Goal: Register for event/course: Register for event/course

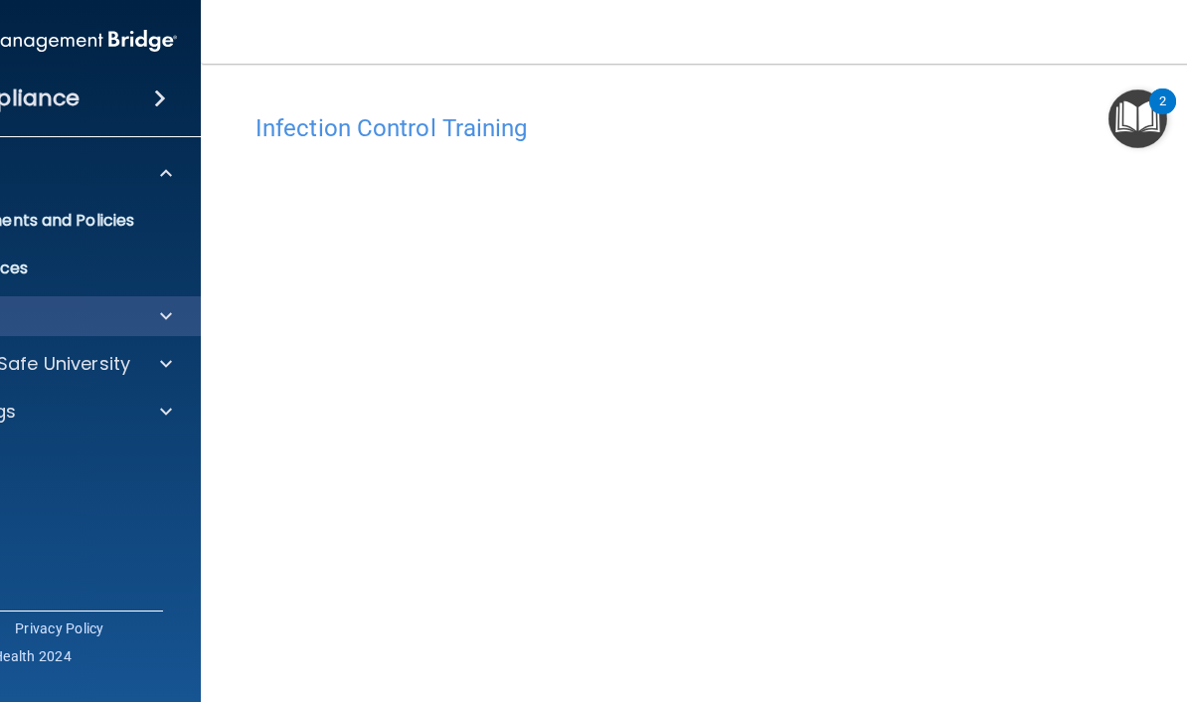
click at [161, 310] on span at bounding box center [166, 316] width 12 height 24
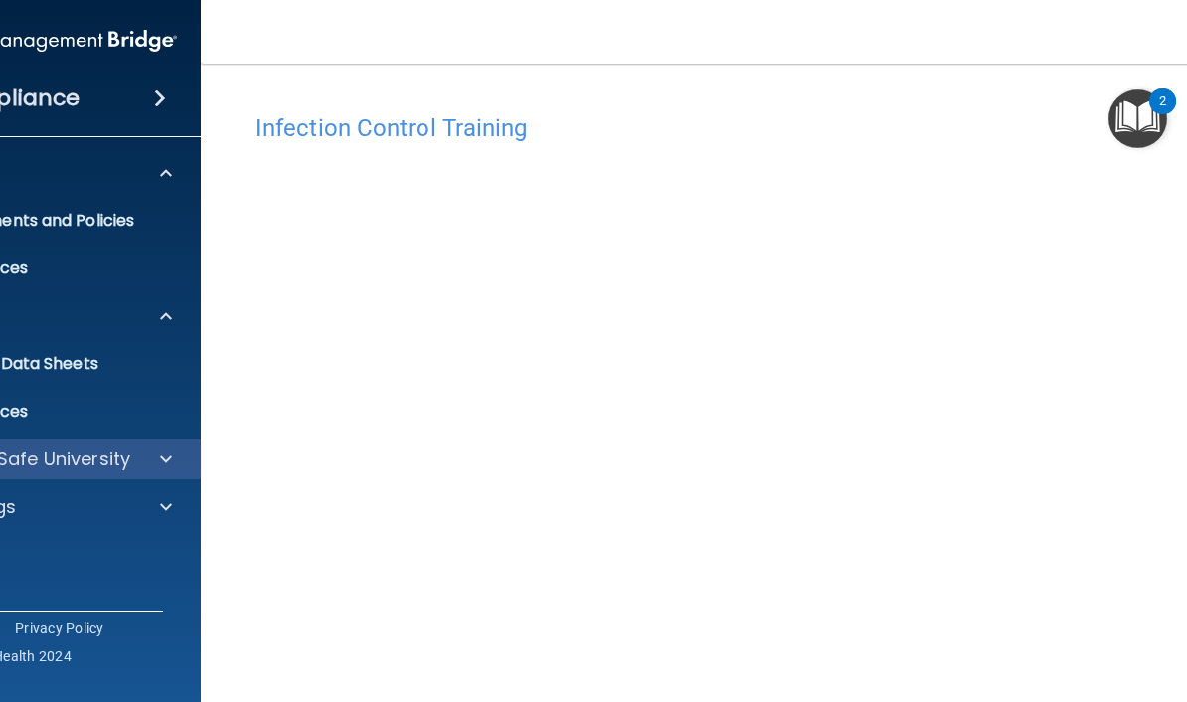
click at [166, 460] on span at bounding box center [166, 459] width 12 height 24
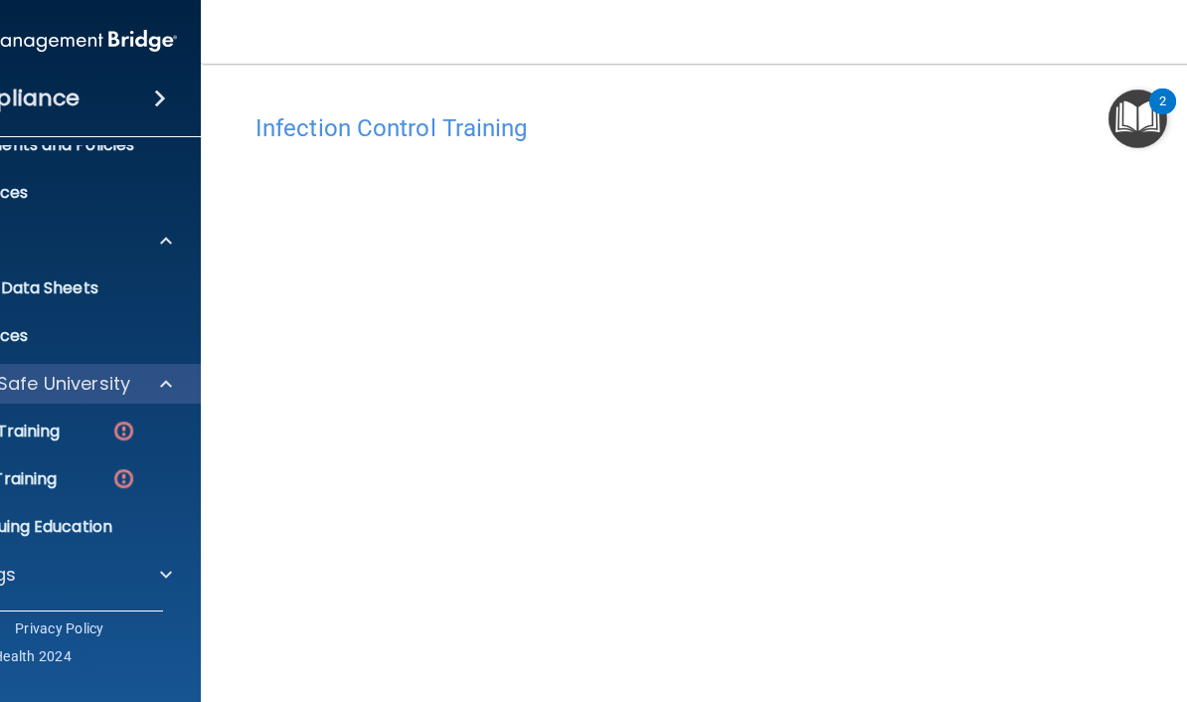
scroll to position [76, 0]
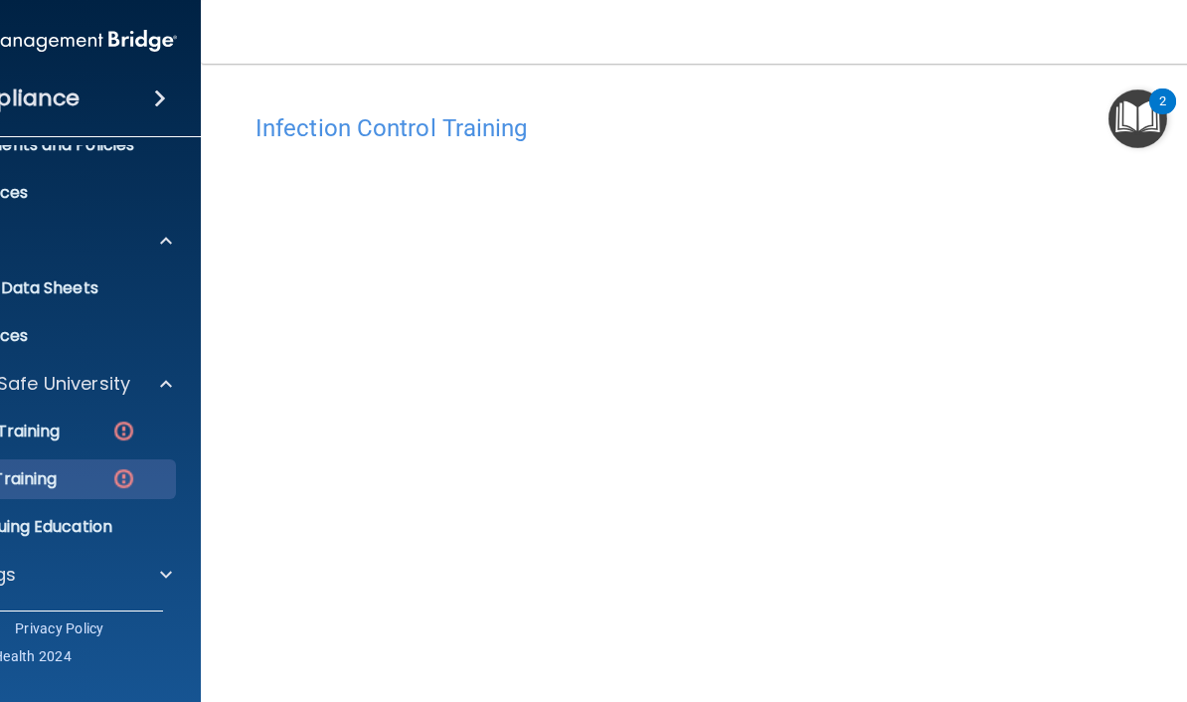
click at [128, 482] on img at bounding box center [123, 478] width 25 height 25
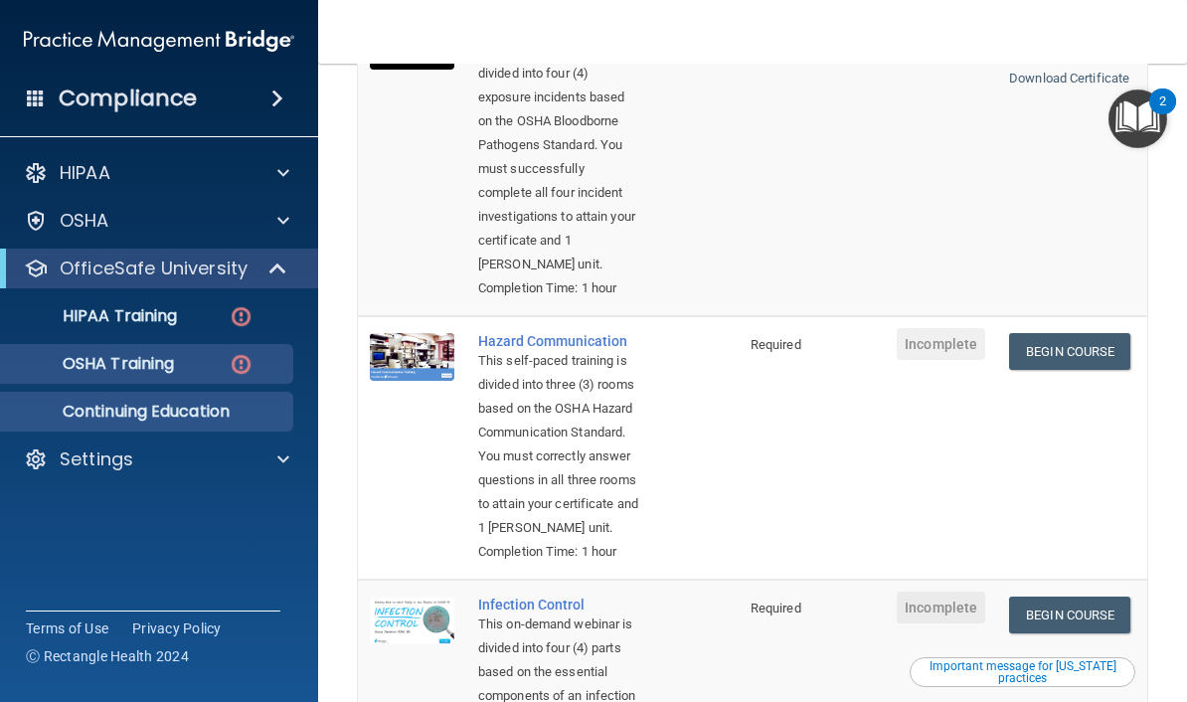
scroll to position [293, 0]
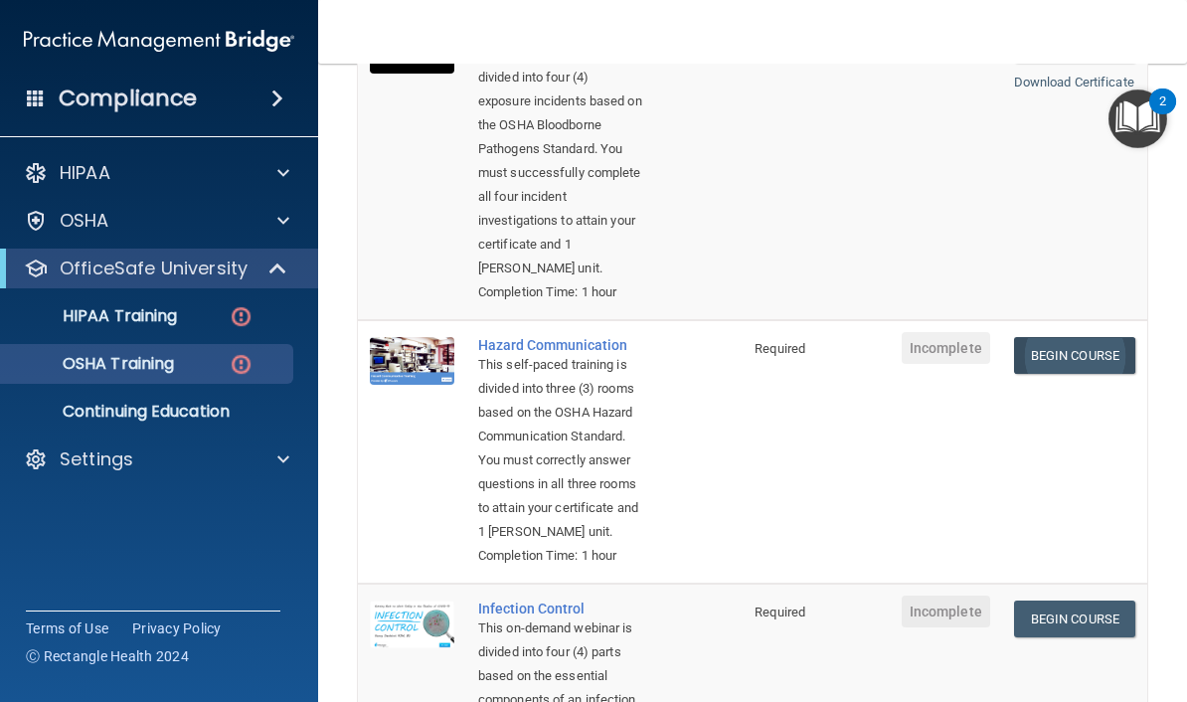
click at [1076, 374] on link "Begin Course" at bounding box center [1074, 355] width 121 height 37
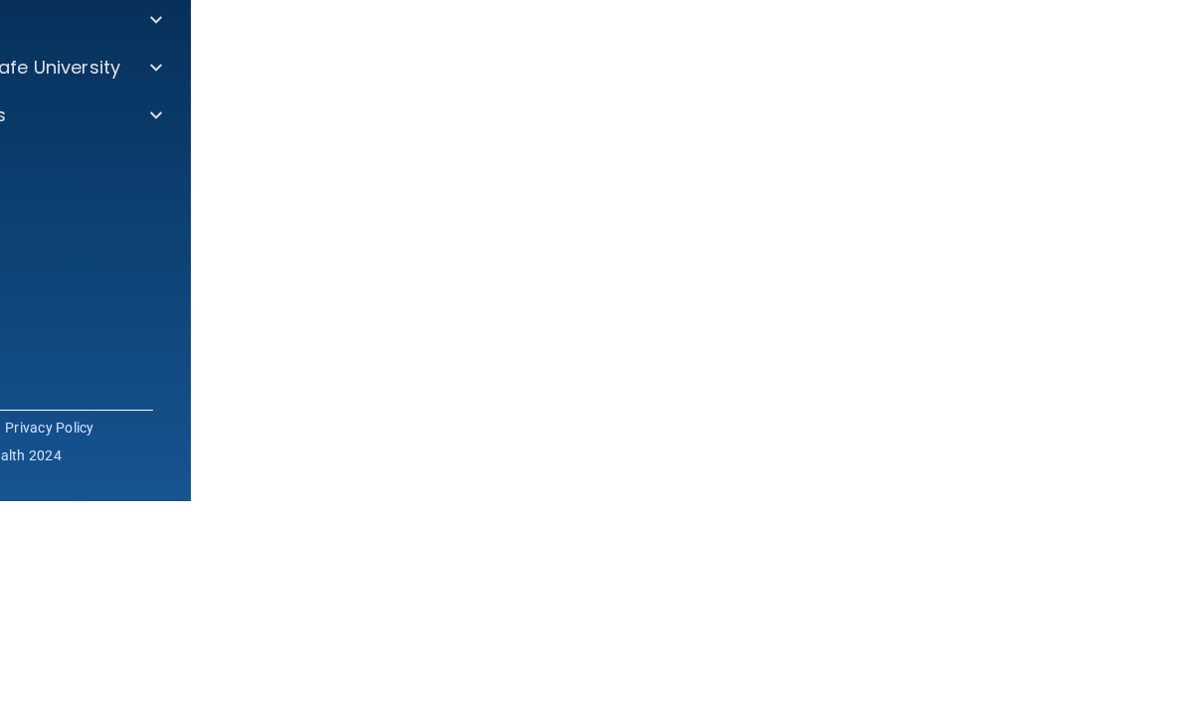
click at [133, 167] on accordion "HIPAA Documents and Policies Report an Incident Business Associates Emergency P…" at bounding box center [32, 294] width 319 height 299
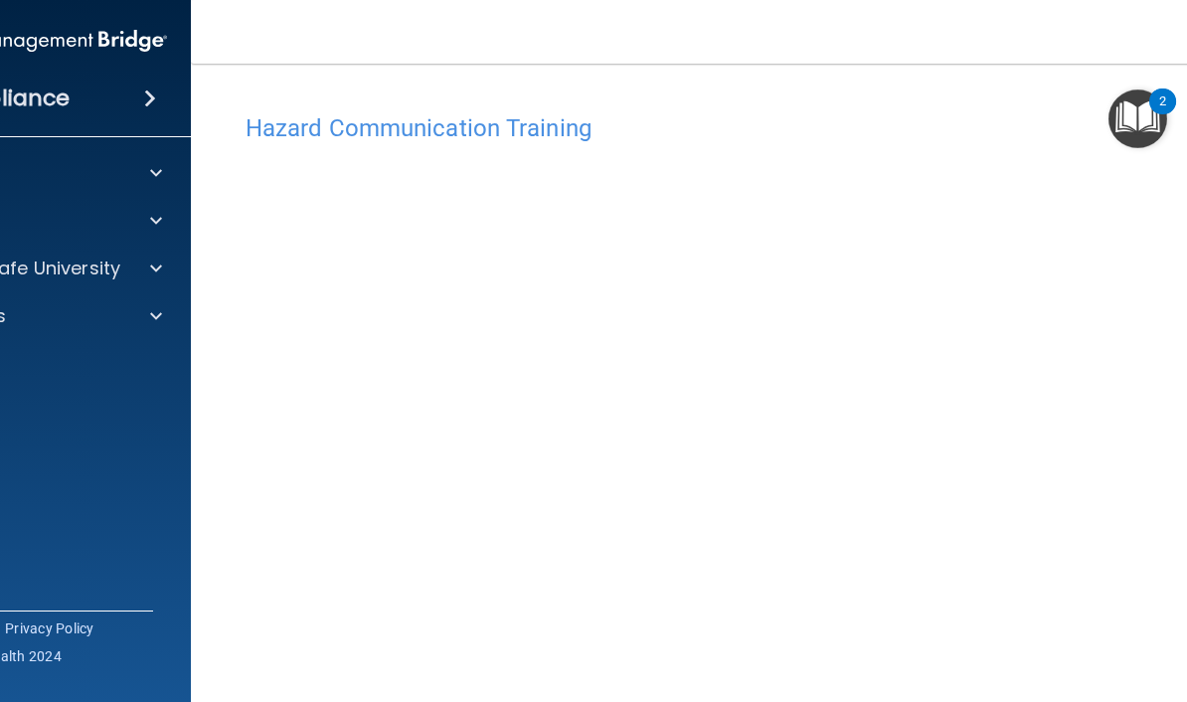
click at [1152, 120] on img "Open Resource Center, 2 new notifications" at bounding box center [1137, 118] width 59 height 59
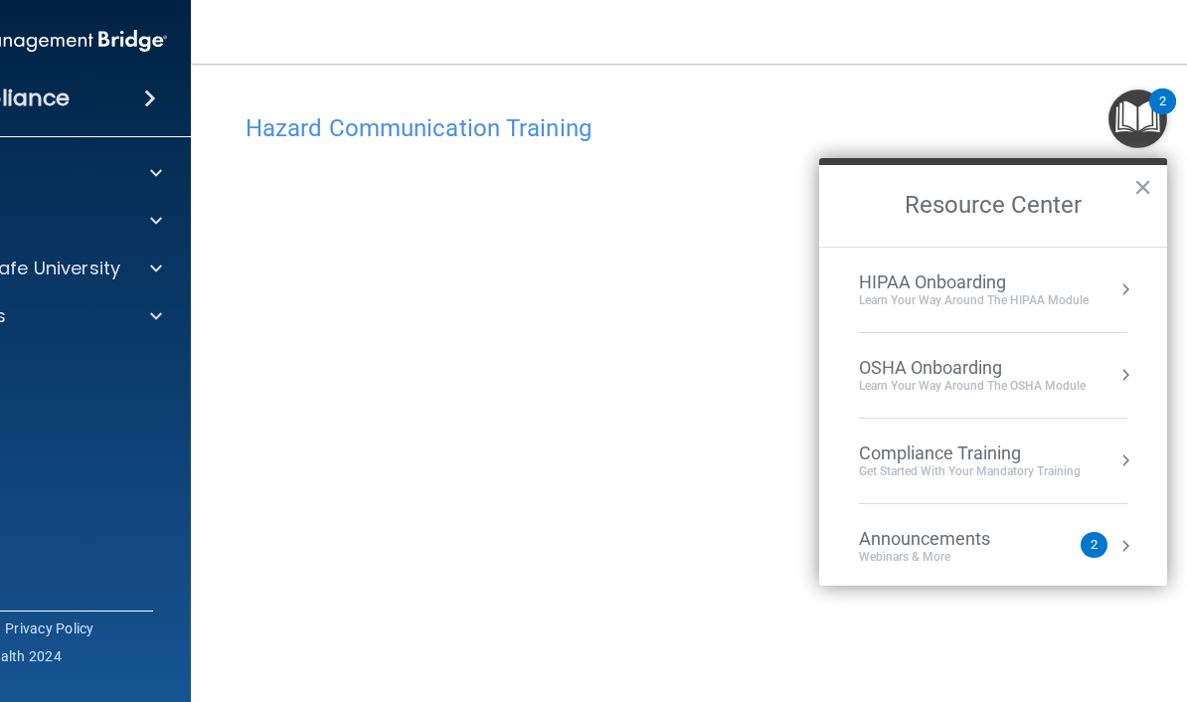
click at [1147, 185] on button "×" at bounding box center [1142, 187] width 19 height 32
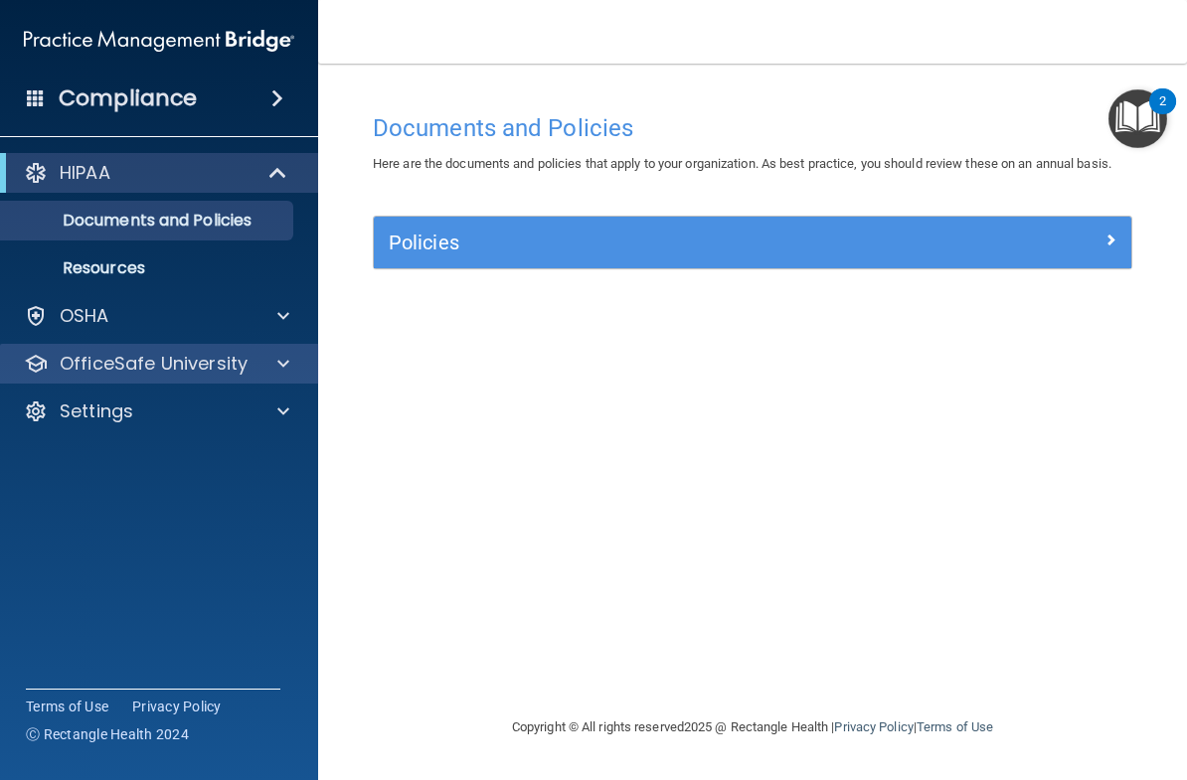
click at [293, 361] on div at bounding box center [280, 364] width 50 height 24
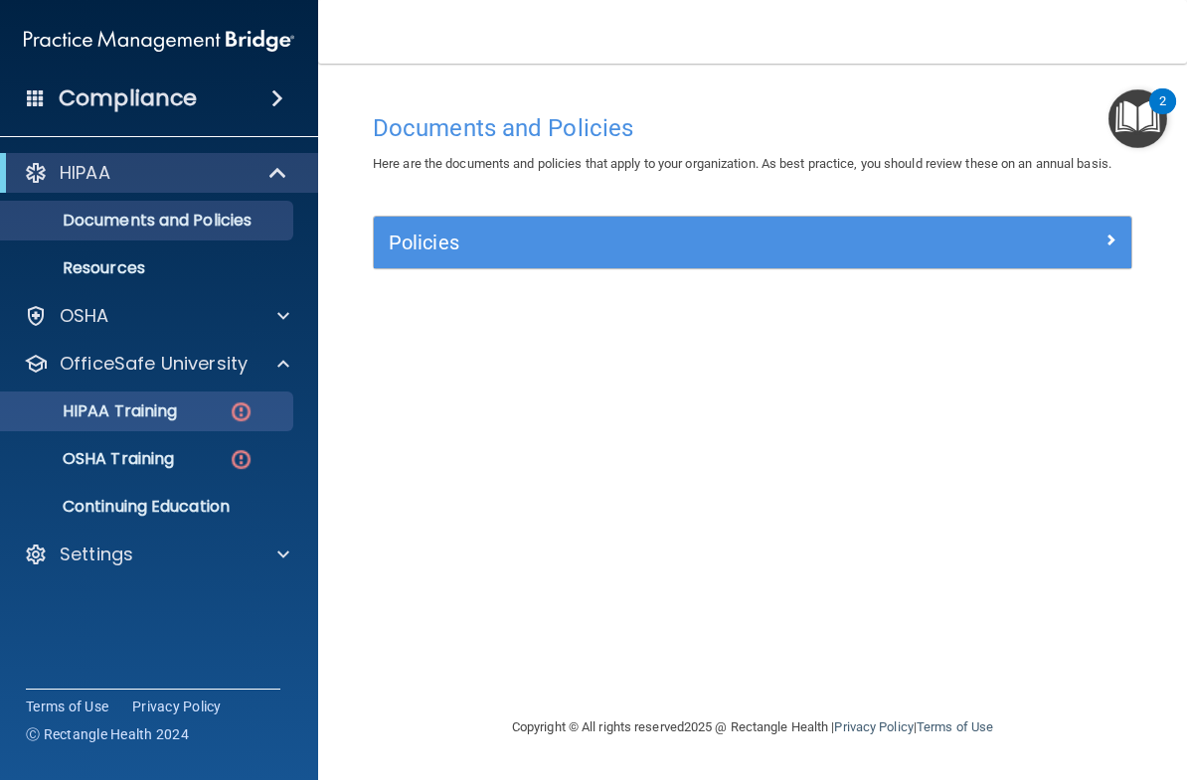
click at [237, 409] on img at bounding box center [241, 412] width 25 height 25
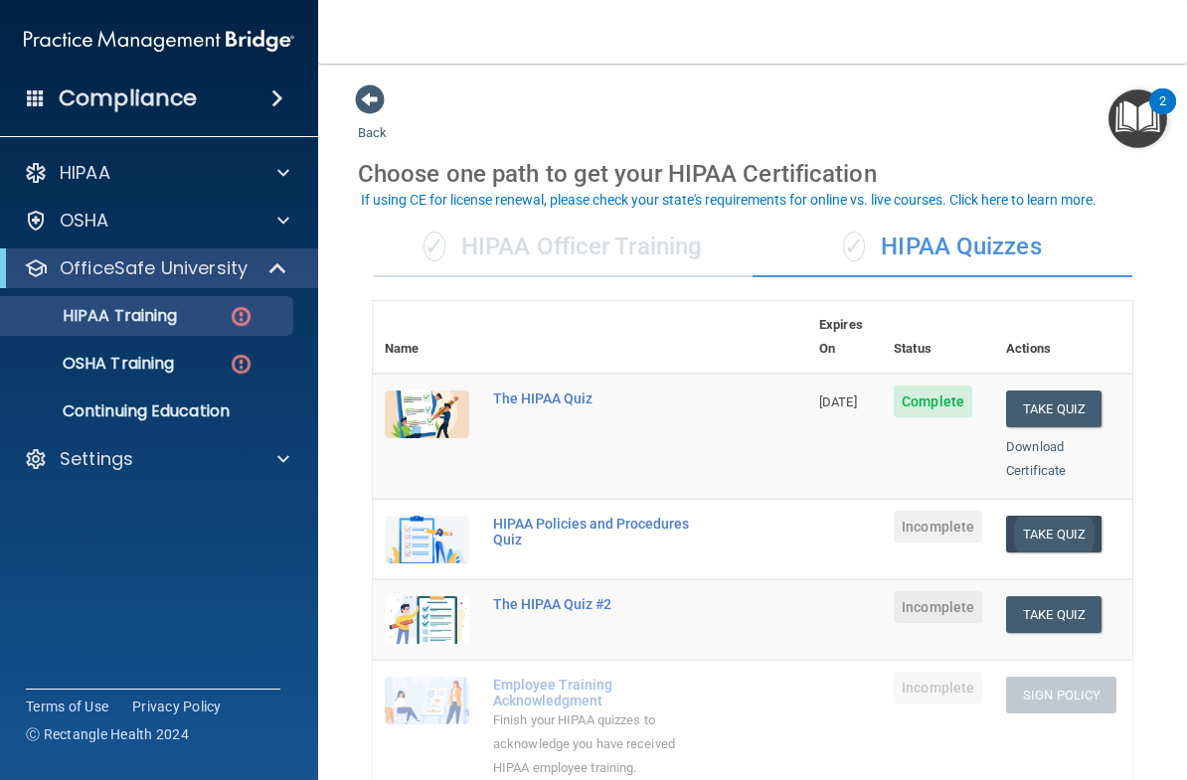
click at [1077, 516] on button "Take Quiz" at bounding box center [1053, 534] width 95 height 37
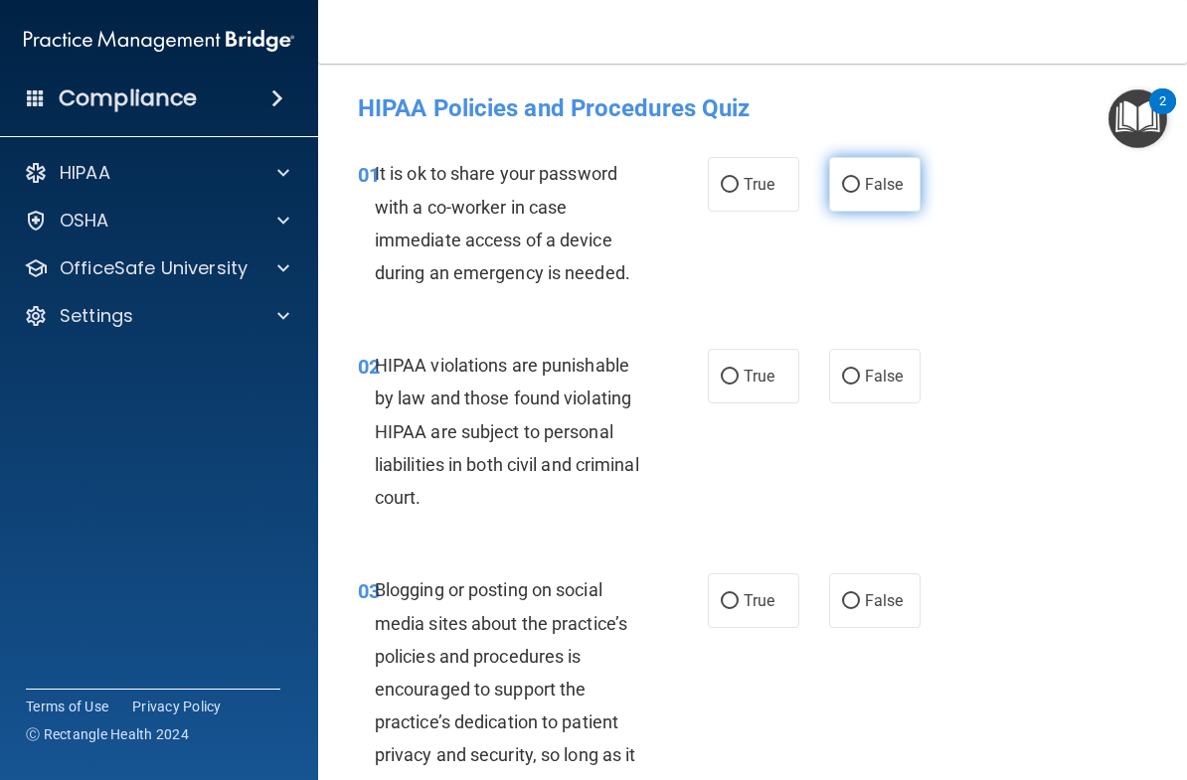
click at [854, 180] on input "False" at bounding box center [851, 185] width 18 height 15
radio input "true"
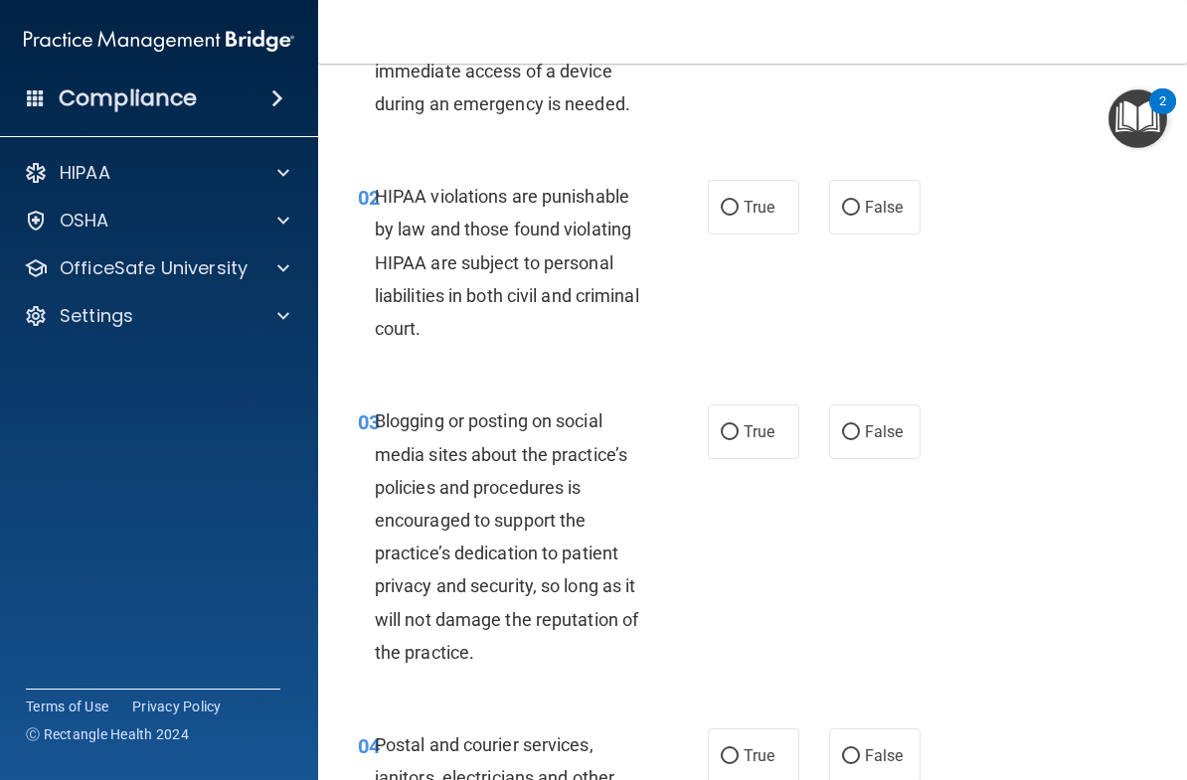
scroll to position [172, 0]
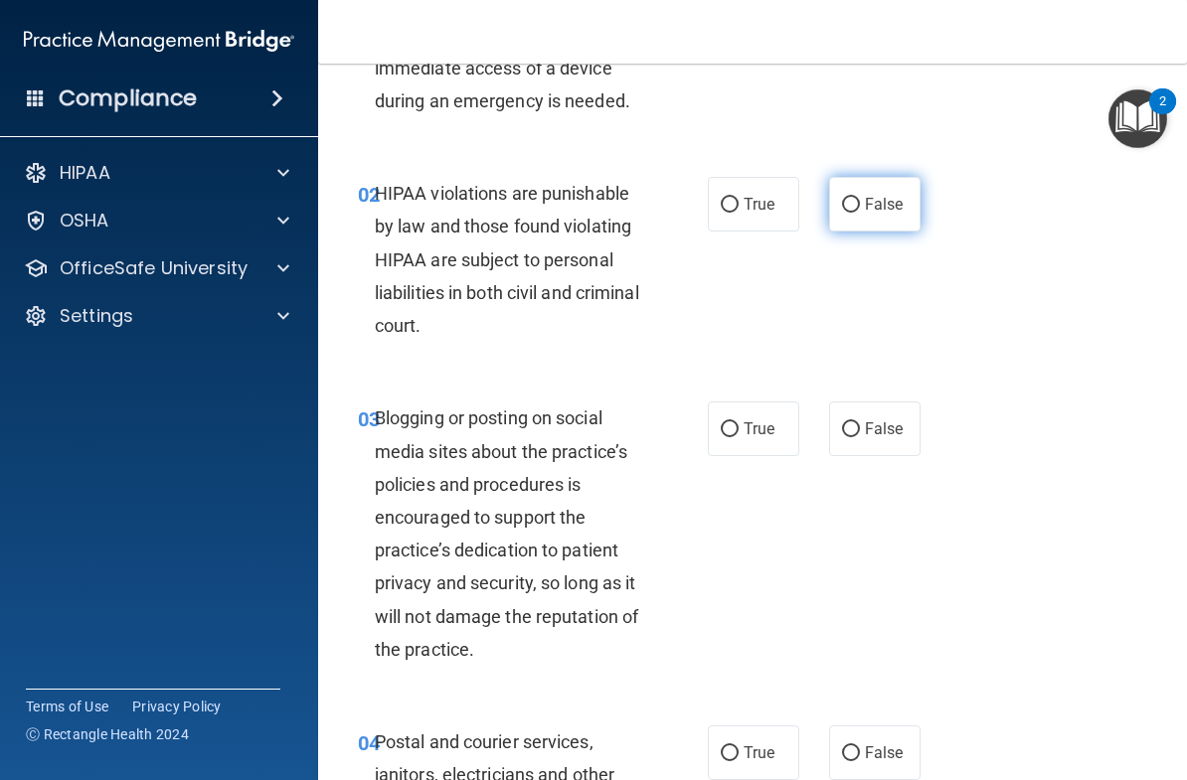
click at [853, 186] on label "False" at bounding box center [874, 204] width 91 height 55
click at [853, 198] on input "False" at bounding box center [851, 205] width 18 height 15
radio input "true"
click at [729, 187] on label "True" at bounding box center [753, 204] width 91 height 55
click at [729, 198] on input "True" at bounding box center [730, 205] width 18 height 15
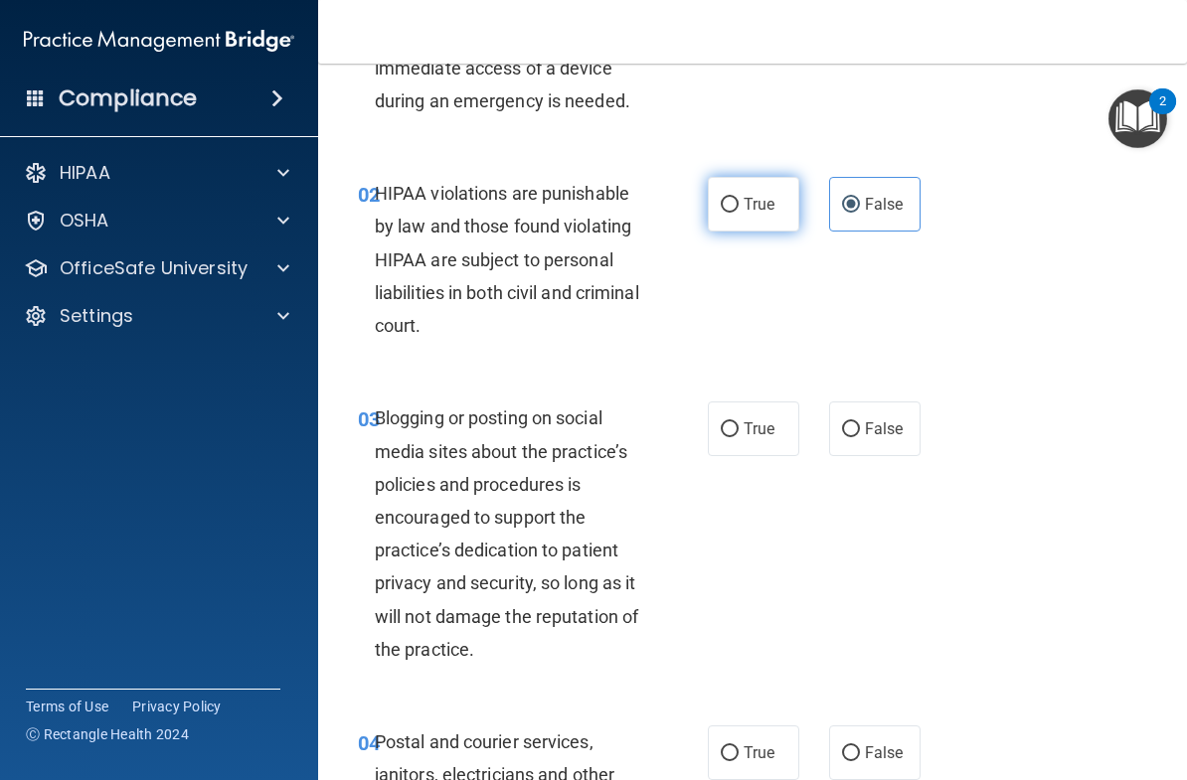
radio input "true"
radio input "false"
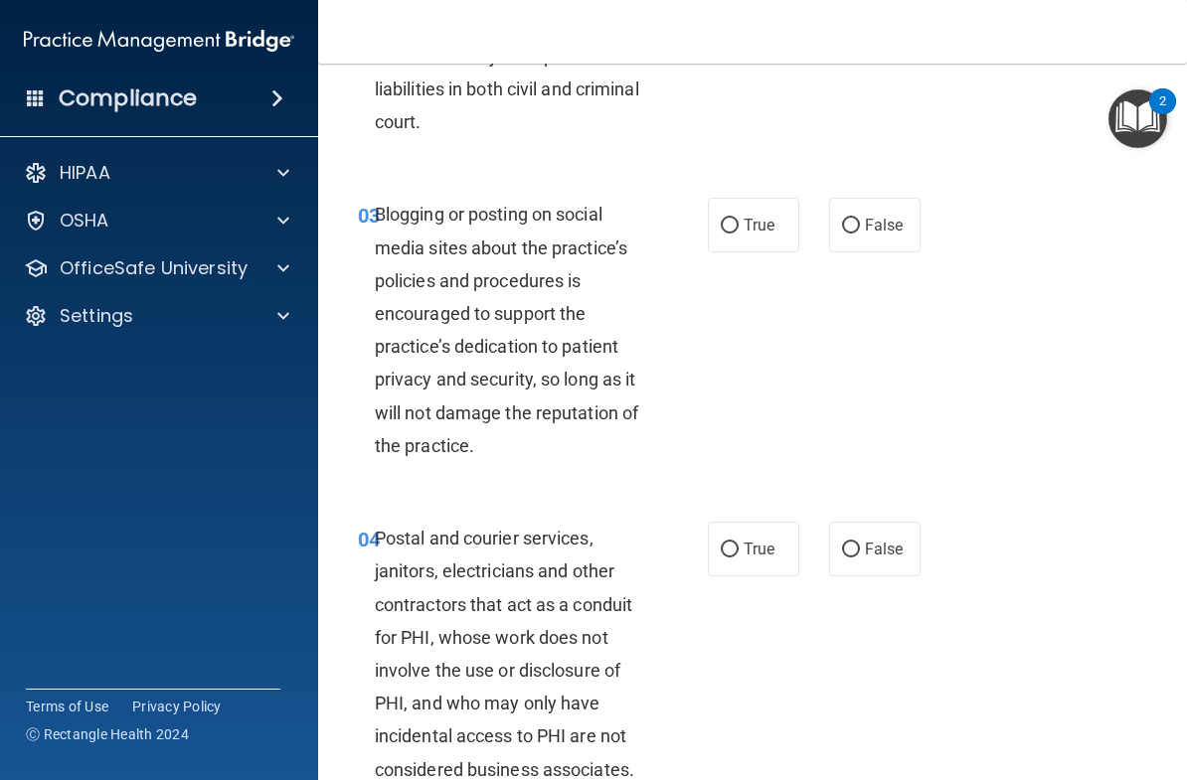
scroll to position [377, 0]
click at [744, 218] on span "True" at bounding box center [759, 224] width 31 height 19
click at [739, 218] on input "True" at bounding box center [730, 225] width 18 height 15
radio input "true"
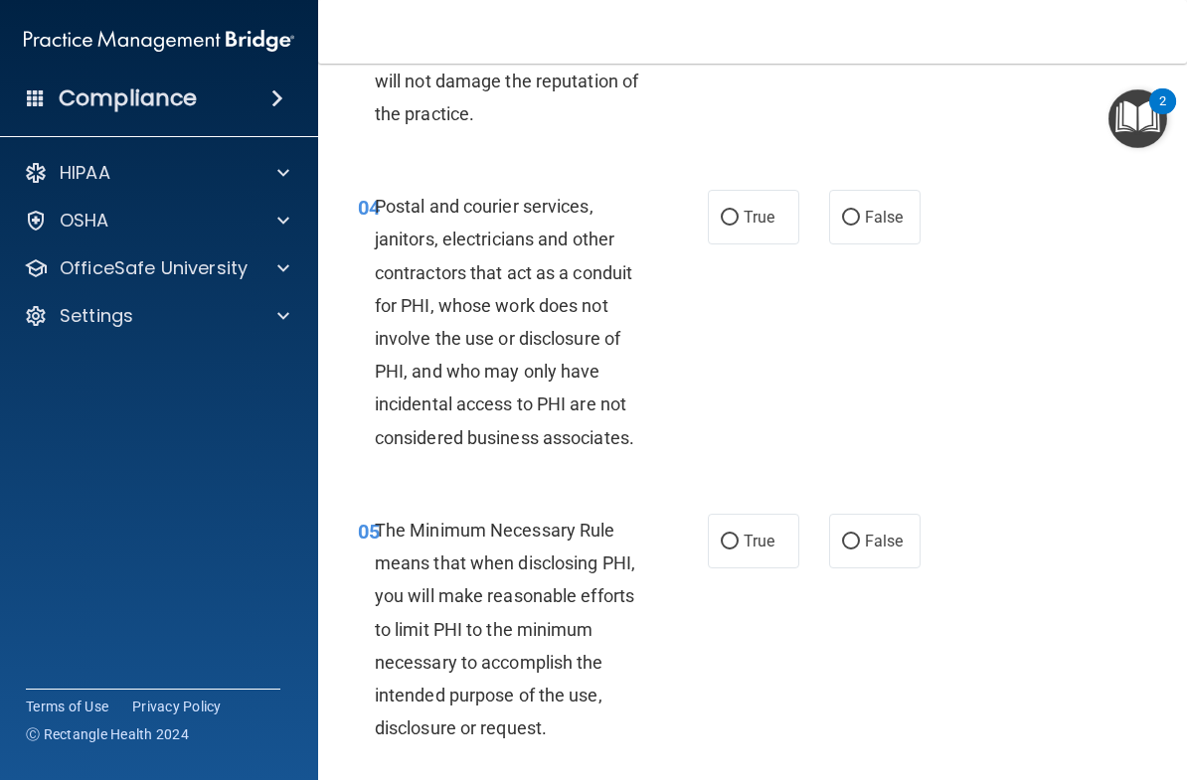
scroll to position [712, 0]
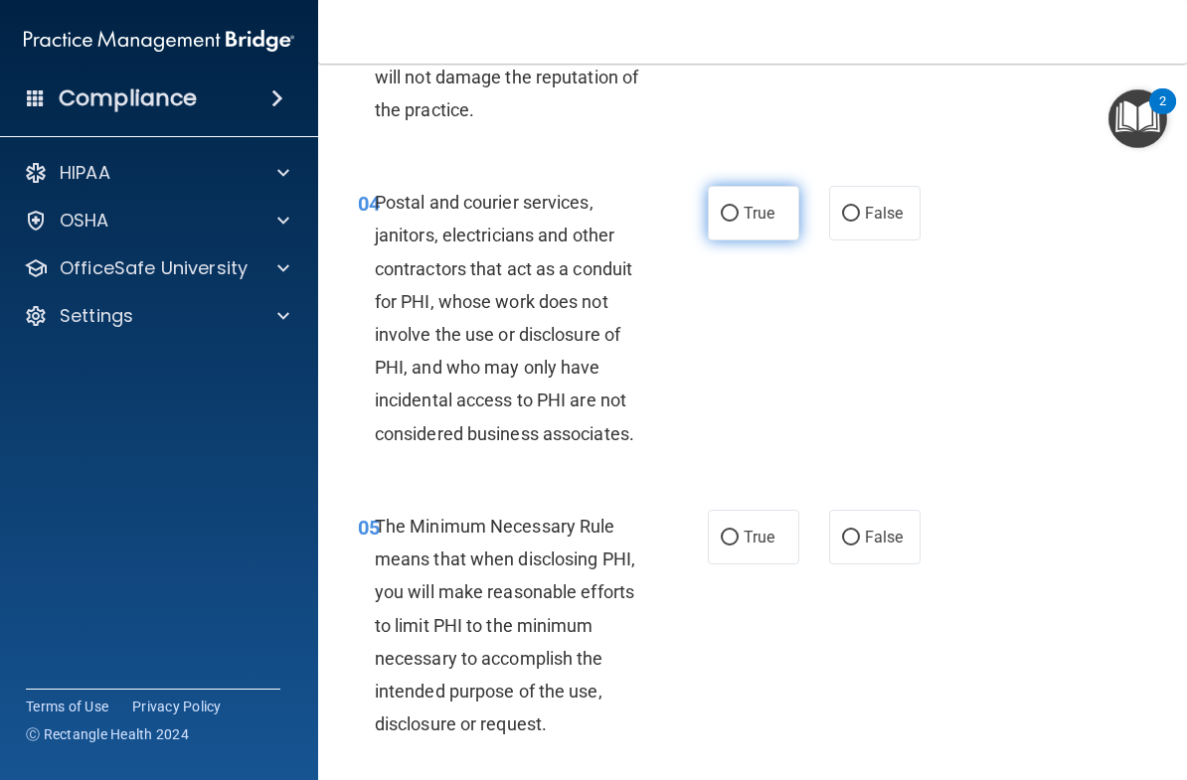
click at [765, 206] on span "True" at bounding box center [759, 213] width 31 height 19
click at [739, 207] on input "True" at bounding box center [730, 214] width 18 height 15
radio input "true"
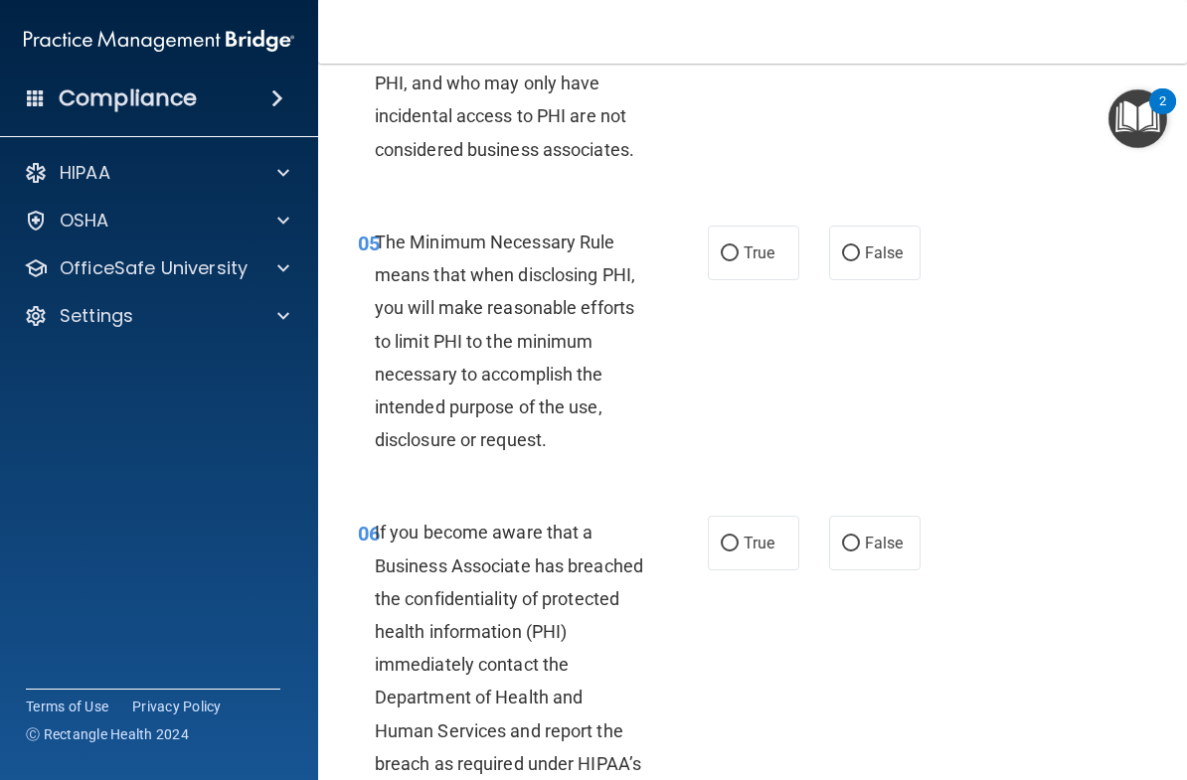
scroll to position [999, 0]
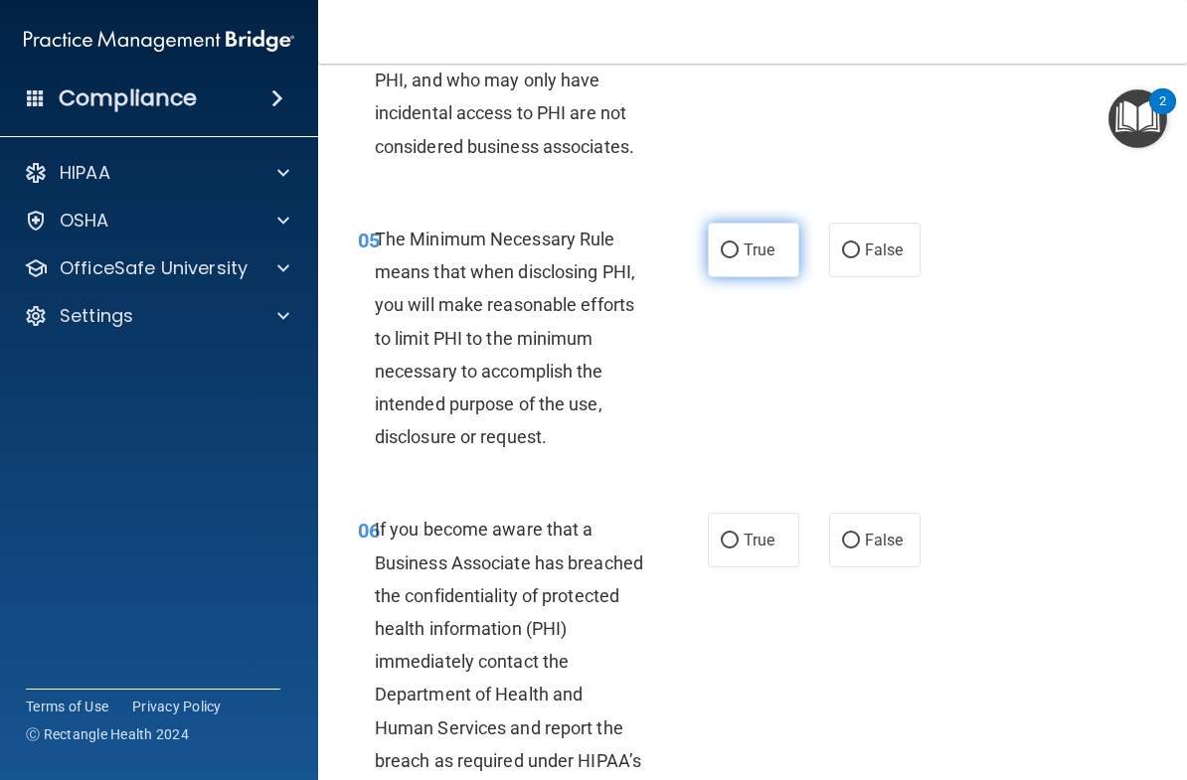
click at [771, 252] on span "True" at bounding box center [759, 250] width 31 height 19
click at [739, 252] on input "True" at bounding box center [730, 251] width 18 height 15
radio input "true"
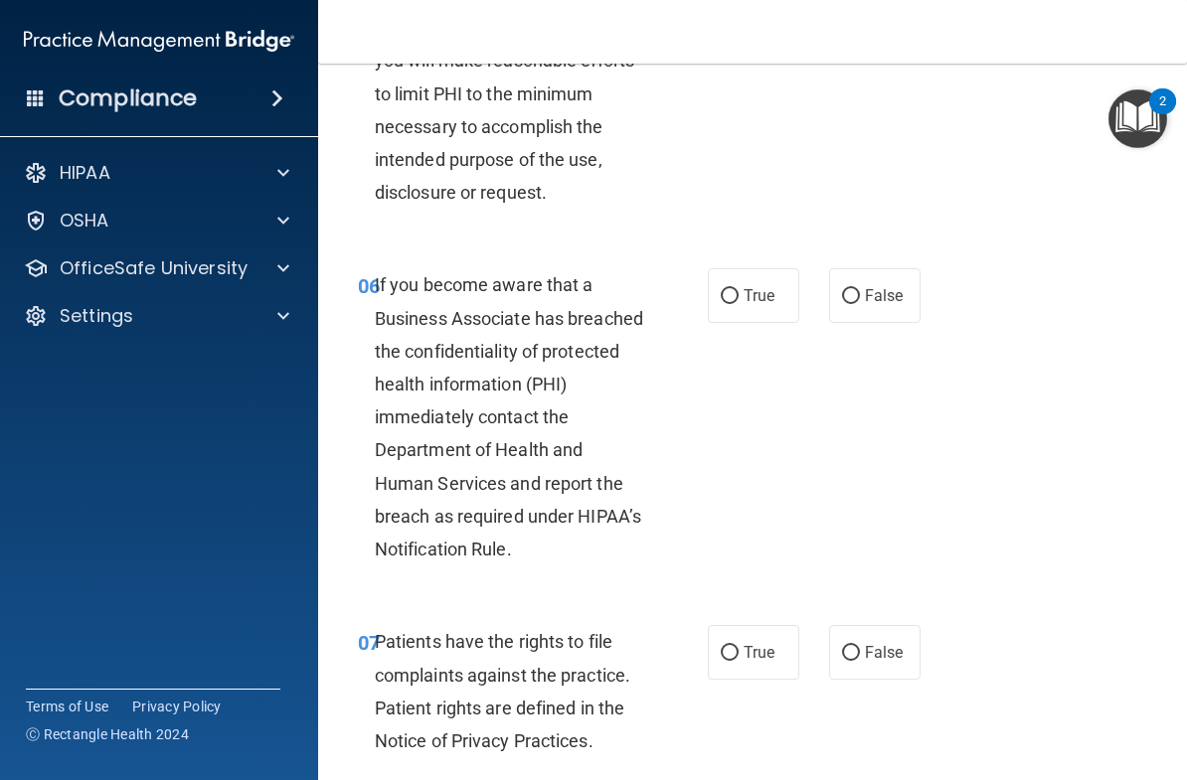
scroll to position [1249, 0]
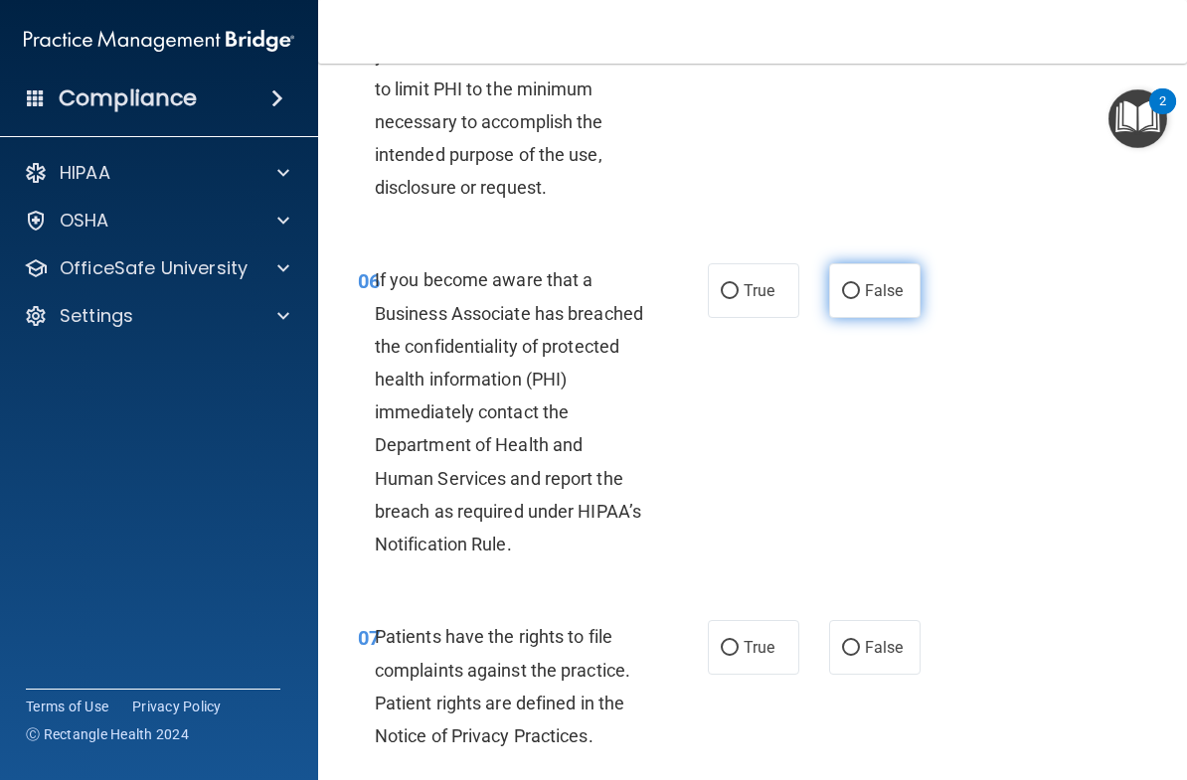
click at [894, 284] on span "False" at bounding box center [884, 290] width 39 height 19
click at [860, 284] on input "False" at bounding box center [851, 291] width 18 height 15
radio input "true"
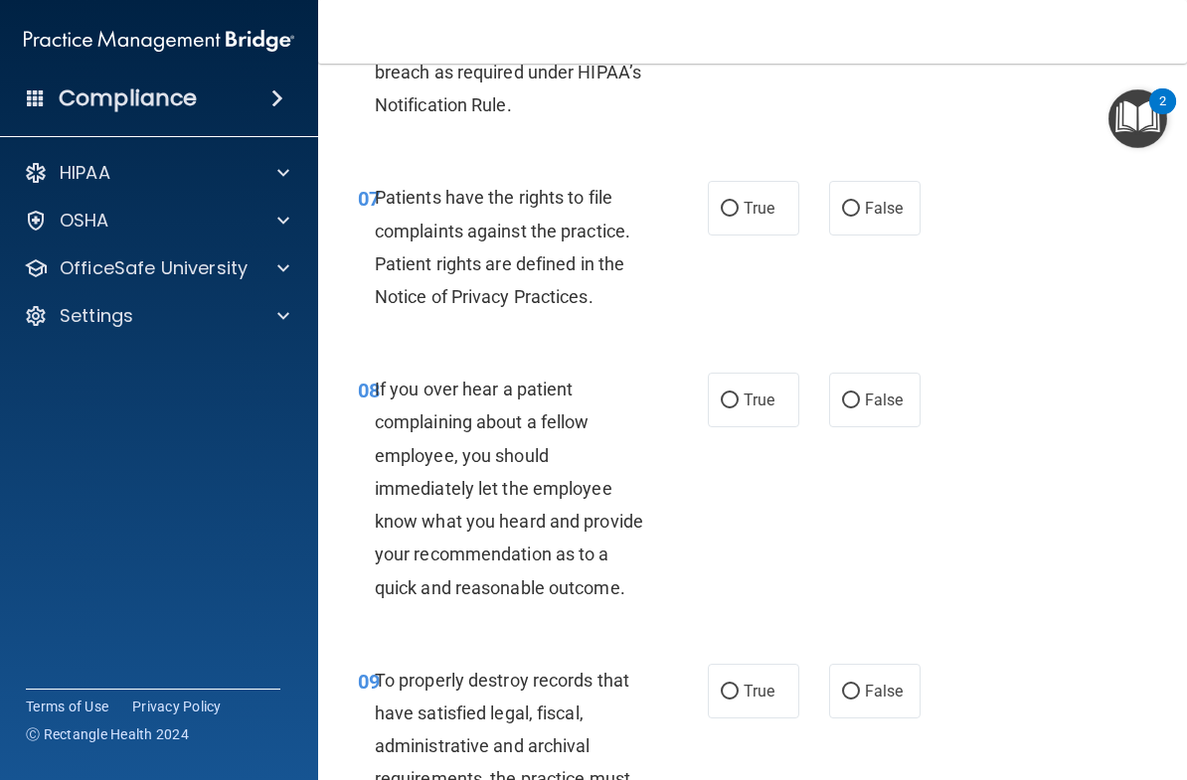
scroll to position [1714, 0]
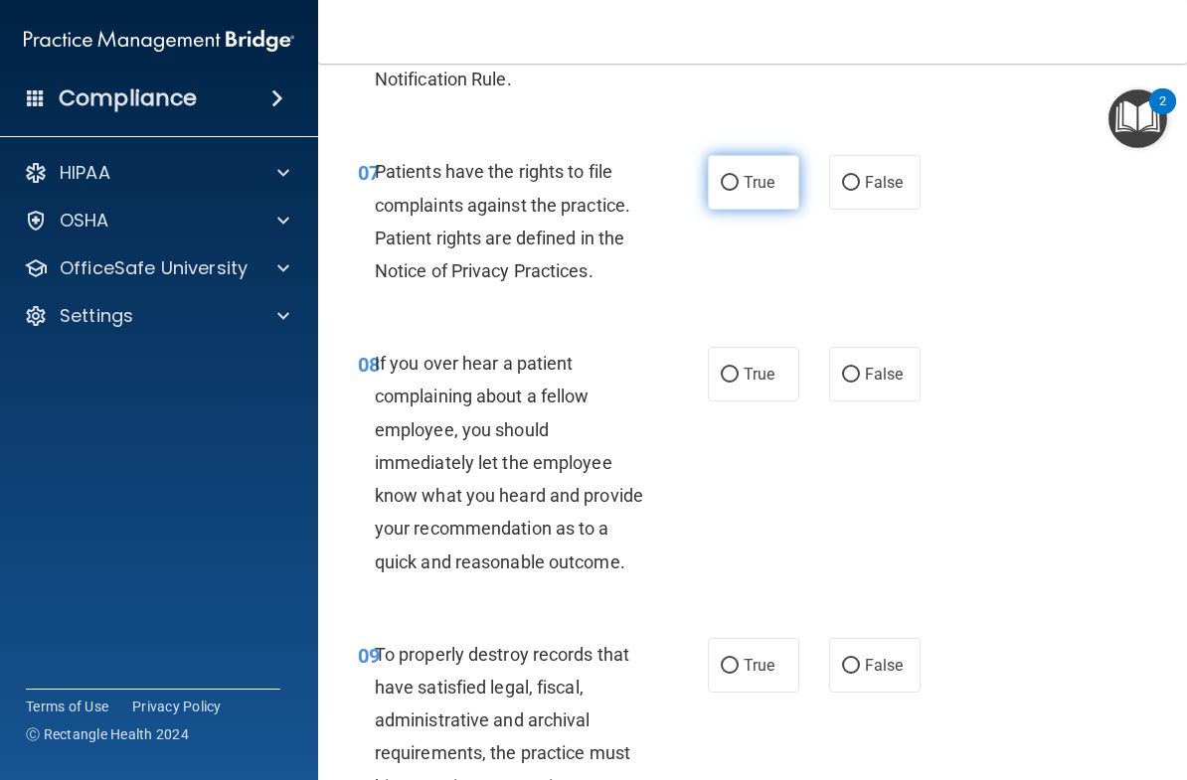
click at [763, 173] on span "True" at bounding box center [759, 182] width 31 height 19
click at [739, 176] on input "True" at bounding box center [730, 183] width 18 height 15
radio input "true"
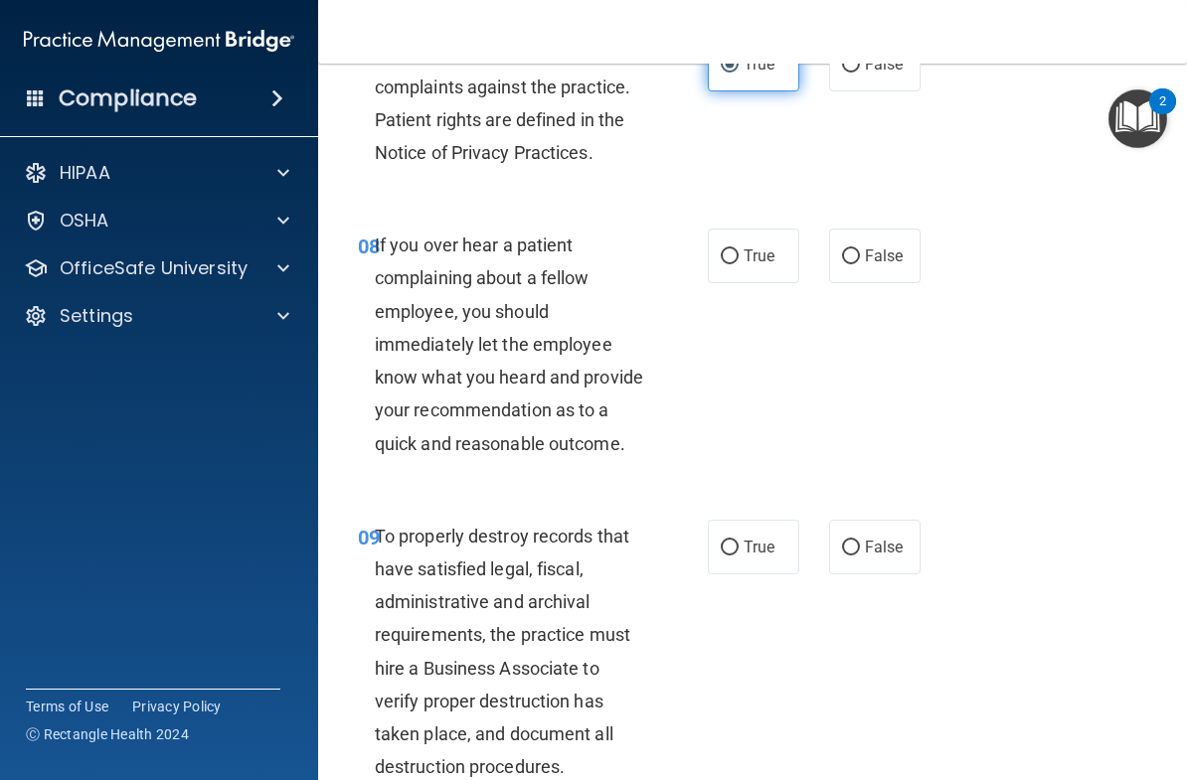
scroll to position [1841, 0]
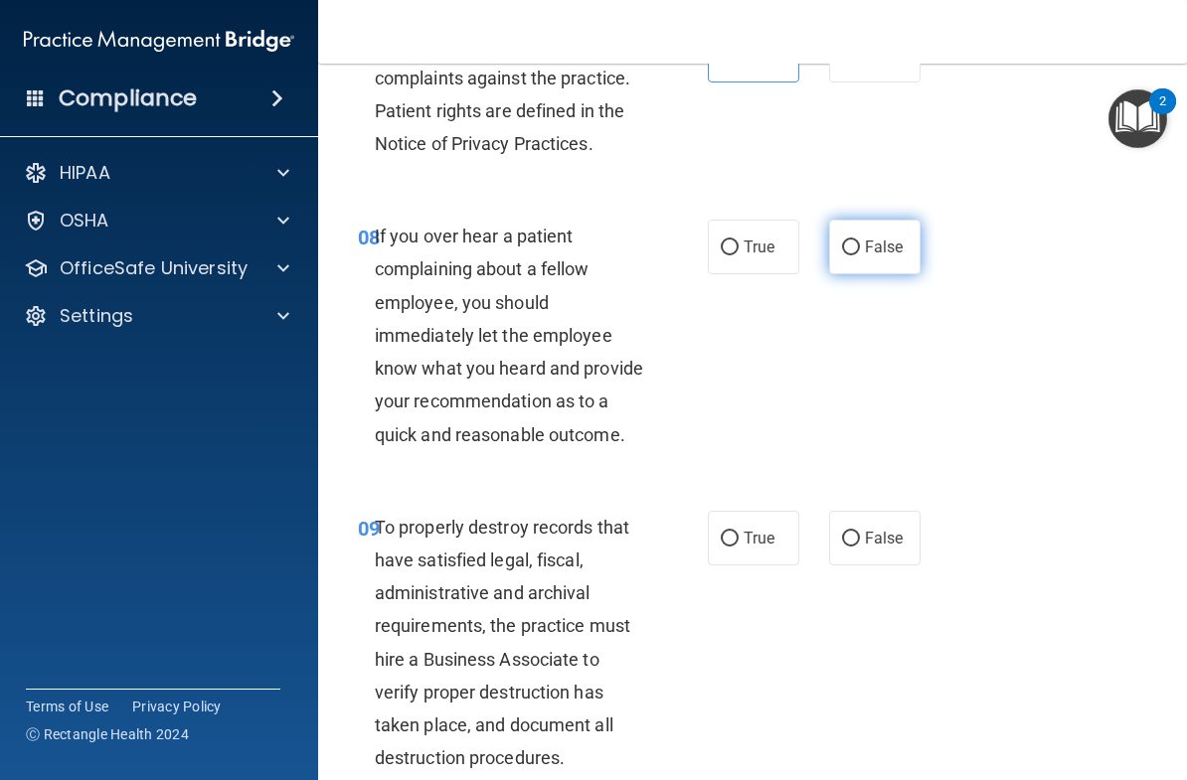
click at [917, 236] on label "False" at bounding box center [874, 247] width 91 height 55
click at [860, 241] on input "False" at bounding box center [851, 248] width 18 height 15
radio input "true"
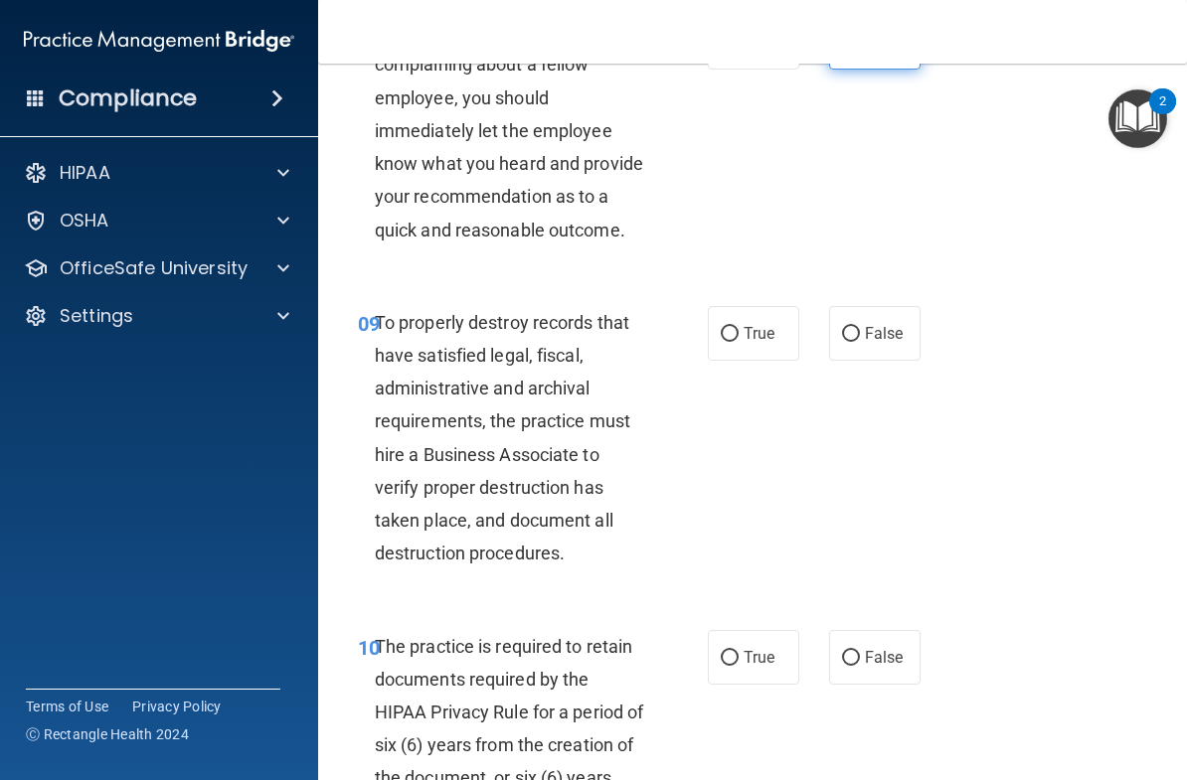
scroll to position [2047, 0]
click at [914, 313] on label "False" at bounding box center [874, 332] width 91 height 55
click at [860, 326] on input "False" at bounding box center [851, 333] width 18 height 15
radio input "true"
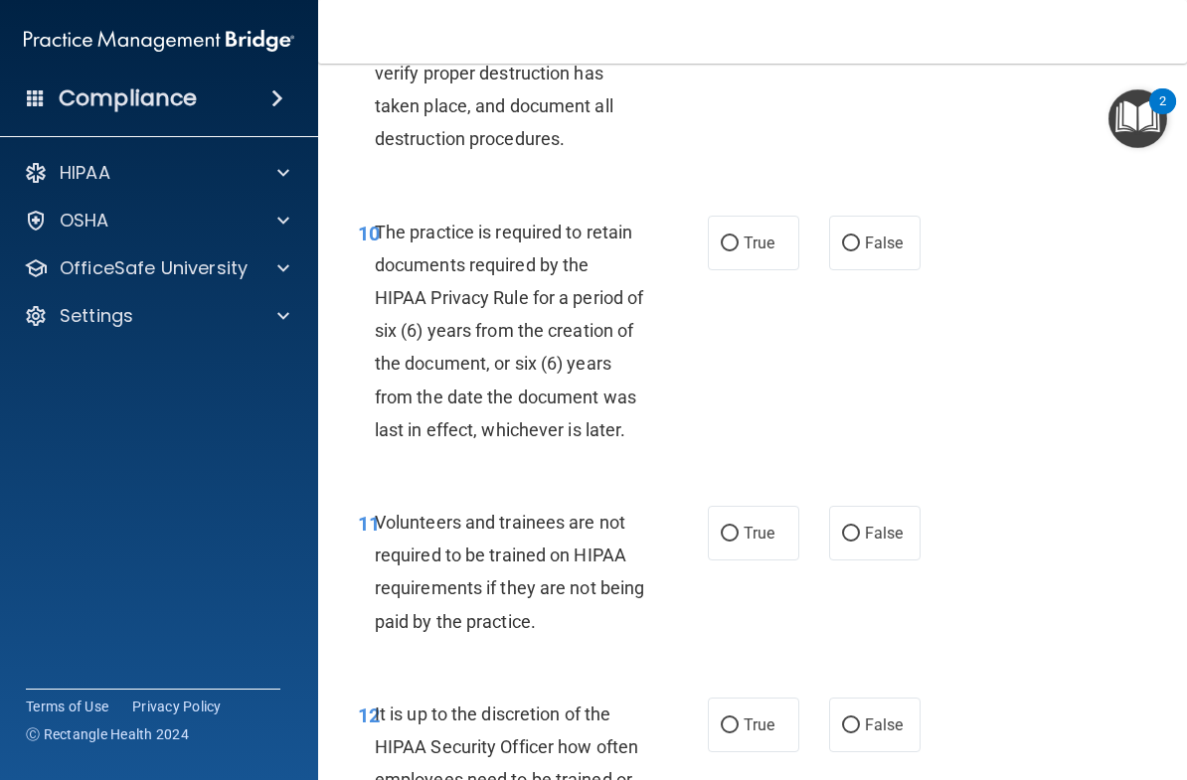
scroll to position [2462, 0]
click at [897, 233] on span "False" at bounding box center [884, 242] width 39 height 19
click at [860, 236] on input "False" at bounding box center [851, 243] width 18 height 15
radio input "true"
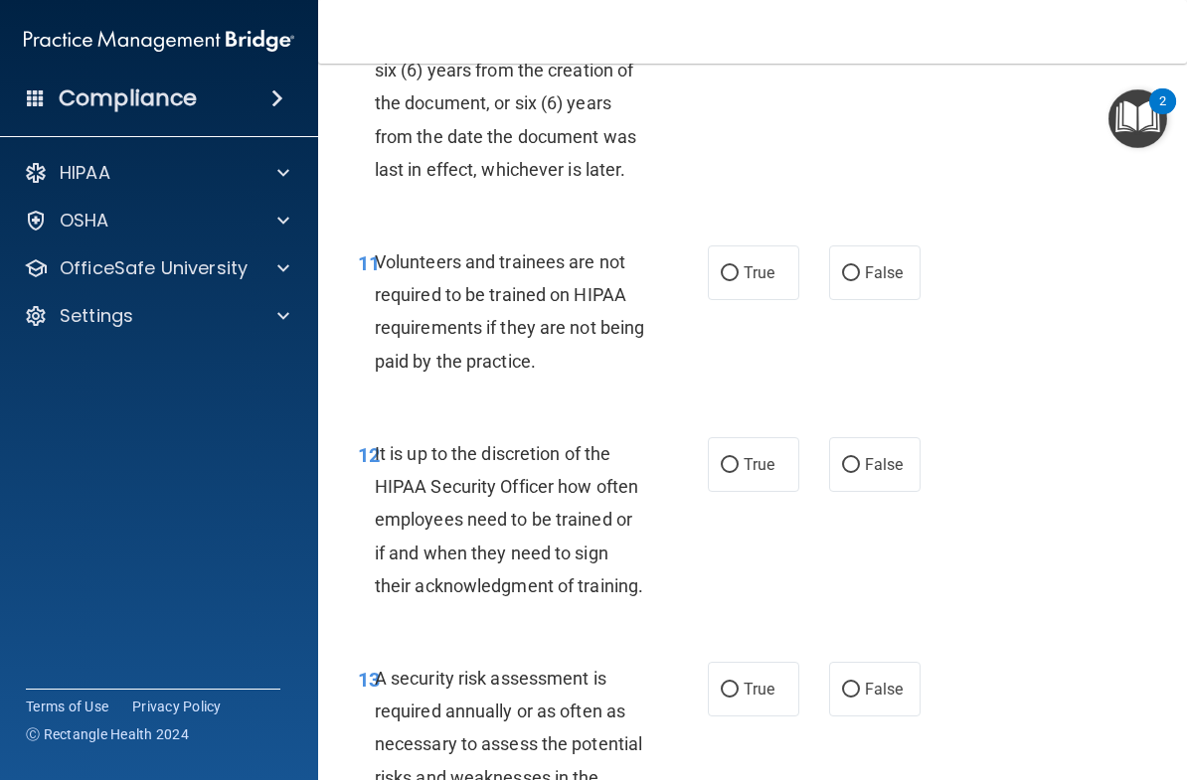
scroll to position [2725, 0]
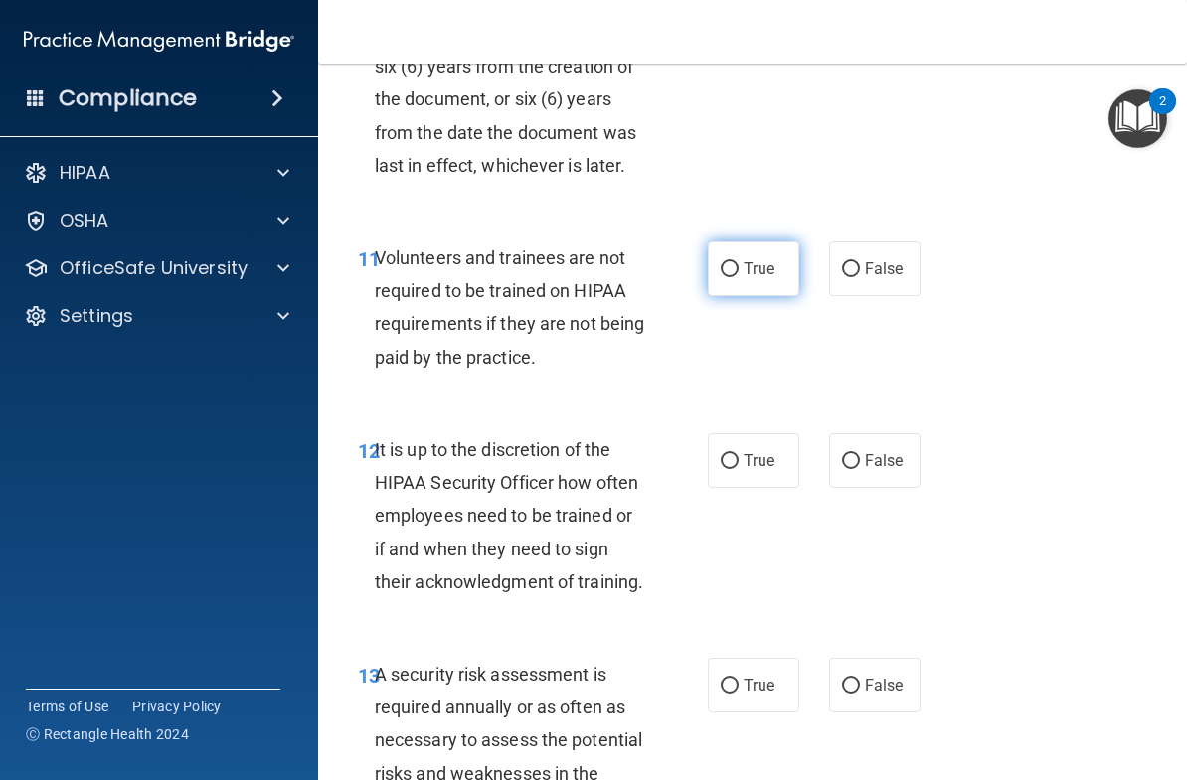
click at [736, 262] on input "True" at bounding box center [730, 269] width 18 height 15
radio input "true"
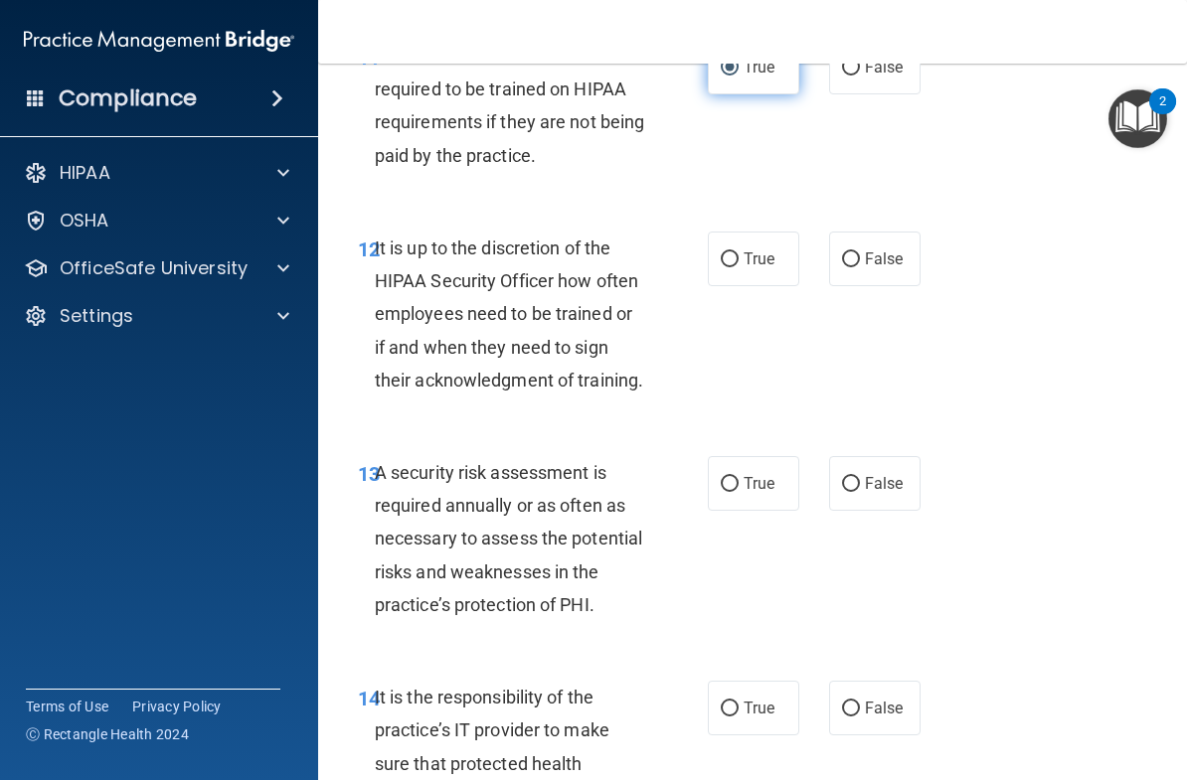
scroll to position [2949, 0]
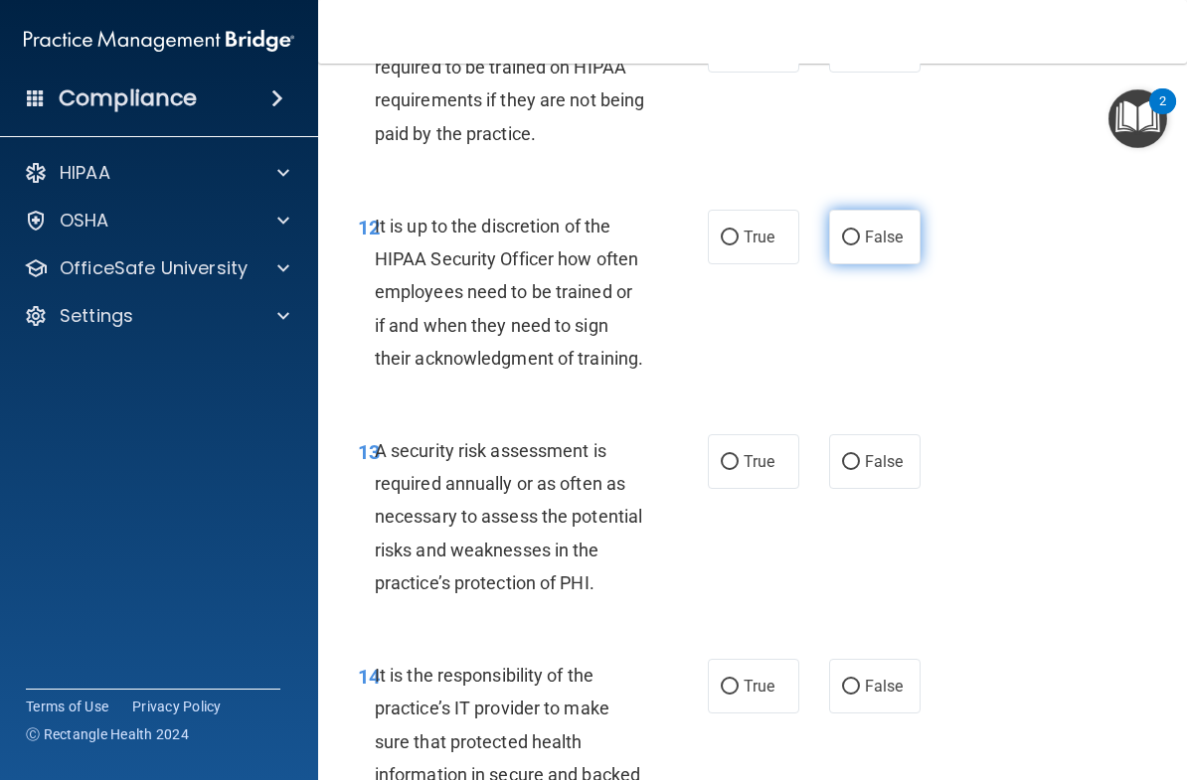
click at [900, 228] on span "False" at bounding box center [884, 237] width 39 height 19
click at [860, 231] on input "False" at bounding box center [851, 238] width 18 height 15
radio input "true"
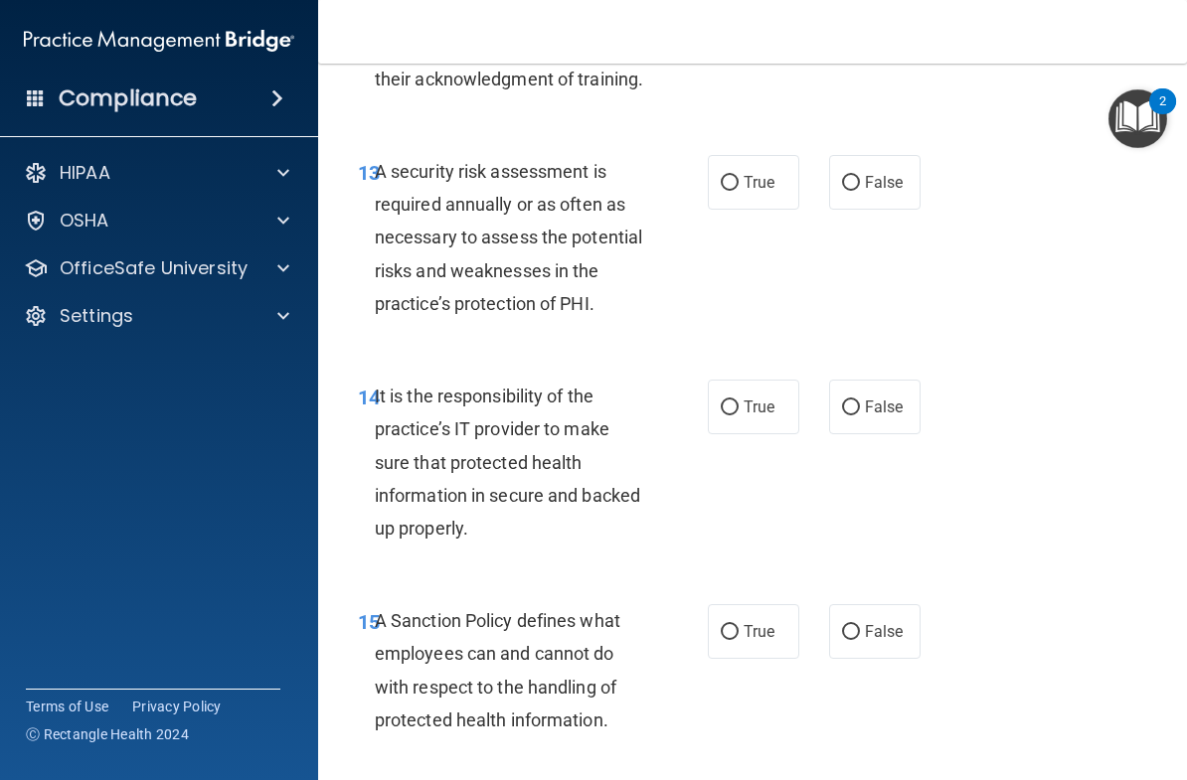
scroll to position [3229, 0]
click at [763, 172] on span "True" at bounding box center [759, 181] width 31 height 19
click at [739, 175] on input "True" at bounding box center [730, 182] width 18 height 15
radio input "true"
click at [757, 397] on span "True" at bounding box center [759, 406] width 31 height 19
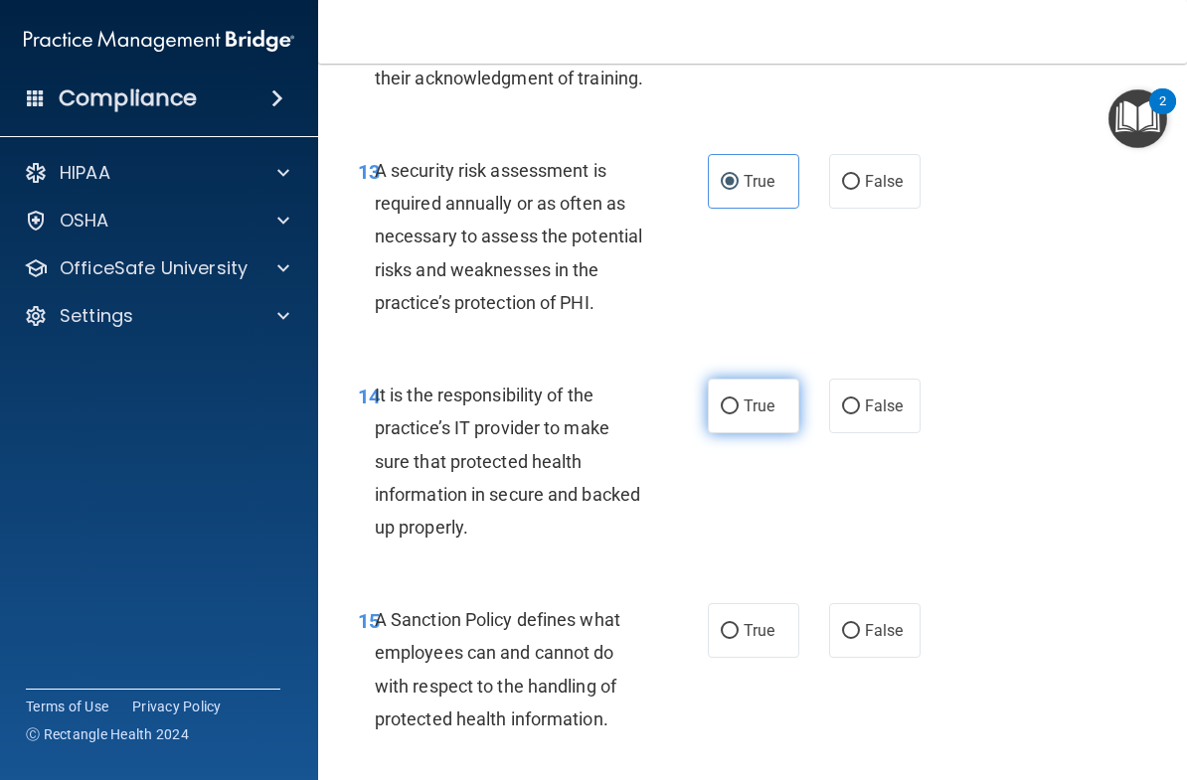
click at [739, 400] on input "True" at bounding box center [730, 407] width 18 height 15
radio input "true"
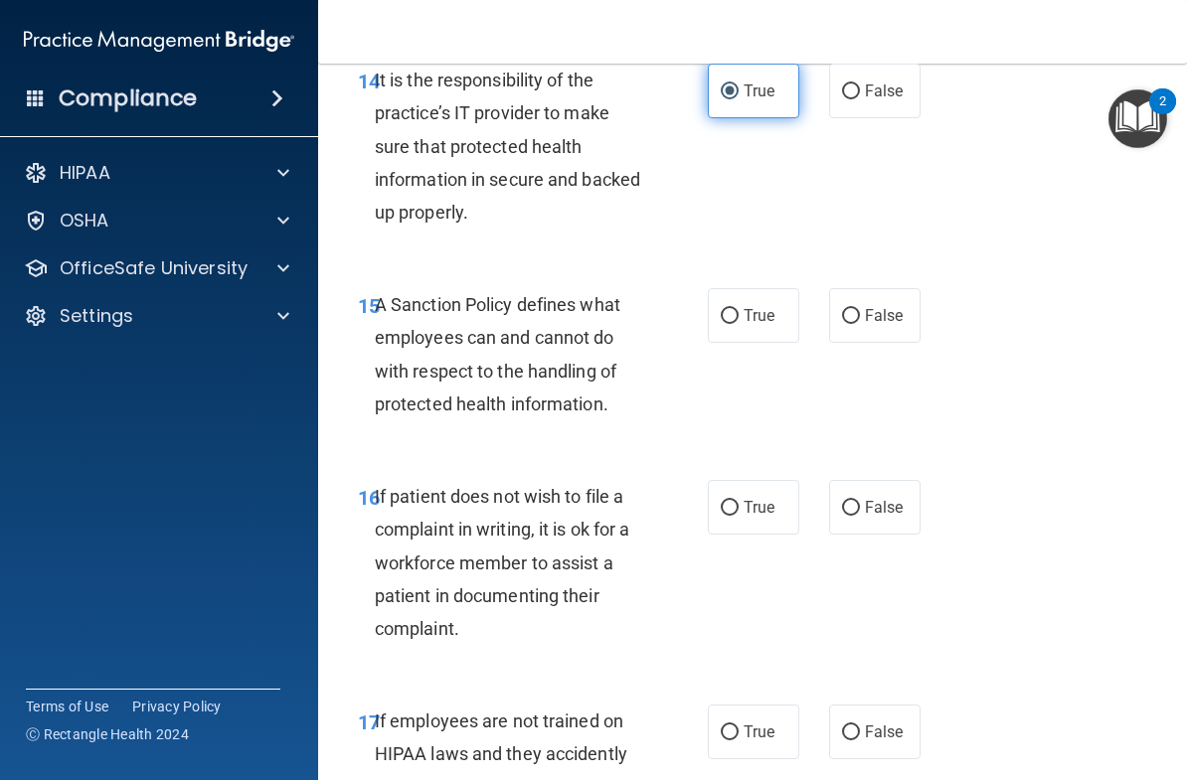
scroll to position [3546, 0]
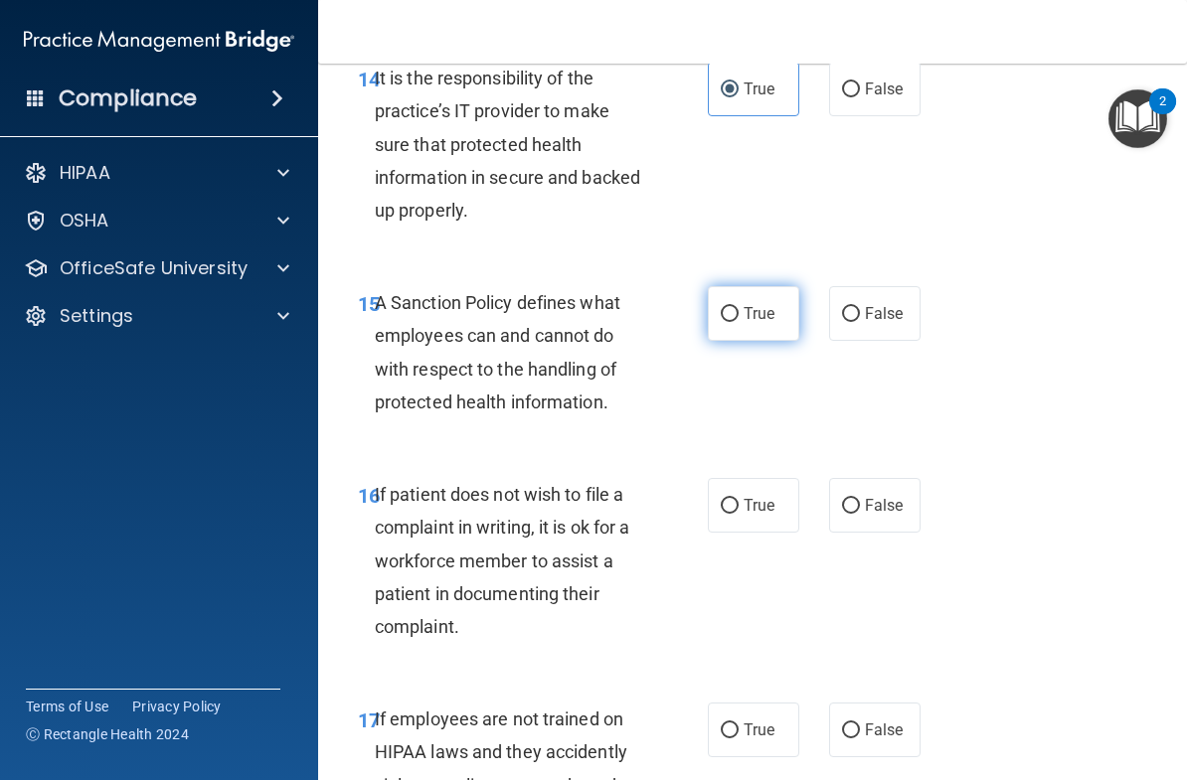
click at [775, 308] on label "True" at bounding box center [753, 313] width 91 height 55
click at [739, 308] on input "True" at bounding box center [730, 314] width 18 height 15
radio input "true"
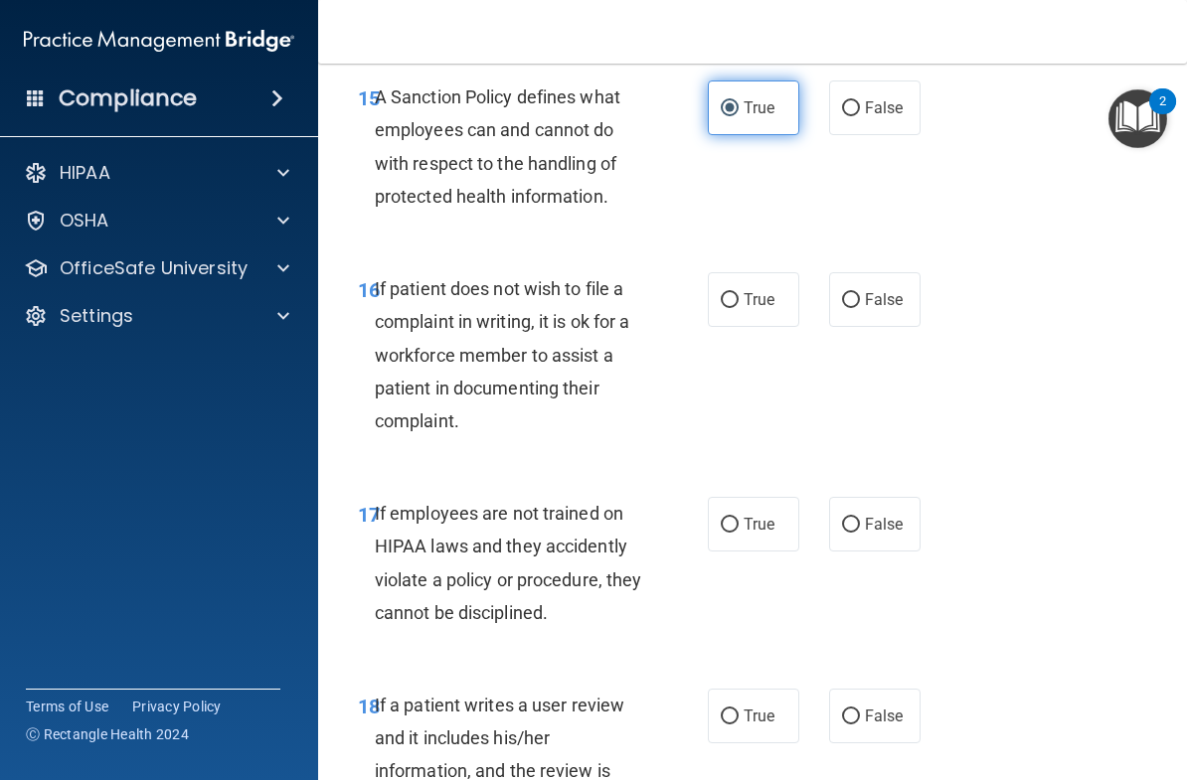
scroll to position [3755, 0]
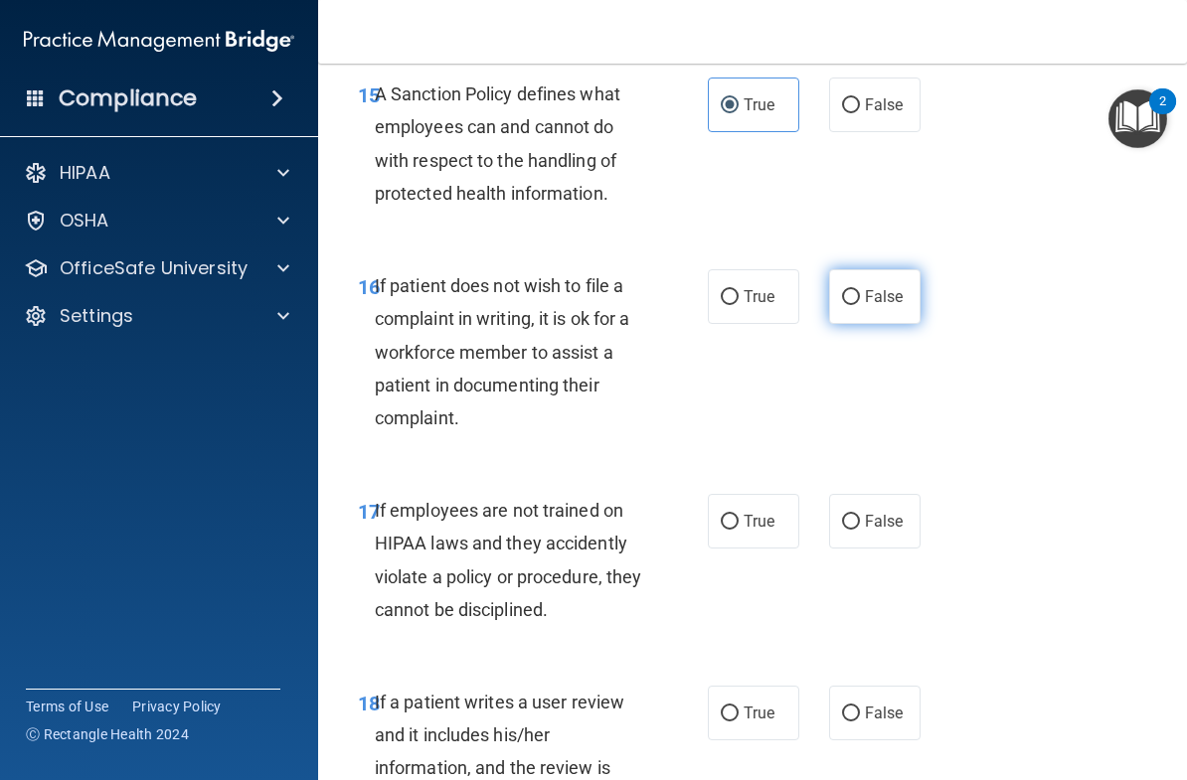
click at [897, 287] on label "False" at bounding box center [874, 296] width 91 height 55
click at [860, 290] on input "False" at bounding box center [851, 297] width 18 height 15
radio input "true"
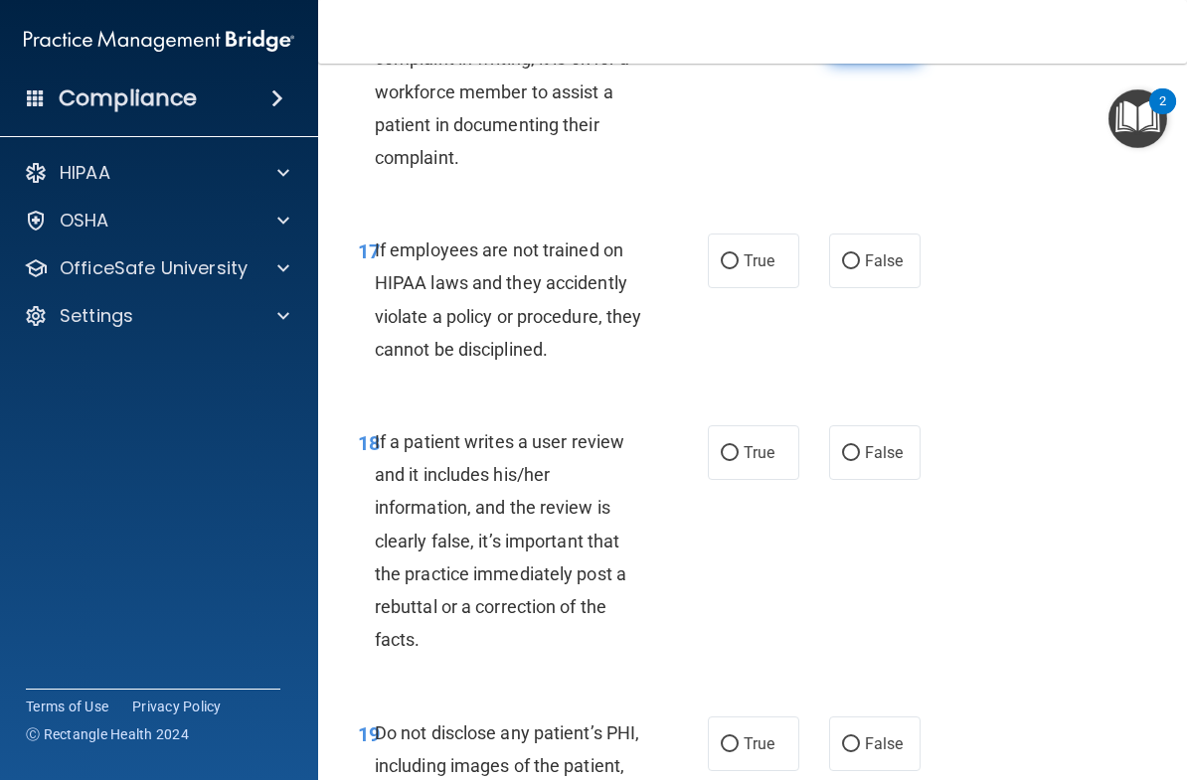
scroll to position [4016, 0]
click at [752, 233] on label "True" at bounding box center [753, 260] width 91 height 55
click at [739, 254] on input "True" at bounding box center [730, 261] width 18 height 15
radio input "true"
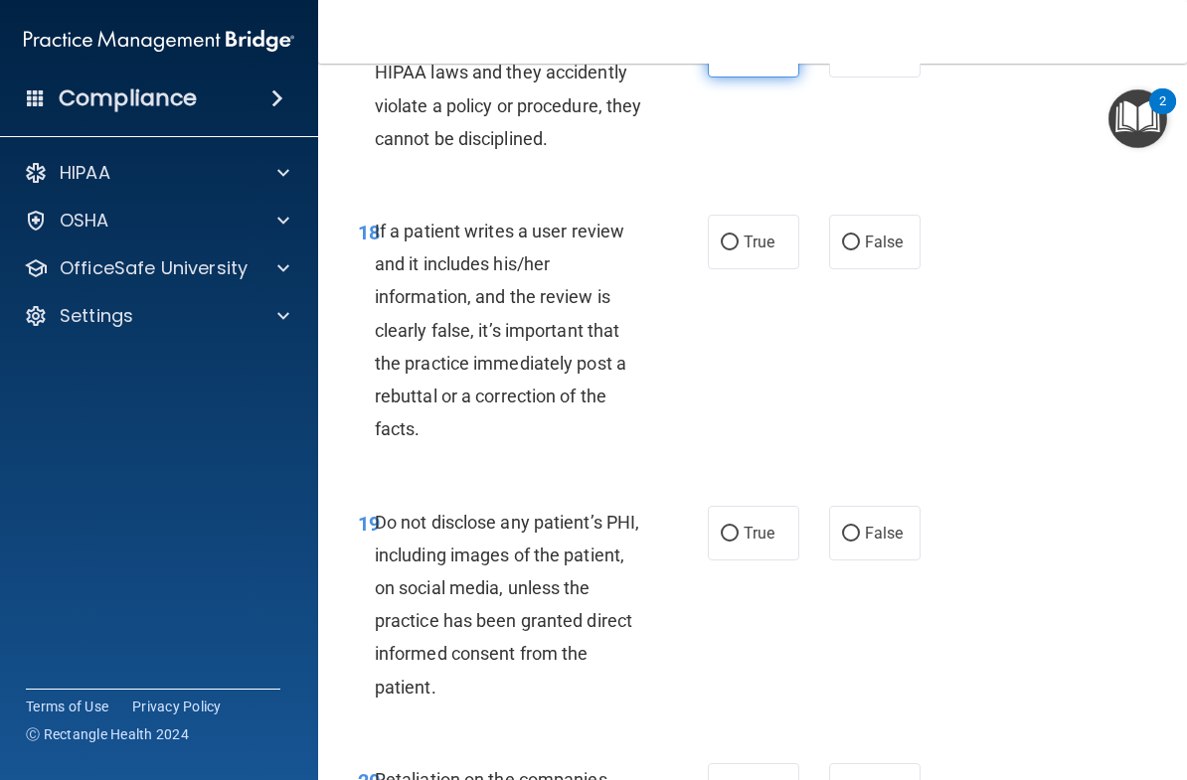
scroll to position [4231, 0]
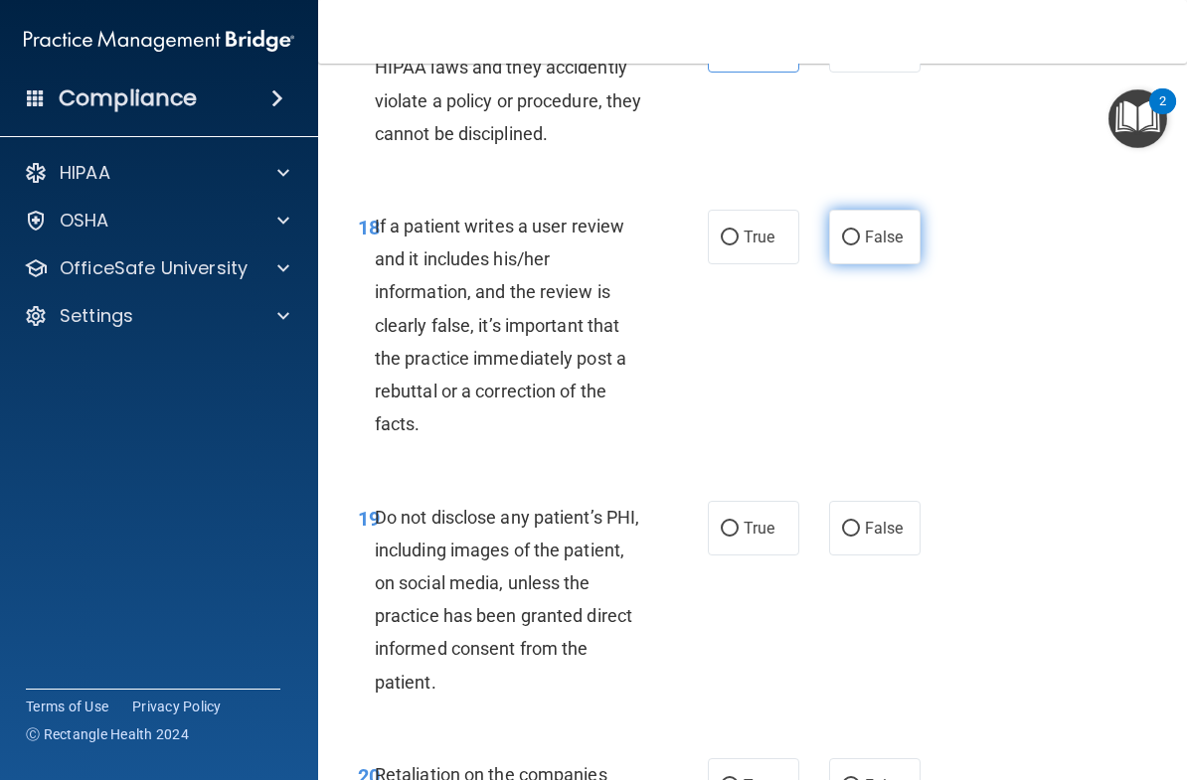
click at [916, 219] on label "False" at bounding box center [874, 237] width 91 height 55
click at [860, 231] on input "False" at bounding box center [851, 238] width 18 height 15
radio input "true"
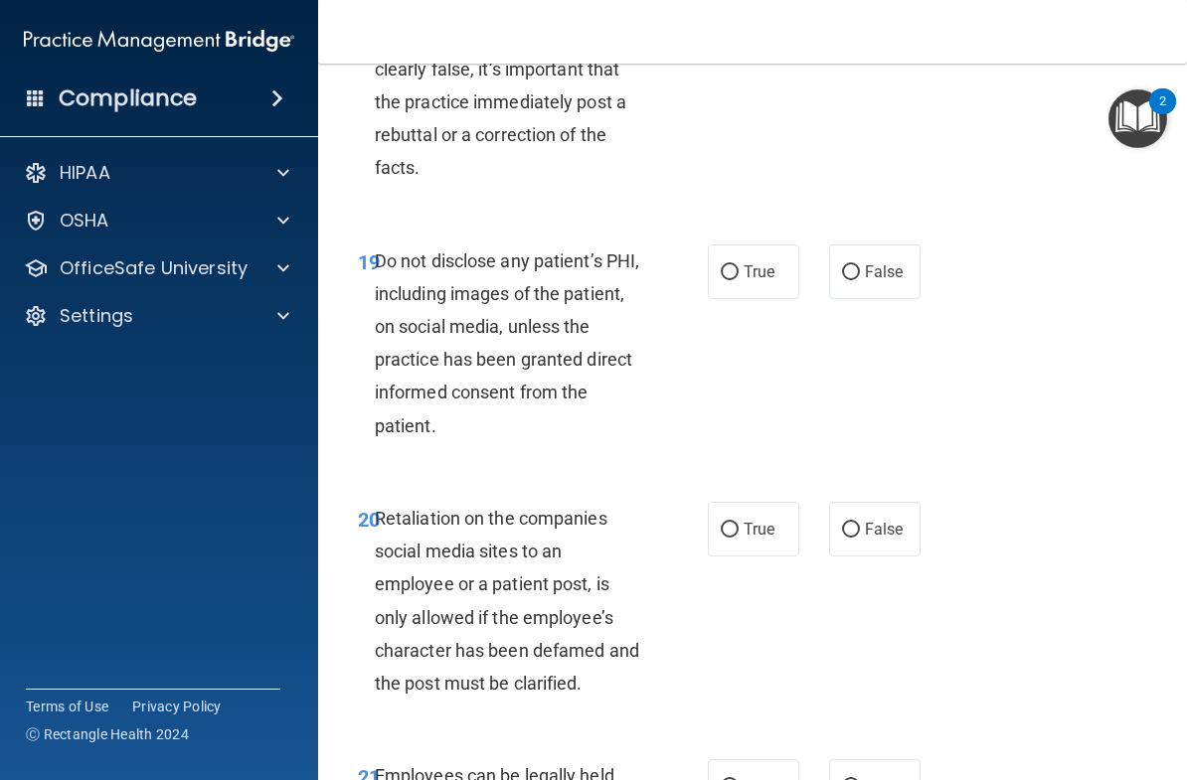
scroll to position [4489, 0]
click at [762, 261] on span "True" at bounding box center [759, 270] width 31 height 19
click at [739, 264] on input "True" at bounding box center [730, 271] width 18 height 15
radio input "true"
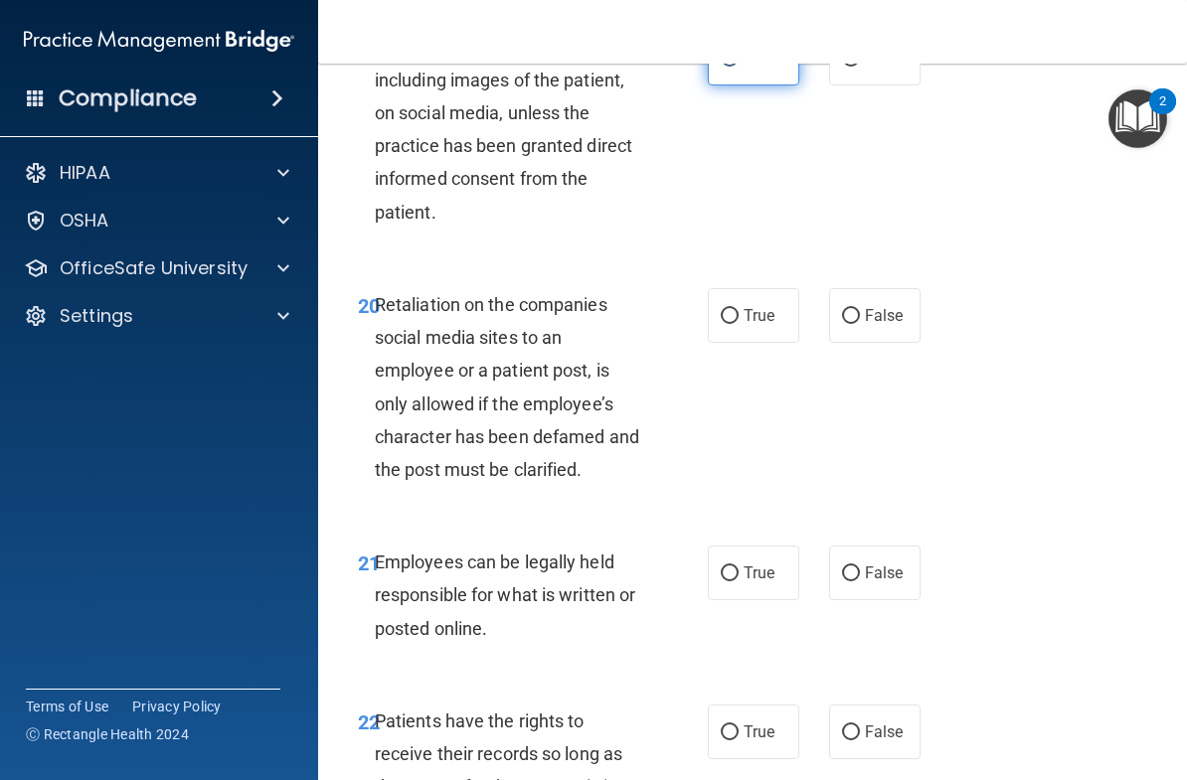
scroll to position [4704, 0]
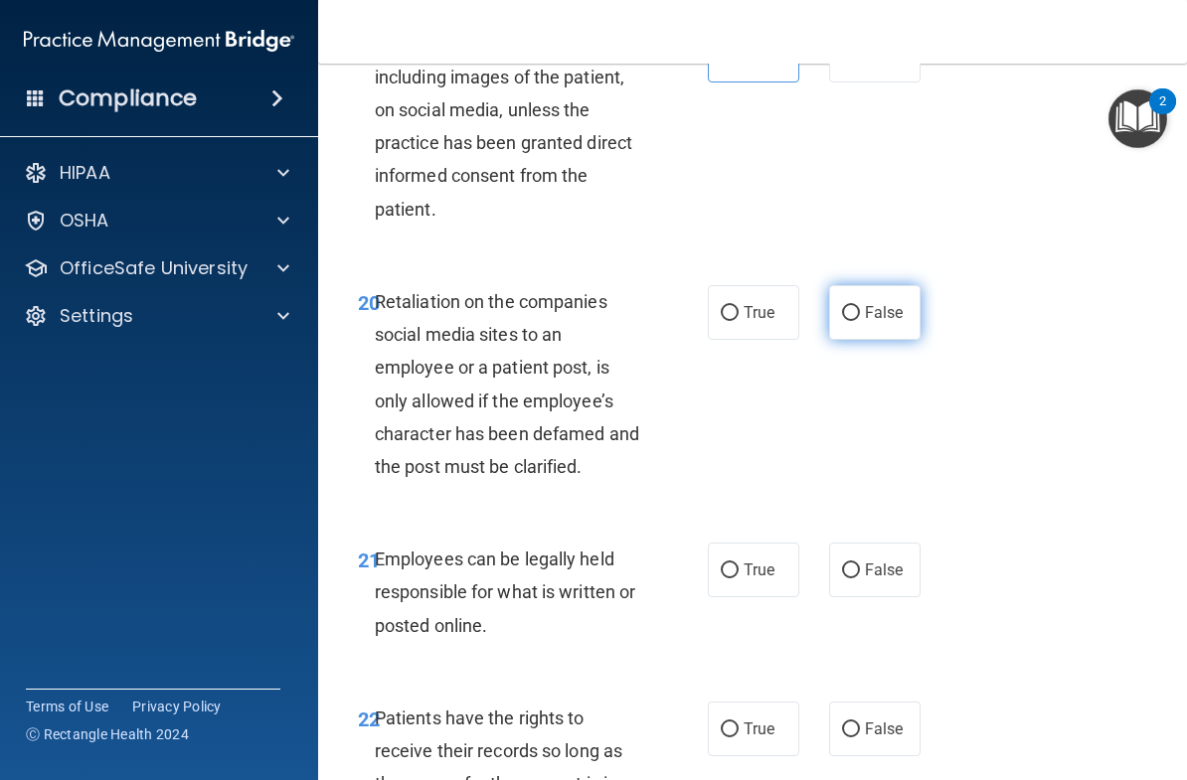
click at [905, 285] on label "False" at bounding box center [874, 312] width 91 height 55
click at [860, 306] on input "False" at bounding box center [851, 313] width 18 height 15
radio input "true"
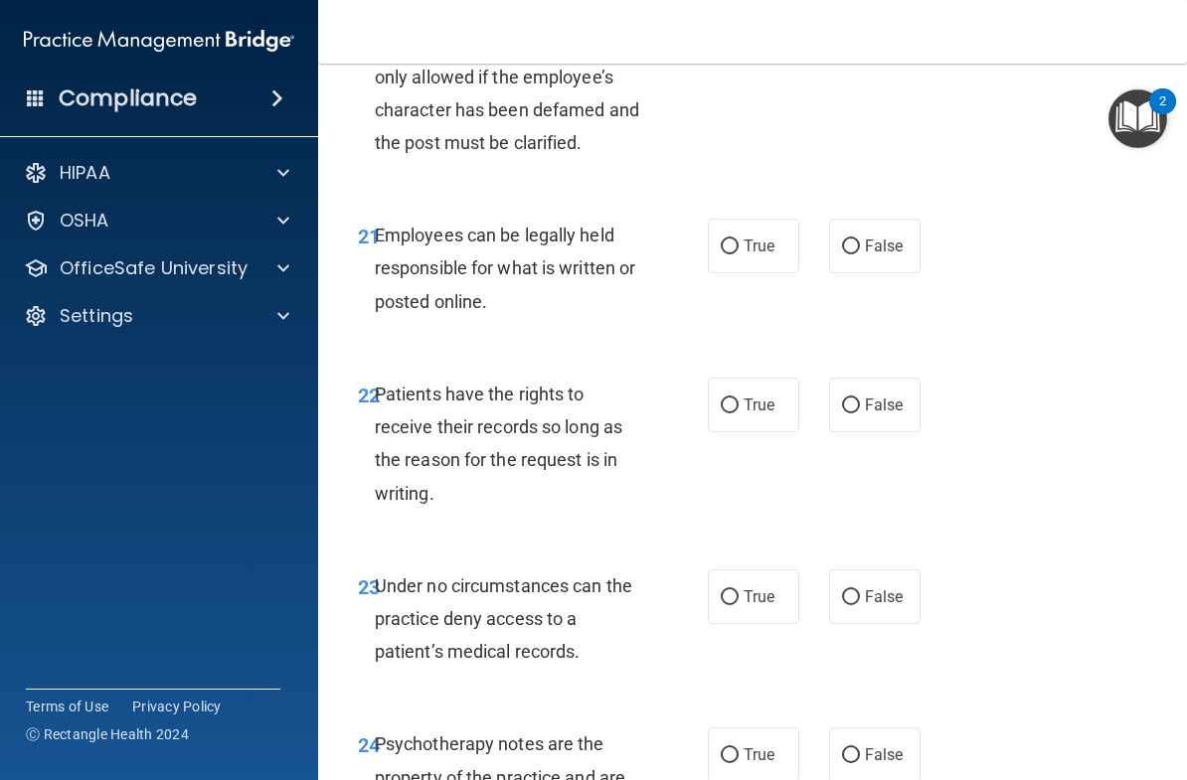
scroll to position [5029, 0]
click at [892, 236] on span "False" at bounding box center [884, 245] width 39 height 19
click at [860, 239] on input "False" at bounding box center [851, 246] width 18 height 15
radio input "true"
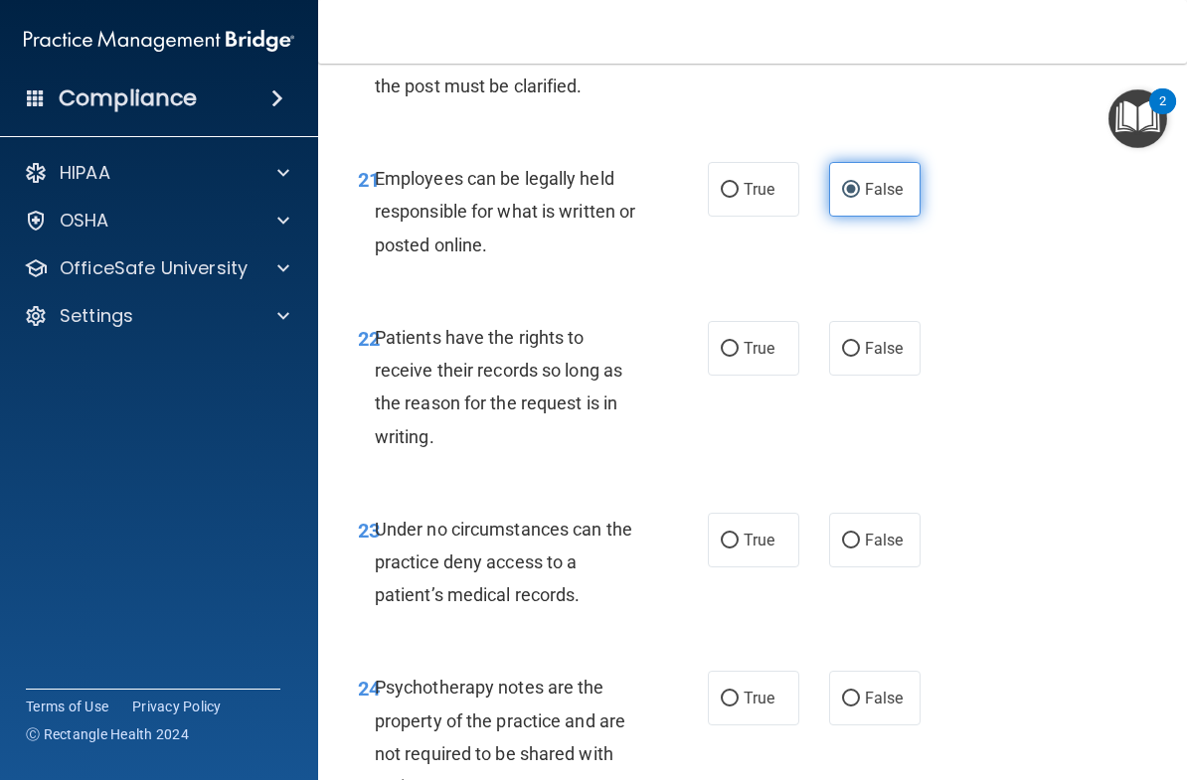
scroll to position [5110, 0]
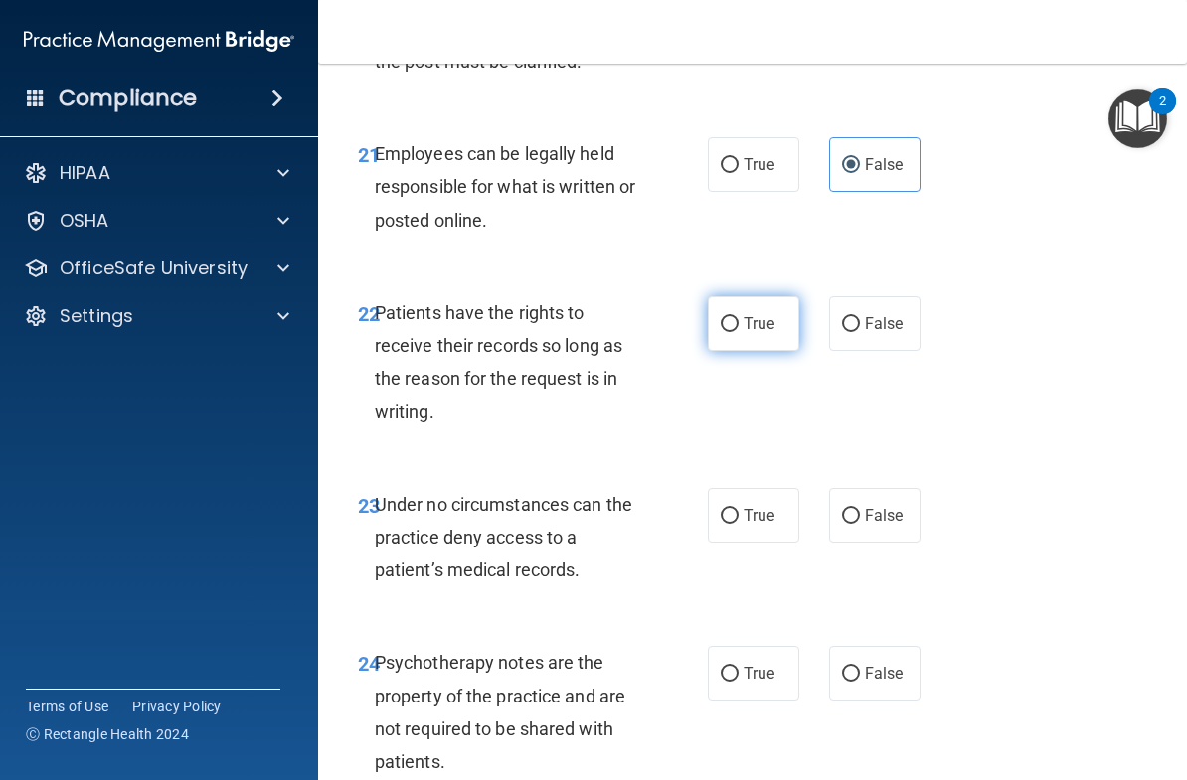
click at [753, 314] on span "True" at bounding box center [759, 323] width 31 height 19
click at [739, 317] on input "True" at bounding box center [730, 324] width 18 height 15
radio input "true"
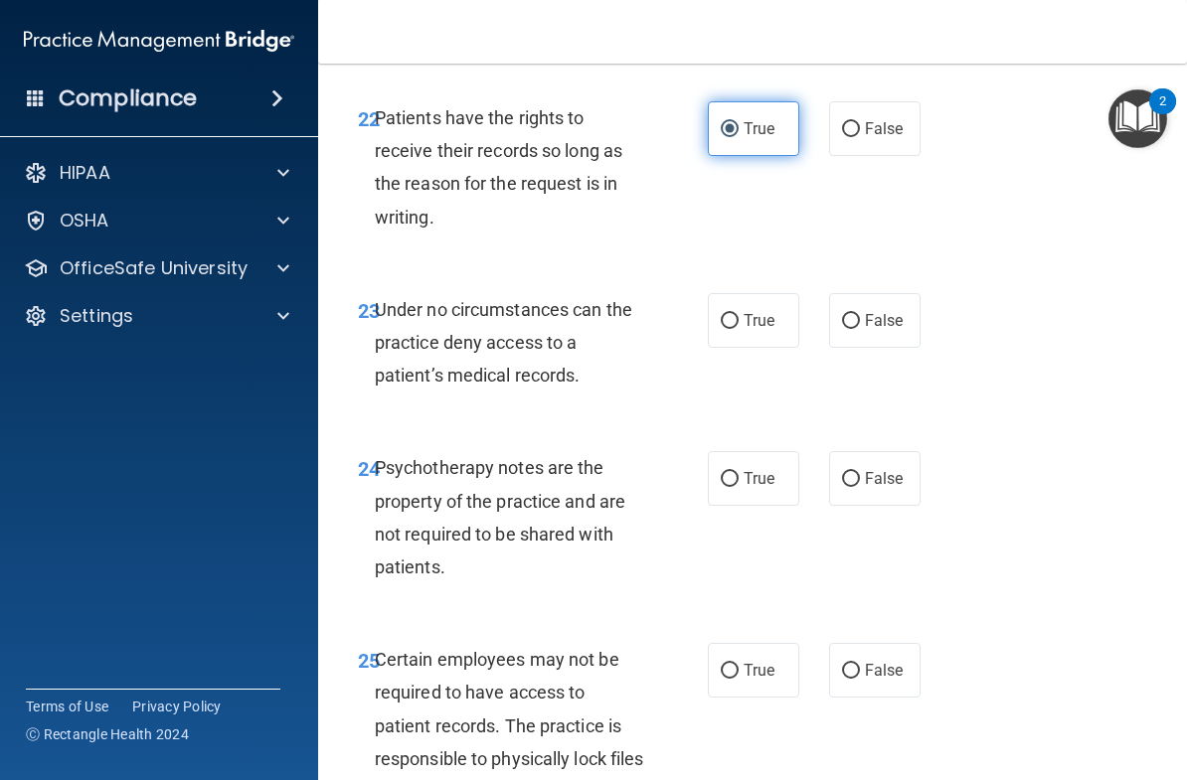
scroll to position [5308, 0]
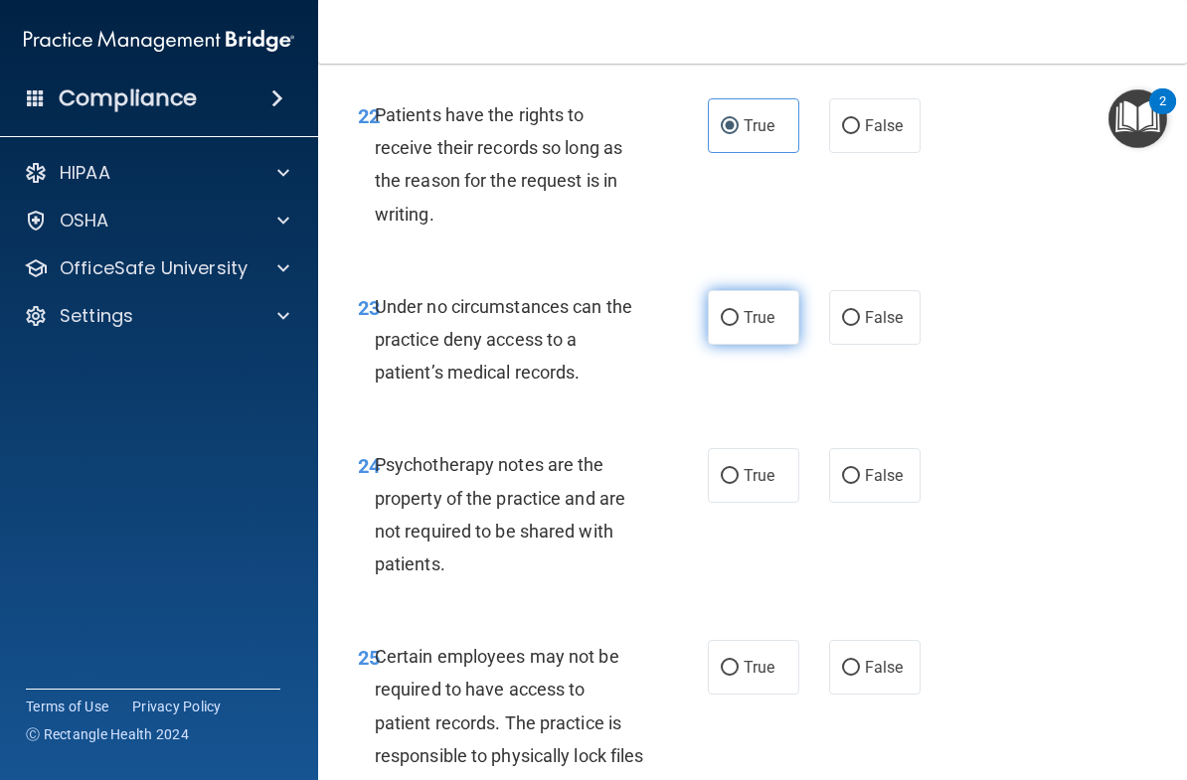
click at [763, 302] on label "True" at bounding box center [753, 317] width 91 height 55
click at [739, 311] on input "True" at bounding box center [730, 318] width 18 height 15
radio input "true"
click at [770, 308] on span "True" at bounding box center [759, 317] width 31 height 19
click at [739, 311] on input "True" at bounding box center [730, 318] width 18 height 15
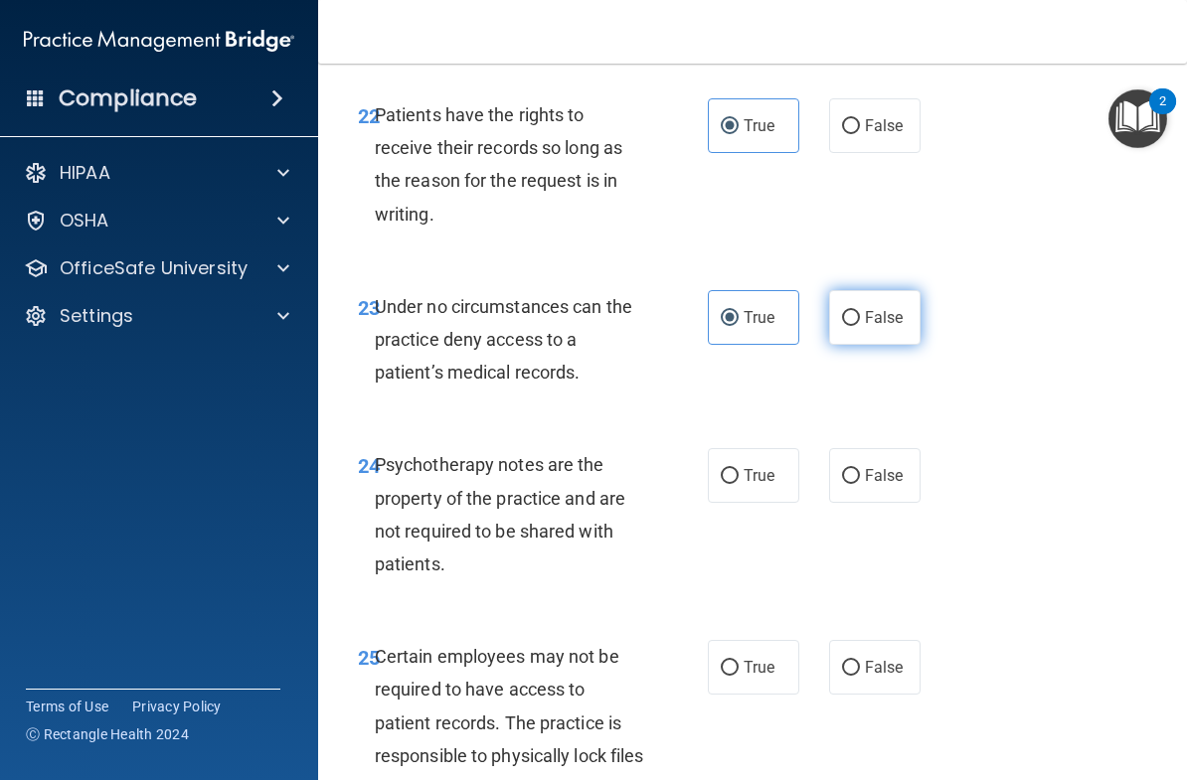
click at [894, 308] on span "False" at bounding box center [884, 317] width 39 height 19
click at [860, 311] on input "False" at bounding box center [851, 318] width 18 height 15
radio input "true"
radio input "false"
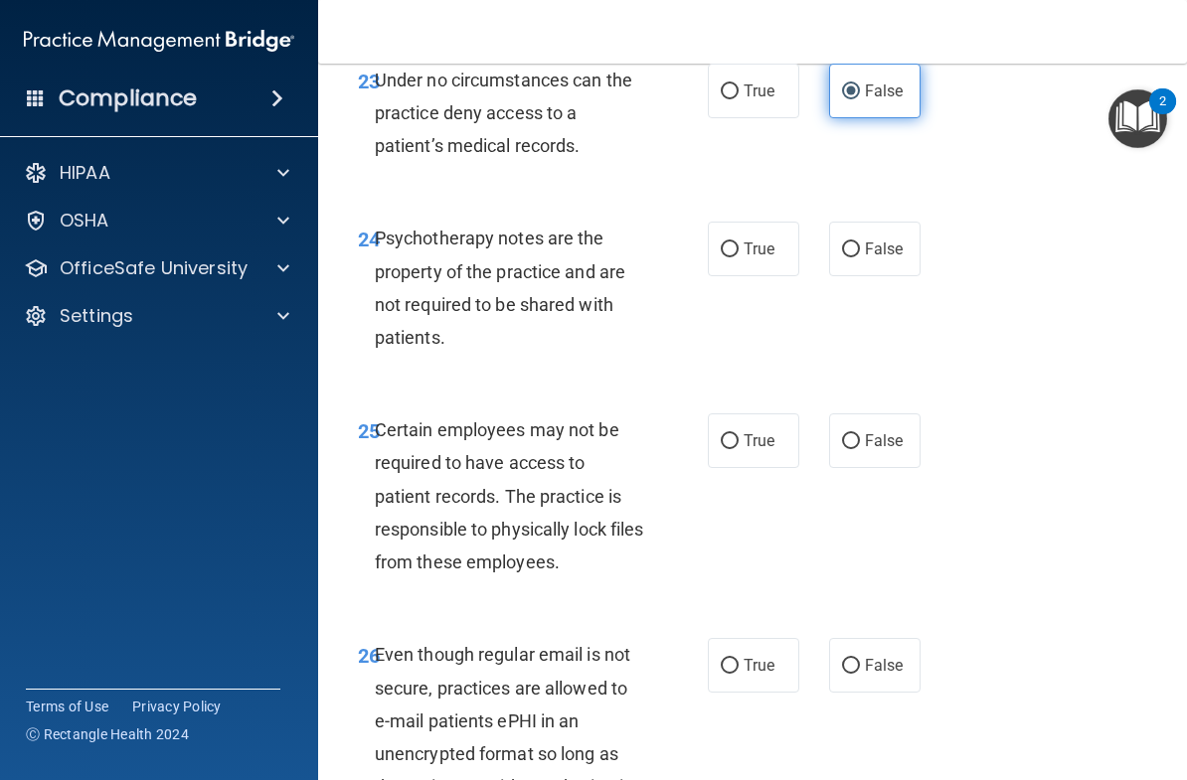
scroll to position [5535, 0]
click at [755, 230] on label "True" at bounding box center [753, 248] width 91 height 55
click at [739, 242] on input "True" at bounding box center [730, 249] width 18 height 15
radio input "true"
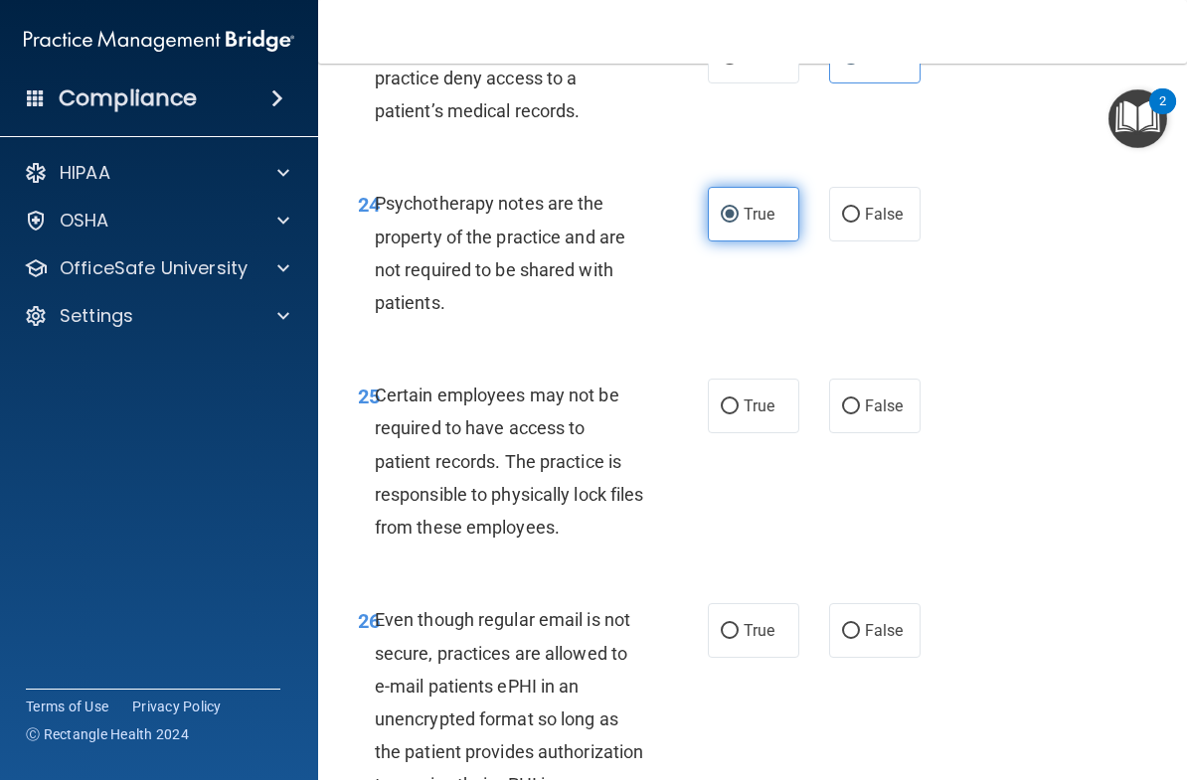
scroll to position [5610, 0]
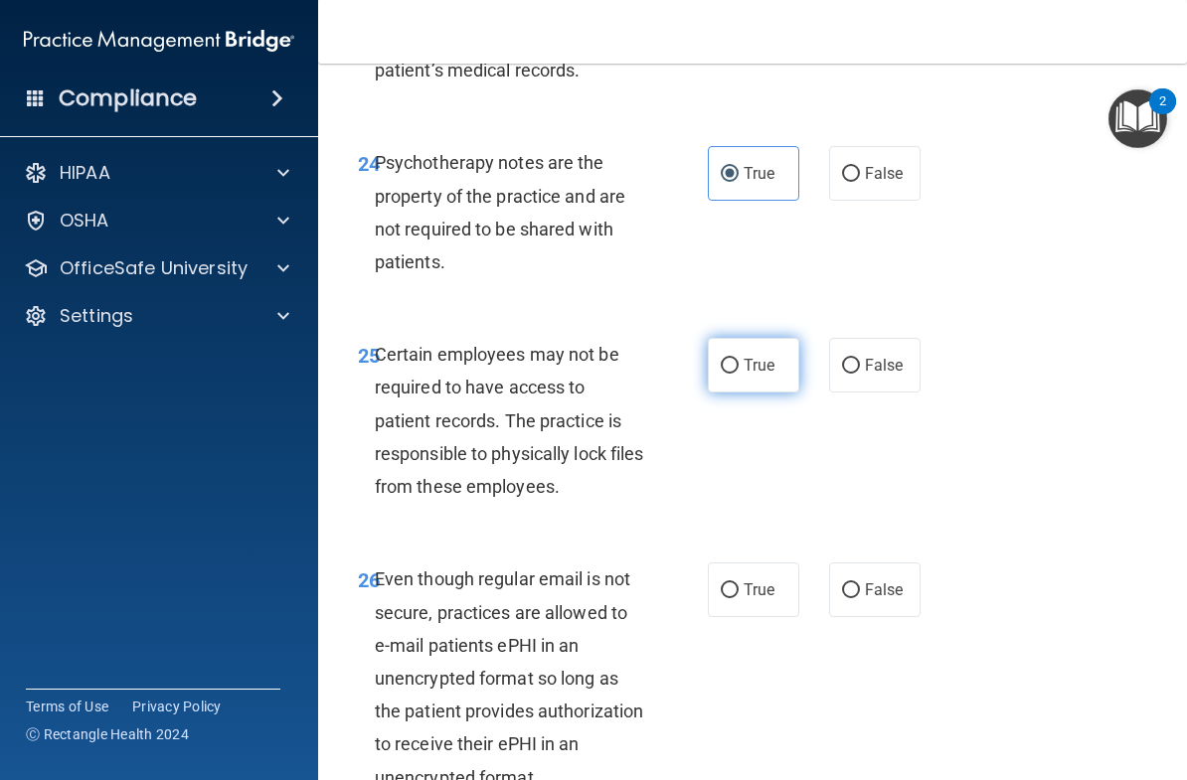
click at [755, 356] on span "True" at bounding box center [759, 365] width 31 height 19
click at [739, 359] on input "True" at bounding box center [730, 366] width 18 height 15
radio input "true"
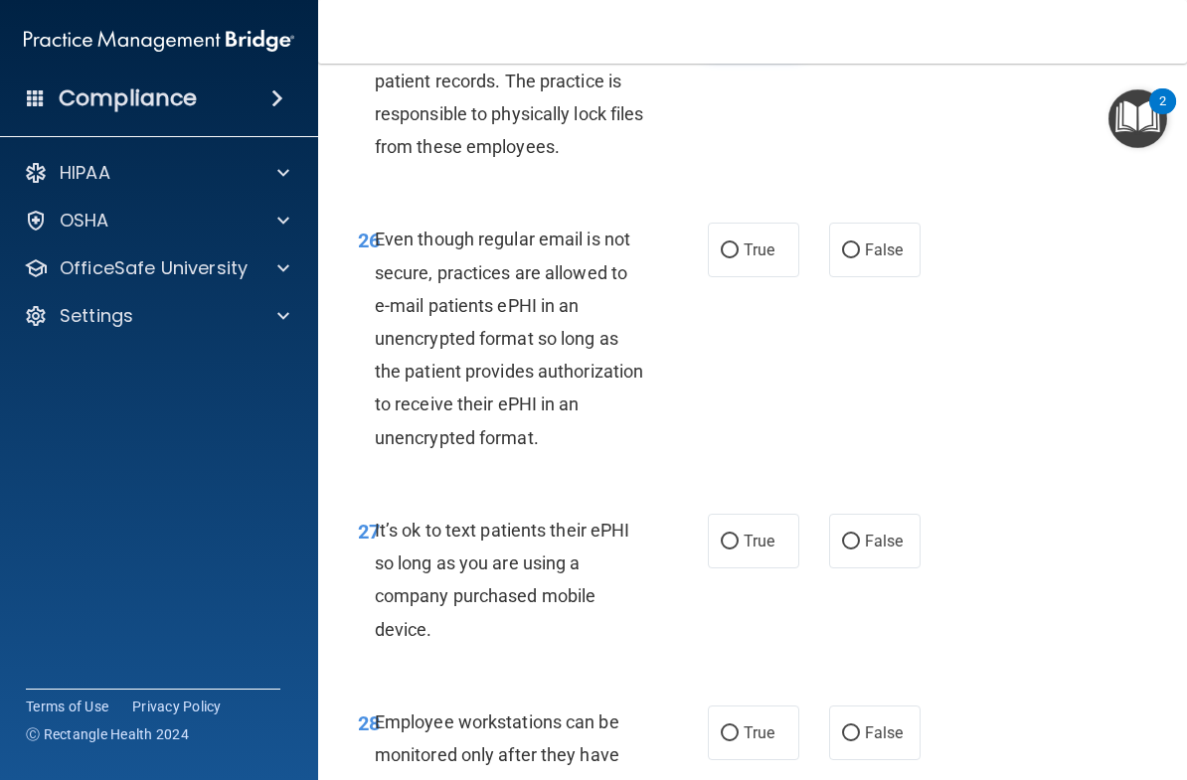
scroll to position [5951, 0]
click at [766, 240] on span "True" at bounding box center [759, 249] width 31 height 19
click at [739, 243] on input "True" at bounding box center [730, 250] width 18 height 15
radio input "true"
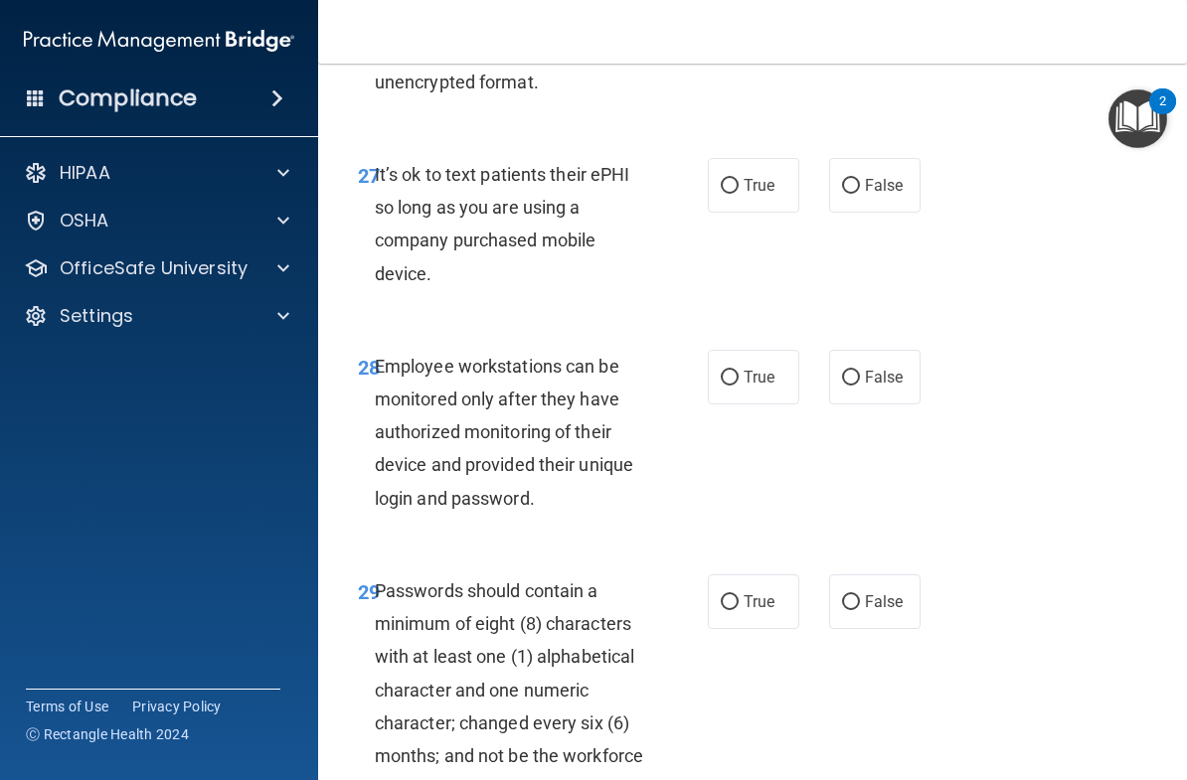
scroll to position [6314, 0]
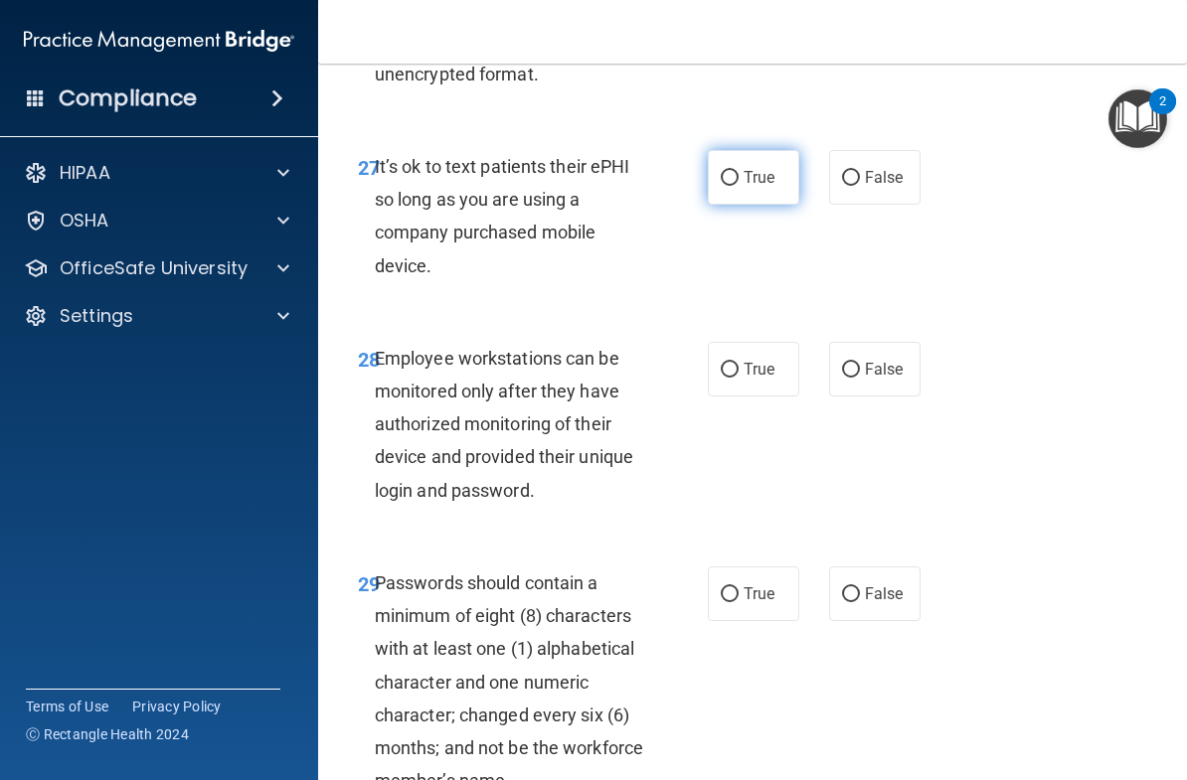
click at [749, 168] on span "True" at bounding box center [759, 177] width 31 height 19
click at [739, 171] on input "True" at bounding box center [730, 178] width 18 height 15
radio input "true"
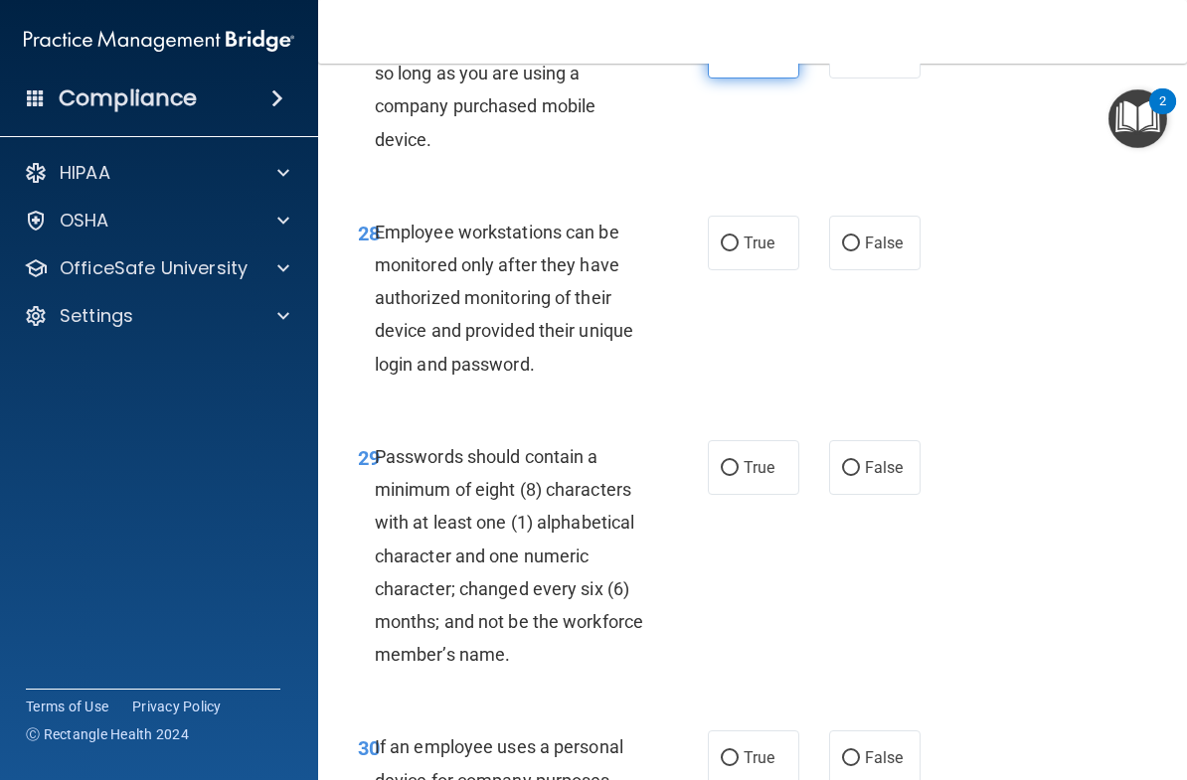
scroll to position [6455, 0]
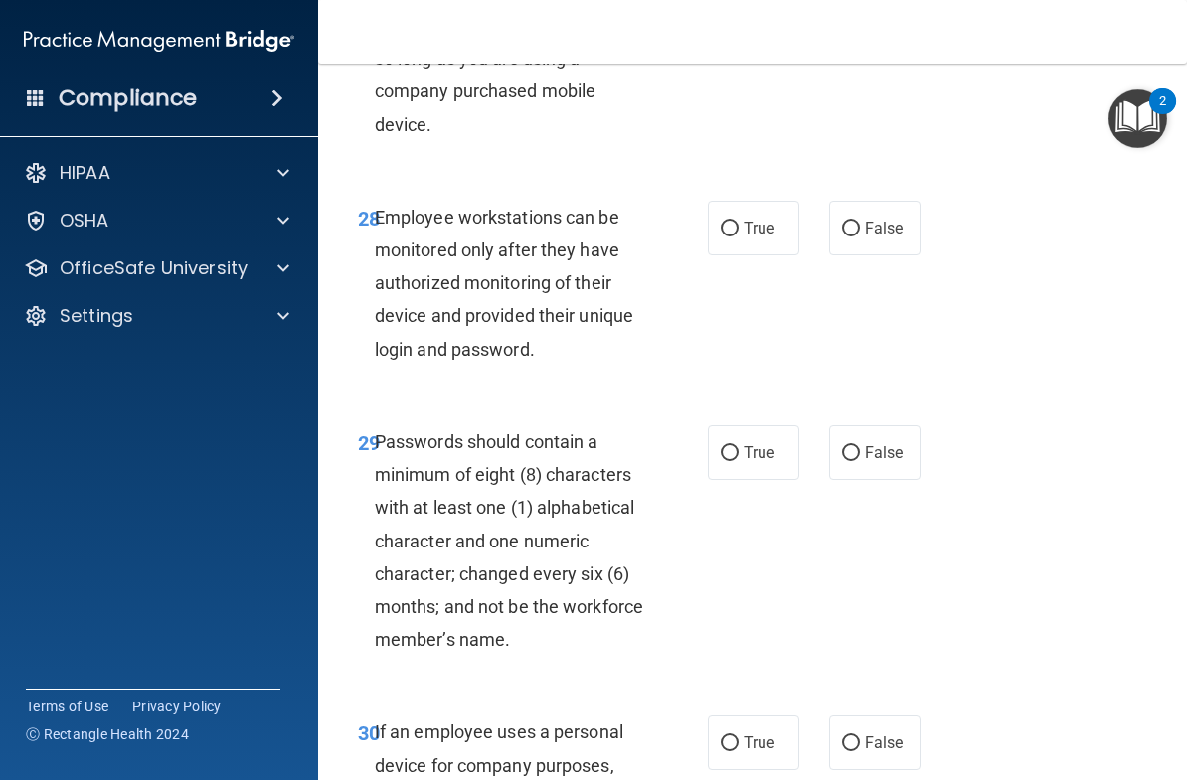
click at [961, 272] on div "28 Employee workstations can be monitored only after they have authorized monit…" at bounding box center [752, 288] width 819 height 225
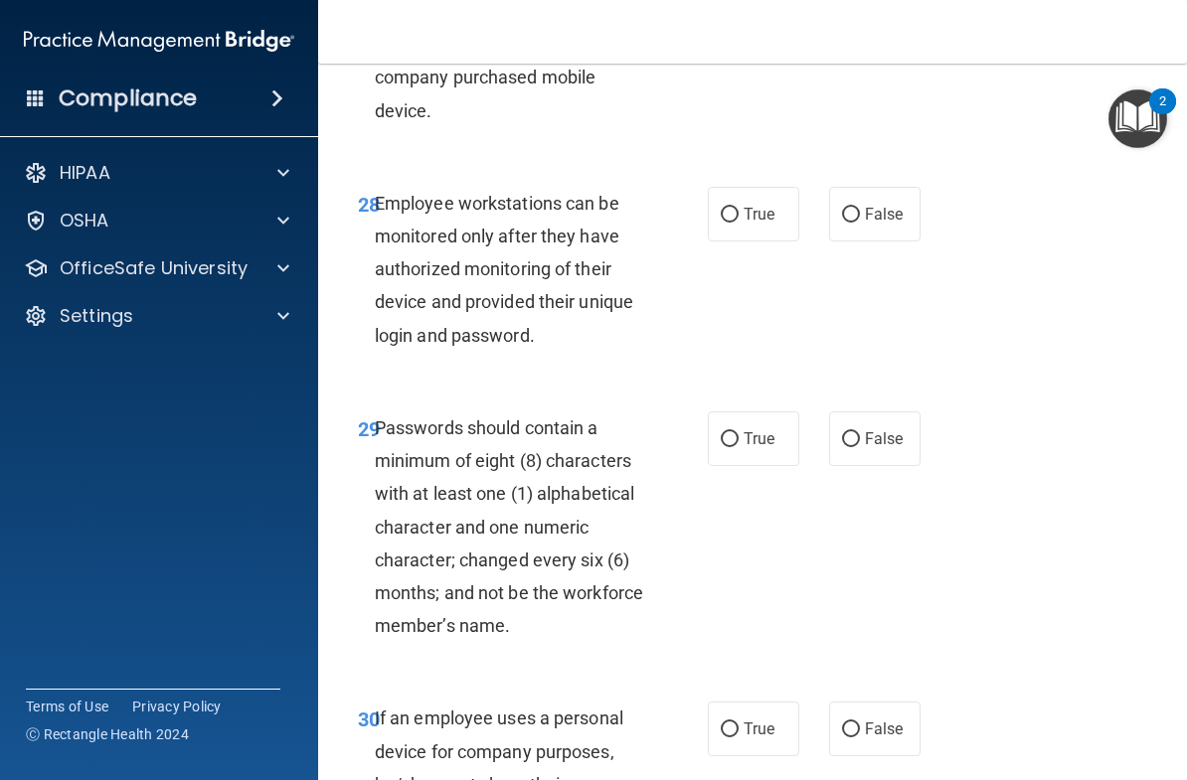
scroll to position [6477, 0]
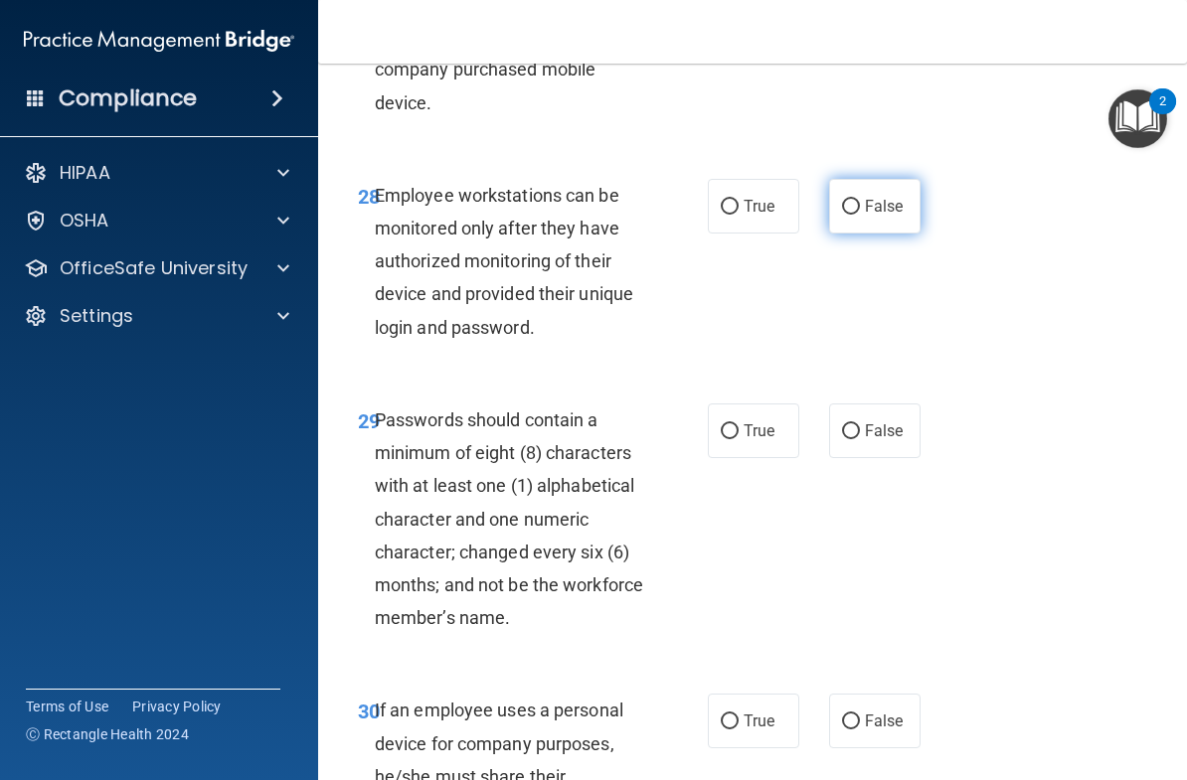
click at [889, 197] on span "False" at bounding box center [884, 206] width 39 height 19
click at [860, 200] on input "False" at bounding box center [851, 207] width 18 height 15
radio input "true"
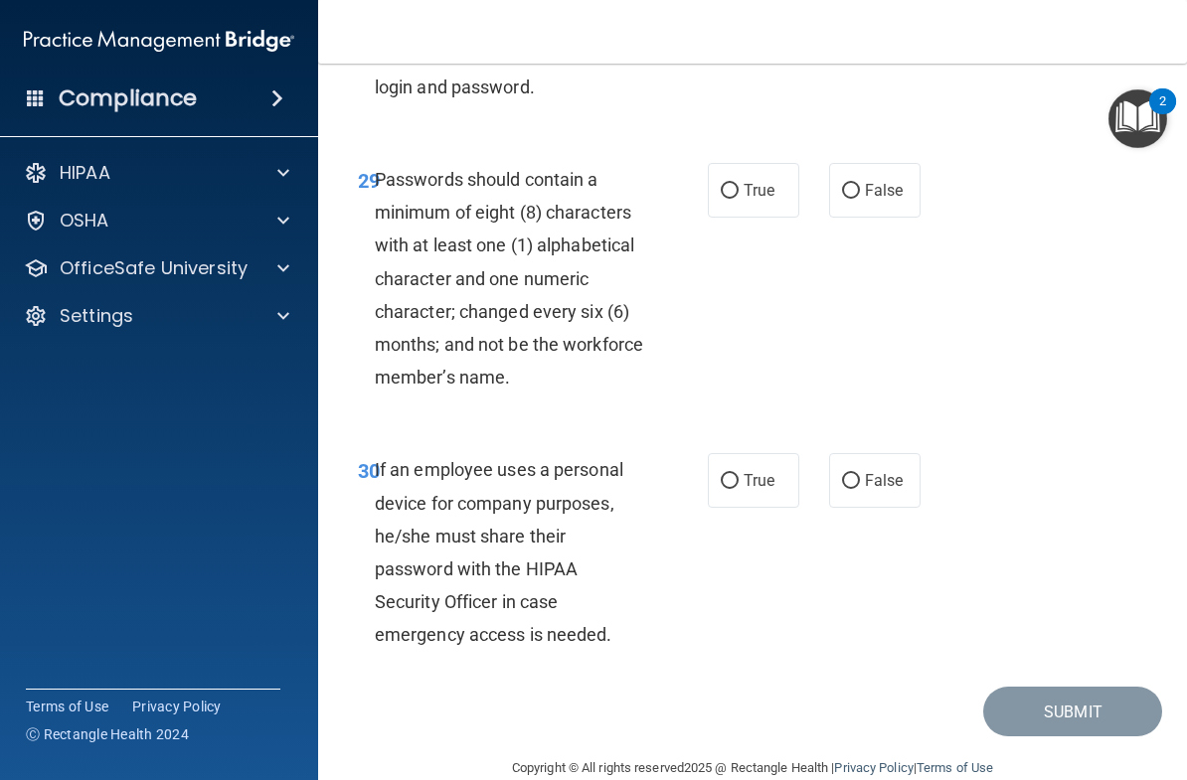
scroll to position [6716, 0]
click at [737, 185] on input "True" at bounding box center [730, 192] width 18 height 15
radio input "true"
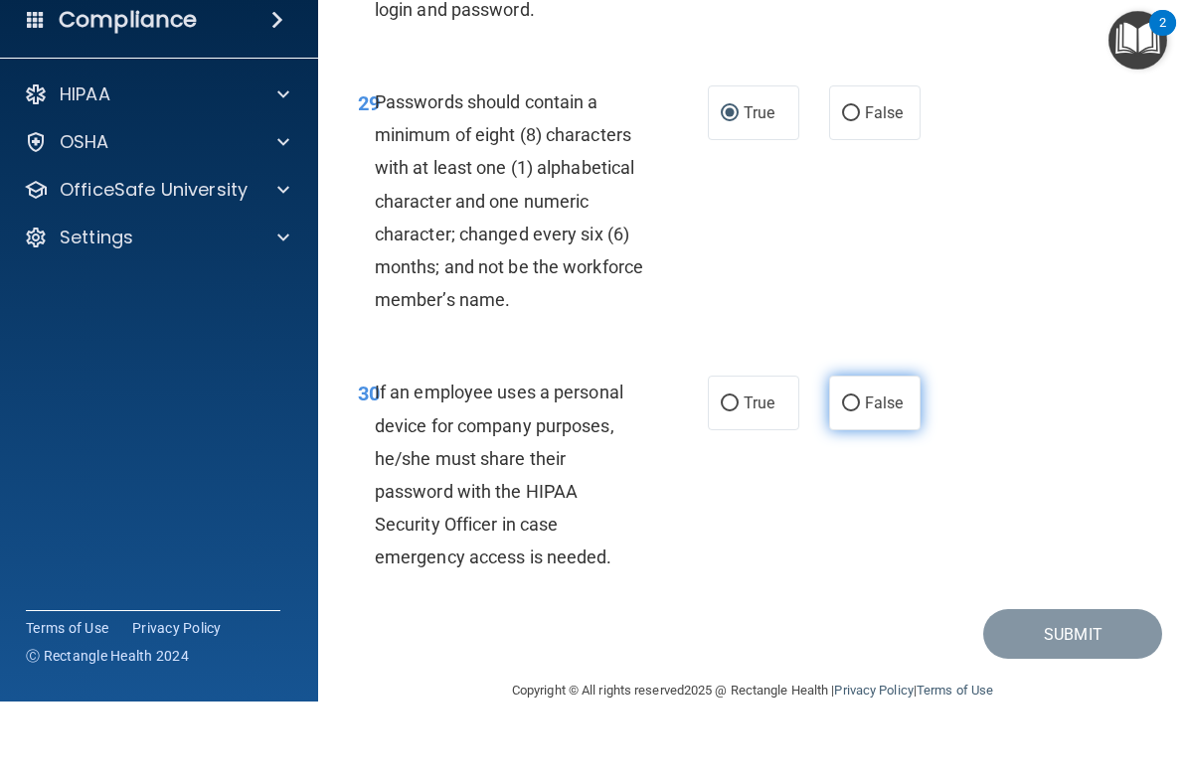
click at [889, 472] on span "False" at bounding box center [884, 481] width 39 height 19
click at [860, 475] on input "False" at bounding box center [851, 482] width 18 height 15
radio input "true"
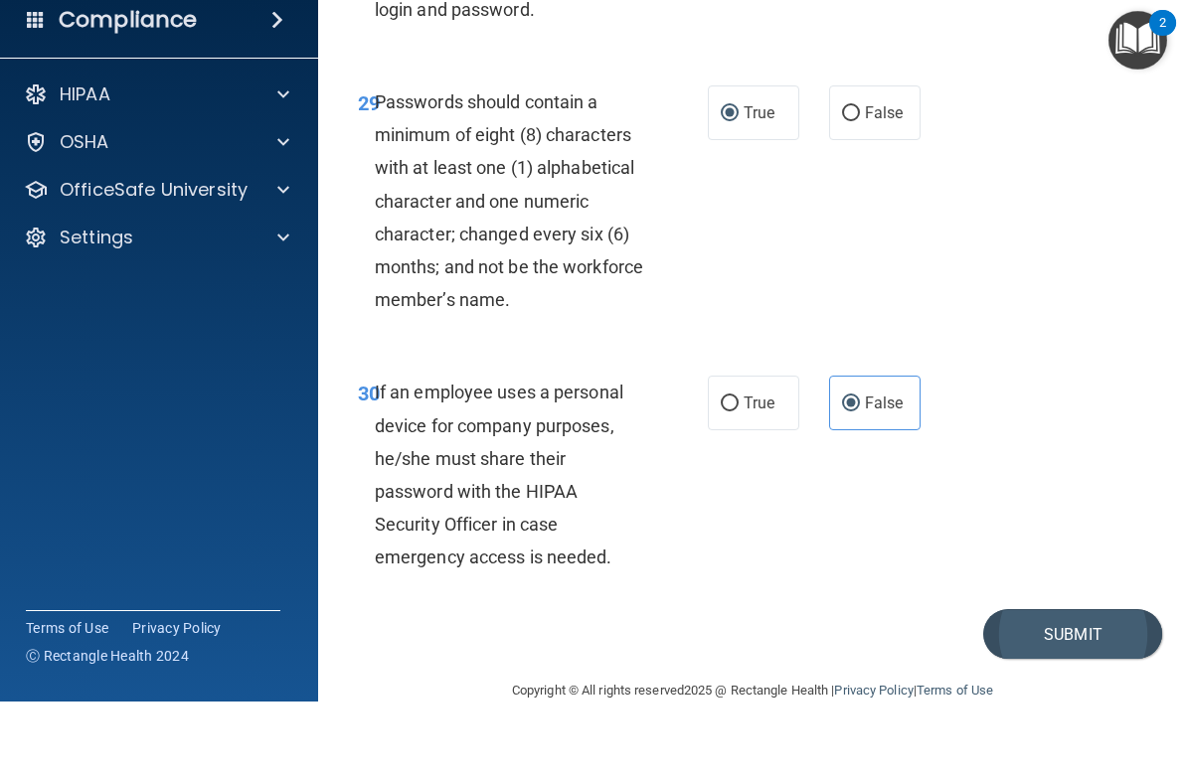
click at [1054, 688] on button "Submit" at bounding box center [1072, 713] width 179 height 51
click at [1043, 688] on button "Submit" at bounding box center [1072, 713] width 179 height 51
click at [1055, 688] on button "Submit" at bounding box center [1072, 713] width 179 height 51
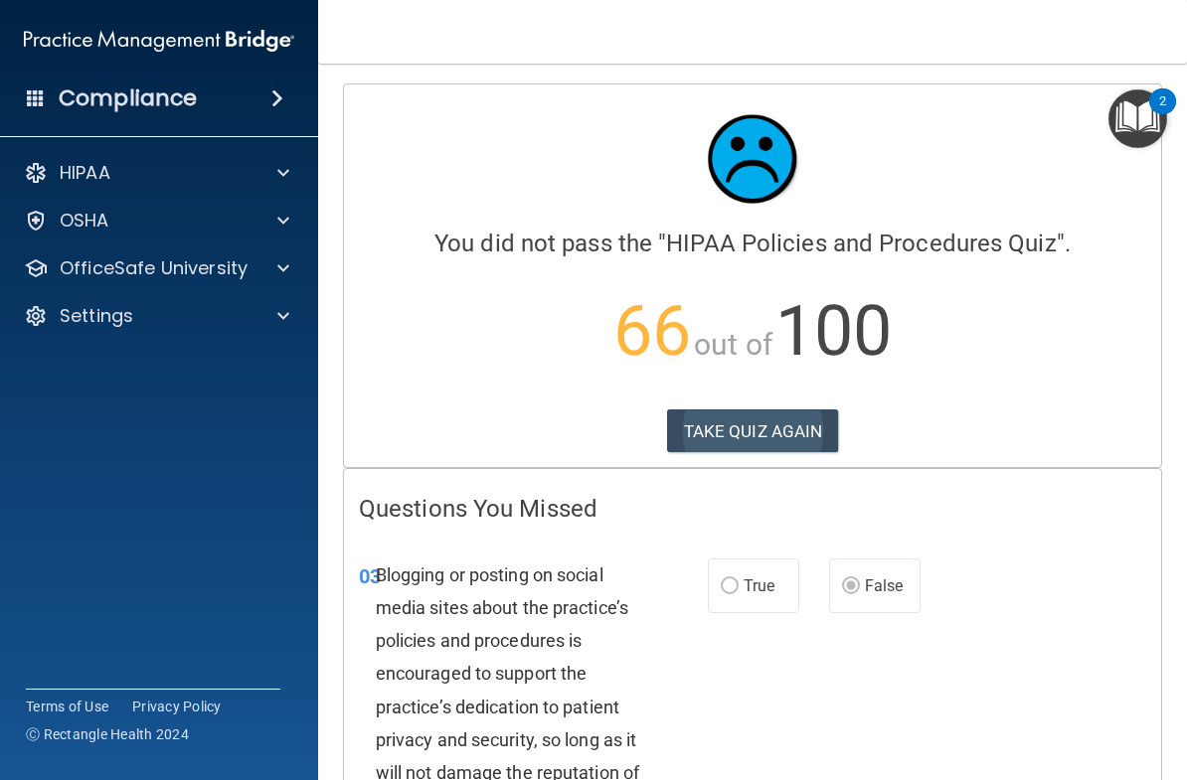
click at [811, 437] on button "TAKE QUIZ AGAIN" at bounding box center [753, 432] width 172 height 44
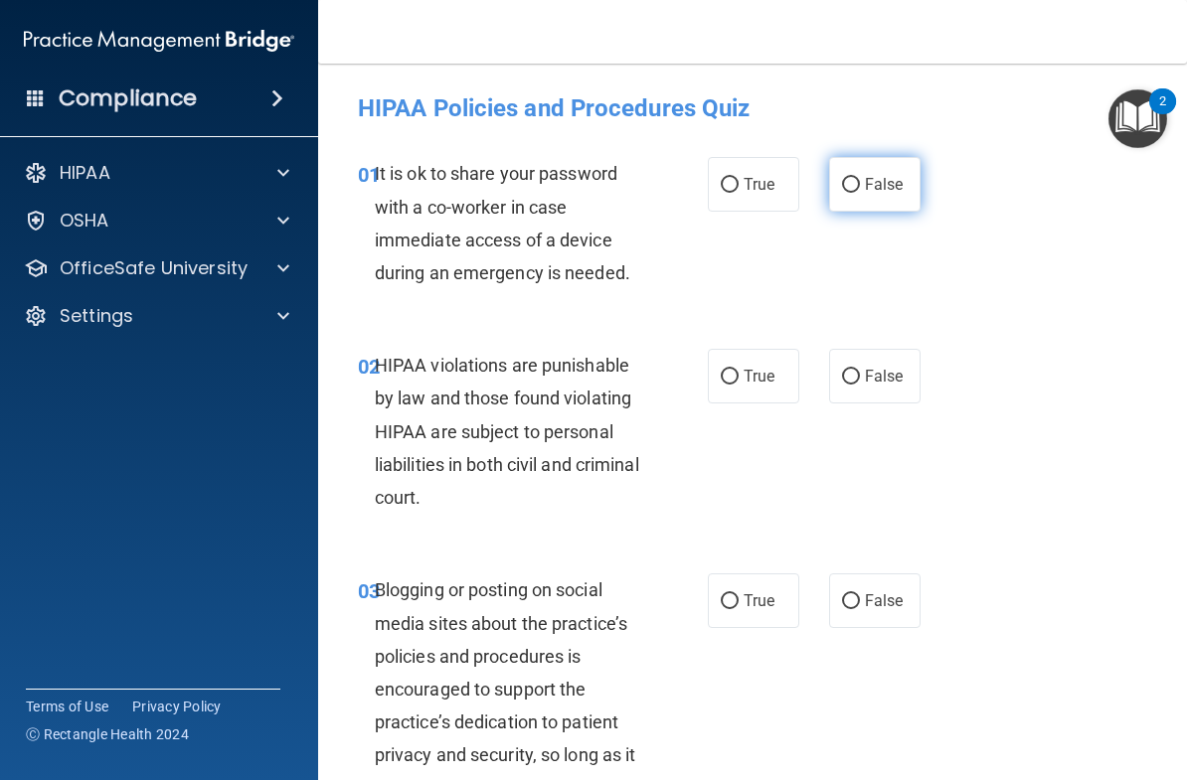
click at [860, 182] on input "False" at bounding box center [851, 185] width 18 height 15
radio input "true"
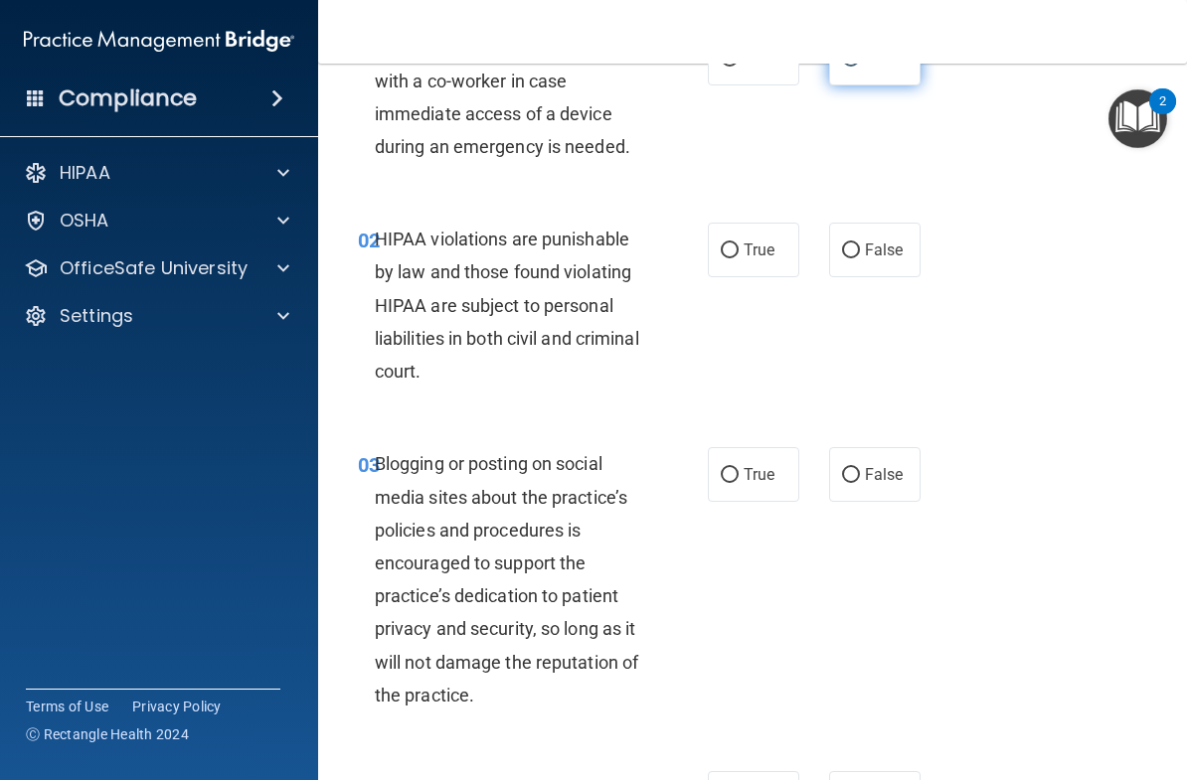
scroll to position [128, 0]
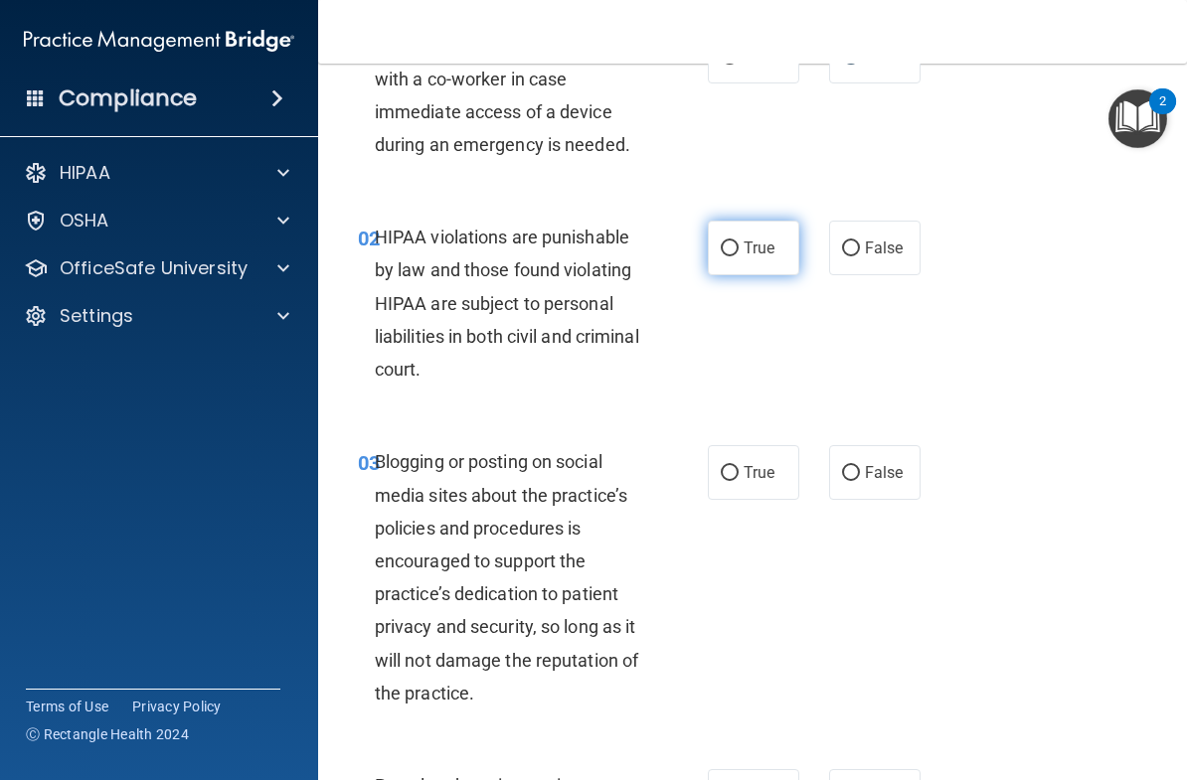
click at [742, 244] on label "True" at bounding box center [753, 248] width 91 height 55
click at [739, 244] on input "True" at bounding box center [730, 249] width 18 height 15
radio input "true"
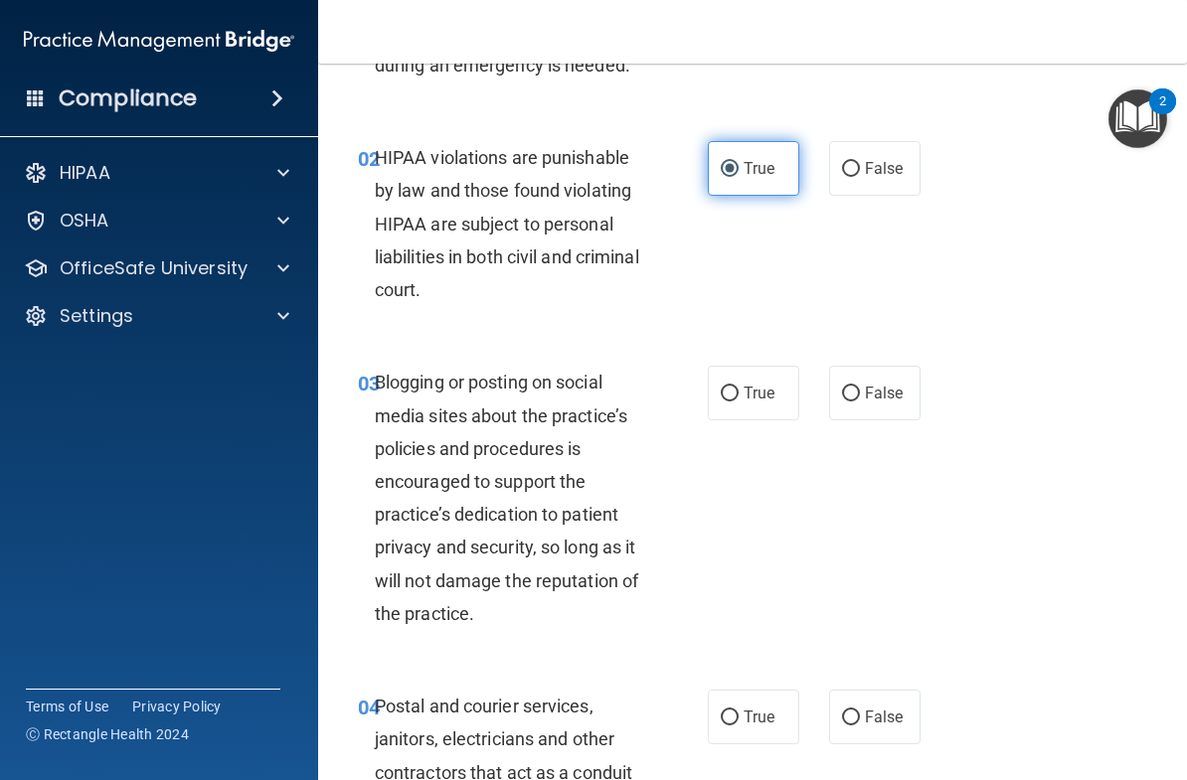
scroll to position [254, 0]
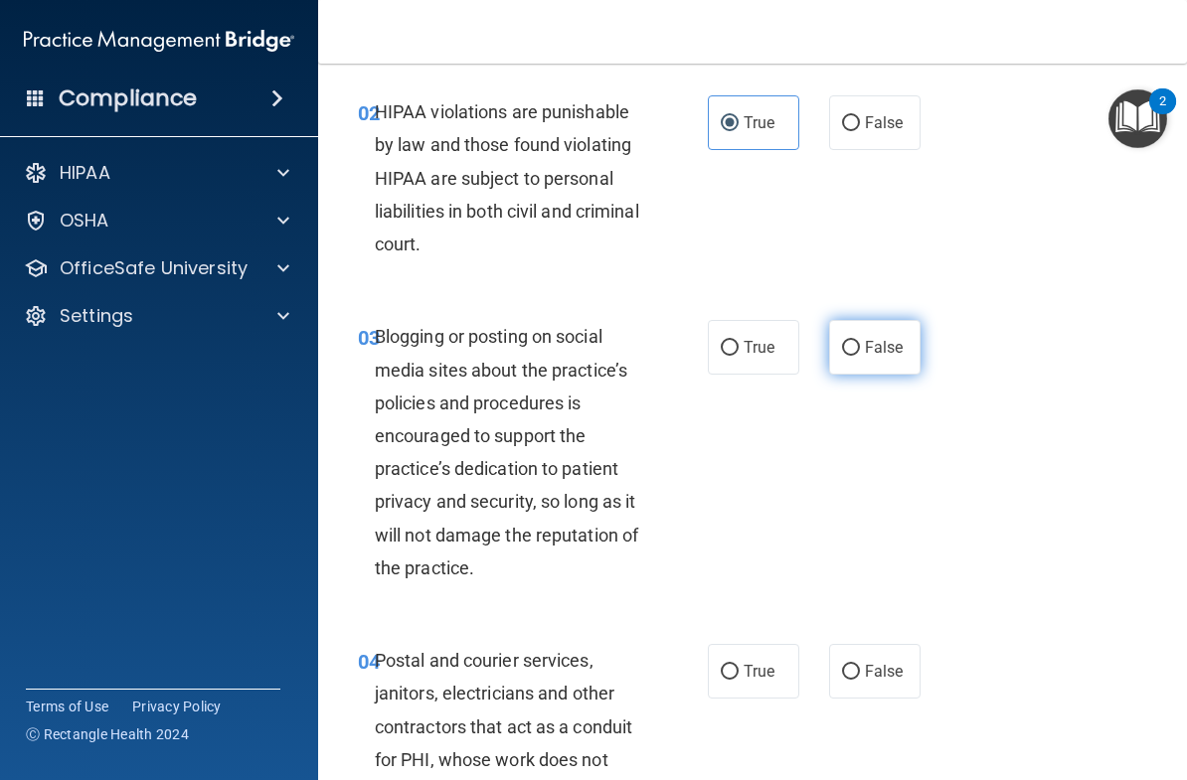
click at [854, 348] on input "False" at bounding box center [851, 348] width 18 height 15
radio input "true"
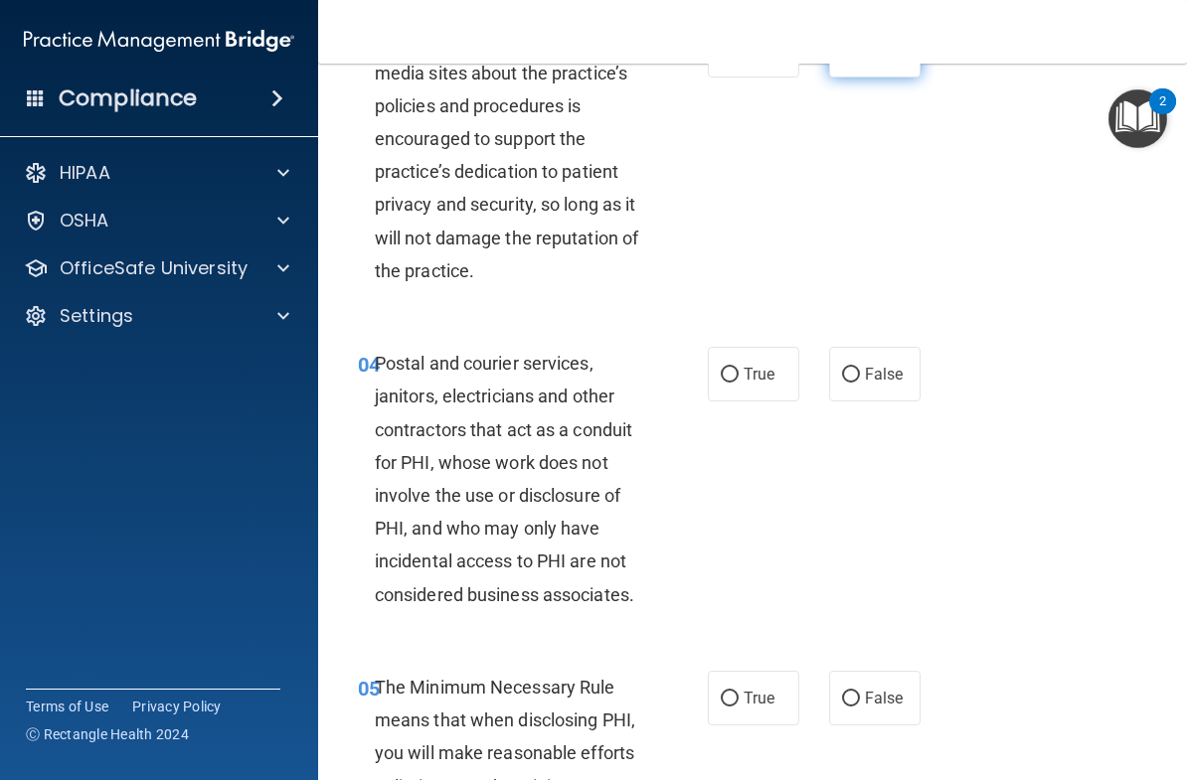
scroll to position [579, 0]
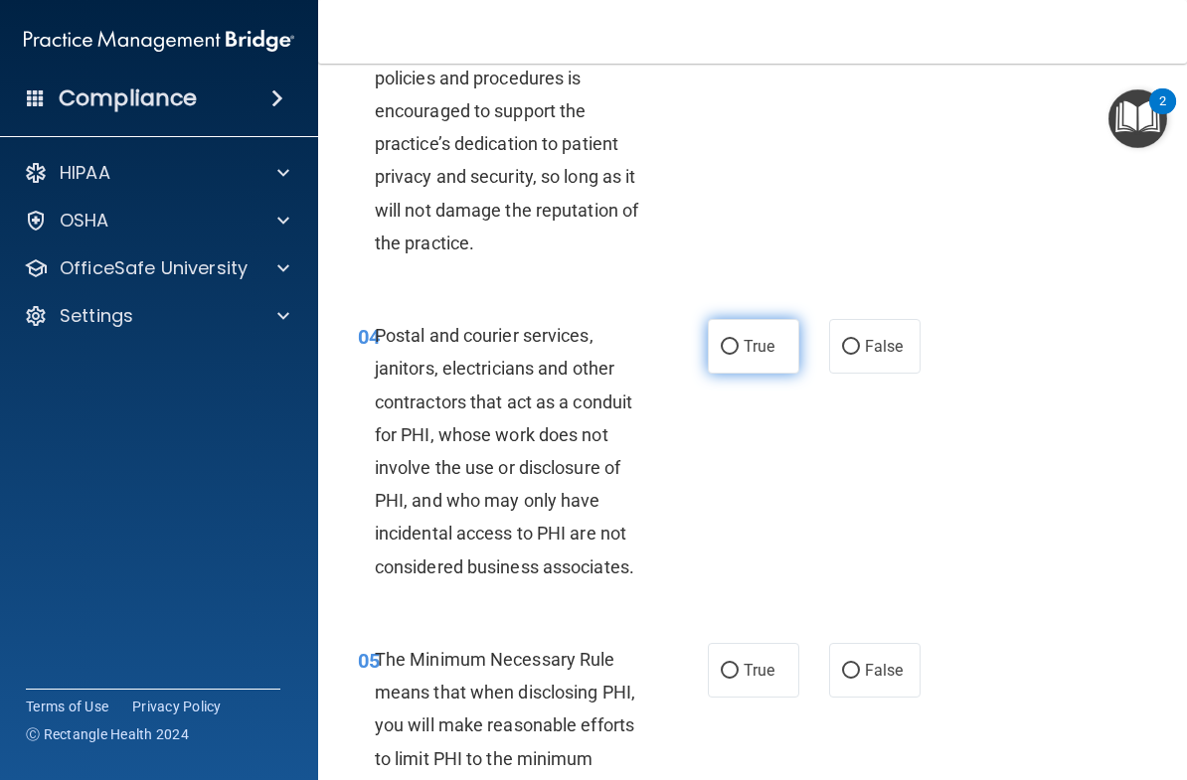
click at [772, 337] on span "True" at bounding box center [759, 346] width 31 height 19
click at [739, 340] on input "True" at bounding box center [730, 347] width 18 height 15
radio input "true"
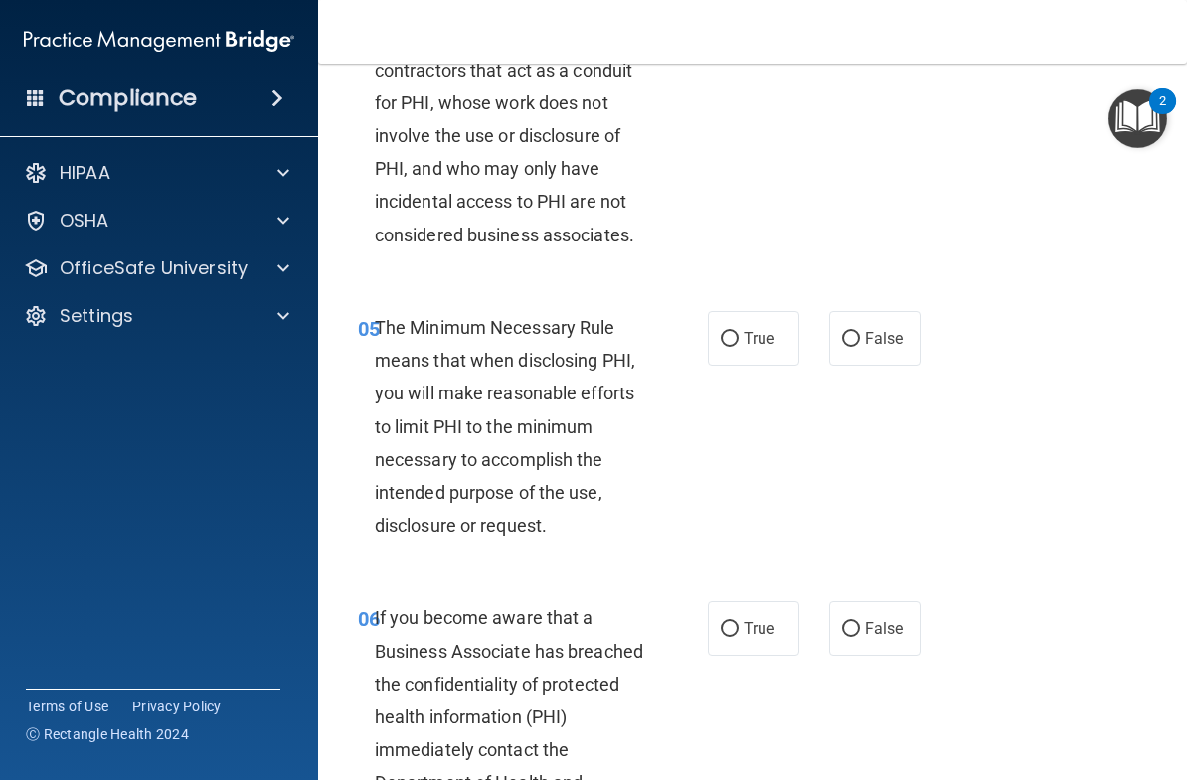
scroll to position [912, 0]
click at [770, 341] on label "True" at bounding box center [753, 337] width 91 height 55
click at [739, 341] on input "True" at bounding box center [730, 338] width 18 height 15
radio input "true"
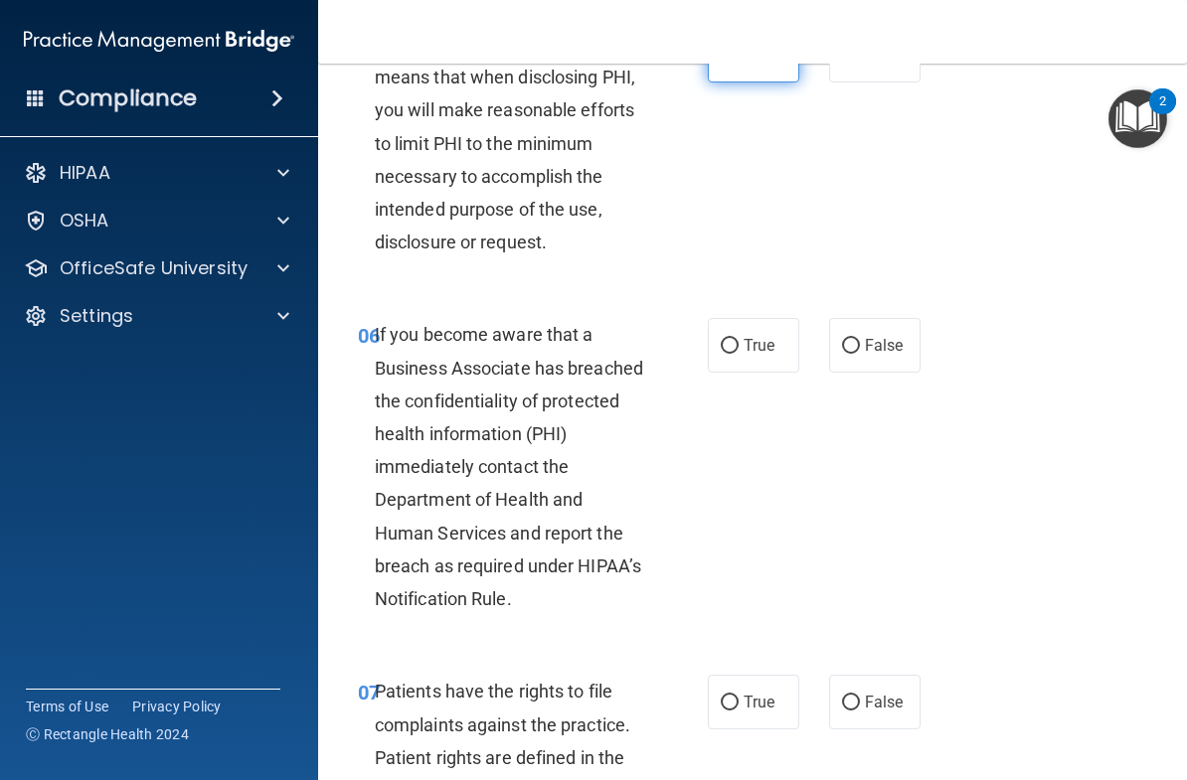
scroll to position [1236, 0]
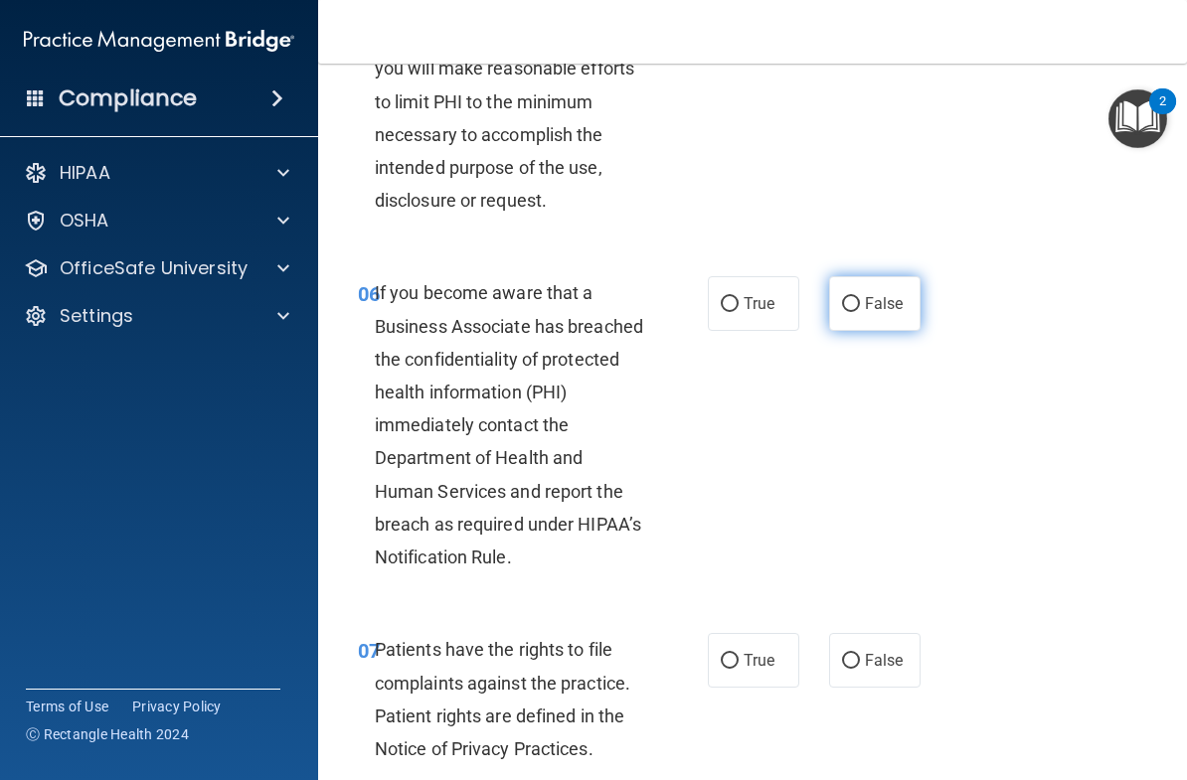
click at [882, 276] on label "False" at bounding box center [874, 303] width 91 height 55
click at [860, 297] on input "False" at bounding box center [851, 304] width 18 height 15
radio input "true"
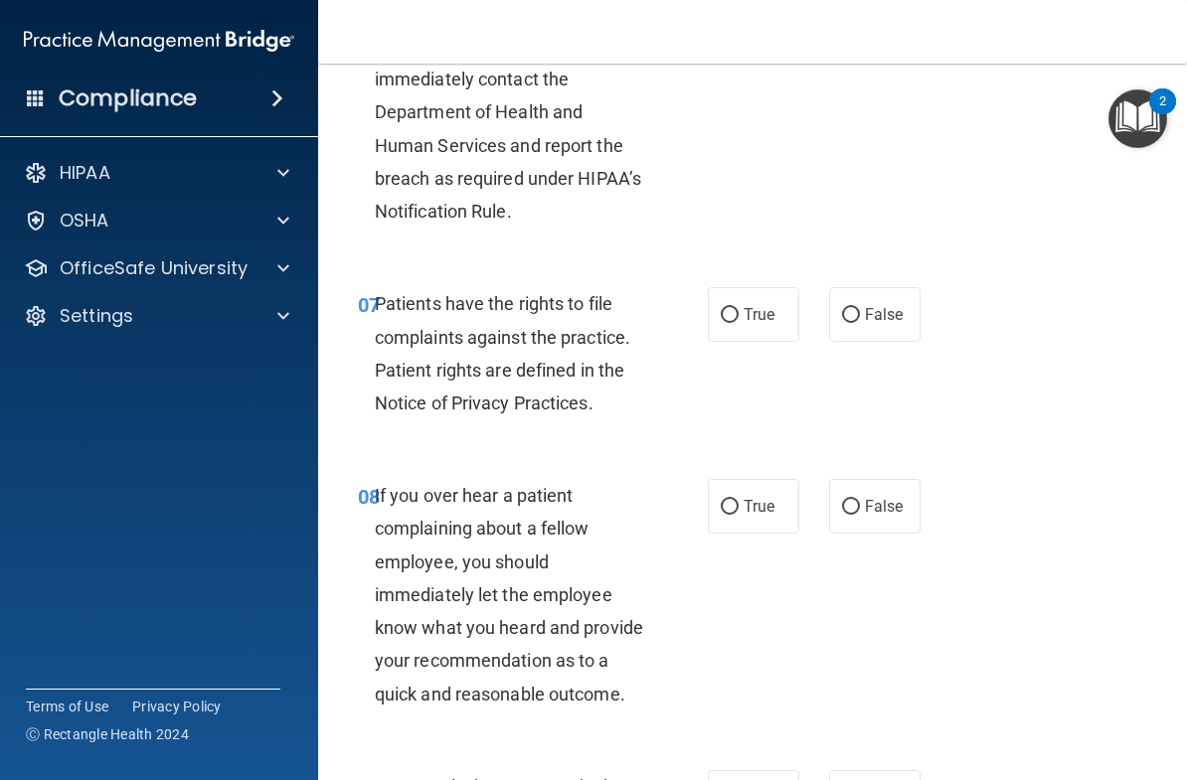
scroll to position [1583, 0]
click at [766, 304] on span "True" at bounding box center [759, 313] width 31 height 19
click at [739, 307] on input "True" at bounding box center [730, 314] width 18 height 15
radio input "true"
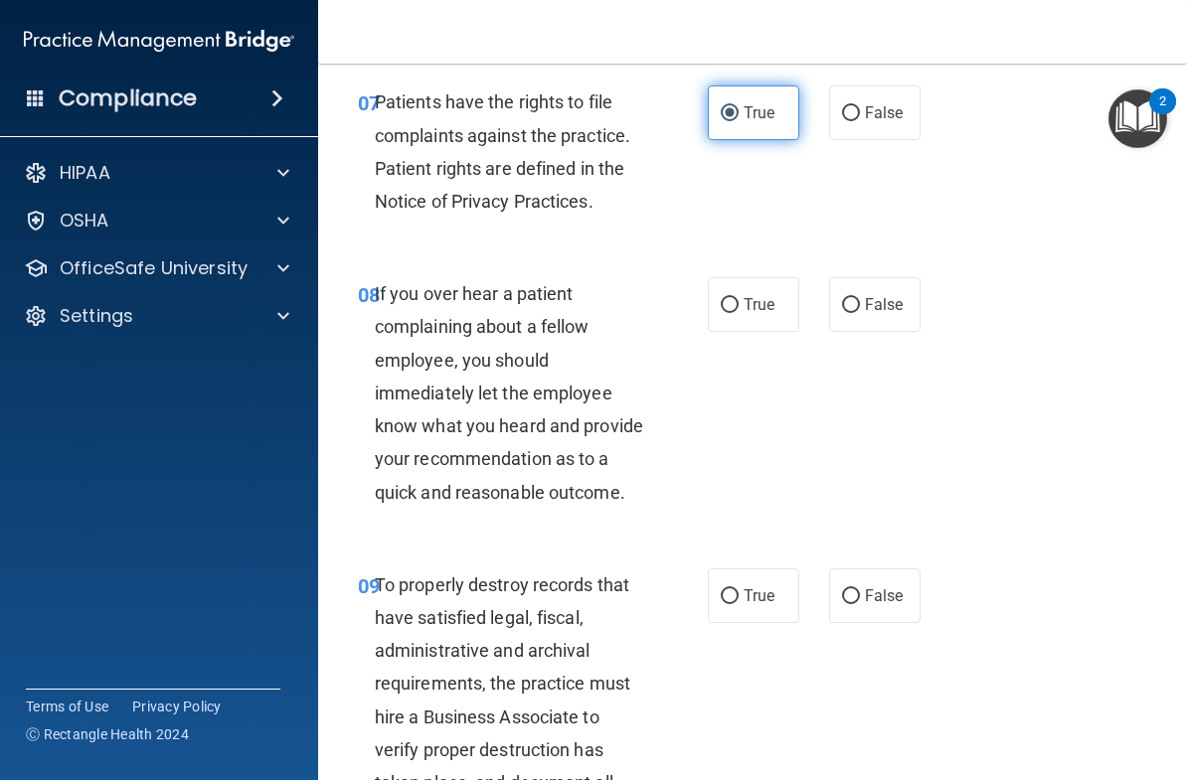
scroll to position [1794, 0]
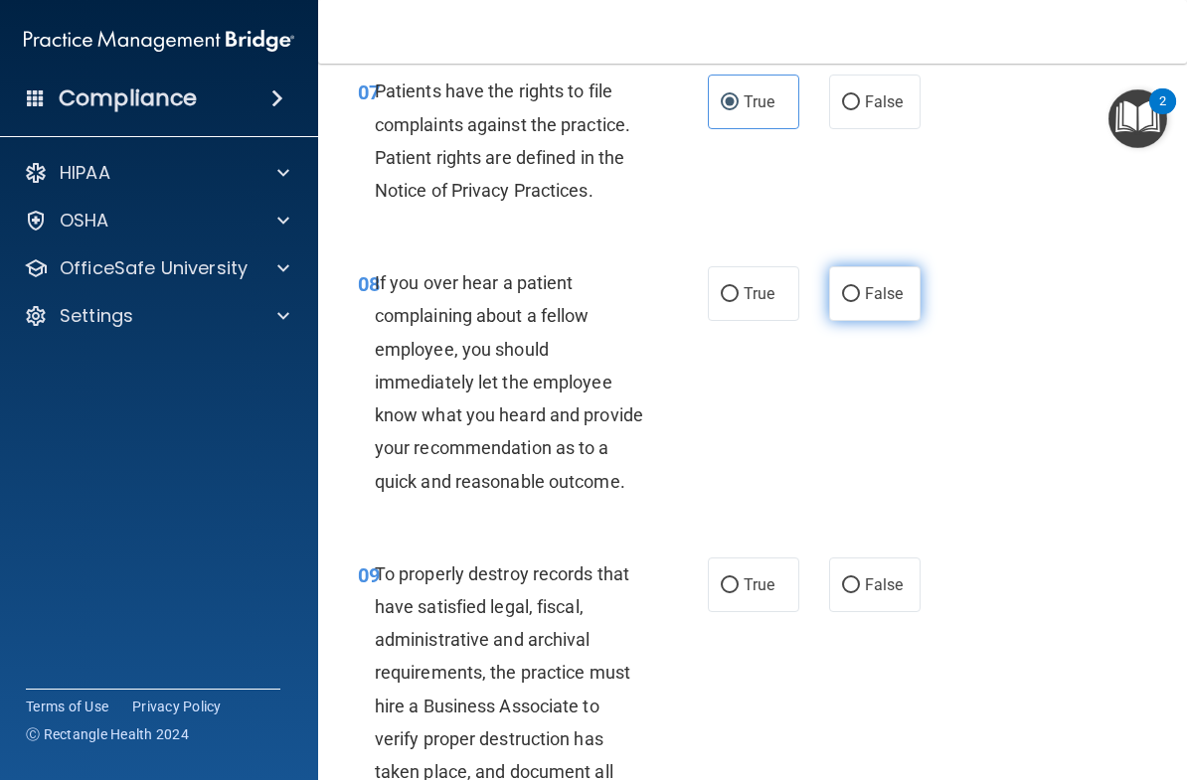
click at [896, 284] on span "False" at bounding box center [884, 293] width 39 height 19
click at [860, 287] on input "False" at bounding box center [851, 294] width 18 height 15
radio input "true"
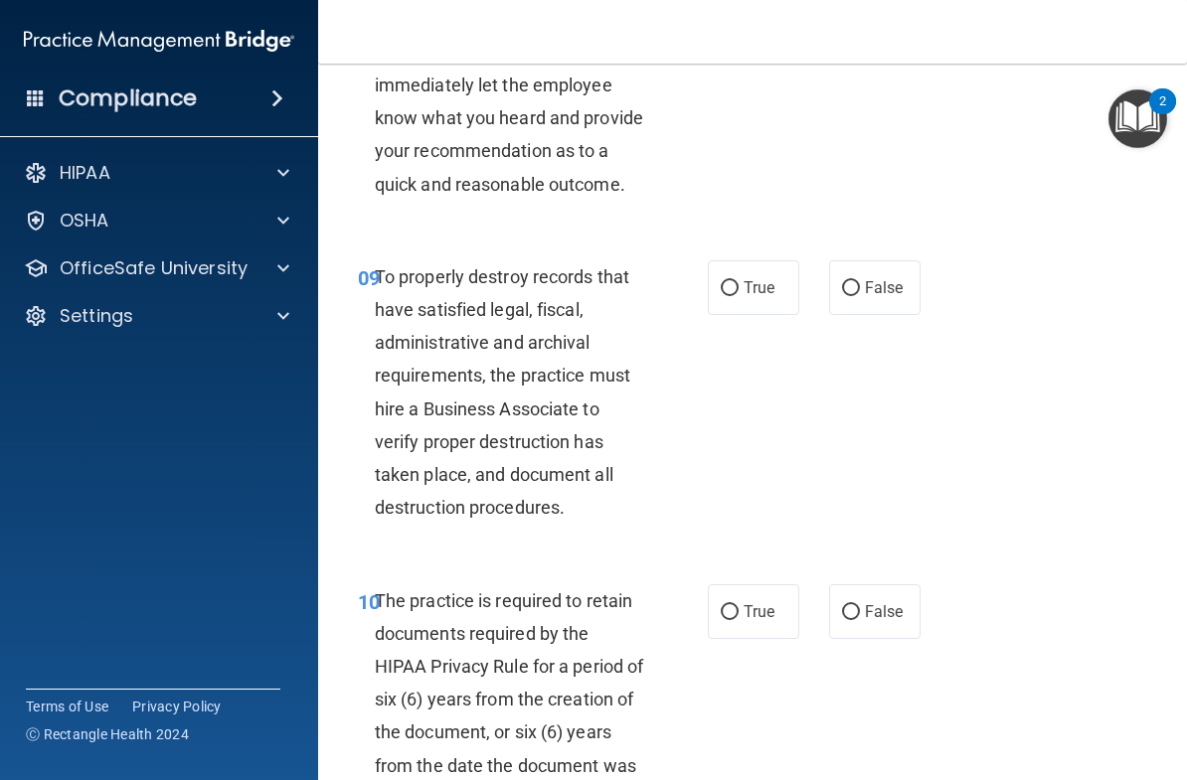
scroll to position [2094, 0]
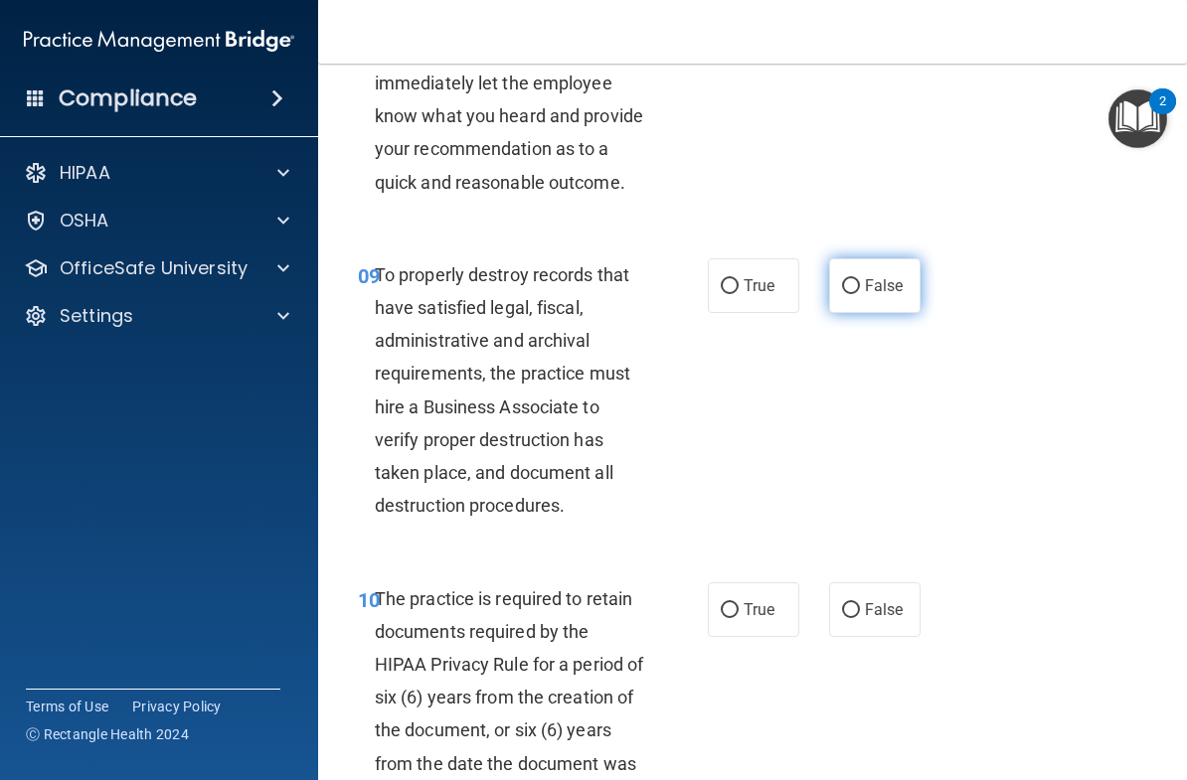
click at [911, 268] on label "False" at bounding box center [874, 285] width 91 height 55
click at [860, 279] on input "False" at bounding box center [851, 286] width 18 height 15
radio input "true"
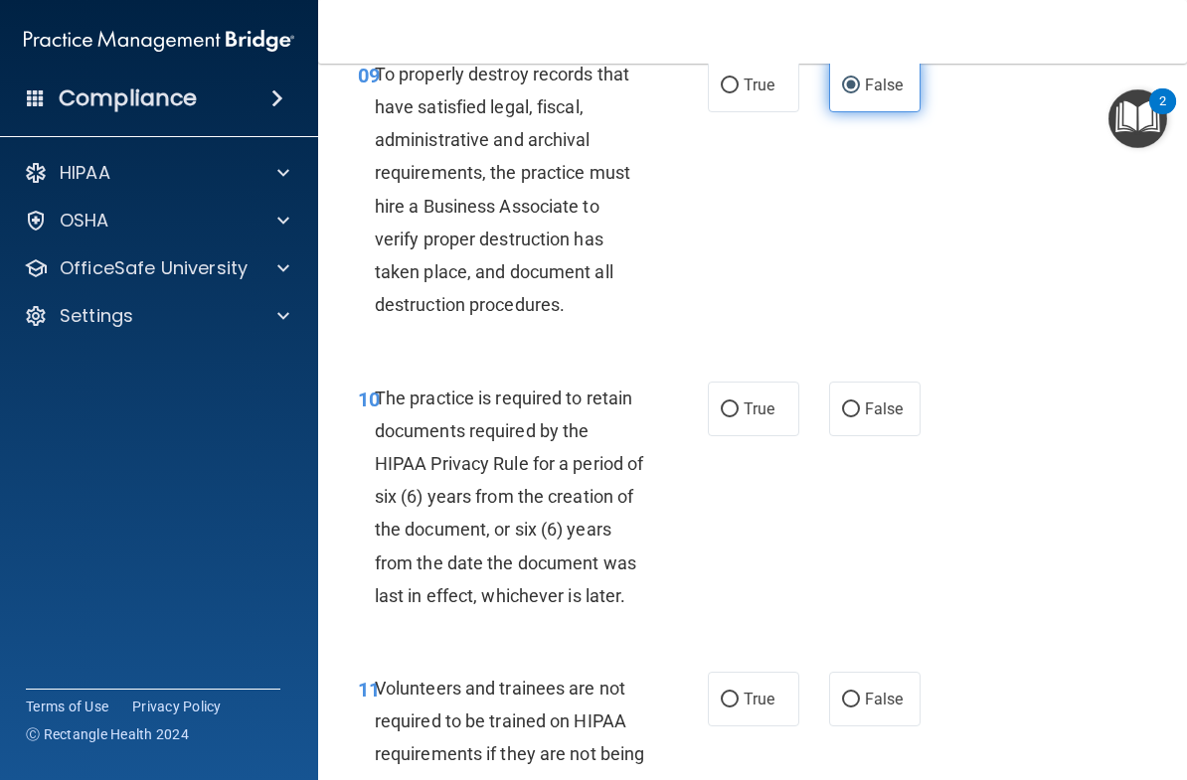
scroll to position [2293, 0]
click at [772, 406] on label "True" at bounding box center [753, 410] width 91 height 55
click at [739, 406] on input "True" at bounding box center [730, 411] width 18 height 15
radio input "true"
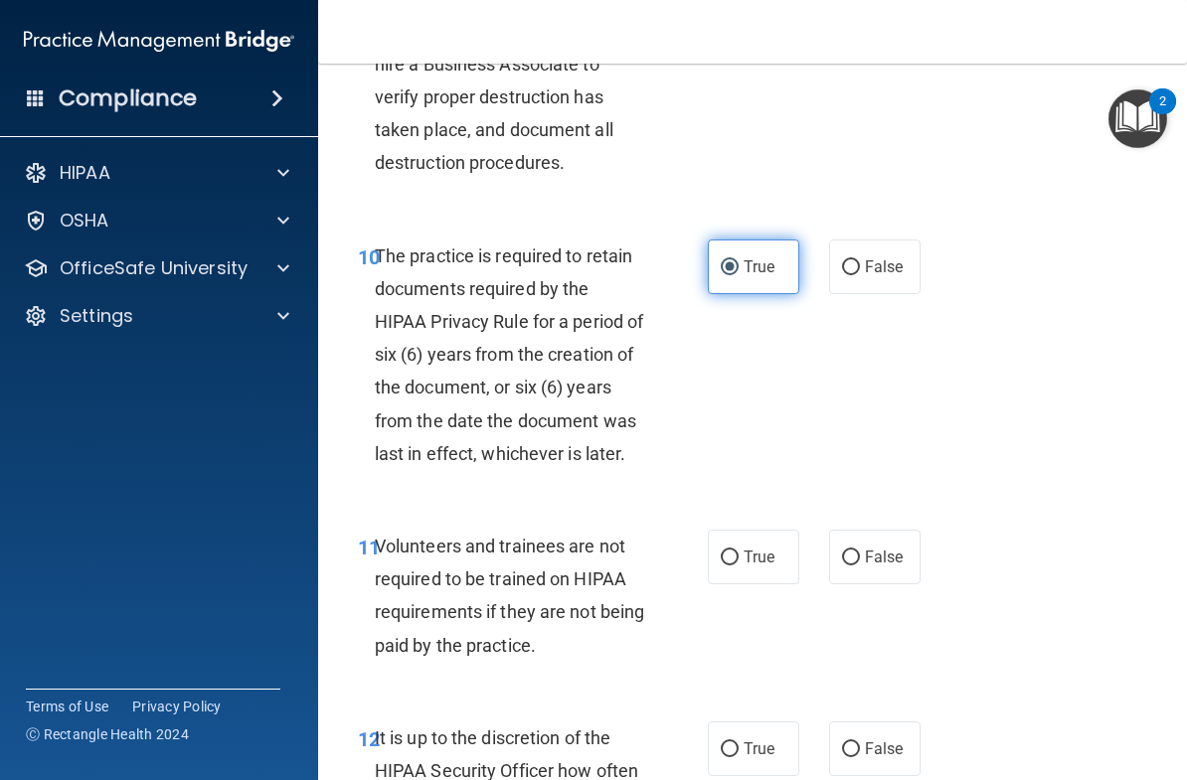
scroll to position [2507, 0]
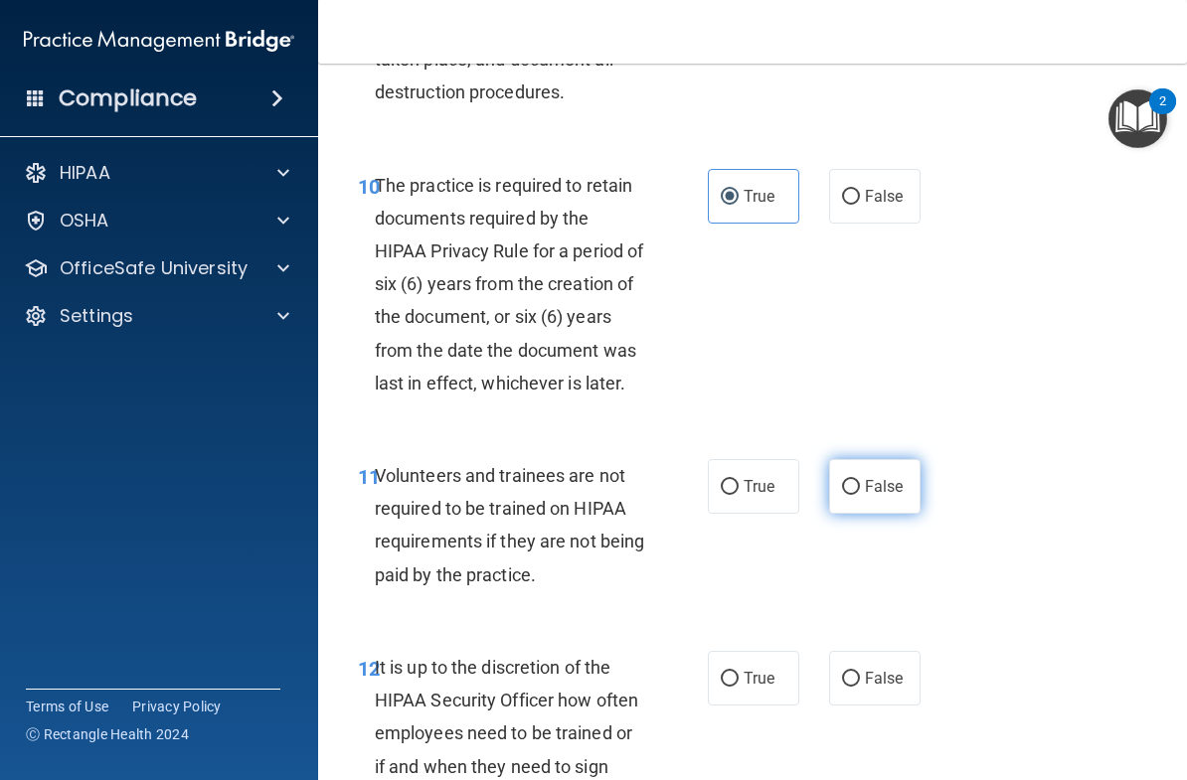
click at [892, 479] on span "False" at bounding box center [884, 486] width 39 height 19
click at [860, 480] on input "False" at bounding box center [851, 487] width 18 height 15
radio input "true"
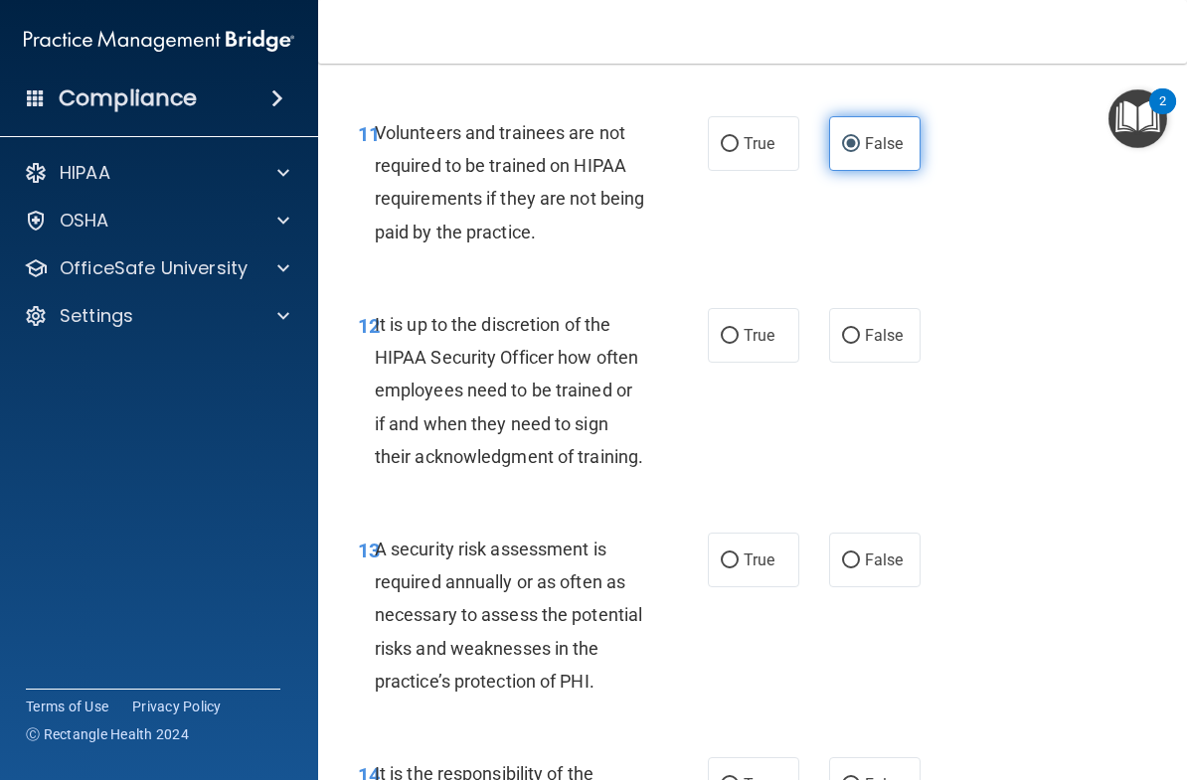
scroll to position [2851, 0]
click at [896, 325] on span "False" at bounding box center [884, 334] width 39 height 19
click at [860, 328] on input "False" at bounding box center [851, 335] width 18 height 15
radio input "true"
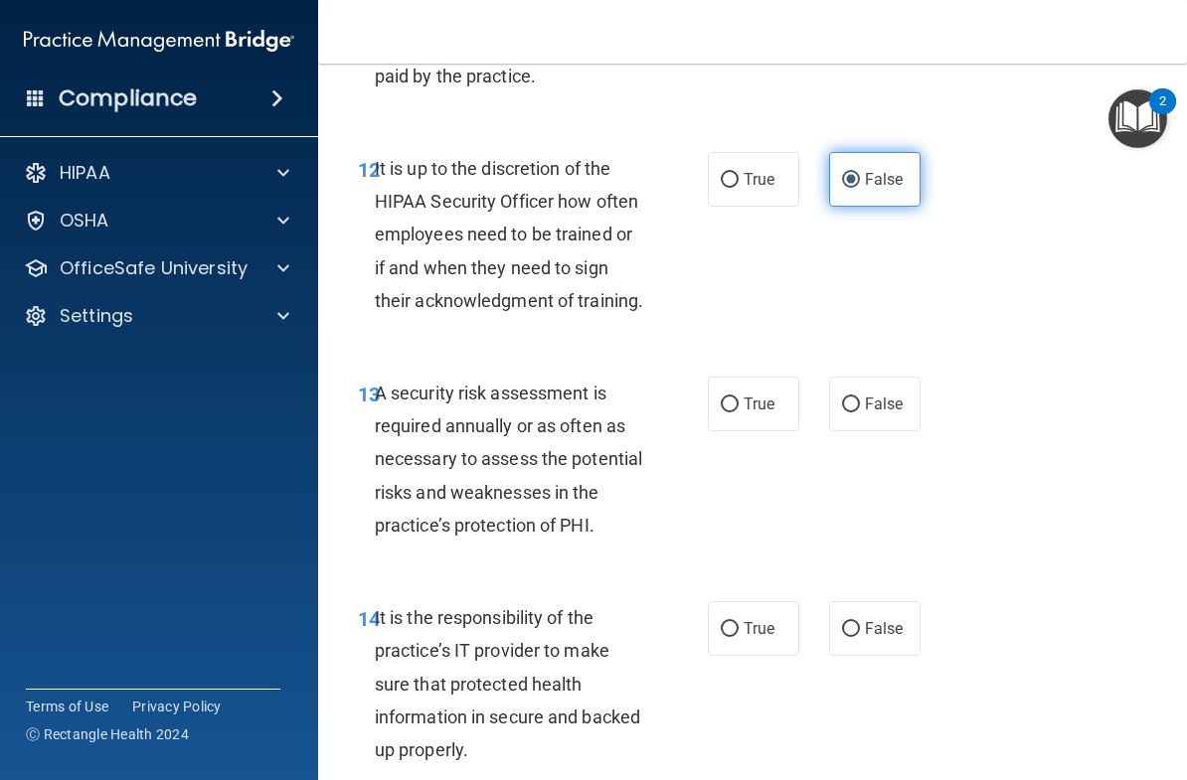
scroll to position [3010, 0]
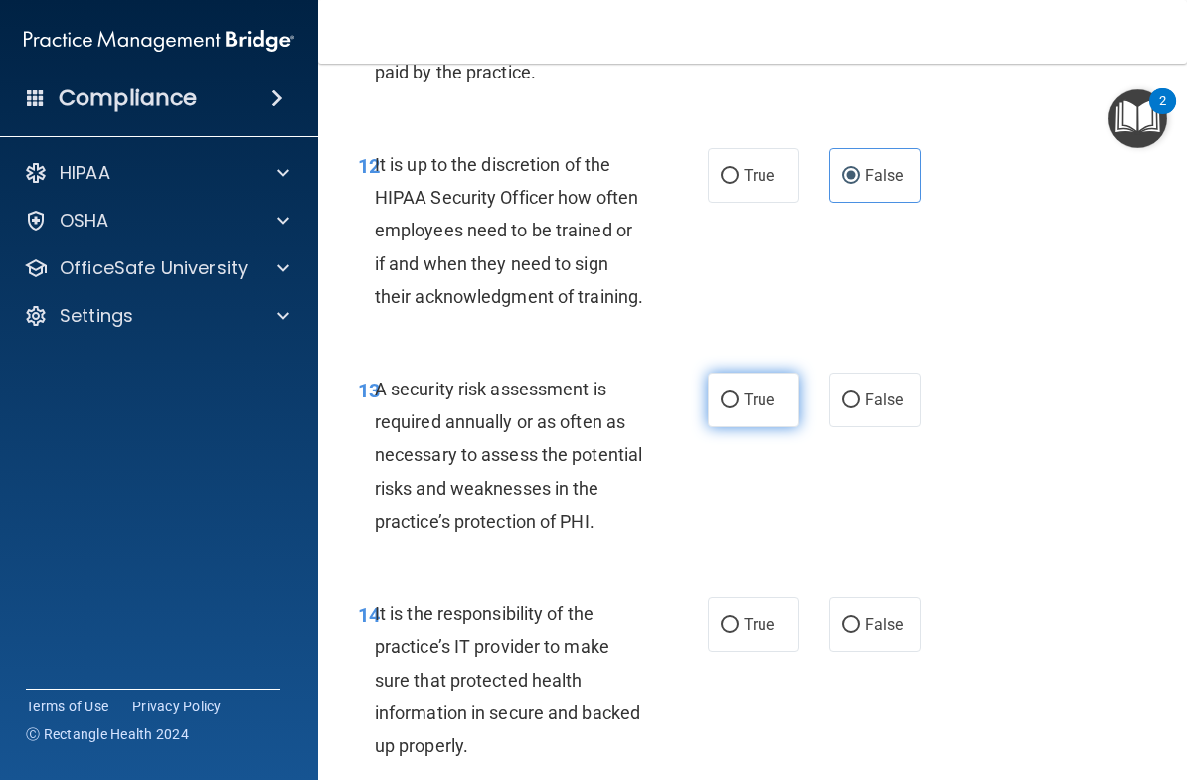
click at [776, 402] on label "True" at bounding box center [753, 400] width 91 height 55
click at [739, 402] on input "True" at bounding box center [730, 401] width 18 height 15
radio input "true"
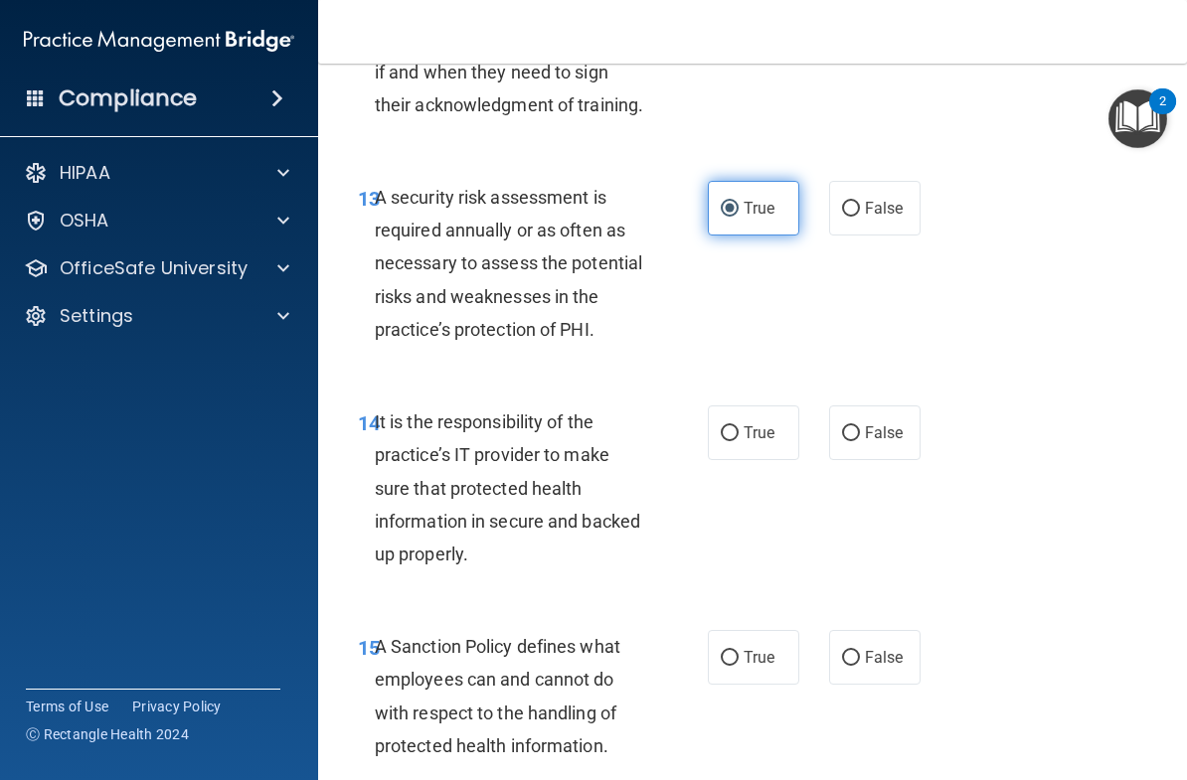
scroll to position [3206, 0]
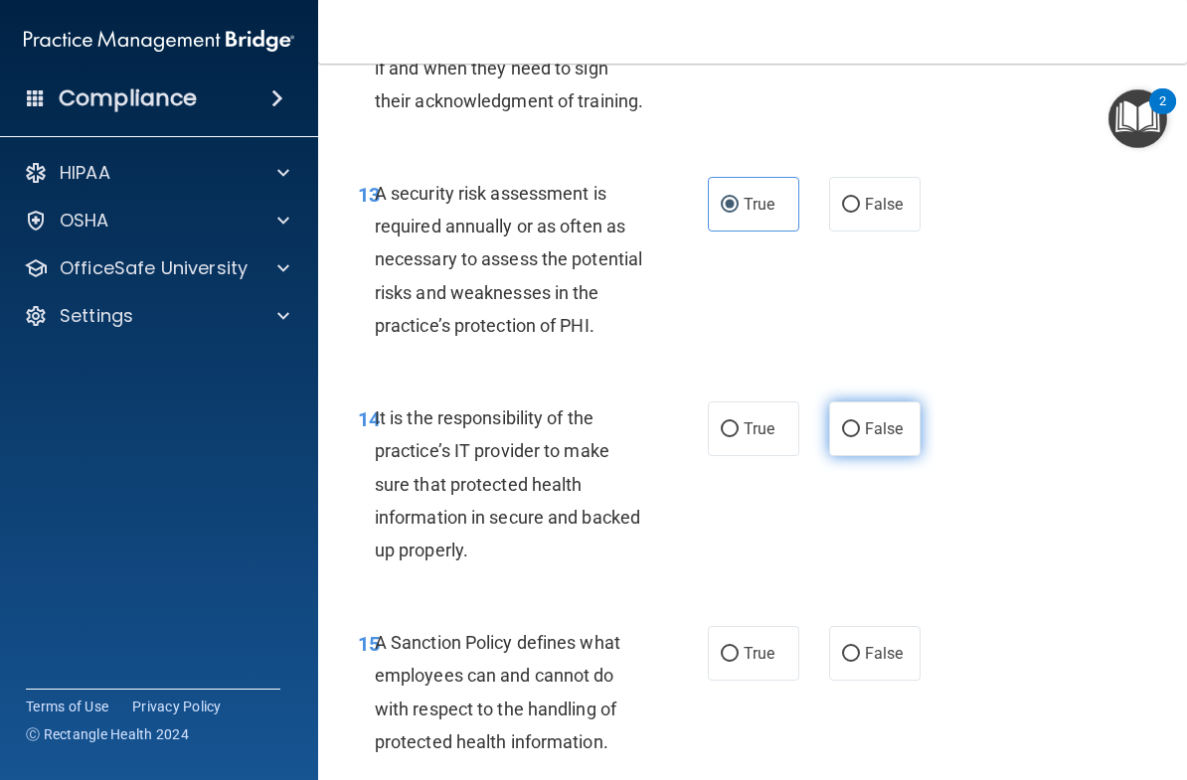
click at [877, 420] on span "False" at bounding box center [884, 429] width 39 height 19
click at [860, 423] on input "False" at bounding box center [851, 430] width 18 height 15
radio input "true"
click at [880, 644] on span "False" at bounding box center [884, 653] width 39 height 19
click at [860, 647] on input "False" at bounding box center [851, 654] width 18 height 15
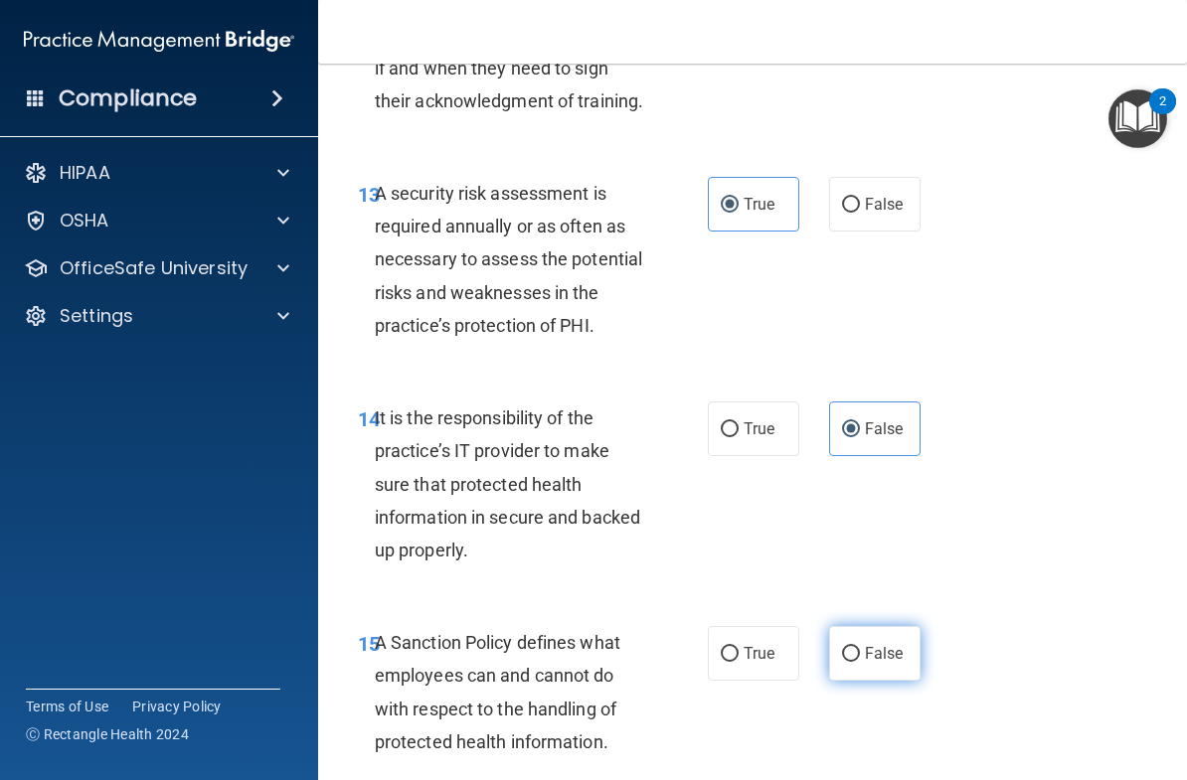
radio input "true"
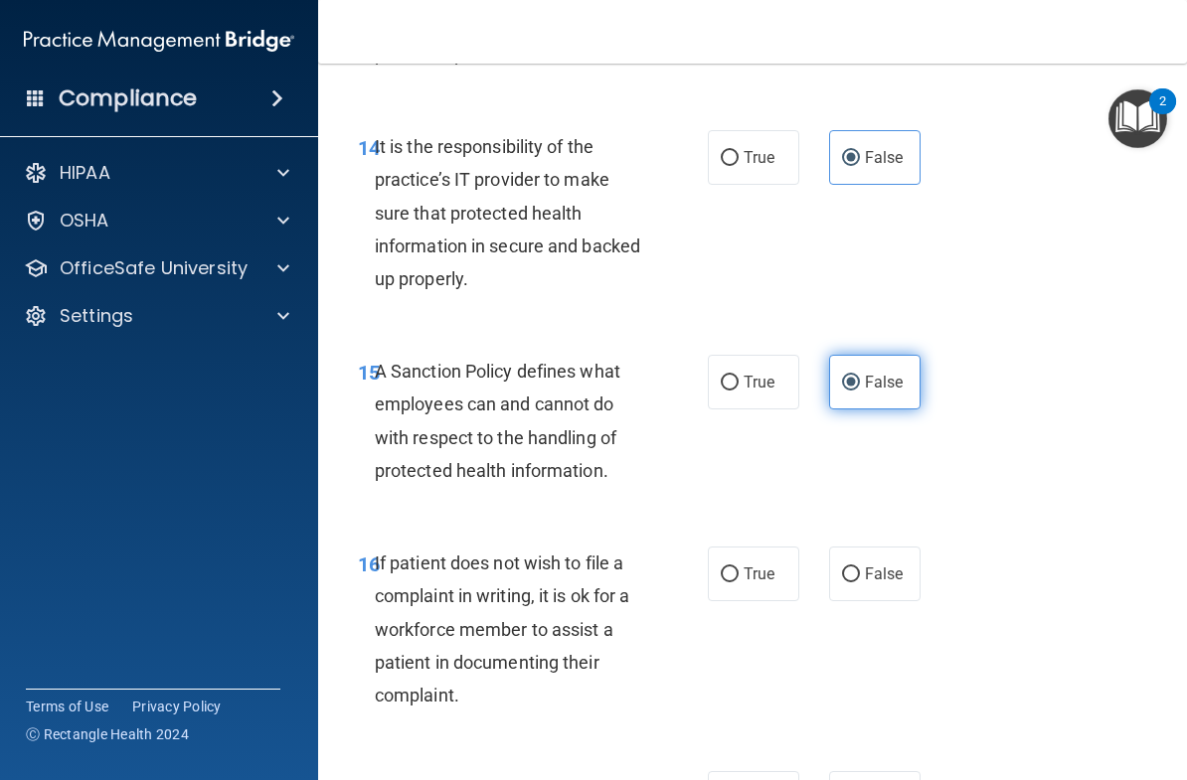
scroll to position [3486, 0]
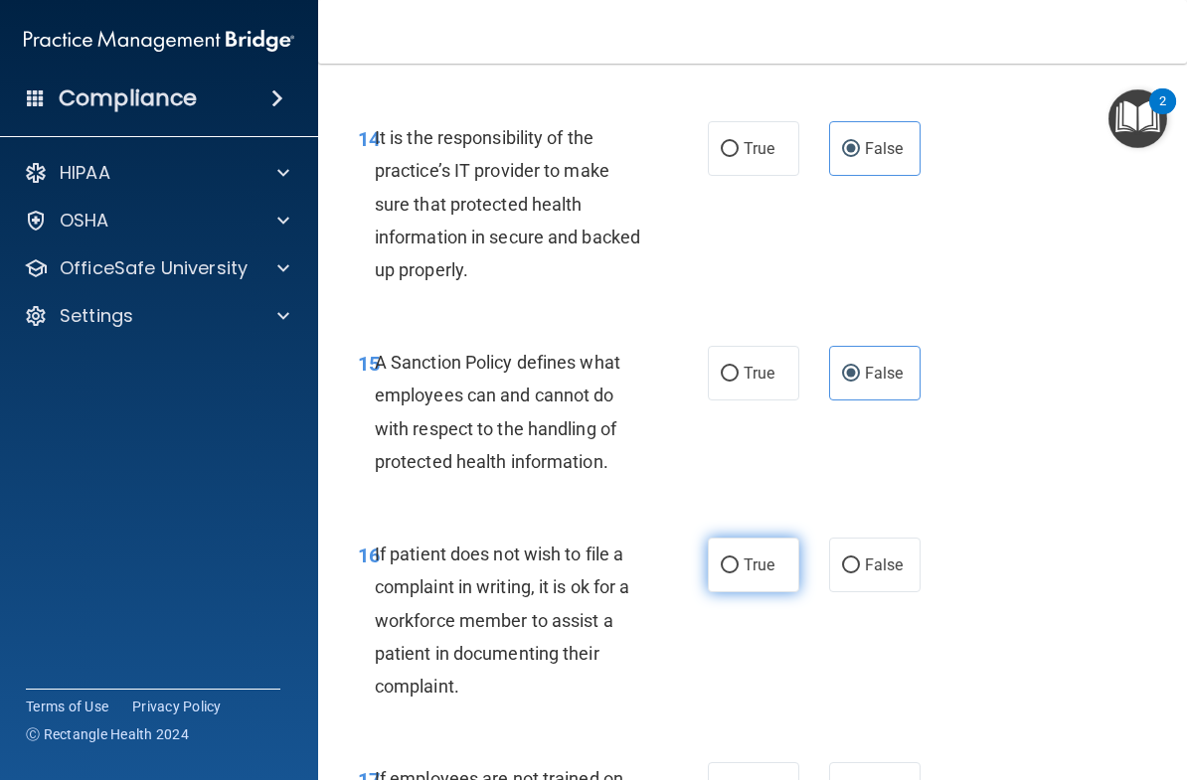
click at [761, 557] on label "True" at bounding box center [753, 565] width 91 height 55
click at [739, 559] on input "True" at bounding box center [730, 566] width 18 height 15
radio input "true"
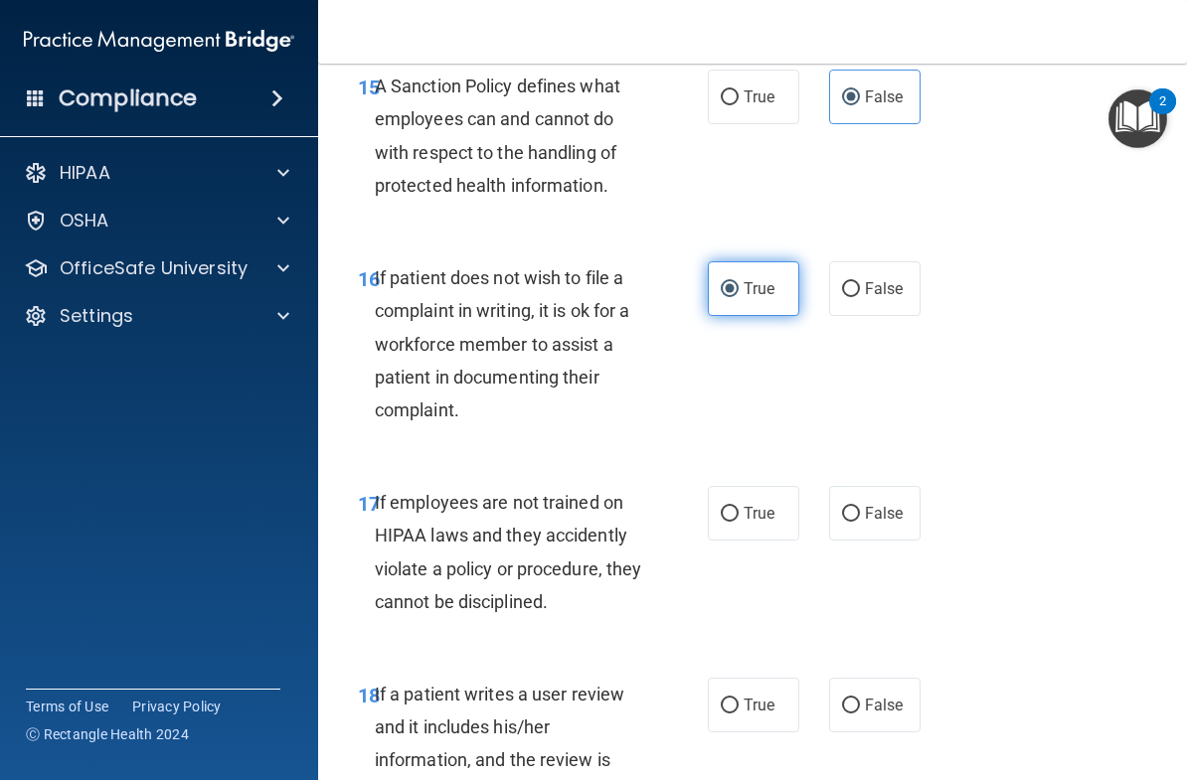
scroll to position [3783, 0]
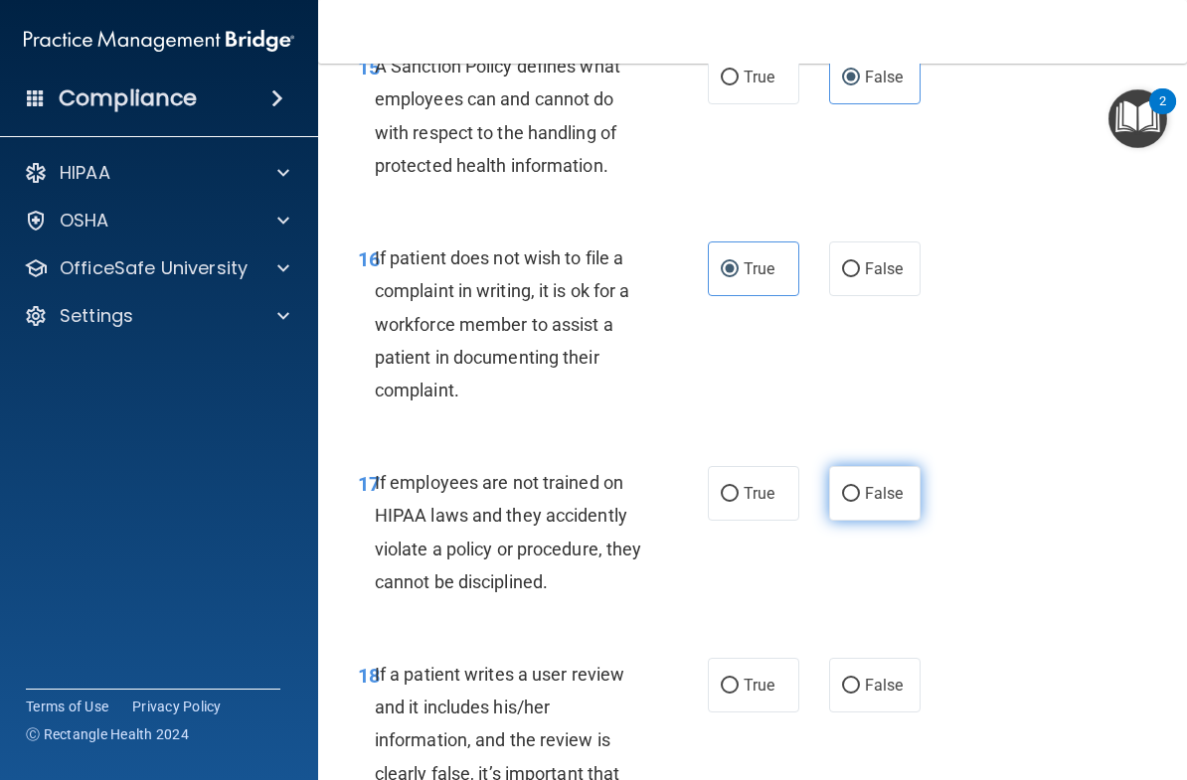
click at [892, 484] on span "False" at bounding box center [884, 493] width 39 height 19
click at [860, 487] on input "False" at bounding box center [851, 494] width 18 height 15
radio input "true"
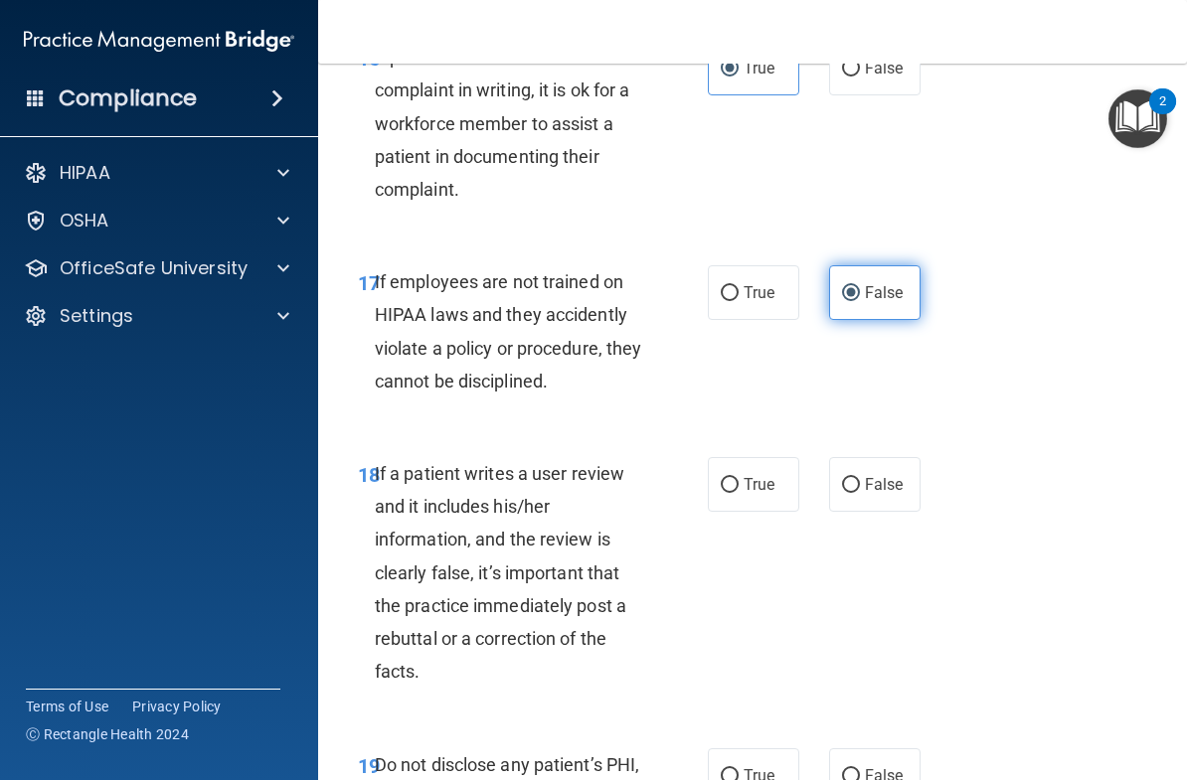
scroll to position [3995, 0]
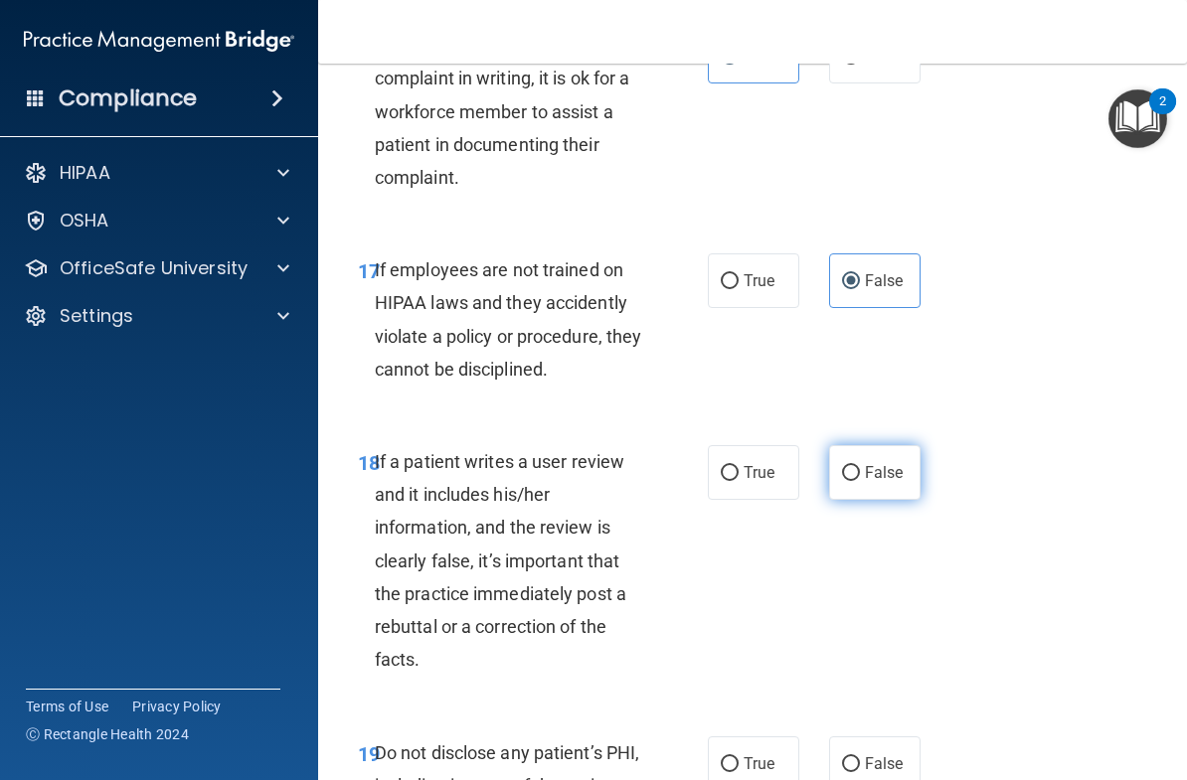
click at [887, 463] on span "False" at bounding box center [884, 472] width 39 height 19
click at [860, 466] on input "False" at bounding box center [851, 473] width 18 height 15
radio input "true"
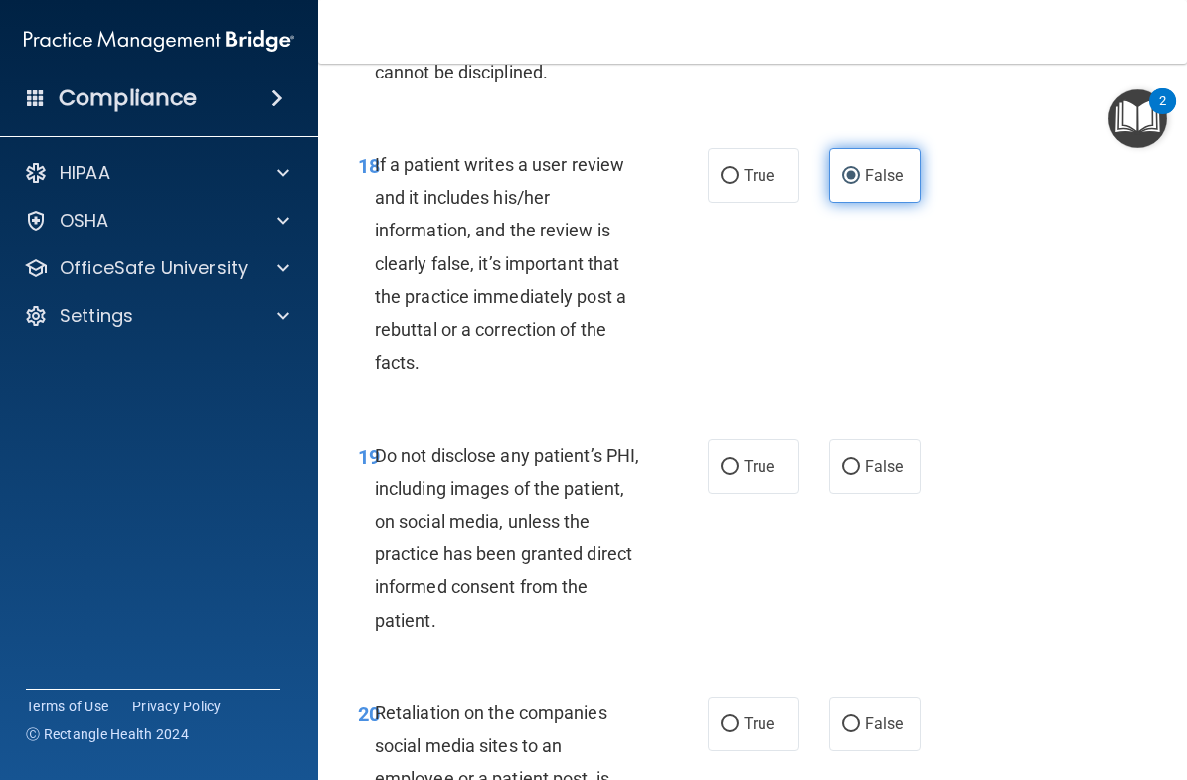
scroll to position [4331, 0]
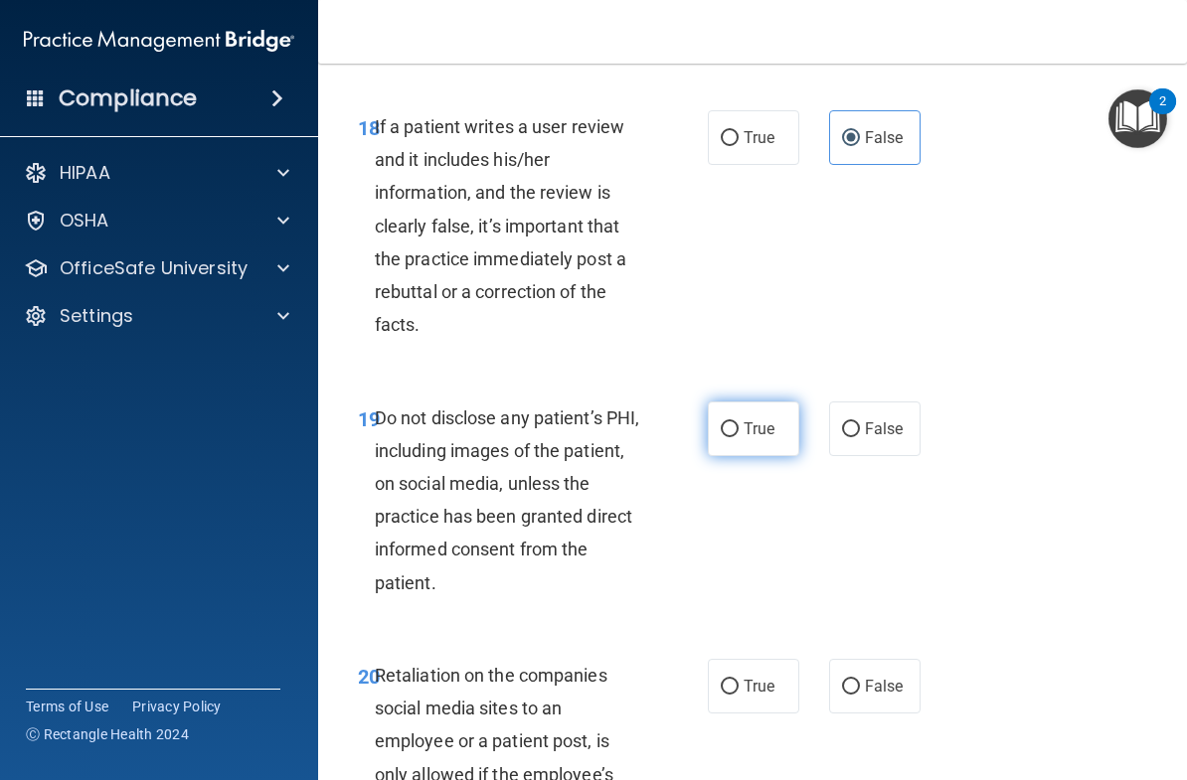
click at [756, 420] on span "True" at bounding box center [759, 429] width 31 height 19
click at [739, 423] on input "True" at bounding box center [730, 430] width 18 height 15
radio input "true"
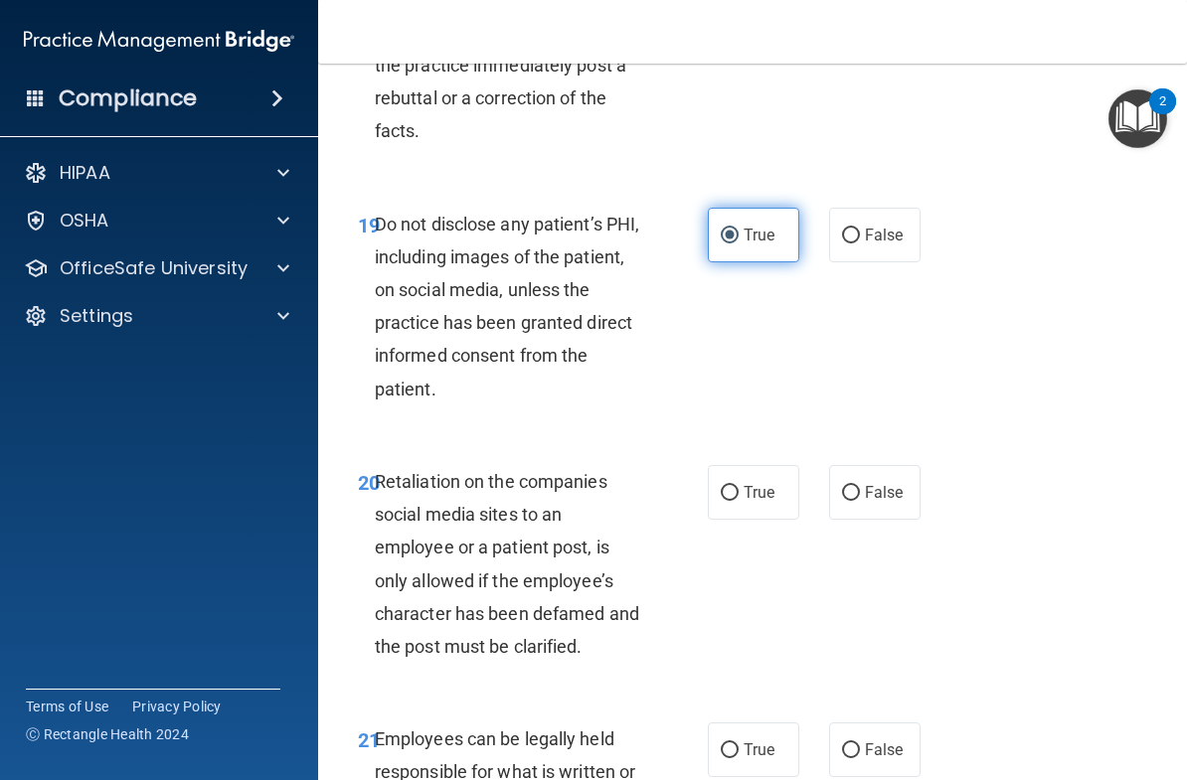
scroll to position [4612, 0]
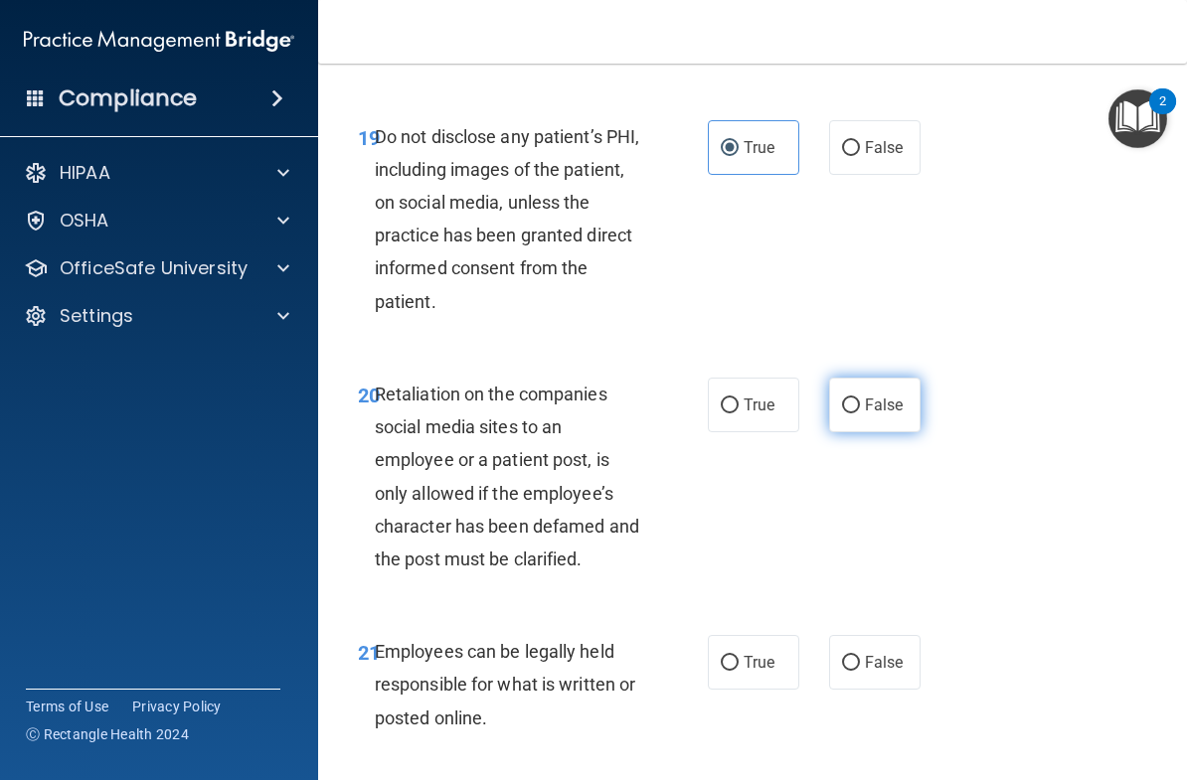
click at [898, 378] on label "False" at bounding box center [874, 405] width 91 height 55
click at [860, 399] on input "False" at bounding box center [851, 406] width 18 height 15
radio input "true"
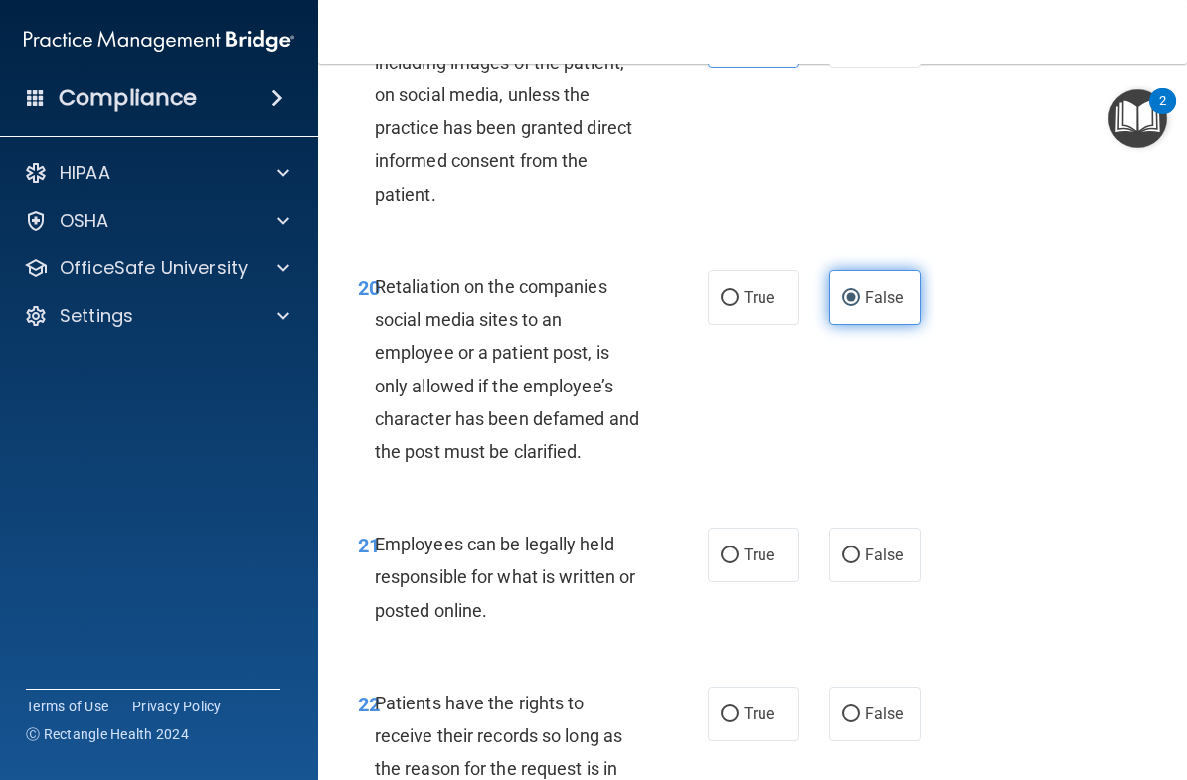
scroll to position [4741, 0]
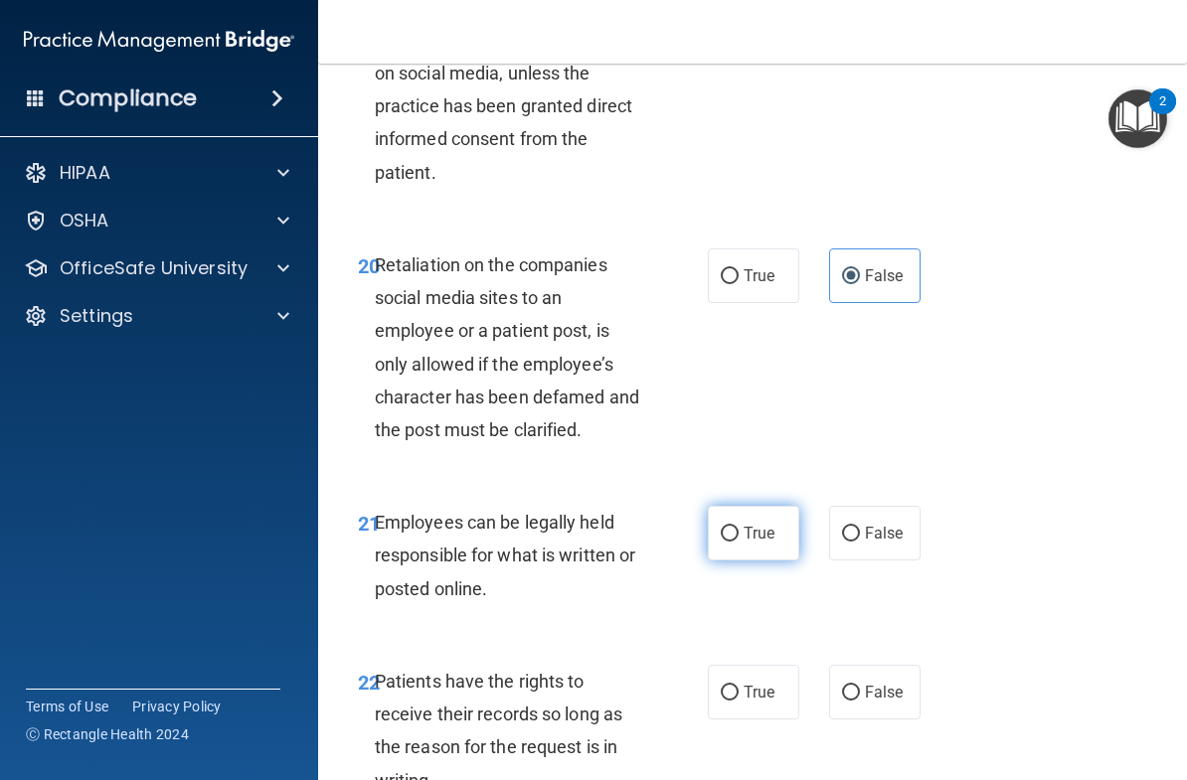
click at [770, 524] on span "True" at bounding box center [759, 533] width 31 height 19
click at [739, 527] on input "True" at bounding box center [730, 534] width 18 height 15
radio input "true"
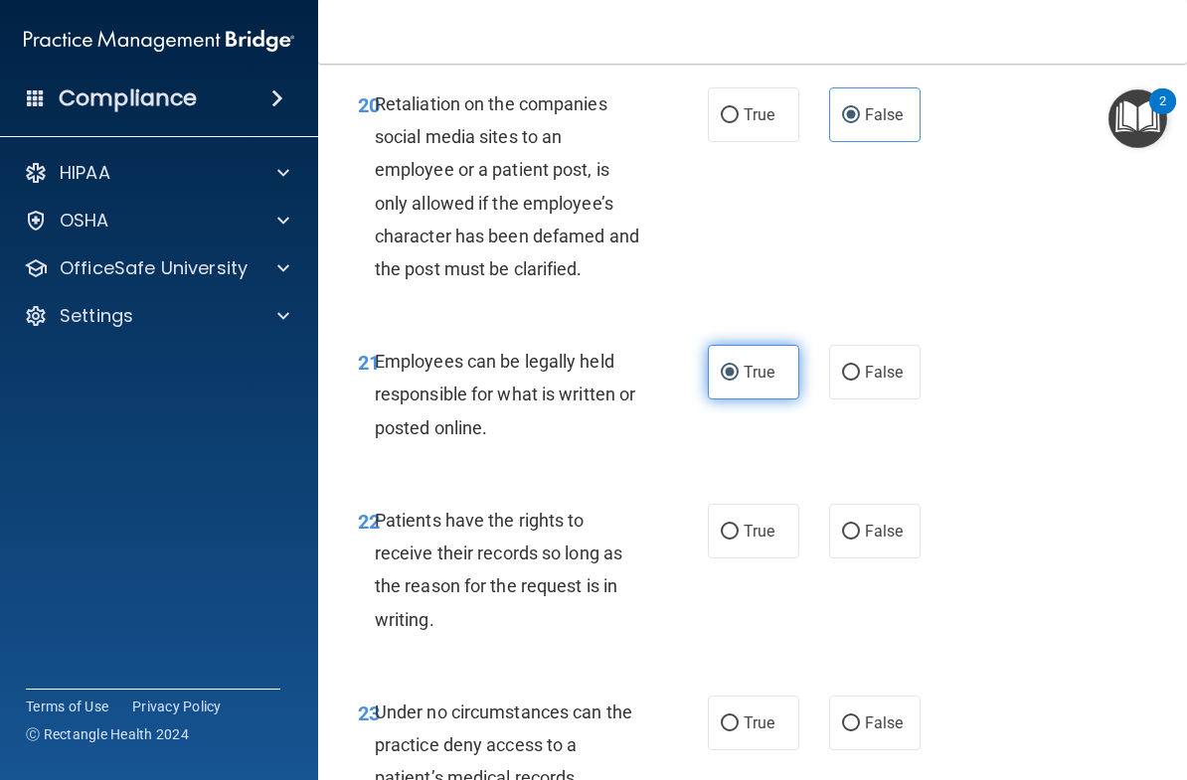
scroll to position [4903, 0]
click at [905, 505] on label "False" at bounding box center [874, 530] width 91 height 55
click at [860, 524] on input "False" at bounding box center [851, 531] width 18 height 15
radio input "true"
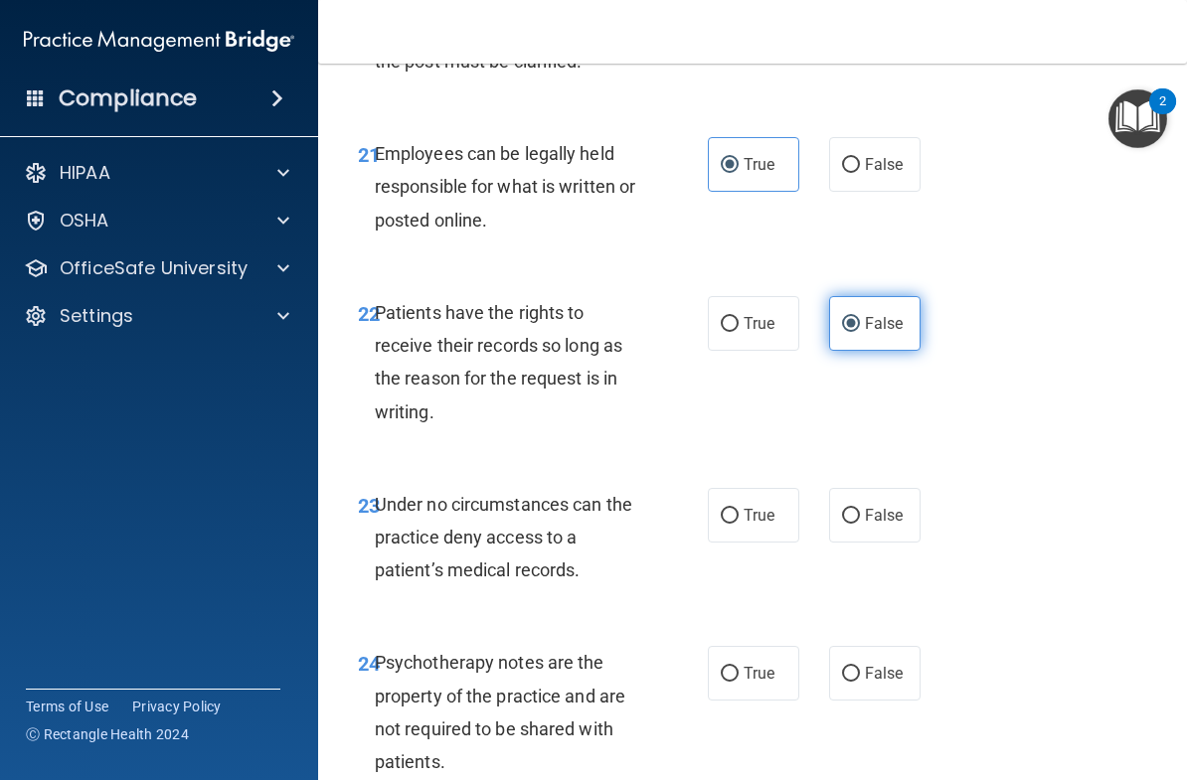
scroll to position [5140, 0]
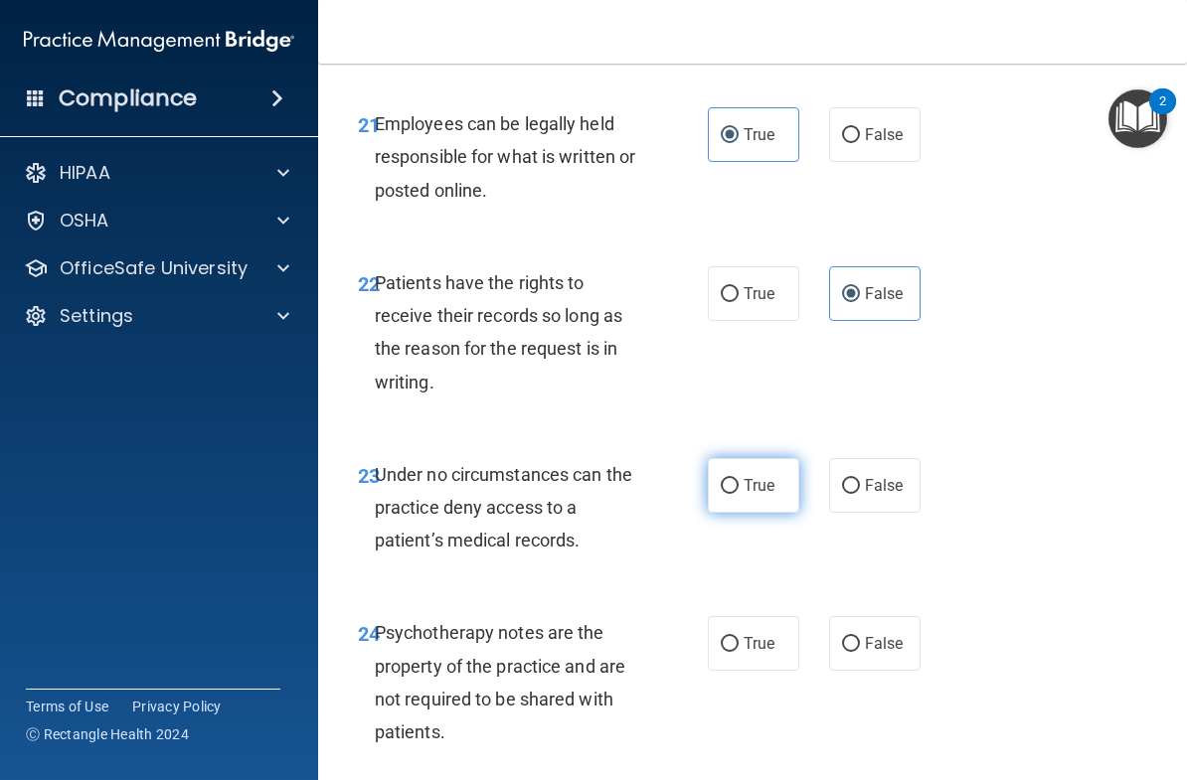
click at [755, 458] on label "True" at bounding box center [753, 485] width 91 height 55
click at [739, 479] on input "True" at bounding box center [730, 486] width 18 height 15
radio input "true"
click at [899, 476] on span "False" at bounding box center [884, 485] width 39 height 19
click at [860, 479] on input "False" at bounding box center [851, 486] width 18 height 15
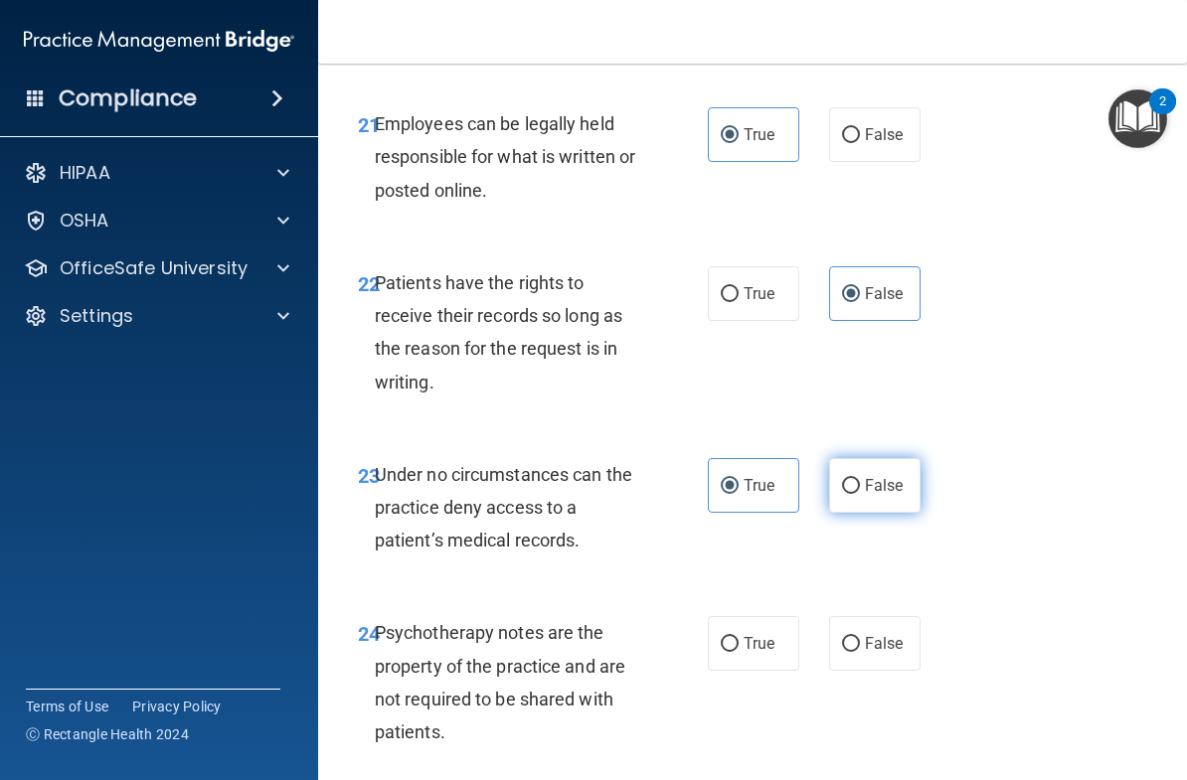
radio input "true"
radio input "false"
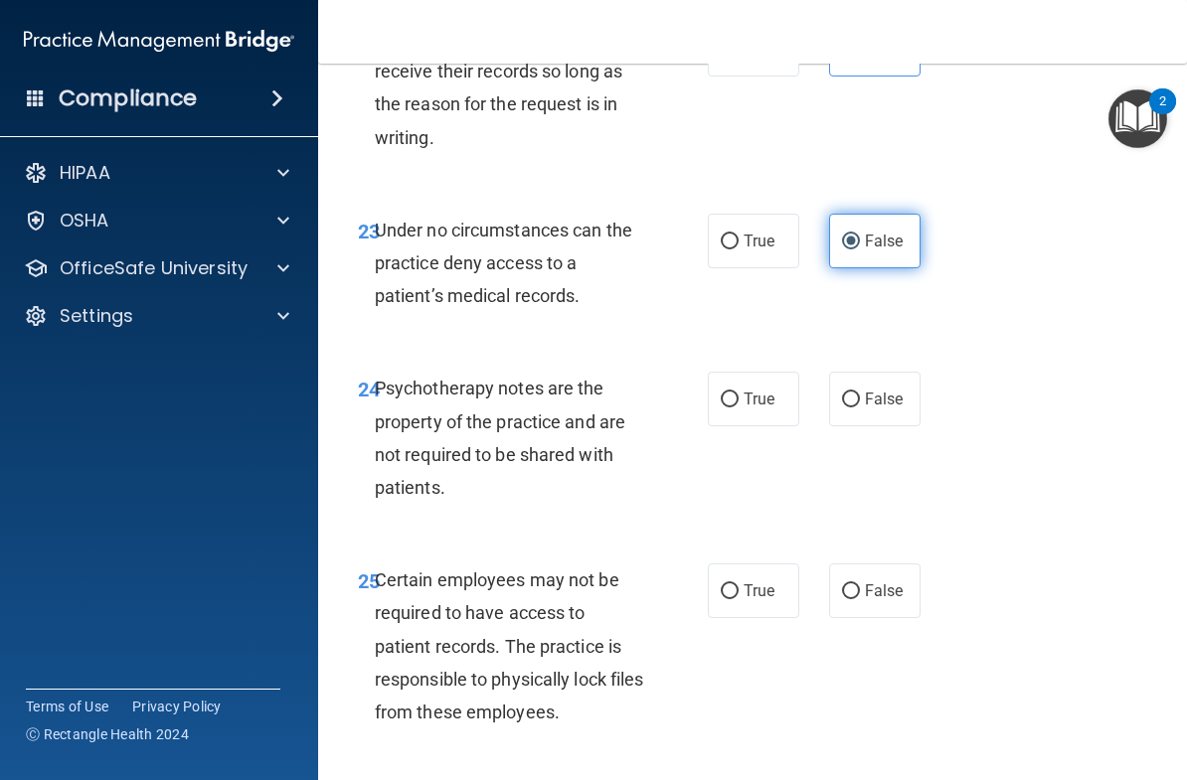
scroll to position [5385, 0]
click at [765, 389] on span "True" at bounding box center [759, 398] width 31 height 19
click at [739, 392] on input "True" at bounding box center [730, 399] width 18 height 15
radio input "true"
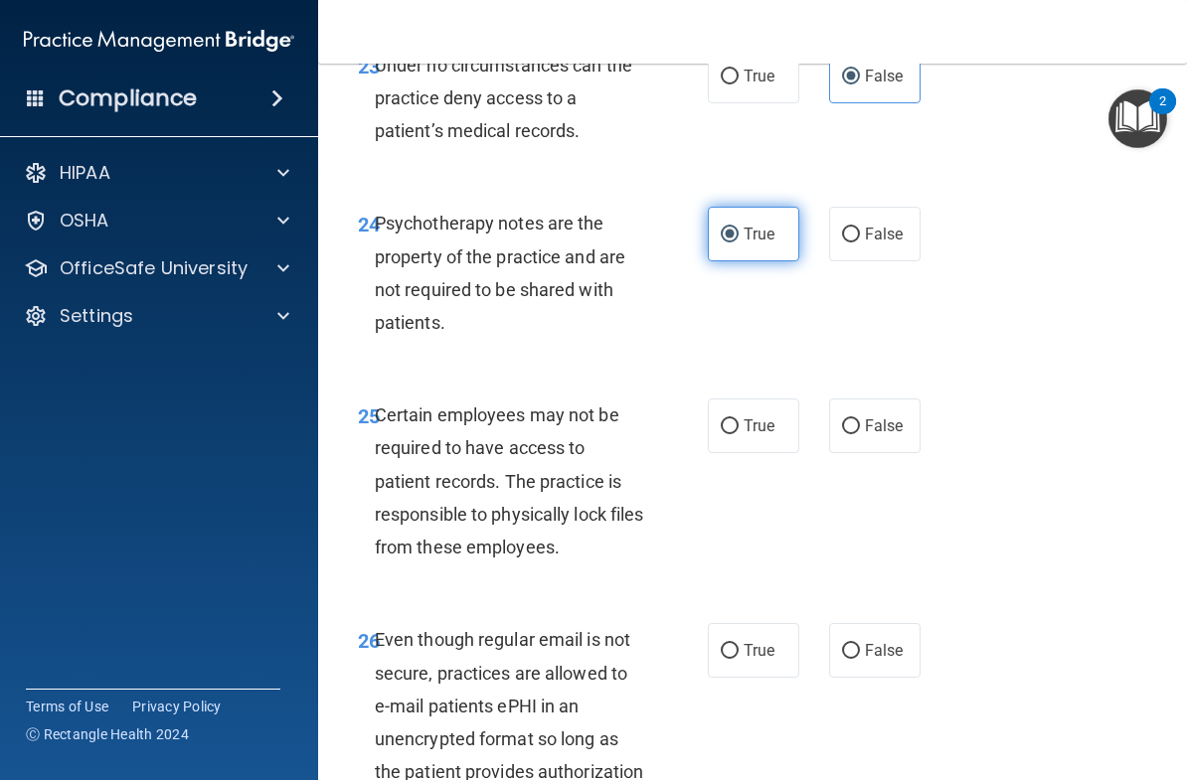
scroll to position [5550, 0]
click at [758, 416] on span "True" at bounding box center [759, 425] width 31 height 19
click at [739, 419] on input "True" at bounding box center [730, 426] width 18 height 15
radio input "true"
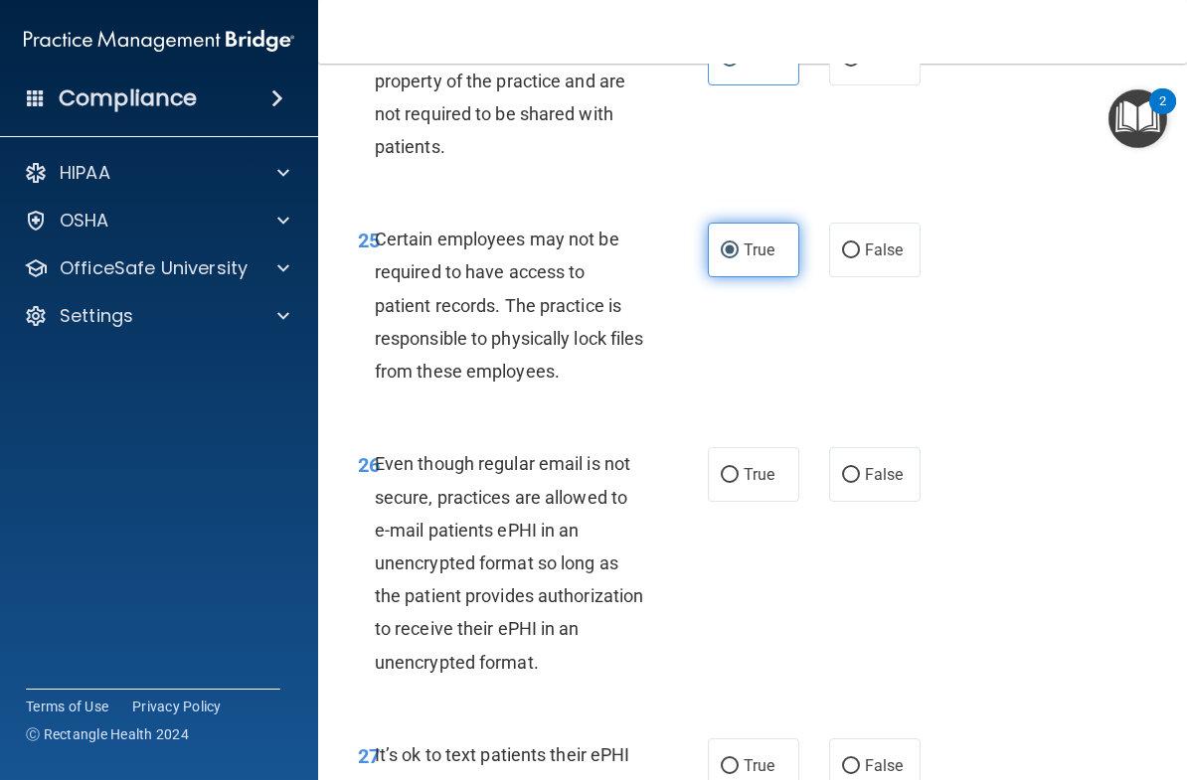
scroll to position [5747, 0]
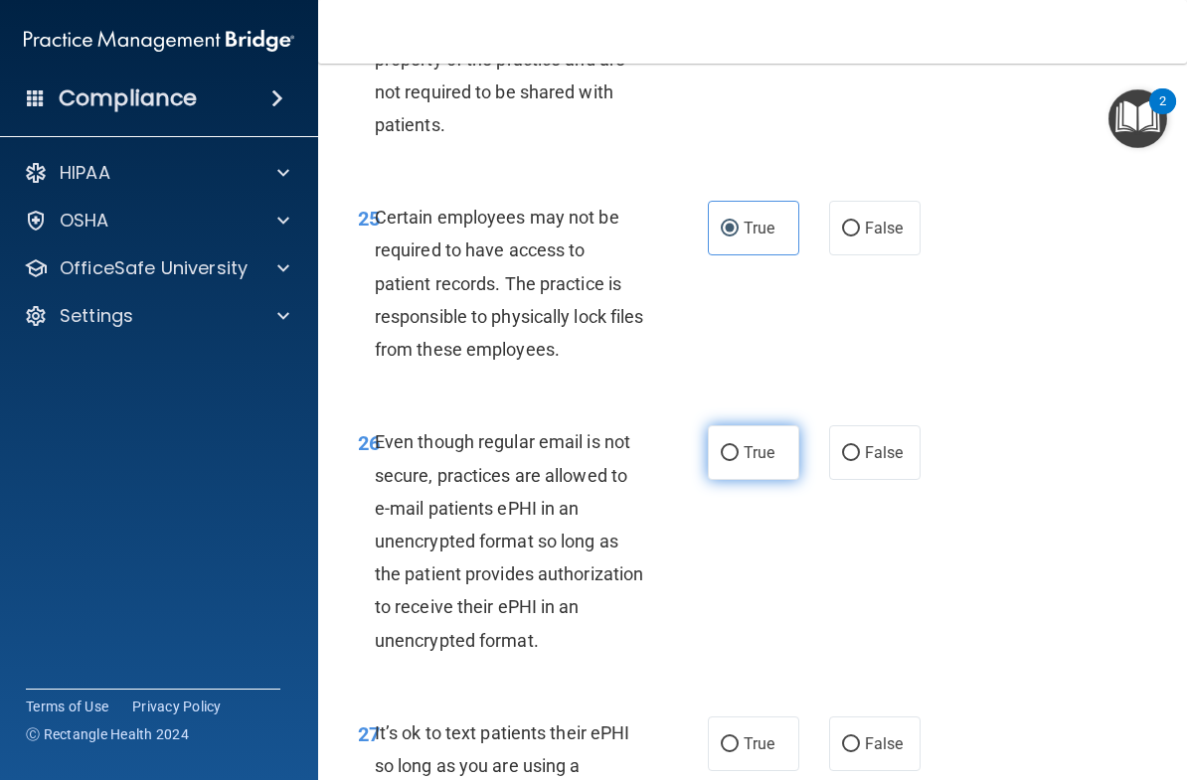
click at [772, 443] on span "True" at bounding box center [759, 452] width 31 height 19
click at [739, 446] on input "True" at bounding box center [730, 453] width 18 height 15
radio input "true"
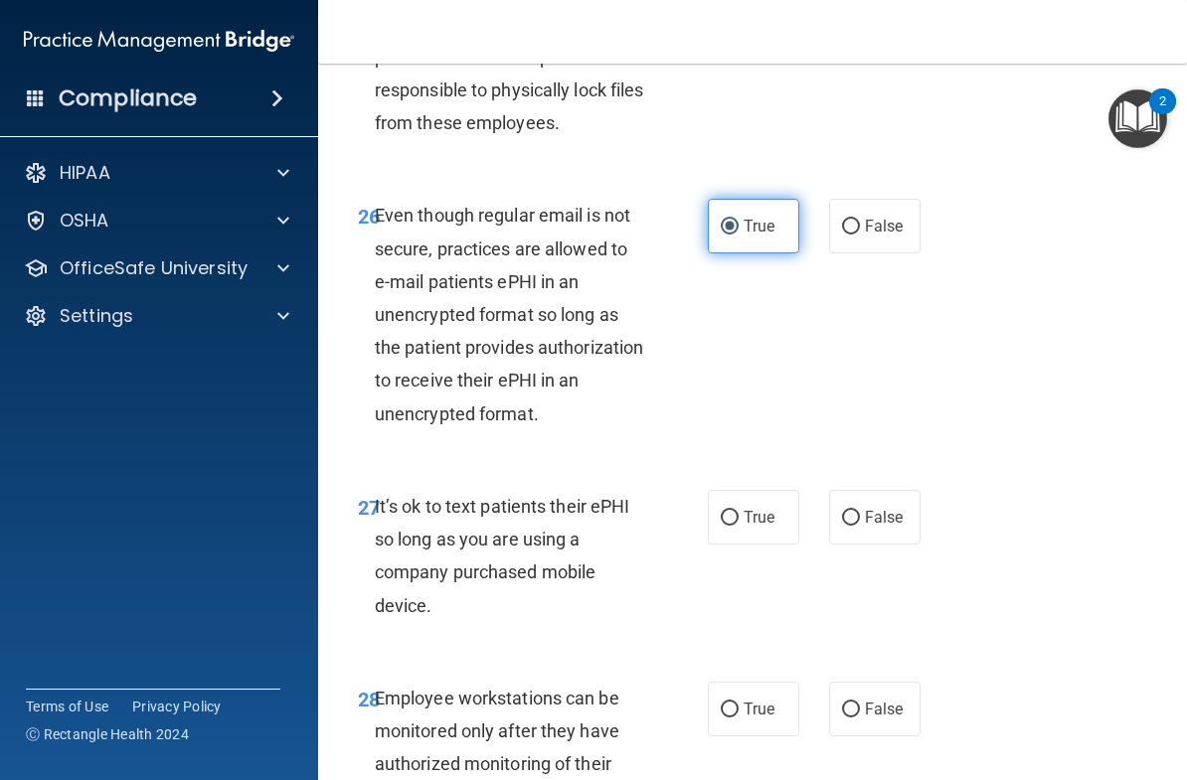
scroll to position [5975, 0]
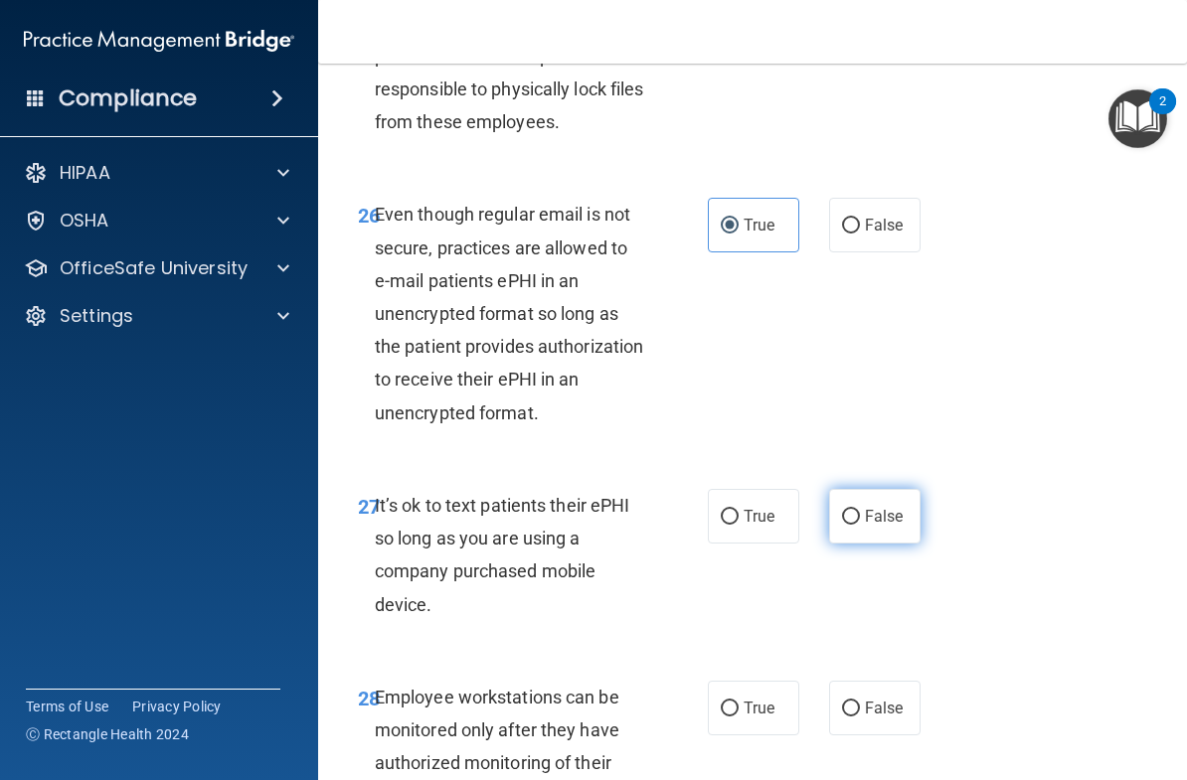
click at [917, 489] on label "False" at bounding box center [874, 516] width 91 height 55
click at [860, 510] on input "False" at bounding box center [851, 517] width 18 height 15
radio input "true"
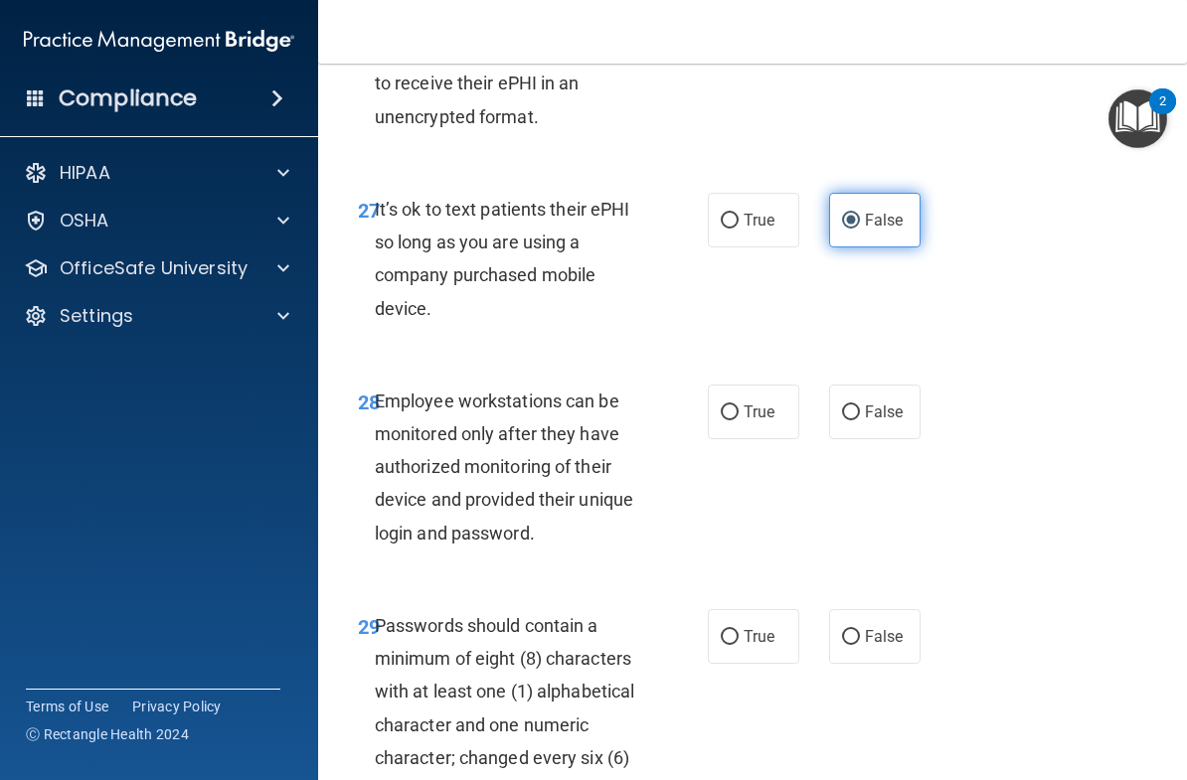
scroll to position [6272, 0]
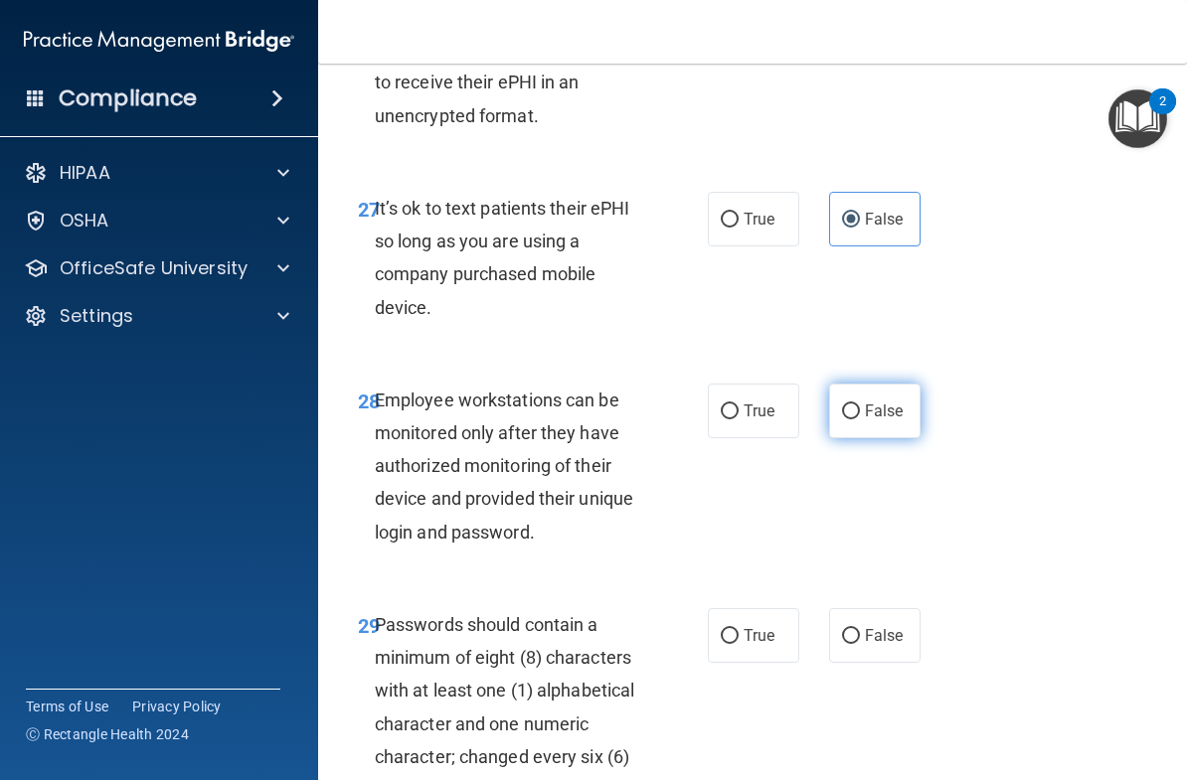
click at [904, 384] on label "False" at bounding box center [874, 411] width 91 height 55
click at [860, 405] on input "False" at bounding box center [851, 412] width 18 height 15
radio input "true"
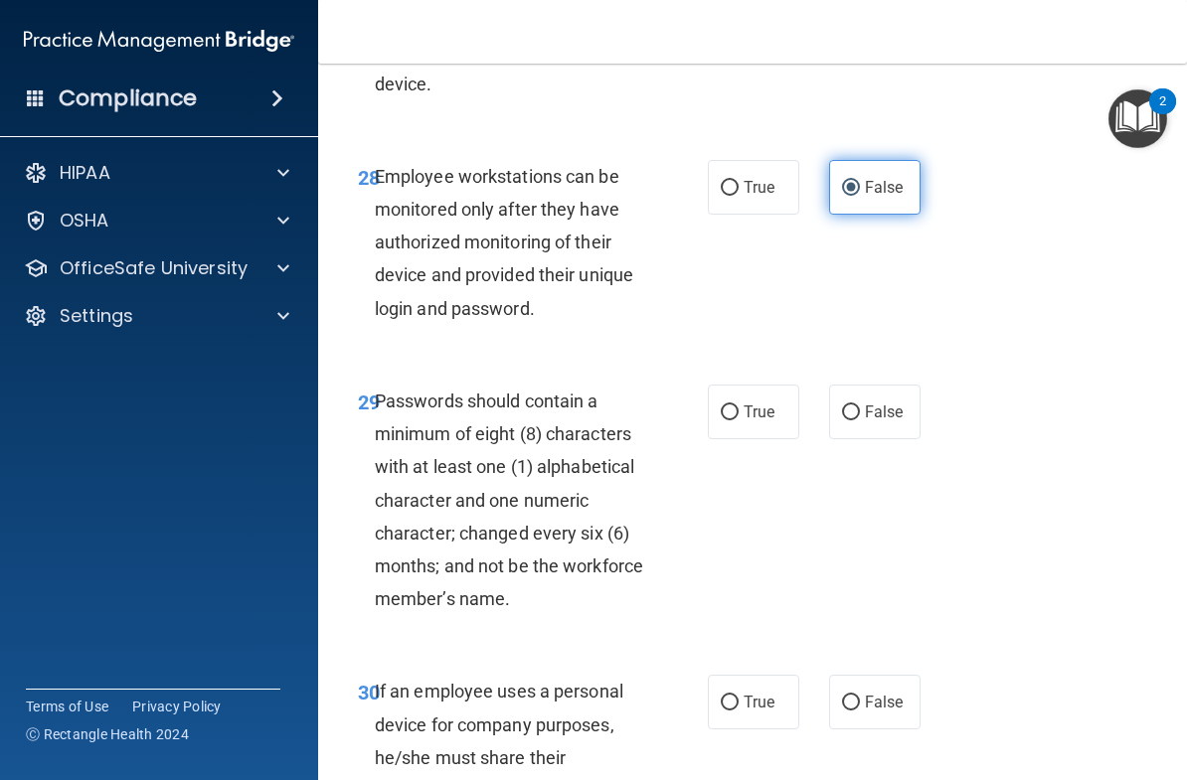
scroll to position [6540, 0]
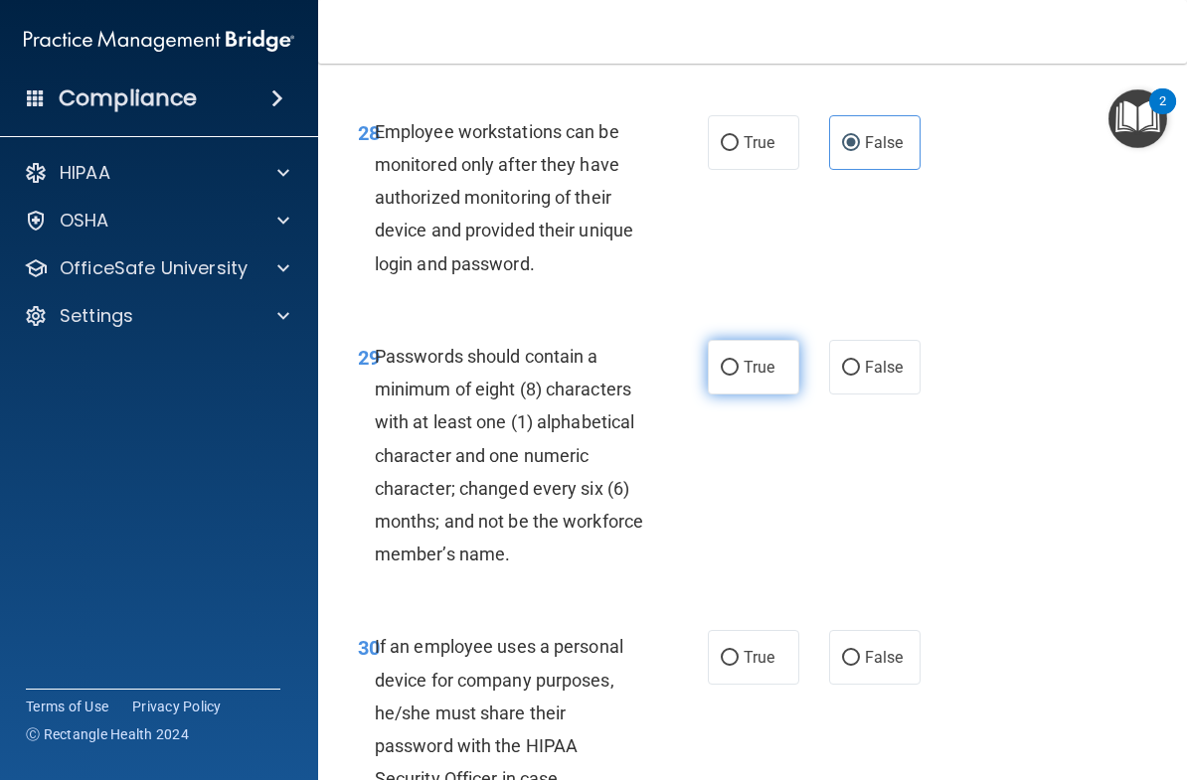
click at [777, 340] on label "True" at bounding box center [753, 367] width 91 height 55
click at [739, 361] on input "True" at bounding box center [730, 368] width 18 height 15
radio input "true"
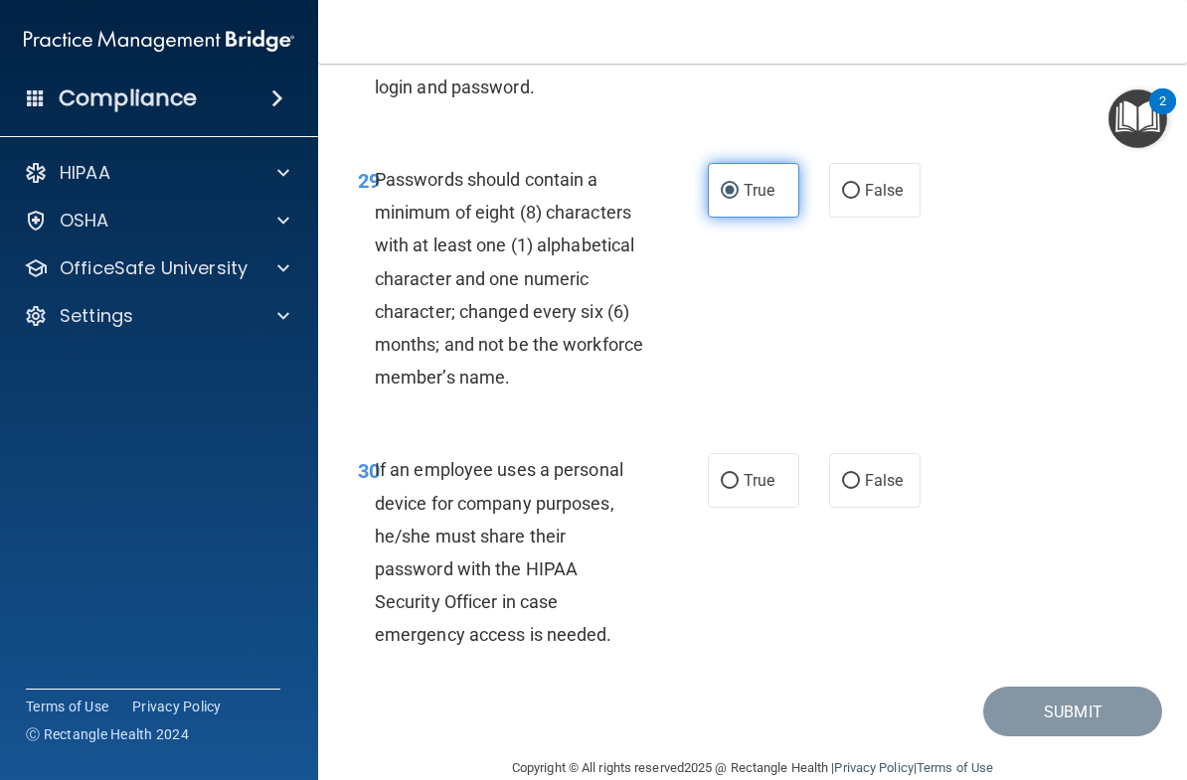
scroll to position [6716, 0]
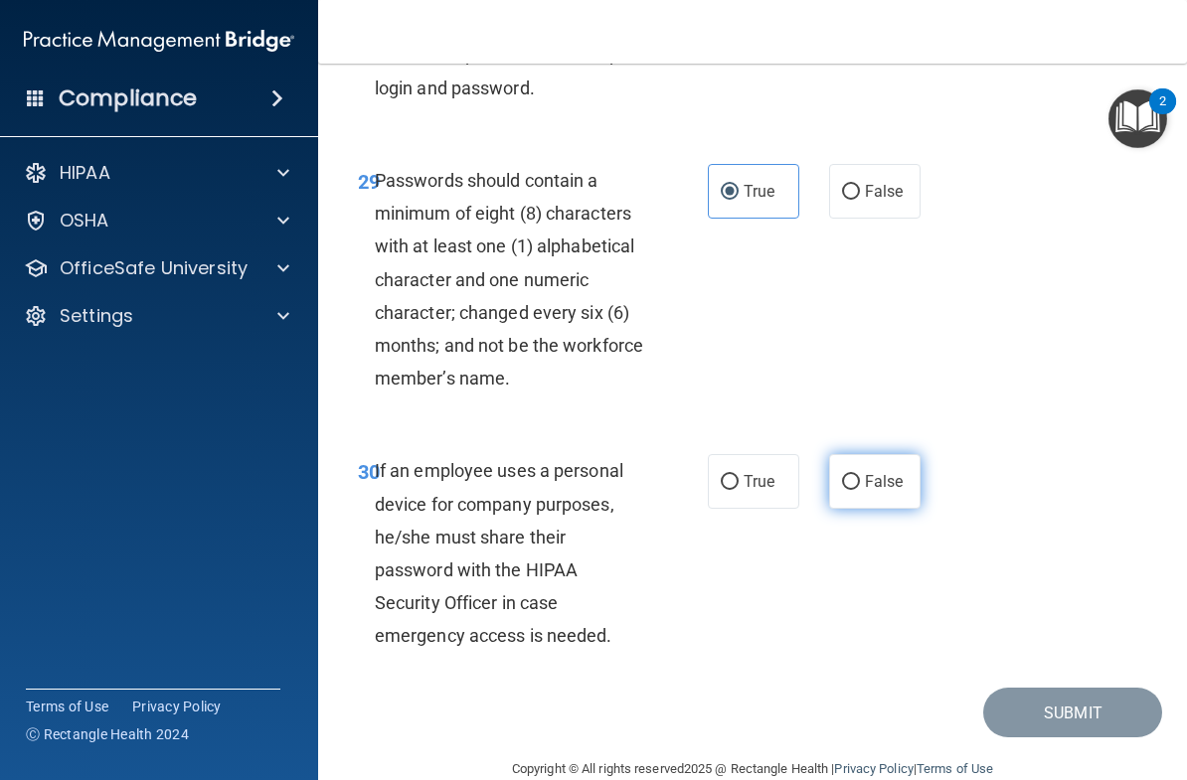
click at [880, 472] on span "False" at bounding box center [884, 481] width 39 height 19
click at [860, 475] on input "False" at bounding box center [851, 482] width 18 height 15
radio input "true"
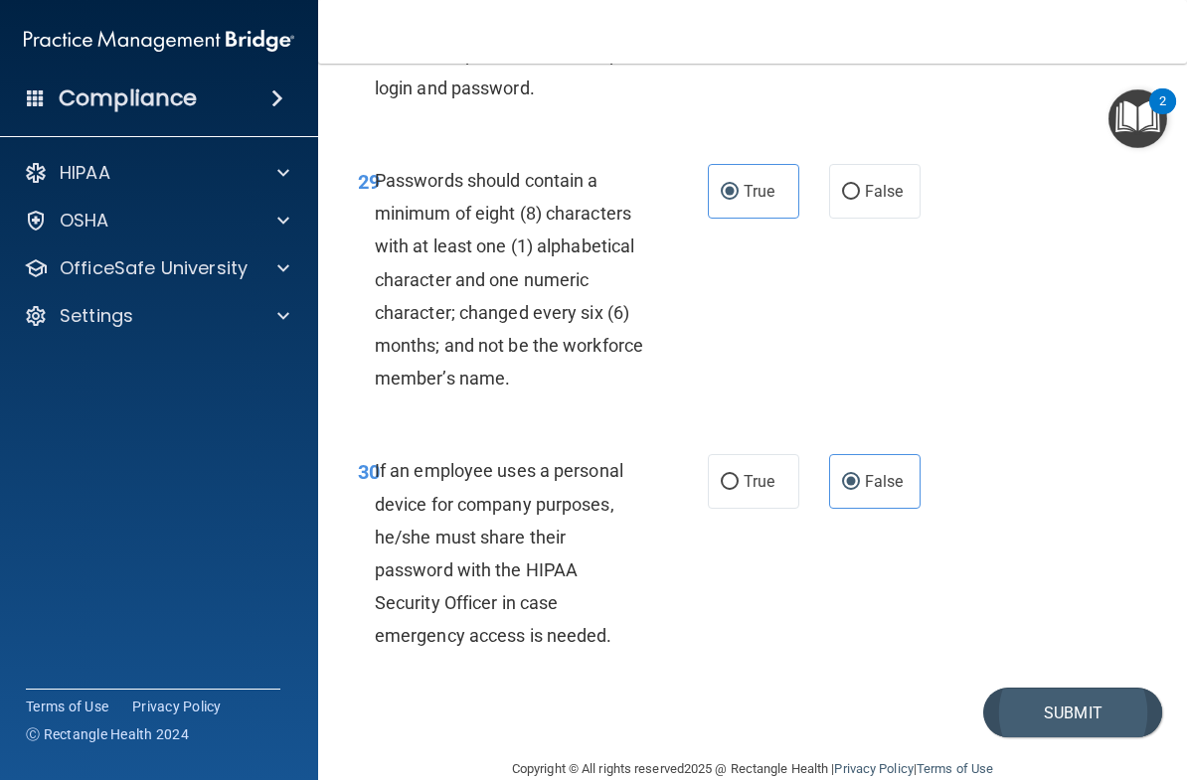
click at [1080, 688] on button "Submit" at bounding box center [1072, 713] width 179 height 51
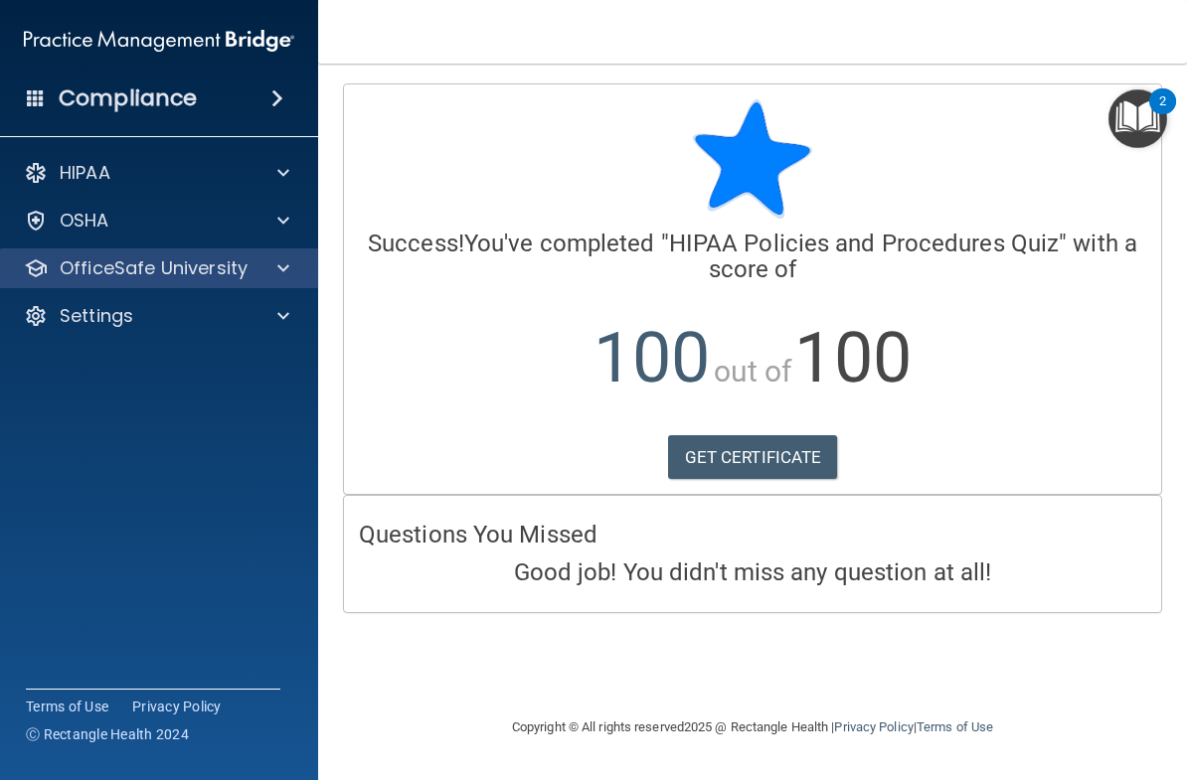
click at [284, 269] on span at bounding box center [283, 268] width 12 height 24
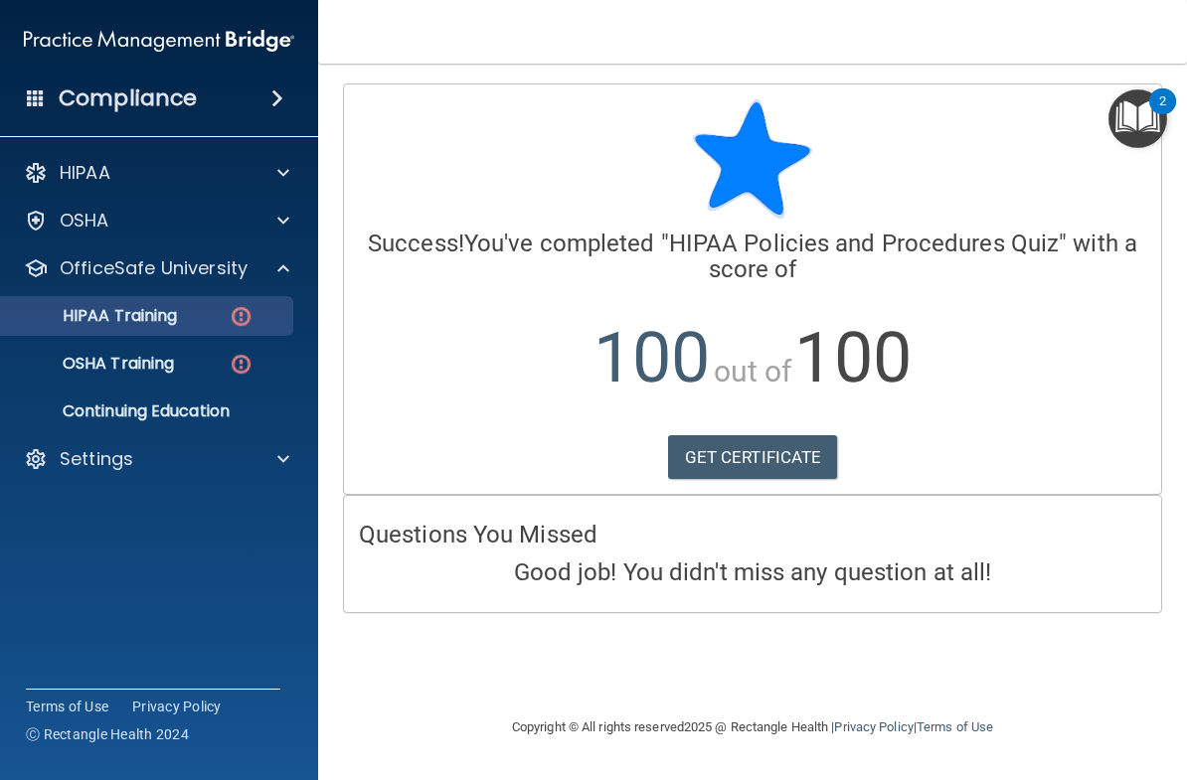
click at [186, 318] on div "HIPAA Training" at bounding box center [148, 316] width 271 height 20
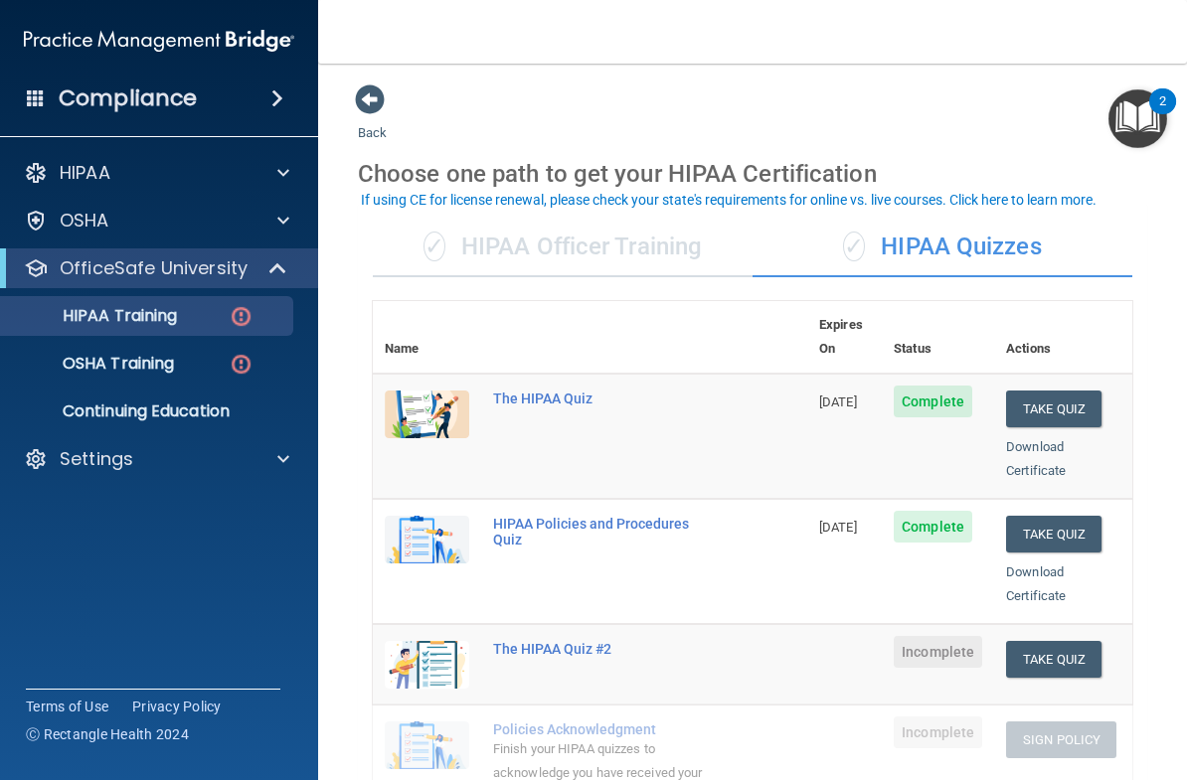
click at [526, 246] on div "✓ HIPAA Officer Training" at bounding box center [563, 248] width 380 height 60
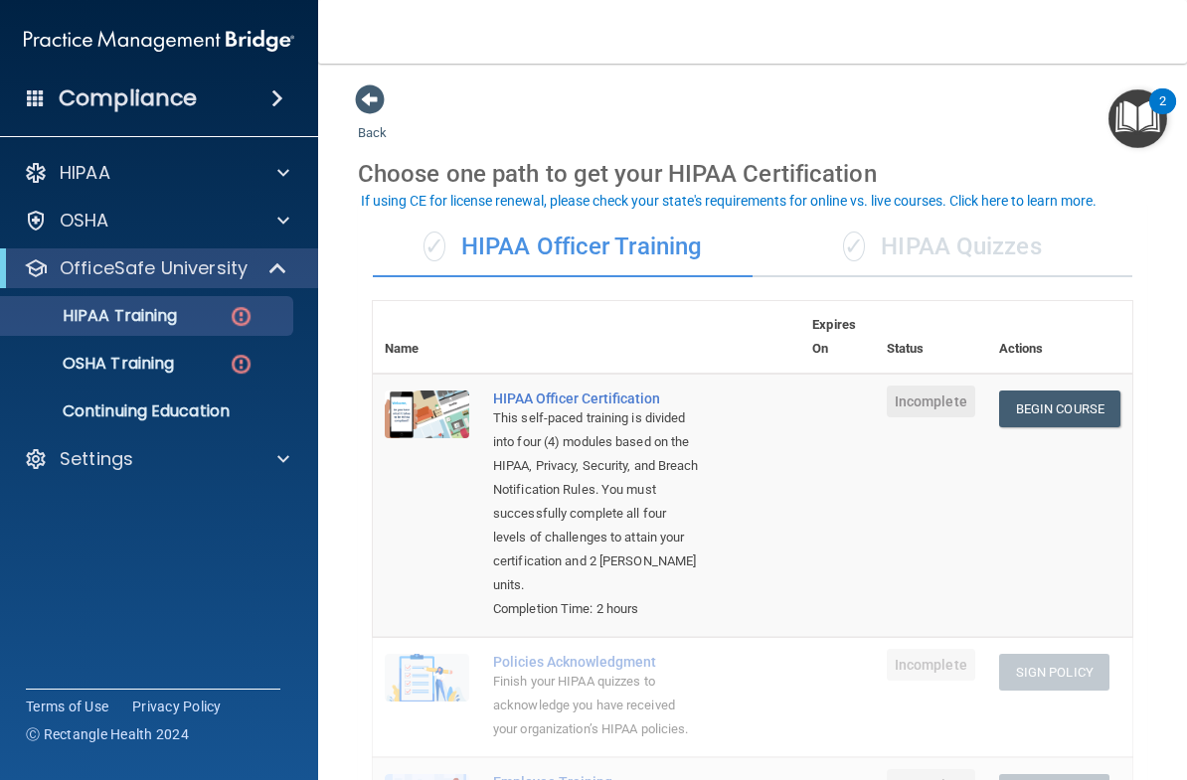
click at [946, 231] on div "✓ HIPAA Quizzes" at bounding box center [943, 248] width 380 height 60
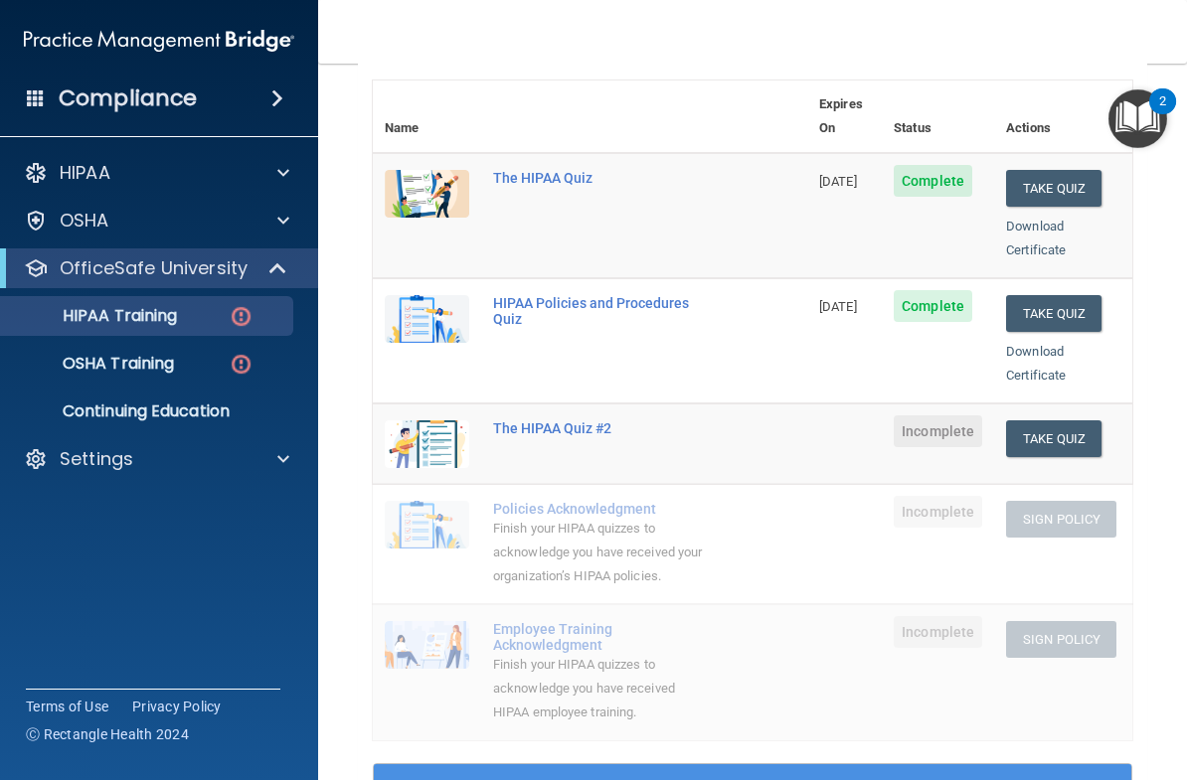
scroll to position [223, 0]
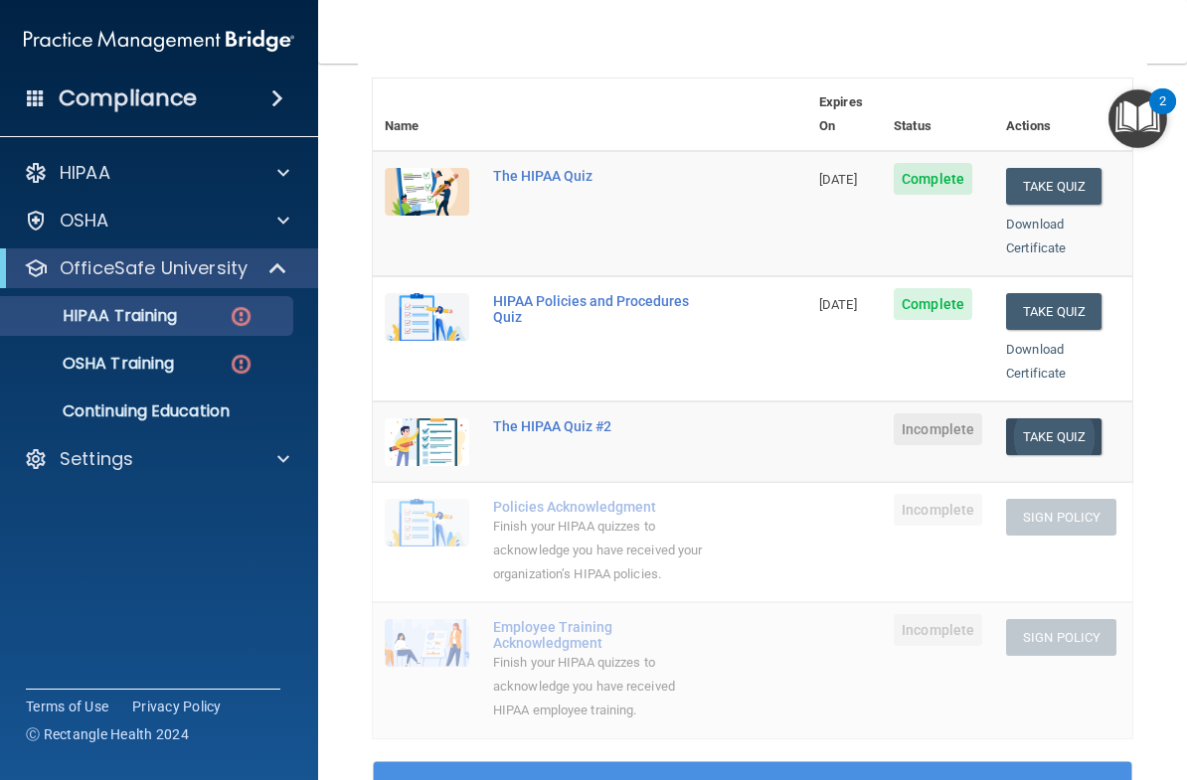
click at [1089, 419] on button "Take Quiz" at bounding box center [1053, 437] width 95 height 37
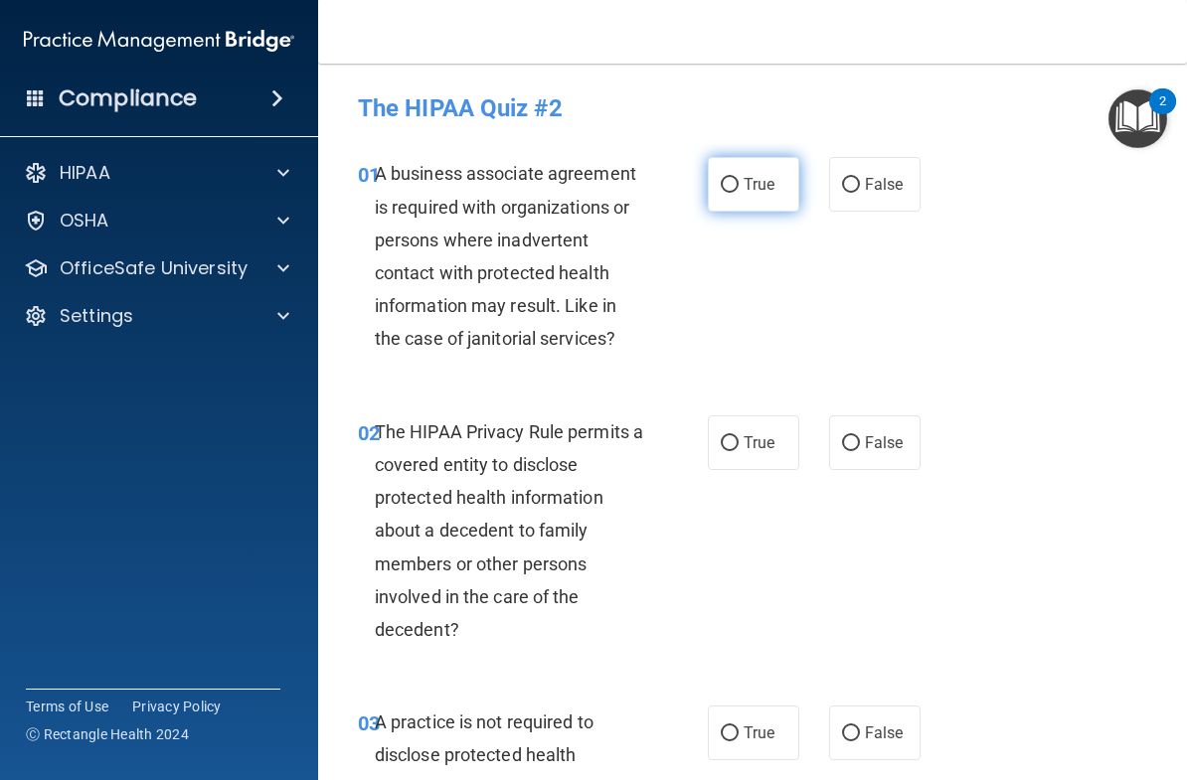
click at [757, 191] on span "True" at bounding box center [759, 184] width 31 height 19
click at [739, 191] on input "True" at bounding box center [730, 185] width 18 height 15
radio input "true"
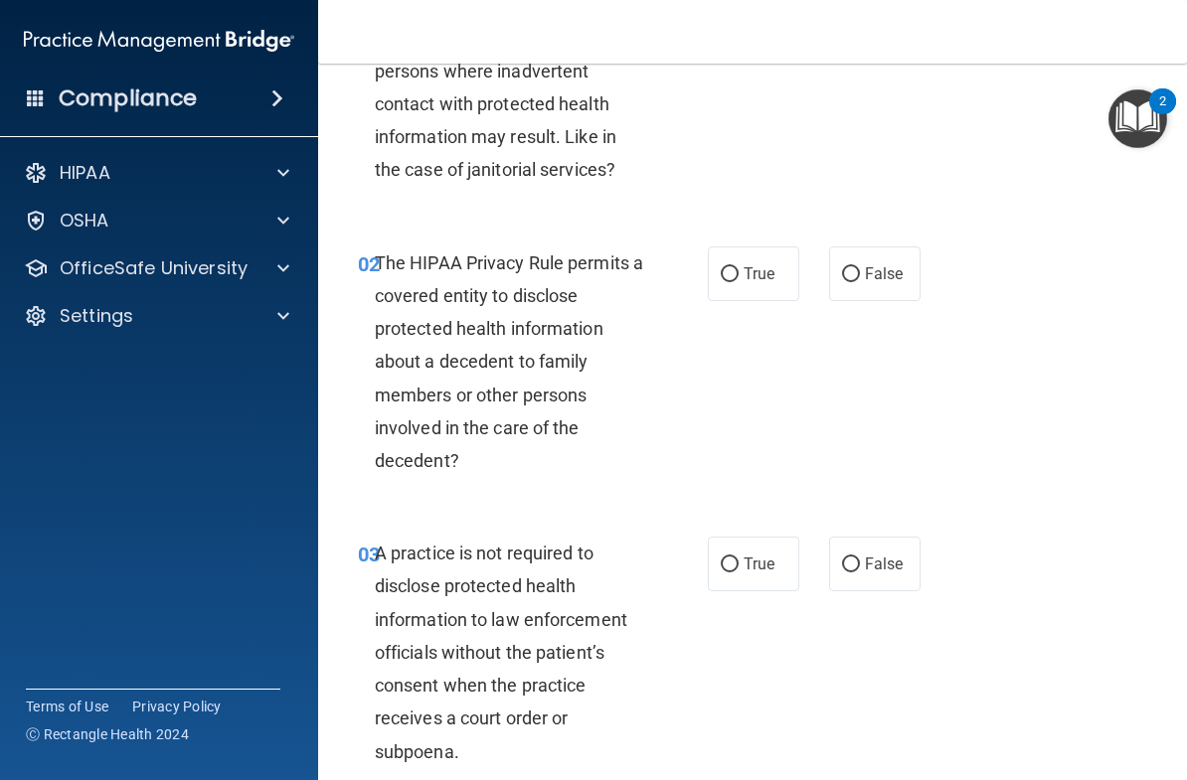
scroll to position [170, 0]
click at [897, 265] on span "False" at bounding box center [884, 272] width 39 height 19
click at [860, 266] on input "False" at bounding box center [851, 273] width 18 height 15
radio input "true"
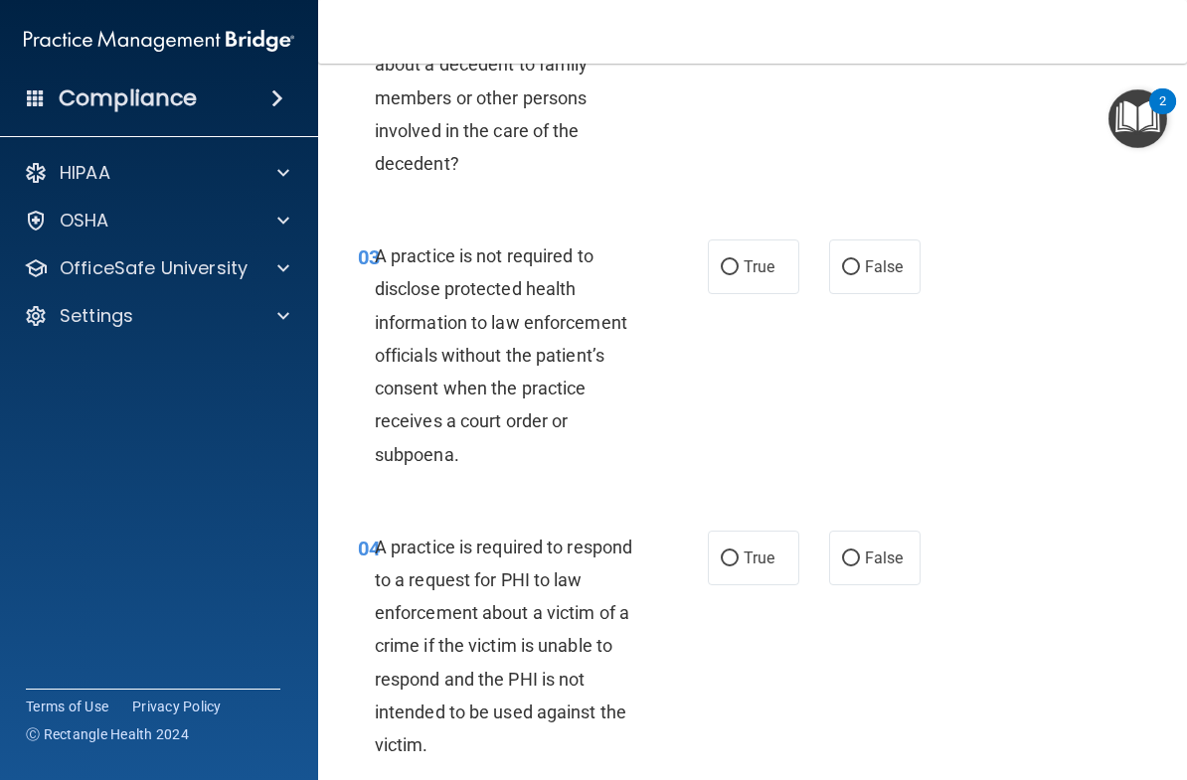
scroll to position [469, 0]
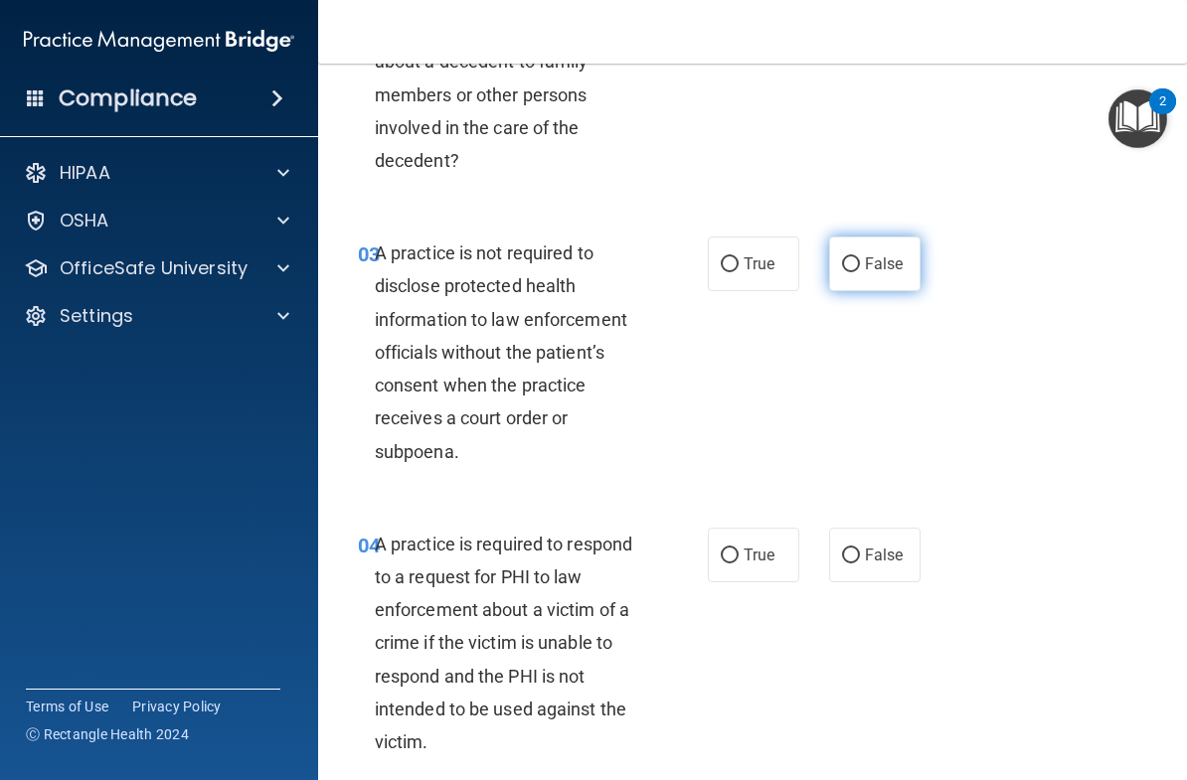
click at [899, 257] on span "False" at bounding box center [884, 264] width 39 height 19
click at [860, 257] on input "False" at bounding box center [851, 264] width 18 height 15
radio input "true"
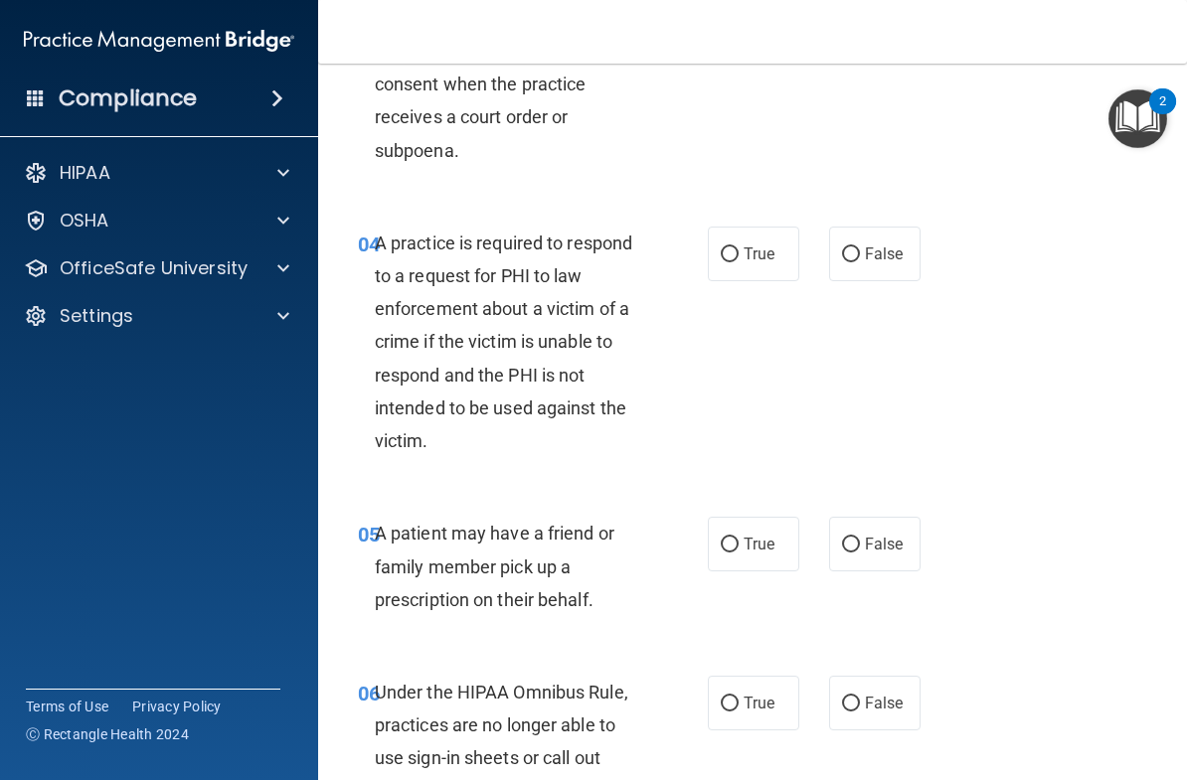
scroll to position [788, 0]
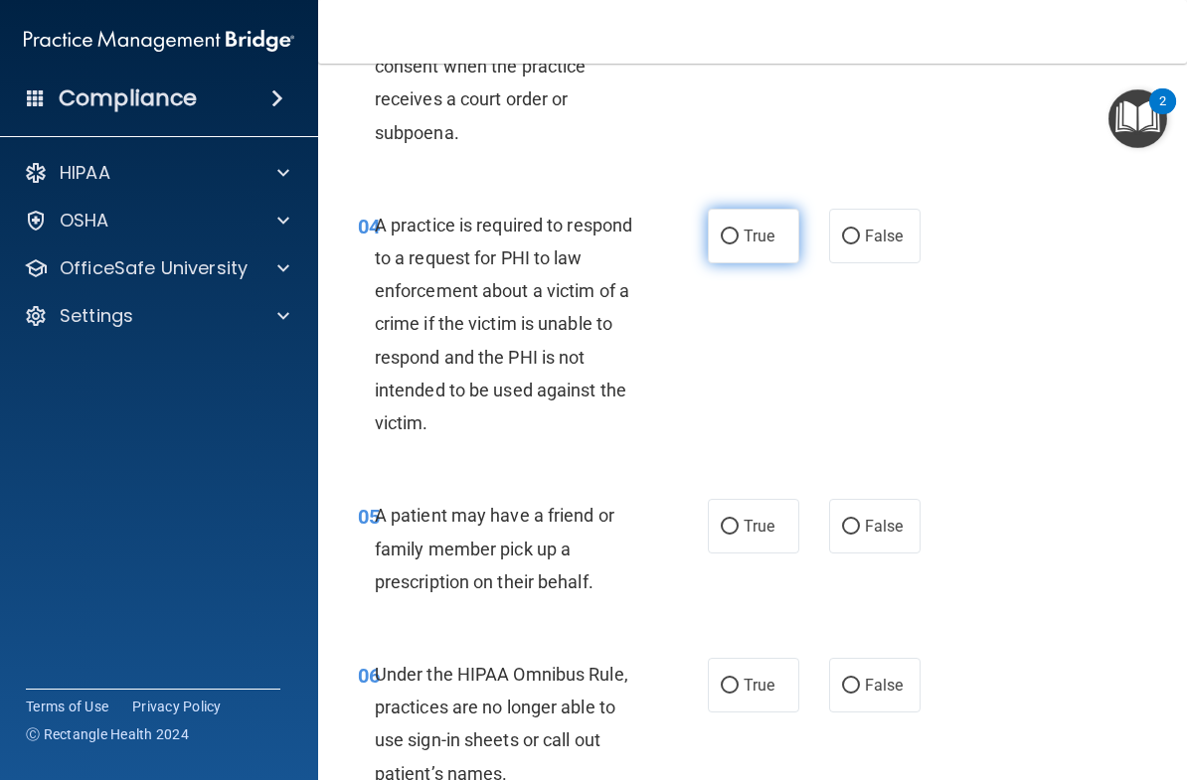
click at [764, 227] on span "True" at bounding box center [759, 236] width 31 height 19
click at [739, 230] on input "True" at bounding box center [730, 237] width 18 height 15
radio input "true"
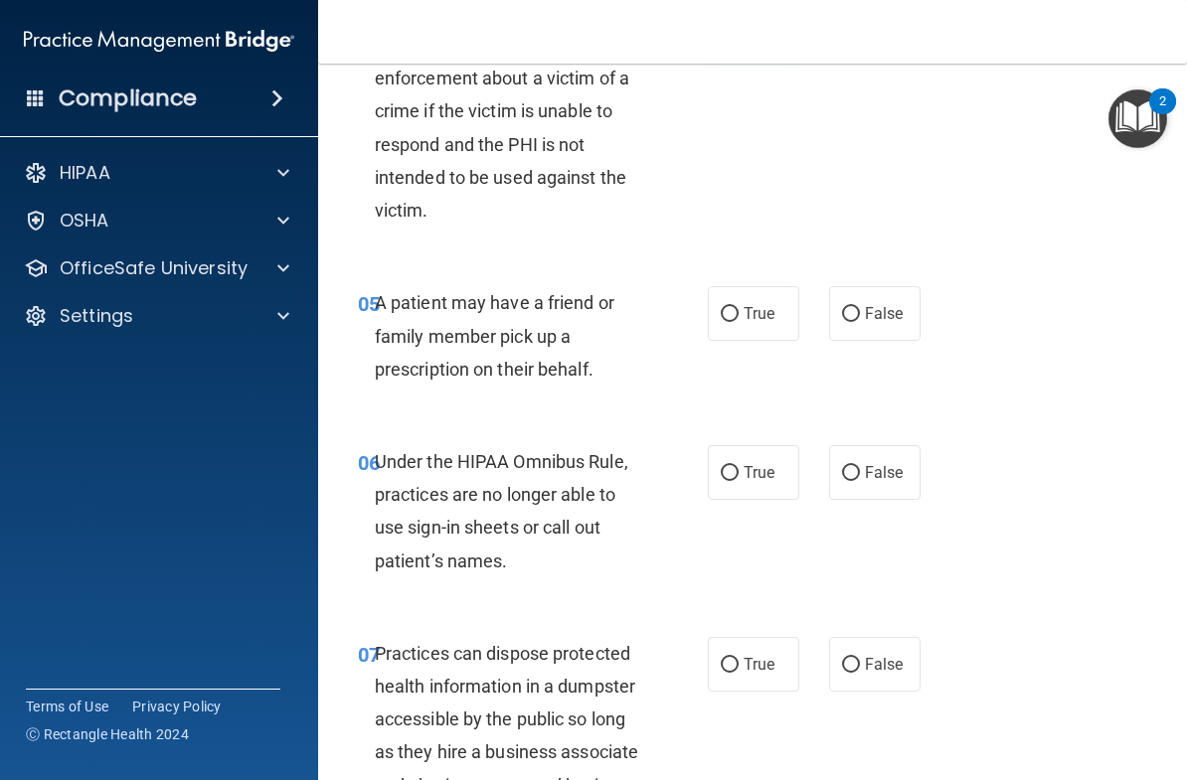
scroll to position [1002, 0]
click at [751, 313] on span "True" at bounding box center [759, 312] width 31 height 19
click at [739, 313] on input "True" at bounding box center [730, 313] width 18 height 15
radio input "true"
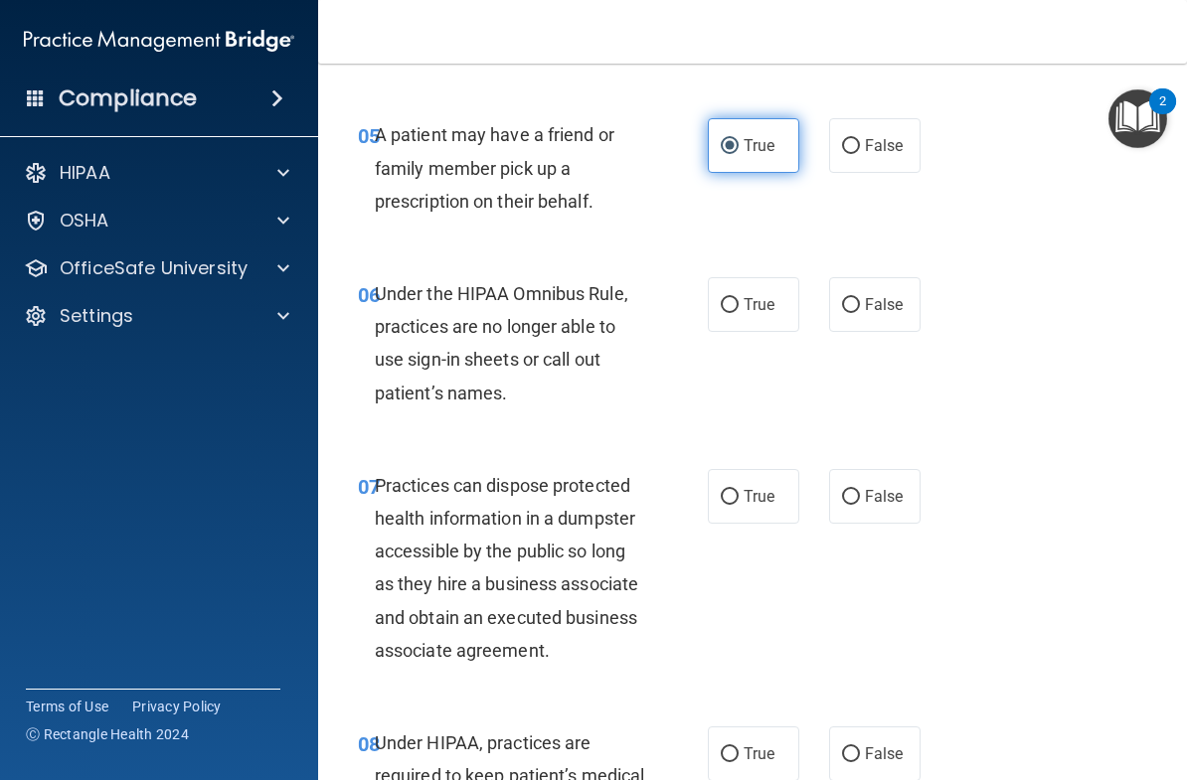
scroll to position [1204, 0]
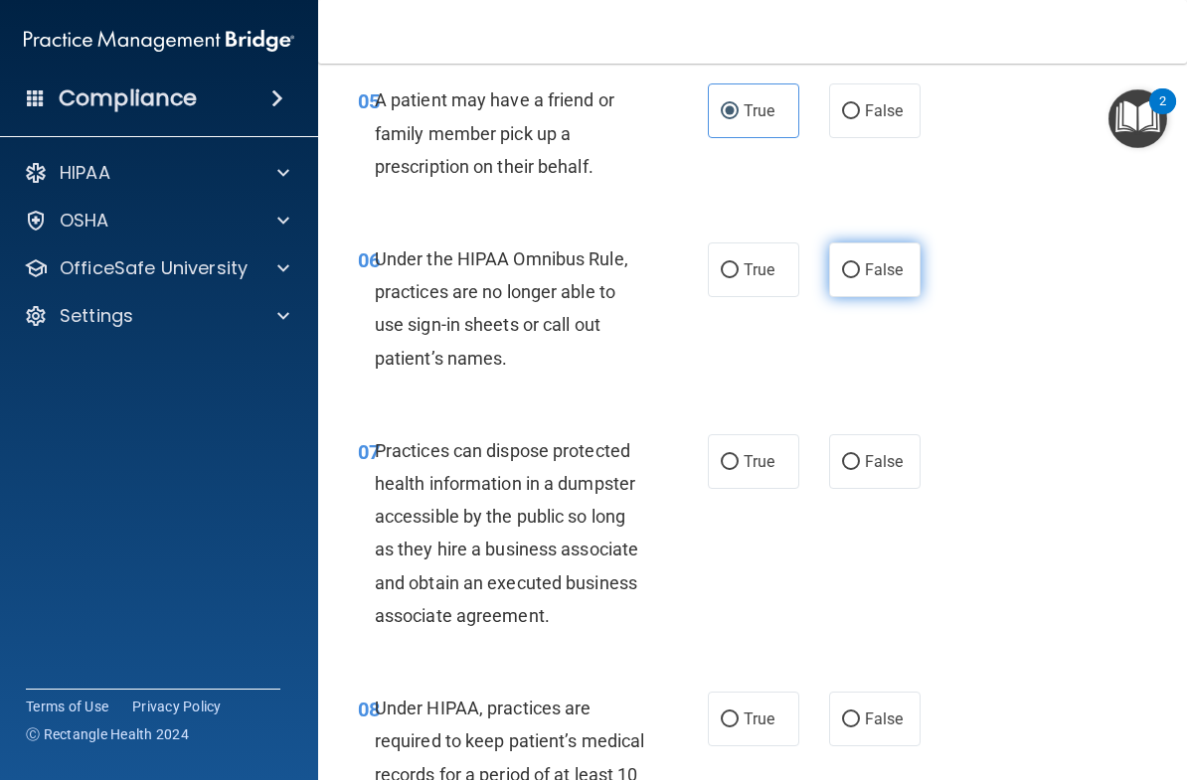
click at [913, 263] on label "False" at bounding box center [874, 270] width 91 height 55
click at [860, 263] on input "False" at bounding box center [851, 270] width 18 height 15
radio input "true"
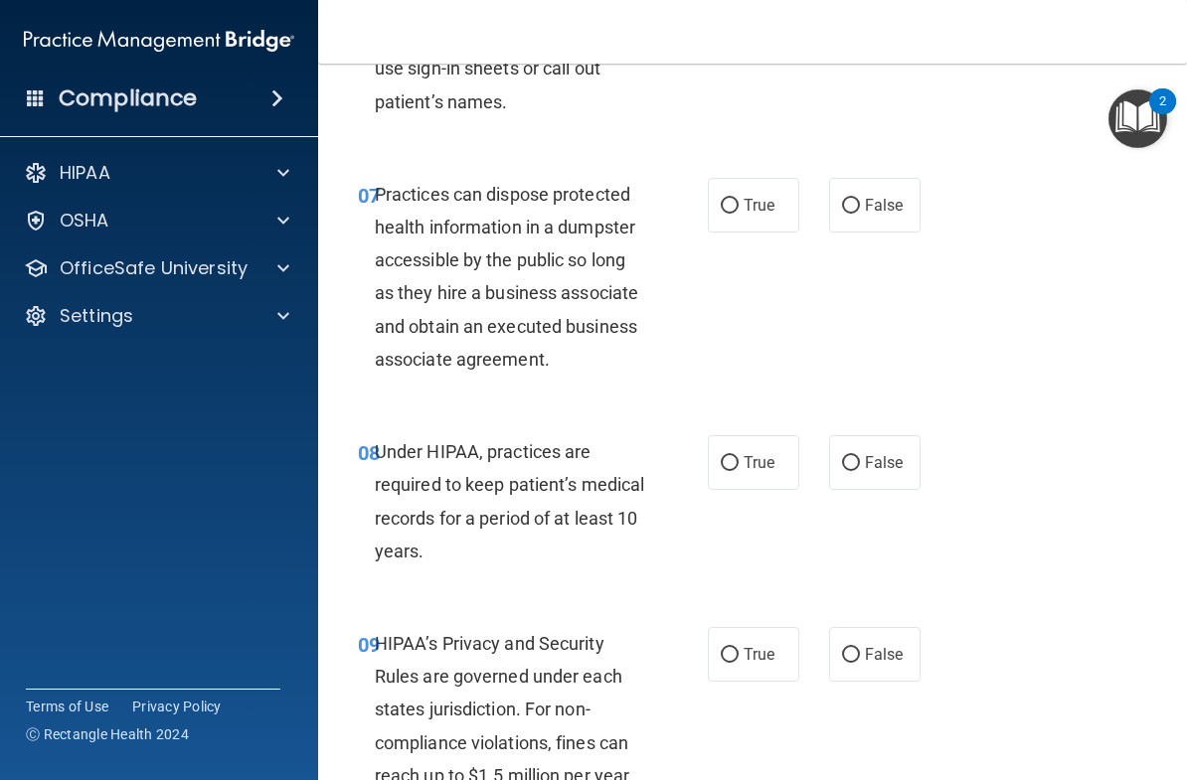
scroll to position [1461, 0]
click at [901, 196] on span "False" at bounding box center [884, 204] width 39 height 19
click at [860, 198] on input "False" at bounding box center [851, 205] width 18 height 15
radio input "true"
click at [771, 453] on span "True" at bounding box center [759, 461] width 31 height 19
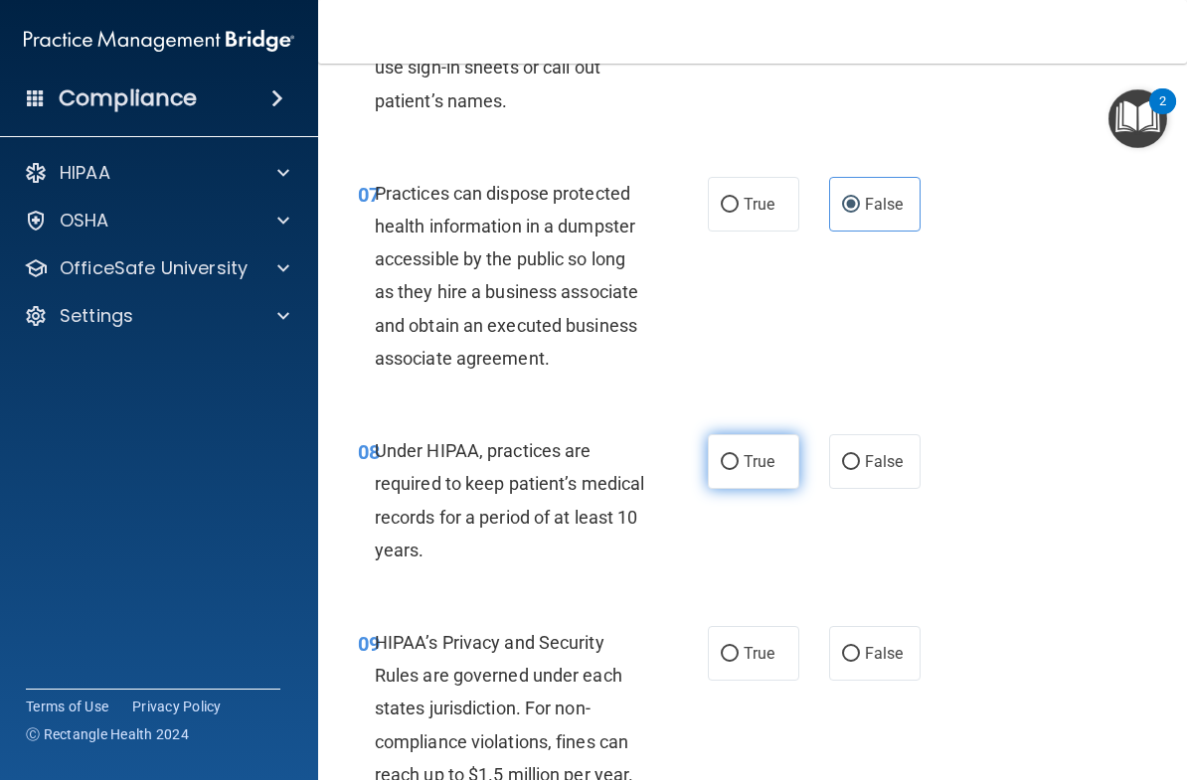
click at [739, 455] on input "True" at bounding box center [730, 462] width 18 height 15
radio input "true"
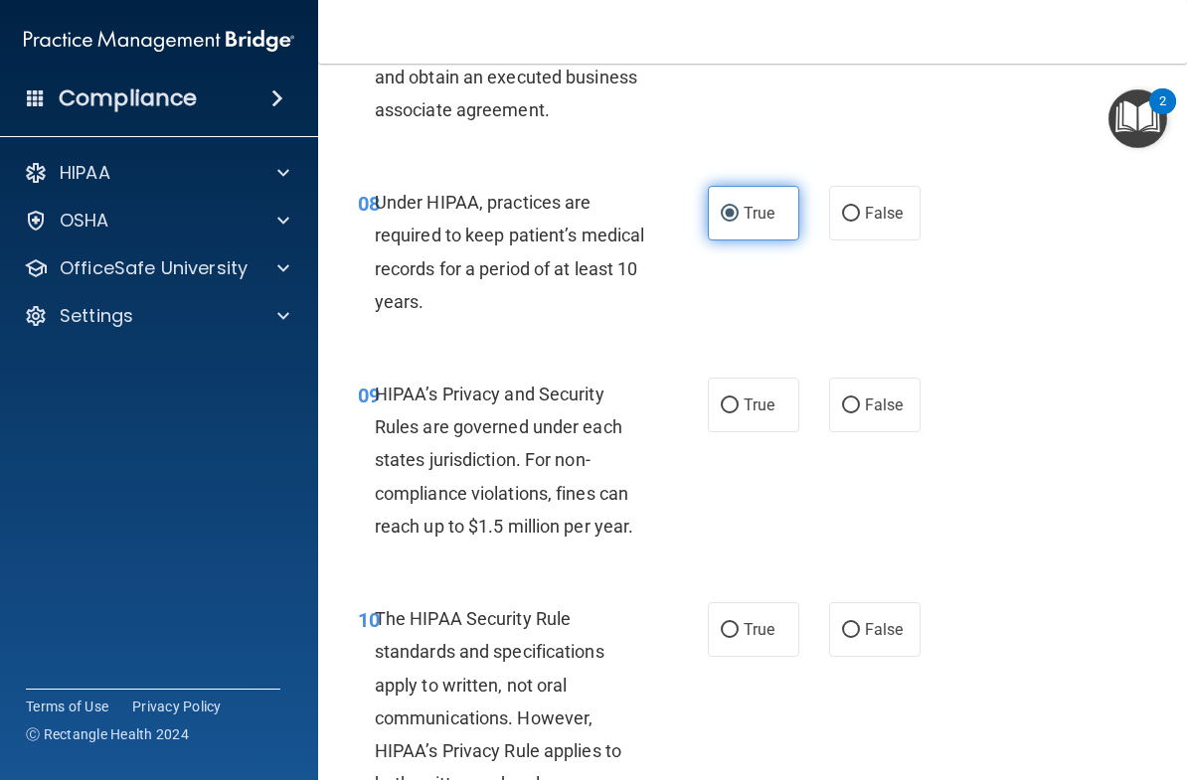
scroll to position [1719, 0]
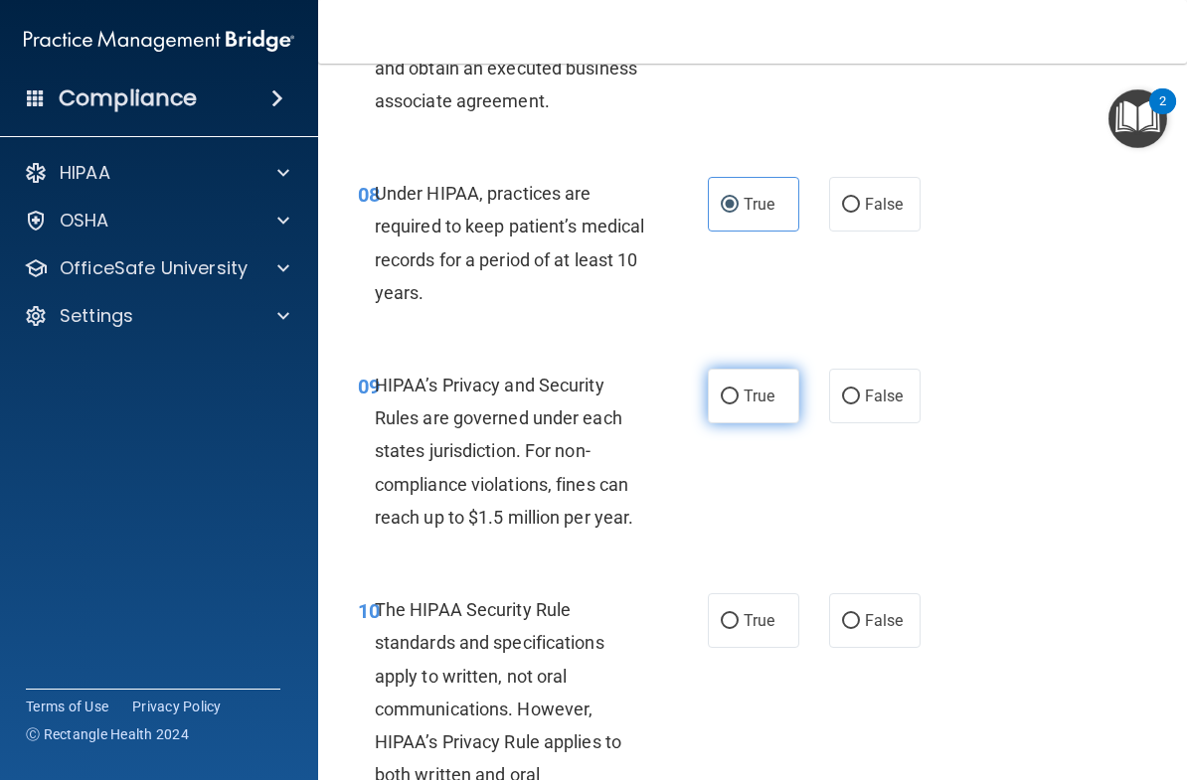
click at [757, 388] on span "True" at bounding box center [759, 396] width 31 height 19
click at [739, 390] on input "True" at bounding box center [730, 397] width 18 height 15
radio input "true"
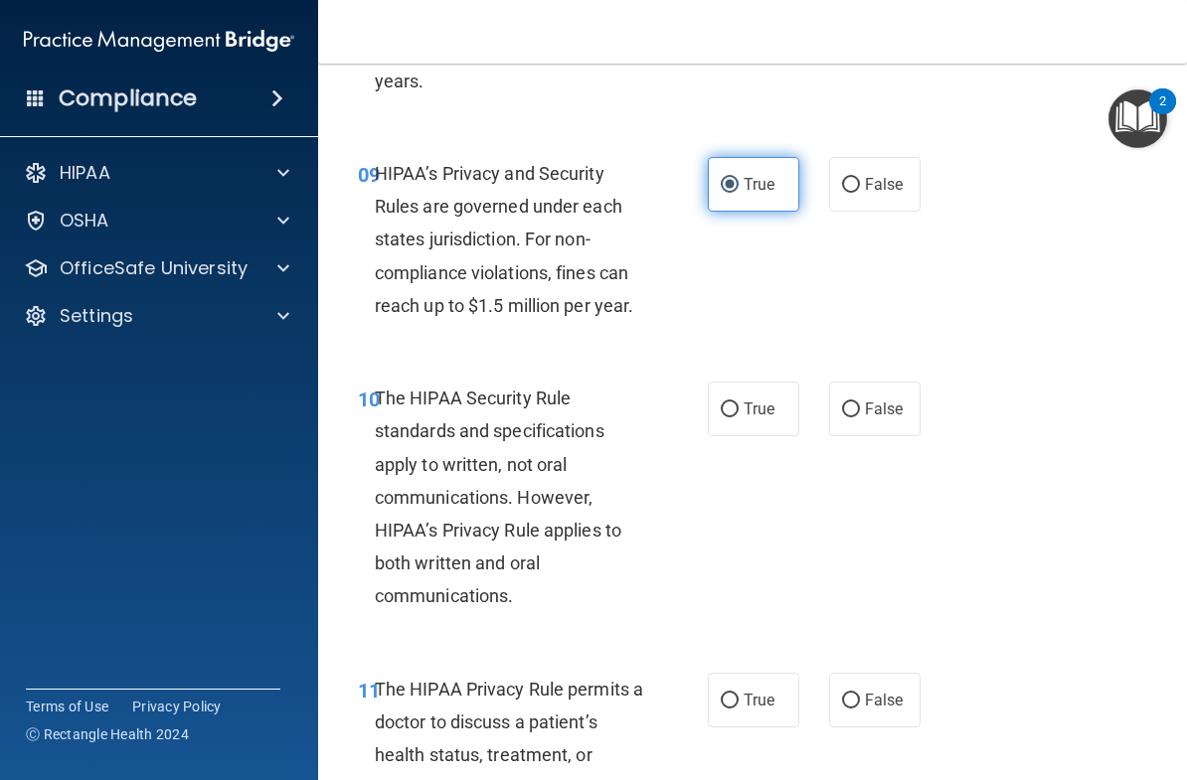
scroll to position [1945, 0]
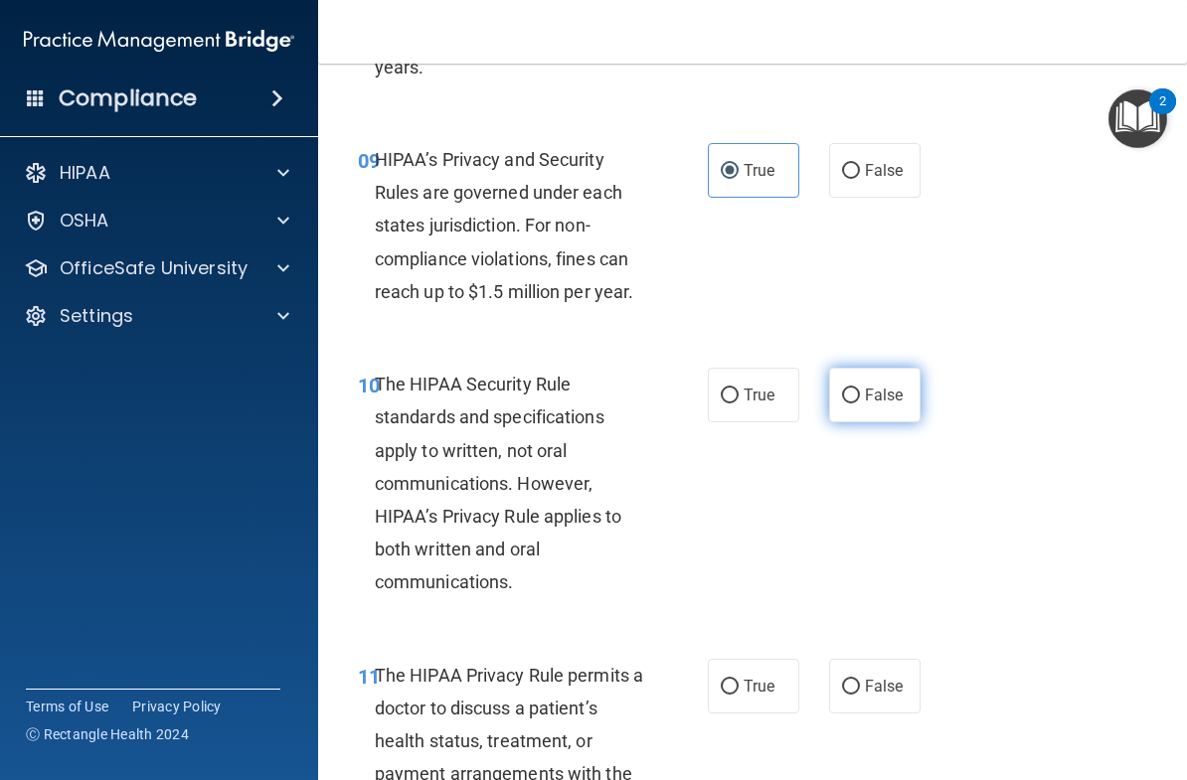
click at [906, 389] on label "False" at bounding box center [874, 395] width 91 height 55
click at [860, 389] on input "False" at bounding box center [851, 396] width 18 height 15
radio input "true"
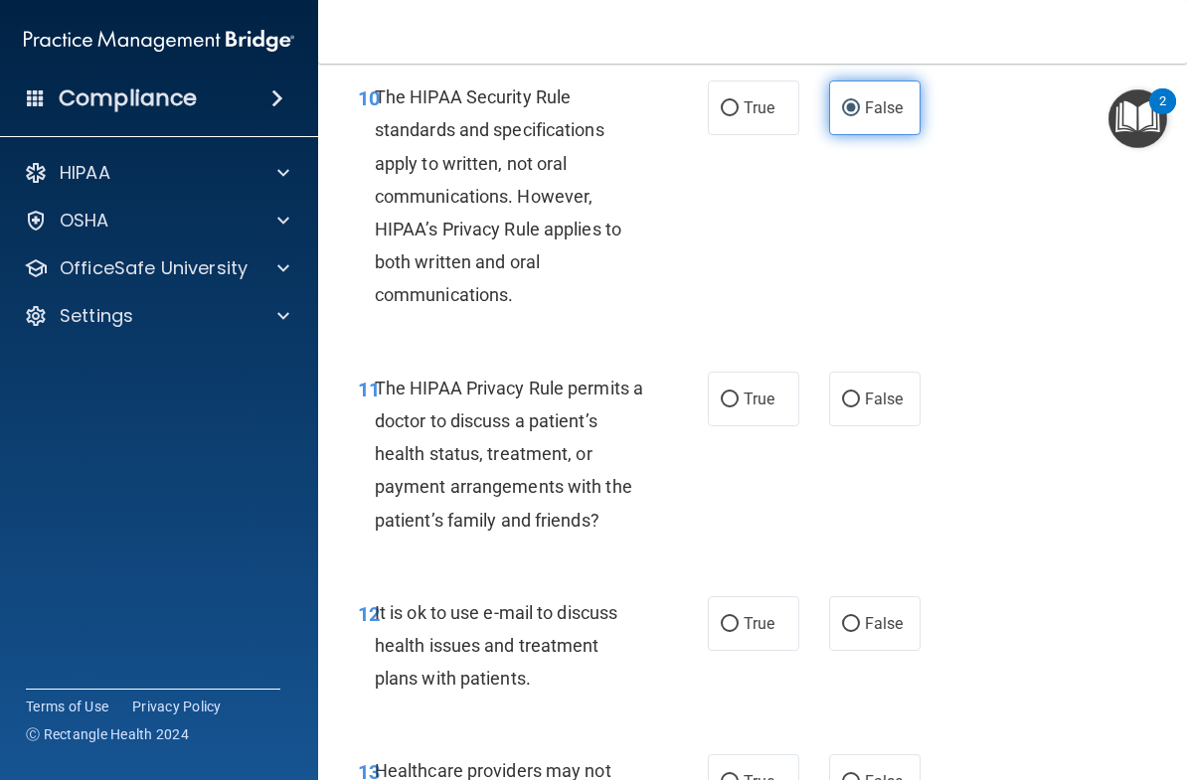
scroll to position [2277, 0]
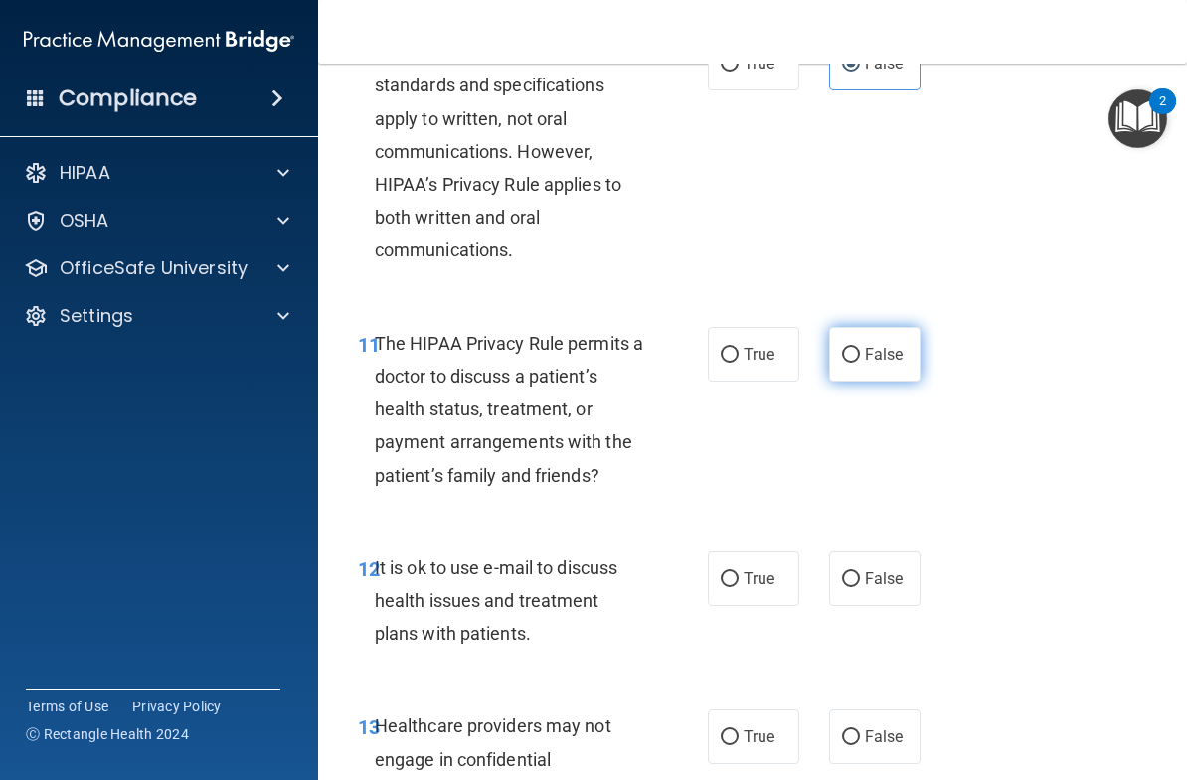
click at [910, 336] on label "False" at bounding box center [874, 354] width 91 height 55
click at [860, 348] on input "False" at bounding box center [851, 355] width 18 height 15
radio input "true"
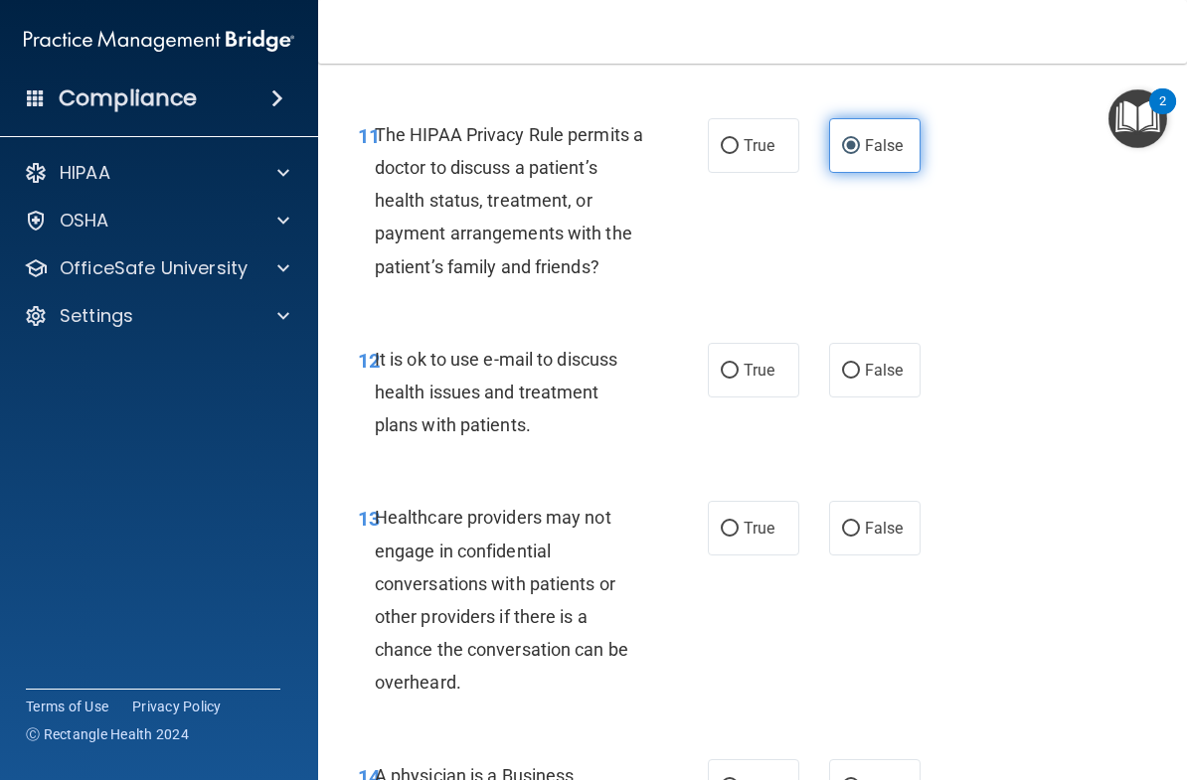
scroll to position [2486, 0]
click at [895, 360] on span "False" at bounding box center [884, 369] width 39 height 19
click at [860, 363] on input "False" at bounding box center [851, 370] width 18 height 15
radio input "true"
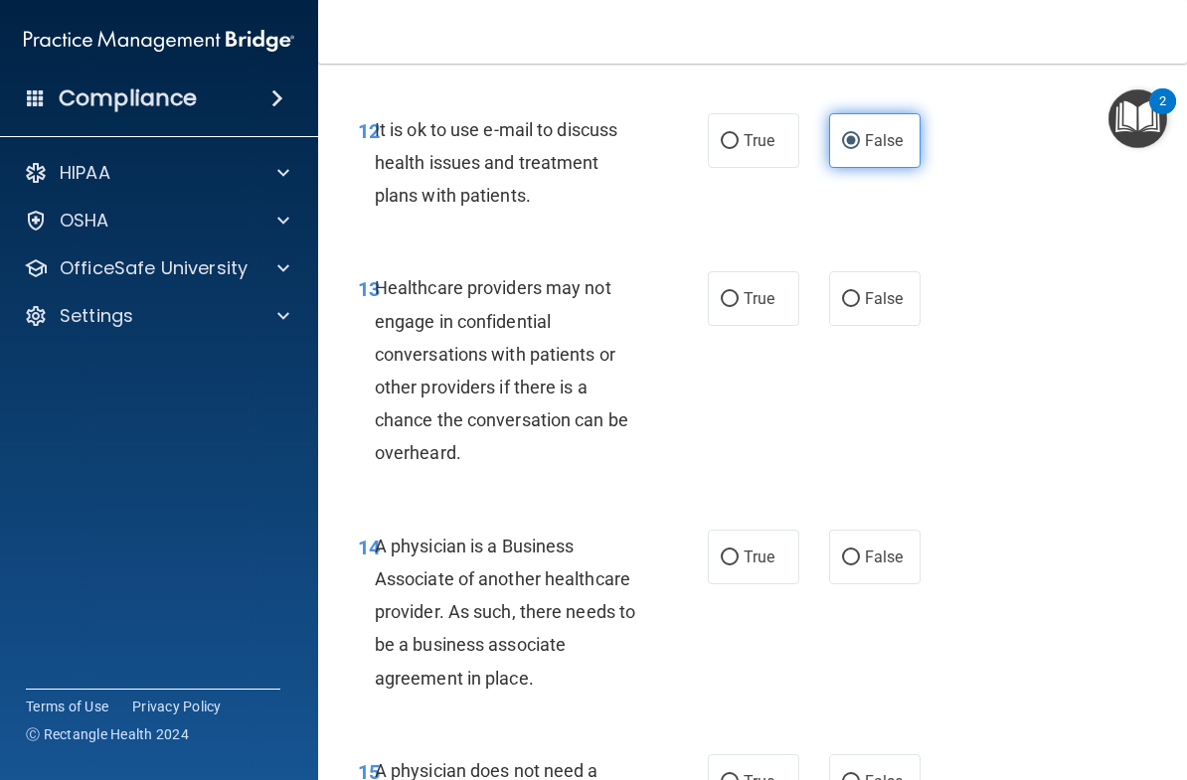
scroll to position [2715, 0]
click at [764, 289] on span "True" at bounding box center [759, 298] width 31 height 19
click at [739, 292] on input "True" at bounding box center [730, 299] width 18 height 15
radio input "true"
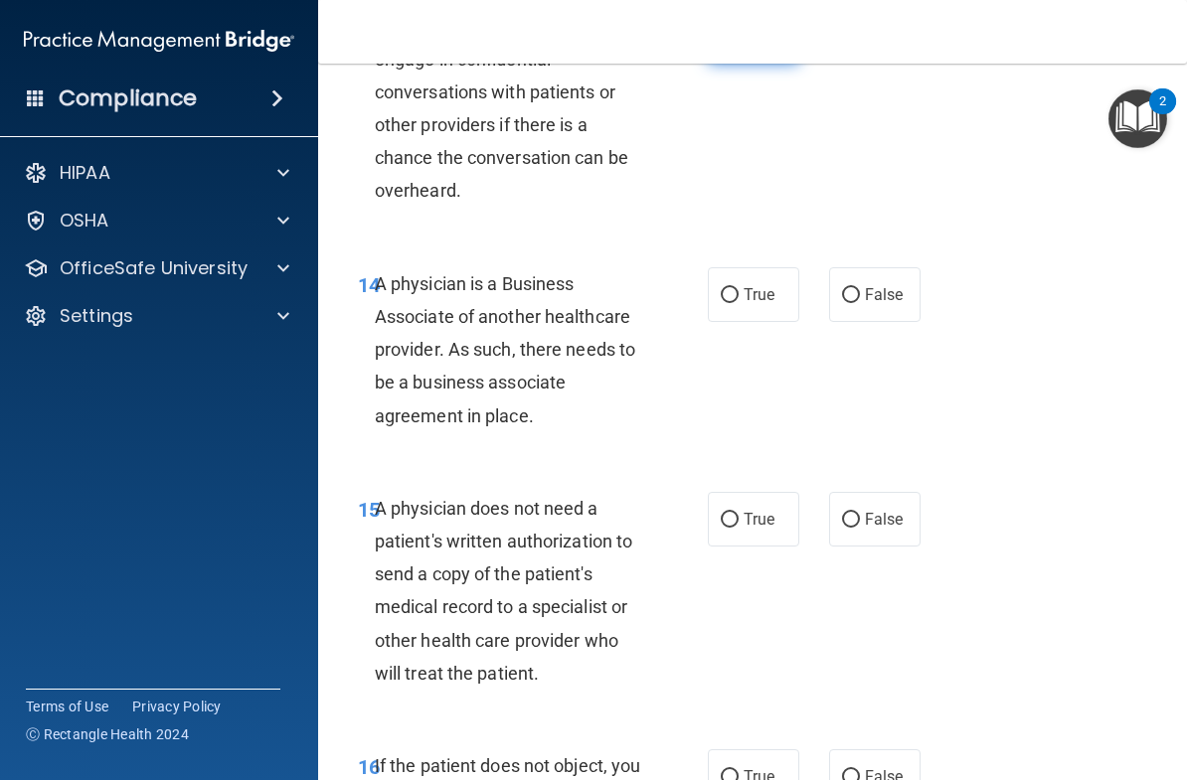
scroll to position [2987, 0]
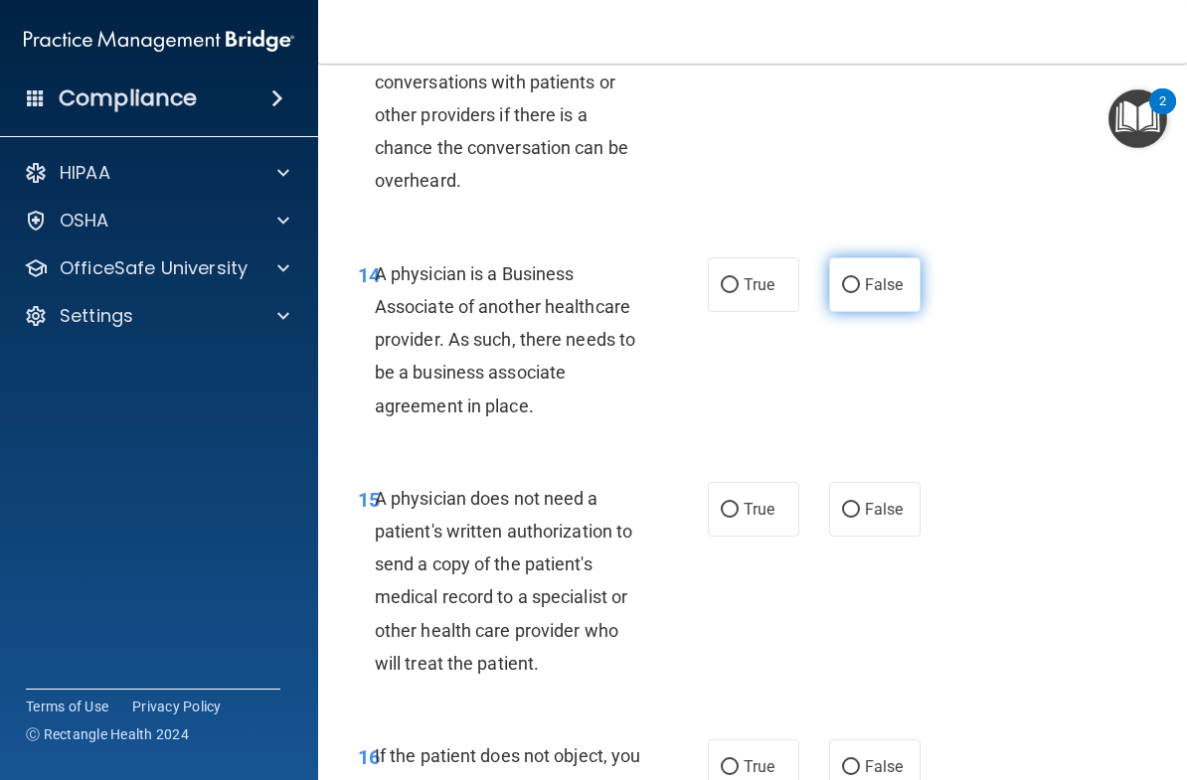
click at [897, 275] on span "False" at bounding box center [884, 284] width 39 height 19
click at [860, 278] on input "False" at bounding box center [851, 285] width 18 height 15
radio input "true"
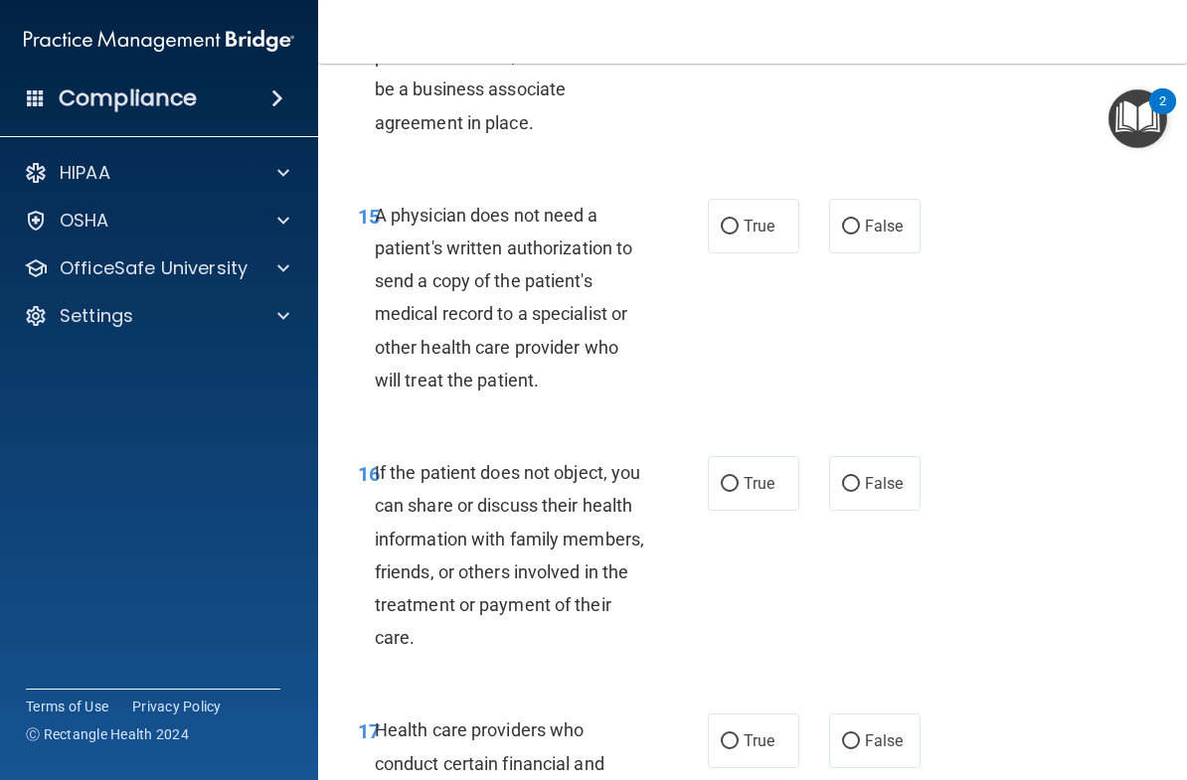
scroll to position [3272, 0]
click at [776, 215] on label "True" at bounding box center [753, 225] width 91 height 55
click at [739, 219] on input "True" at bounding box center [730, 226] width 18 height 15
radio input "true"
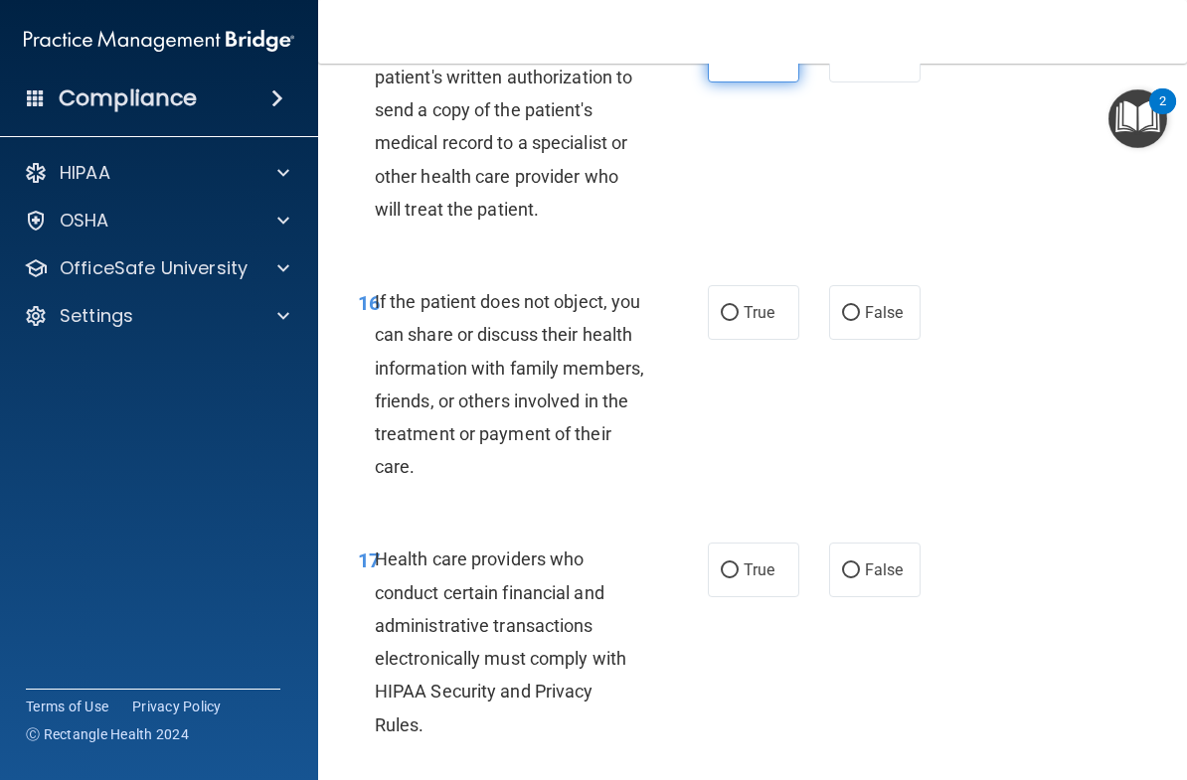
scroll to position [3453, 0]
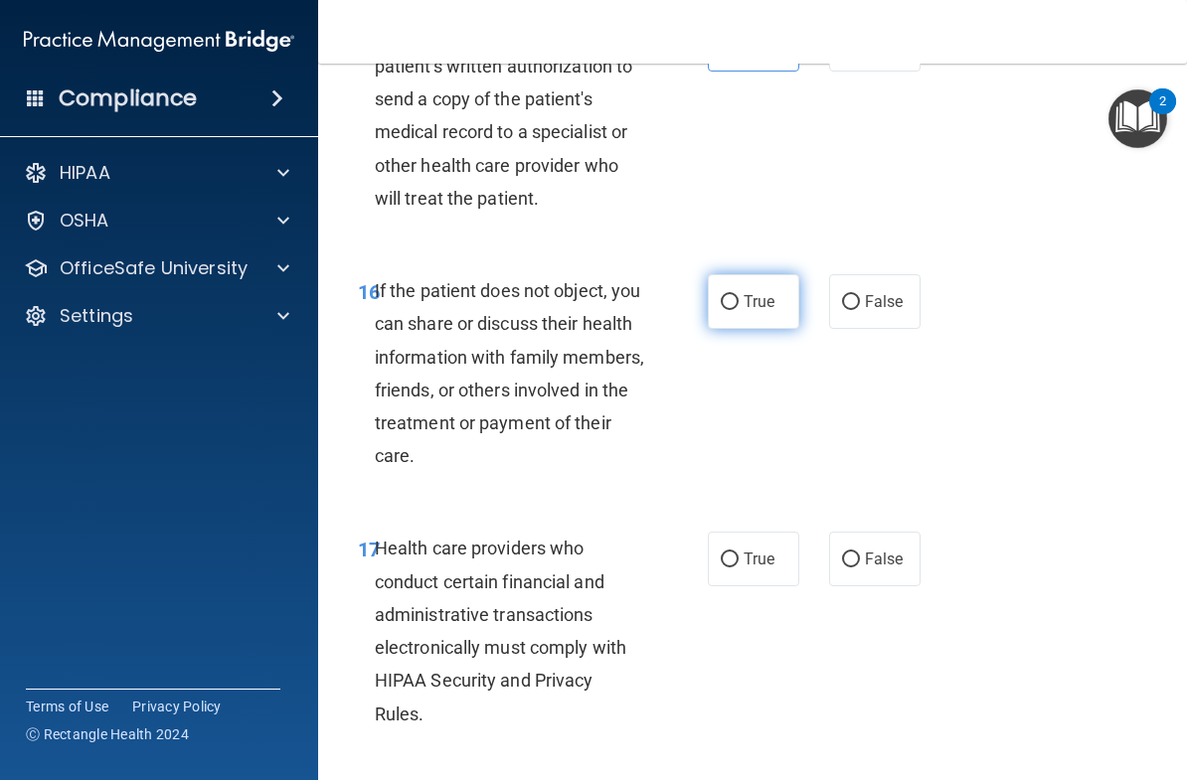
click at [759, 298] on label "True" at bounding box center [753, 301] width 91 height 55
click at [739, 298] on input "True" at bounding box center [730, 302] width 18 height 15
radio input "true"
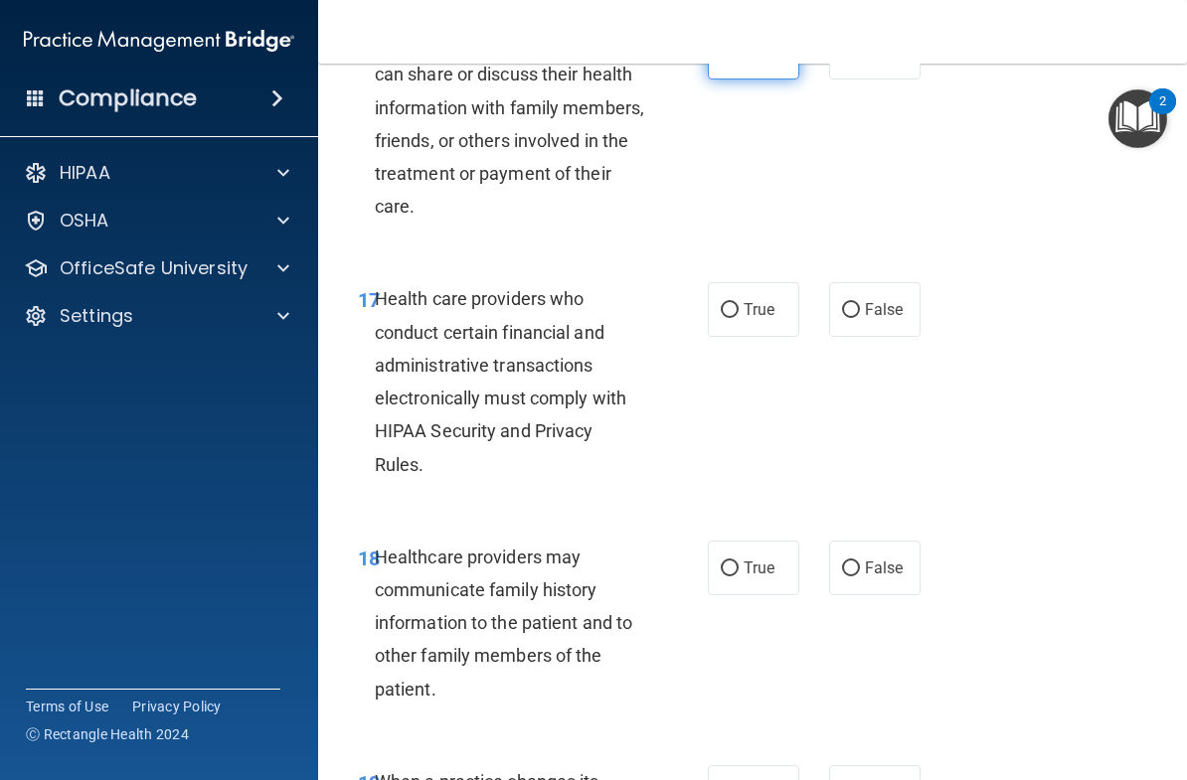
scroll to position [3770, 0]
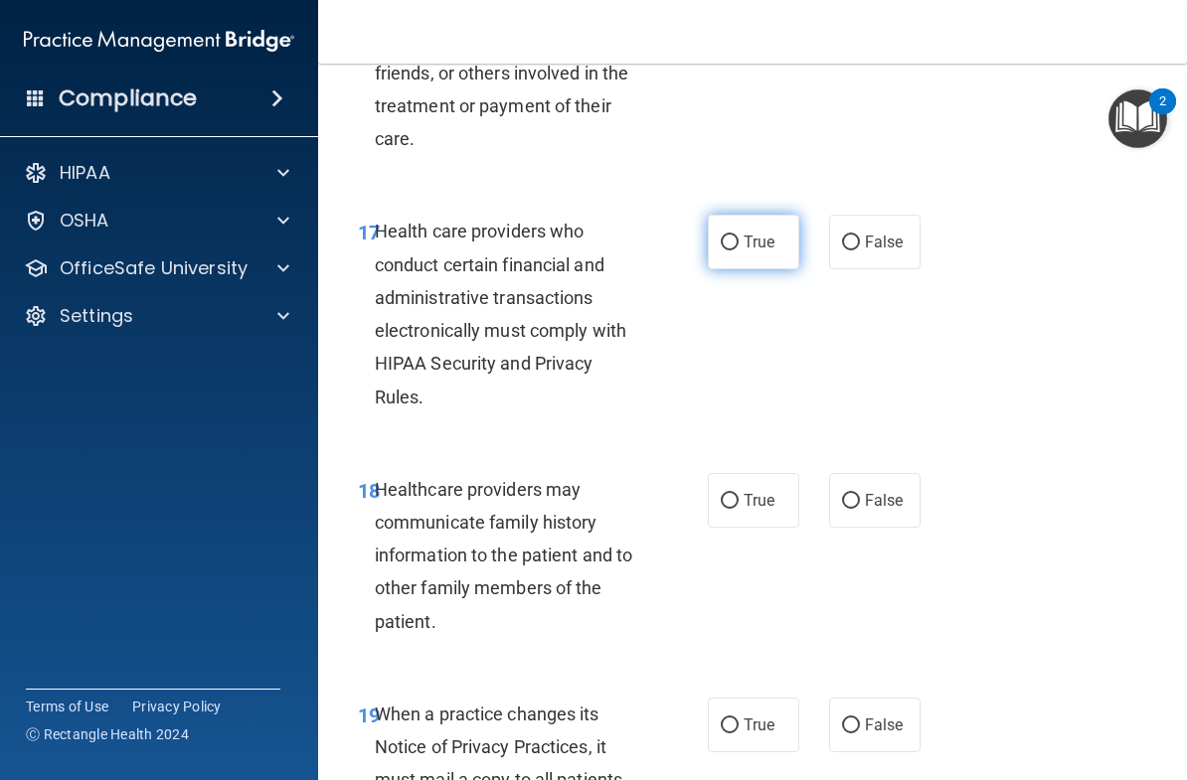
click at [761, 233] on span "True" at bounding box center [759, 242] width 31 height 19
click at [739, 236] on input "True" at bounding box center [730, 243] width 18 height 15
radio input "true"
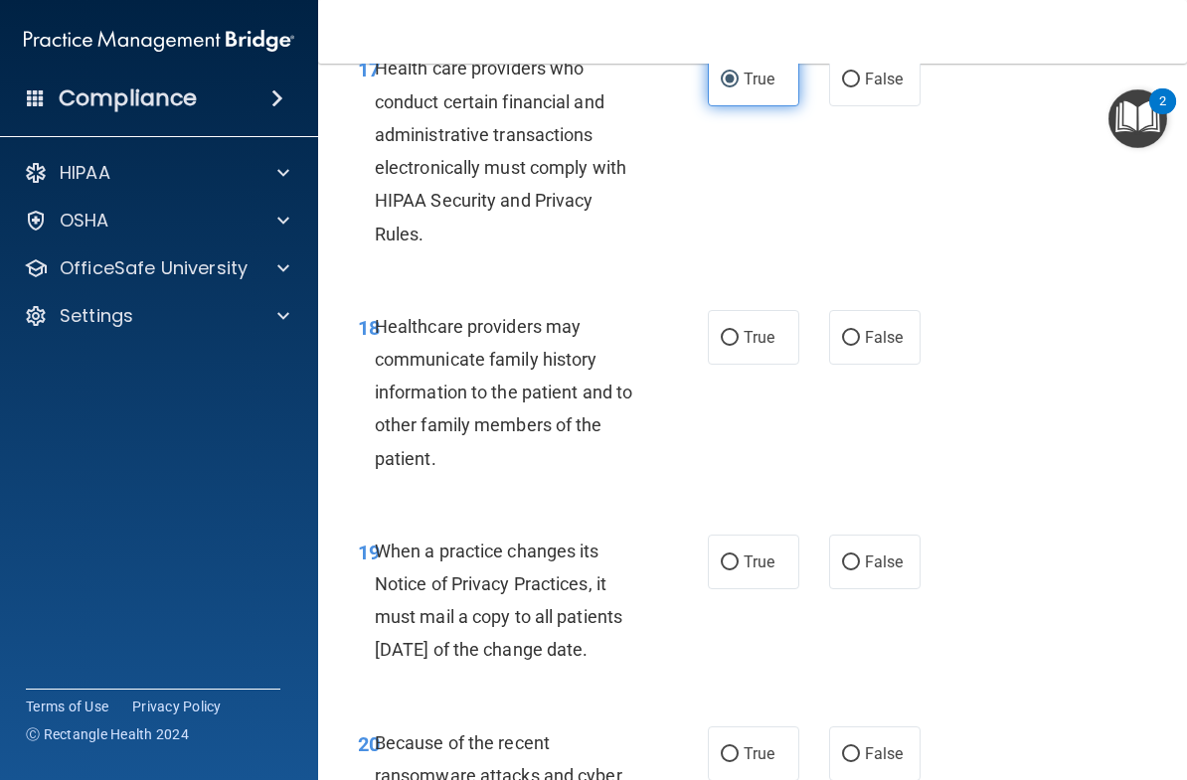
scroll to position [3939, 0]
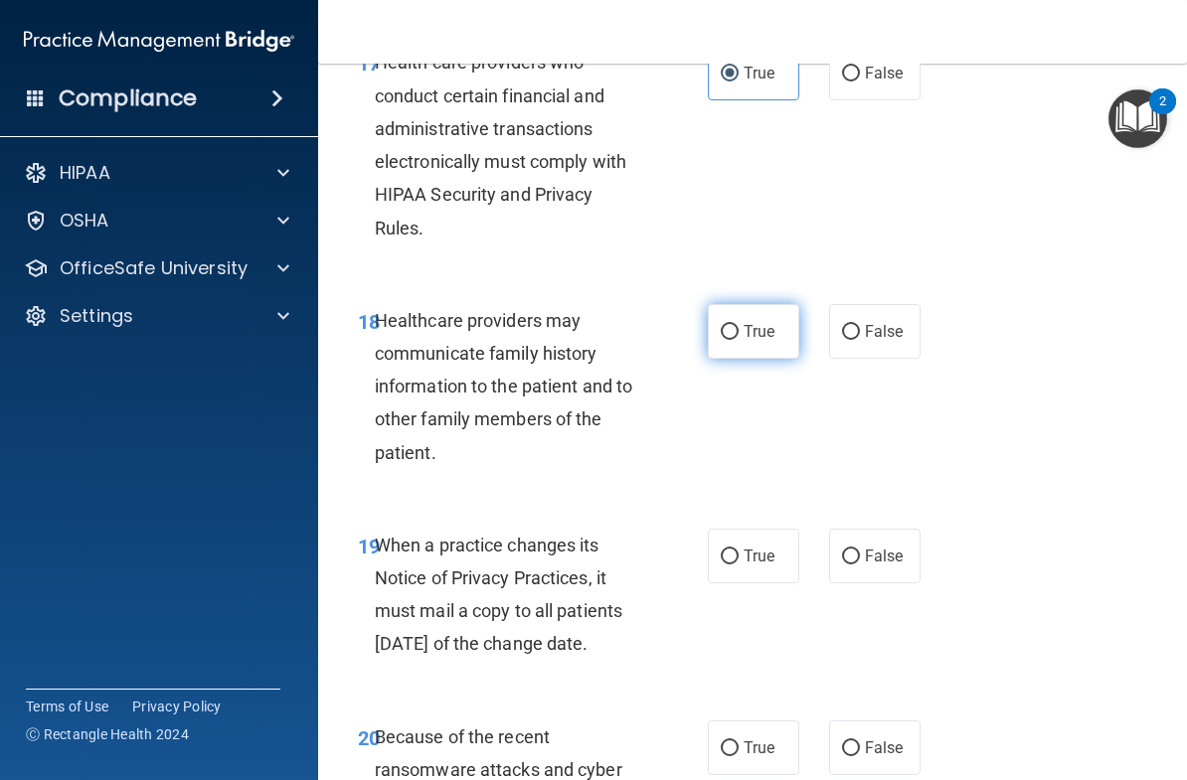
click at [772, 322] on span "True" at bounding box center [759, 331] width 31 height 19
click at [739, 325] on input "True" at bounding box center [730, 332] width 18 height 15
radio input "true"
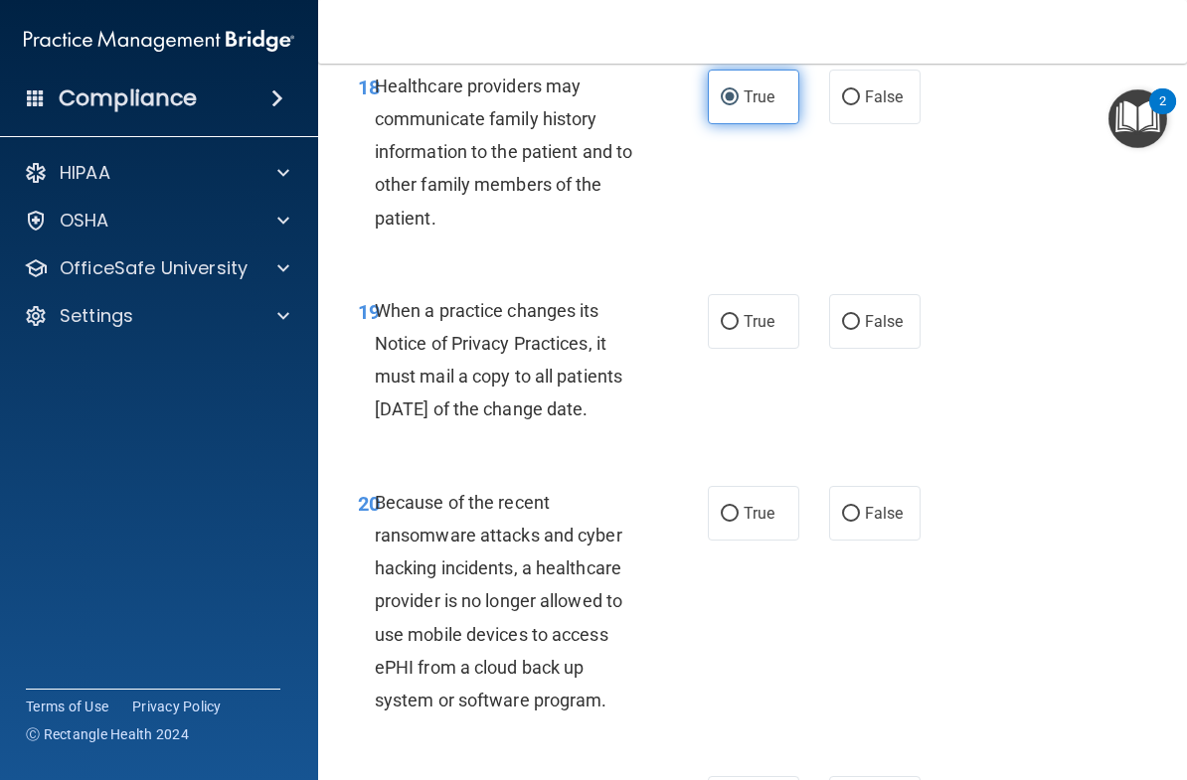
scroll to position [4210, 0]
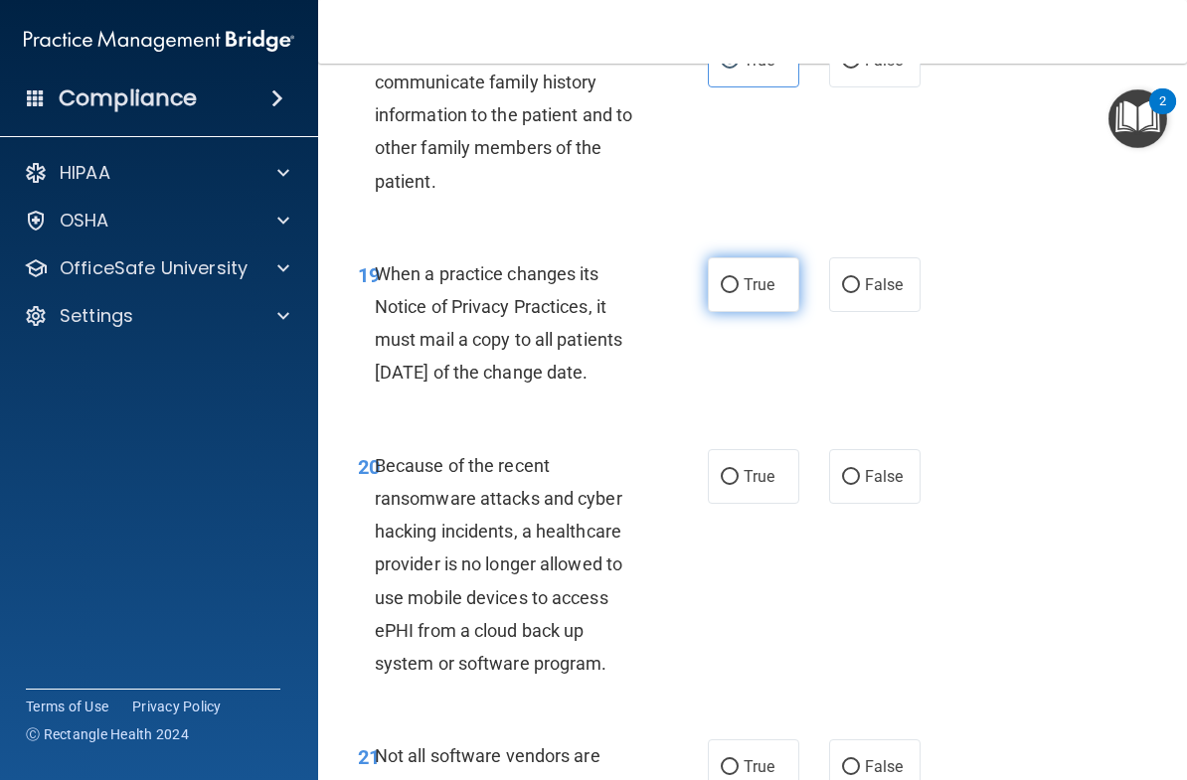
click at [767, 275] on span "True" at bounding box center [759, 284] width 31 height 19
click at [739, 278] on input "True" at bounding box center [730, 285] width 18 height 15
radio input "true"
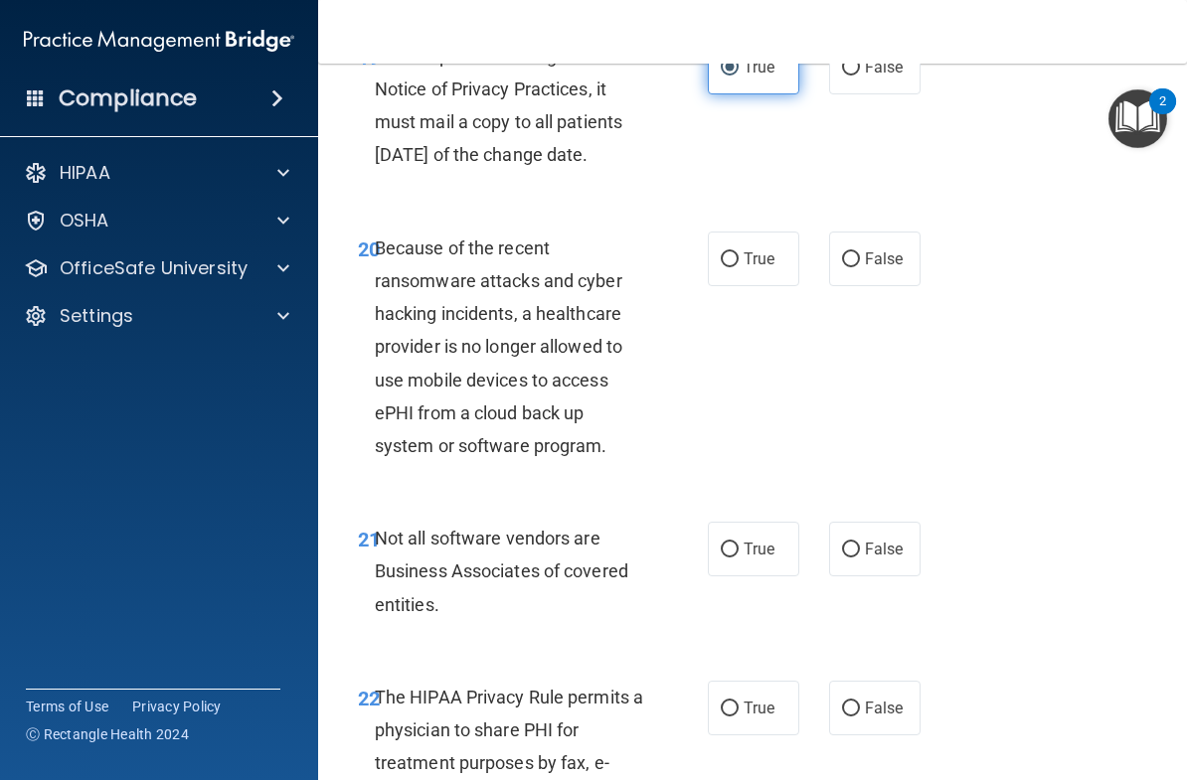
scroll to position [4430, 0]
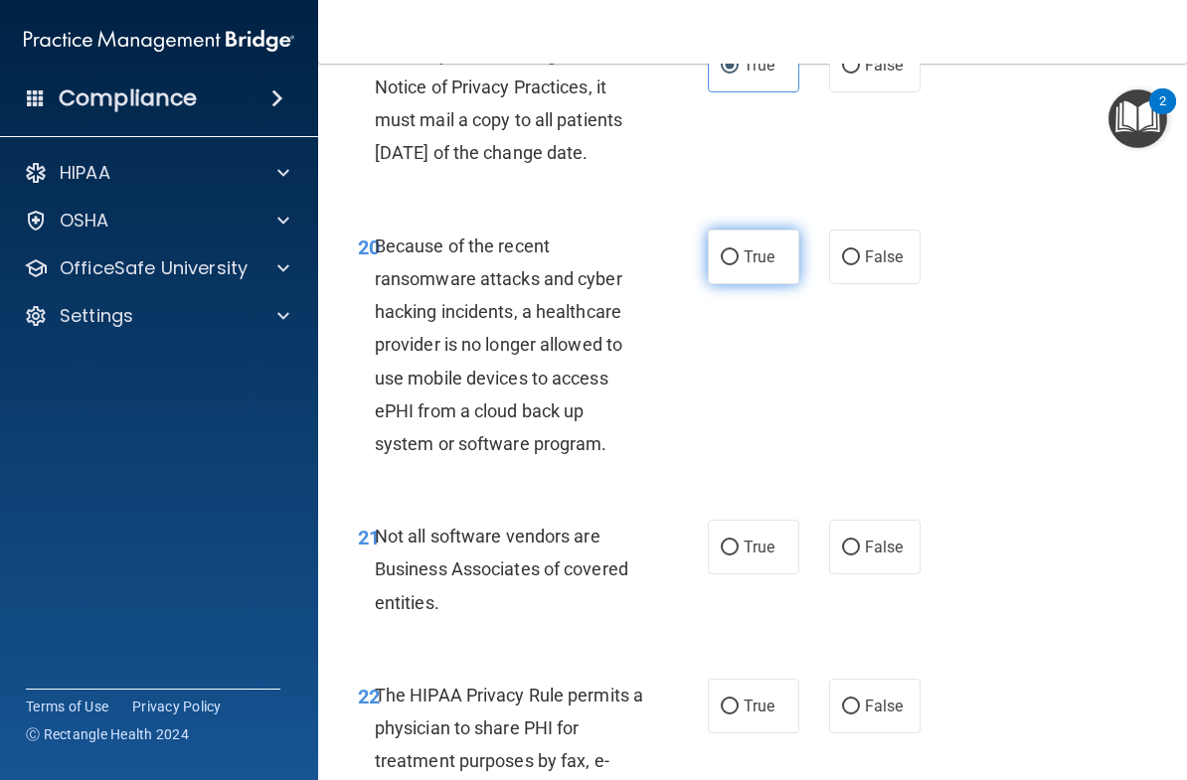
click at [765, 266] on span "True" at bounding box center [759, 257] width 31 height 19
click at [739, 265] on input "True" at bounding box center [730, 258] width 18 height 15
radio input "true"
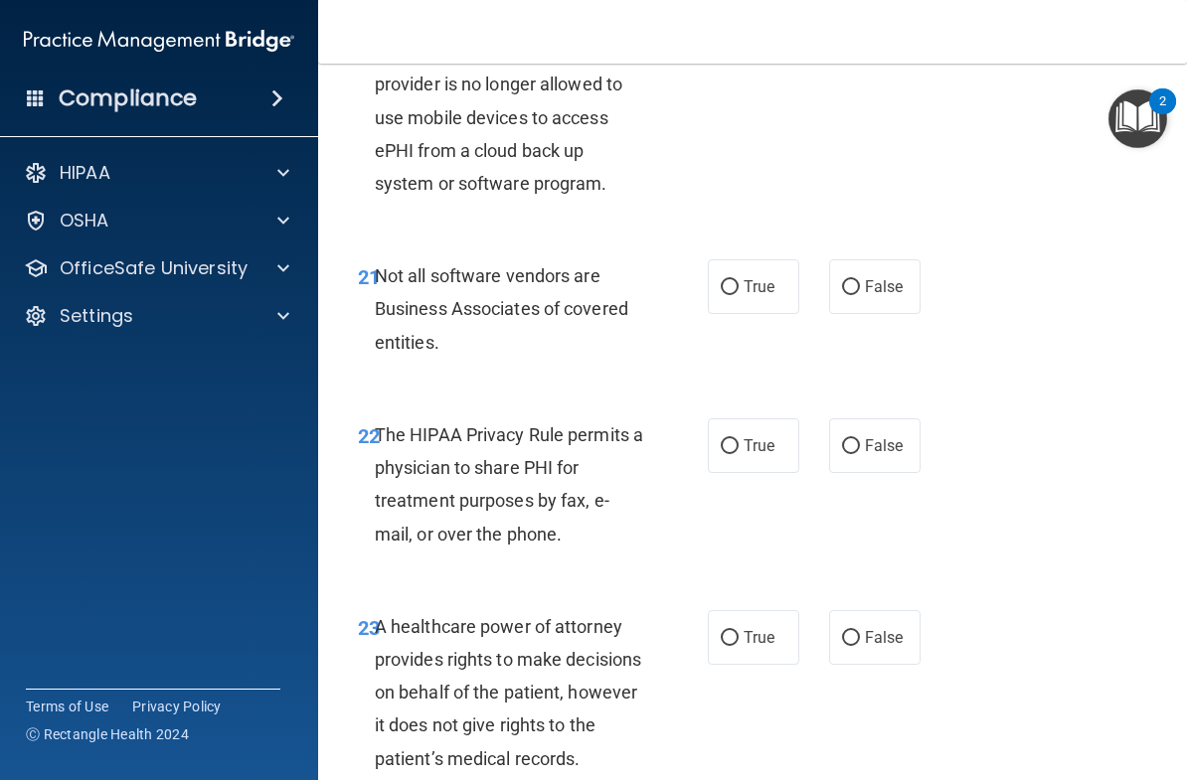
scroll to position [4696, 0]
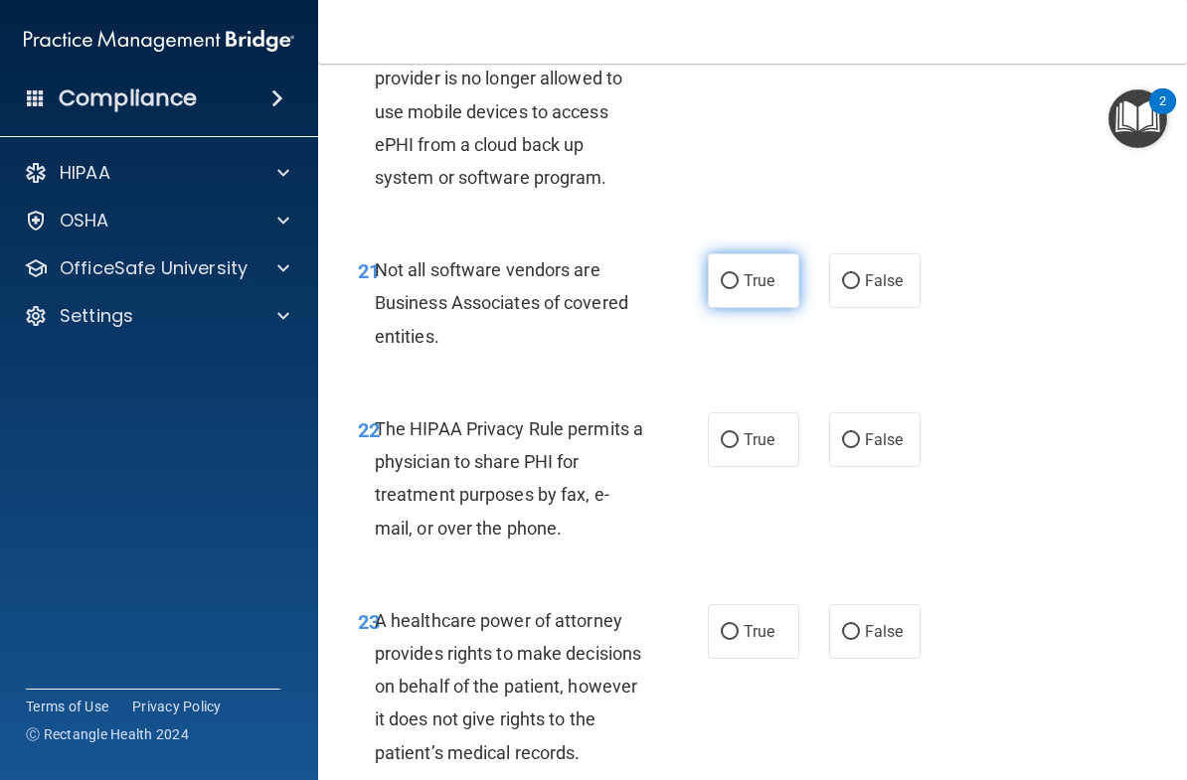
click at [766, 290] on span "True" at bounding box center [759, 280] width 31 height 19
click at [739, 289] on input "True" at bounding box center [730, 281] width 18 height 15
radio input "true"
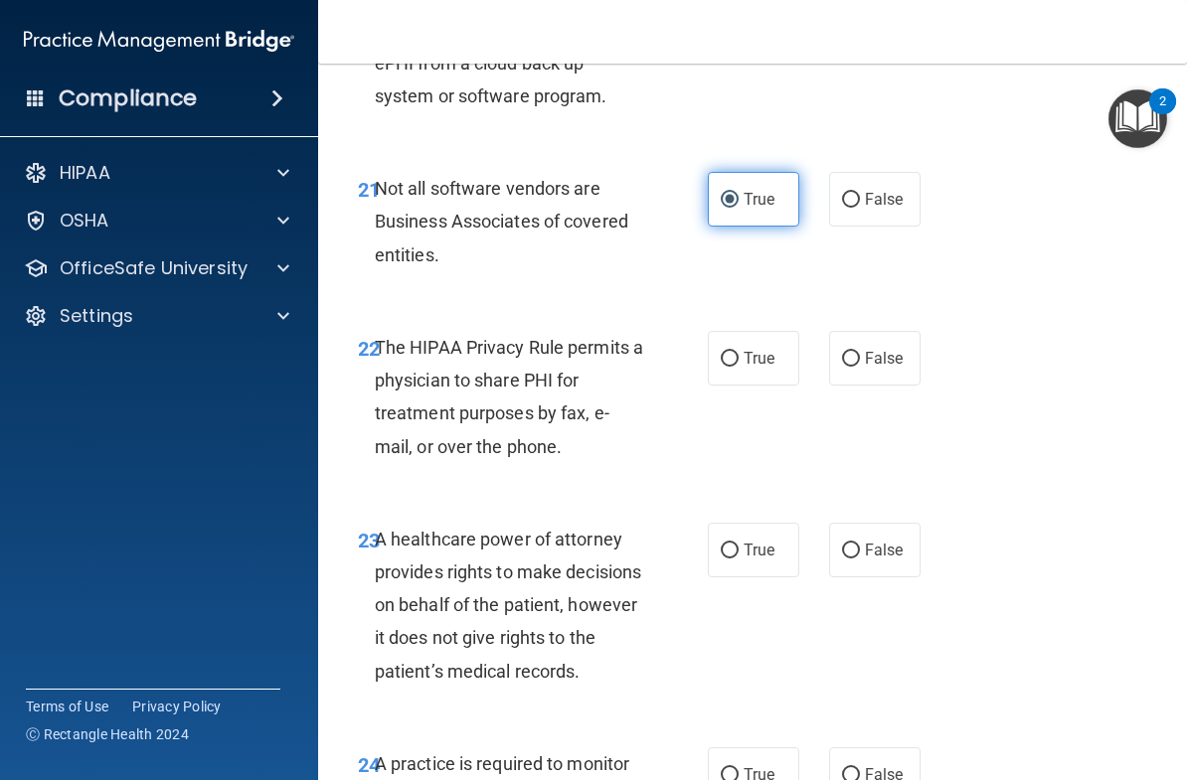
scroll to position [4821, 0]
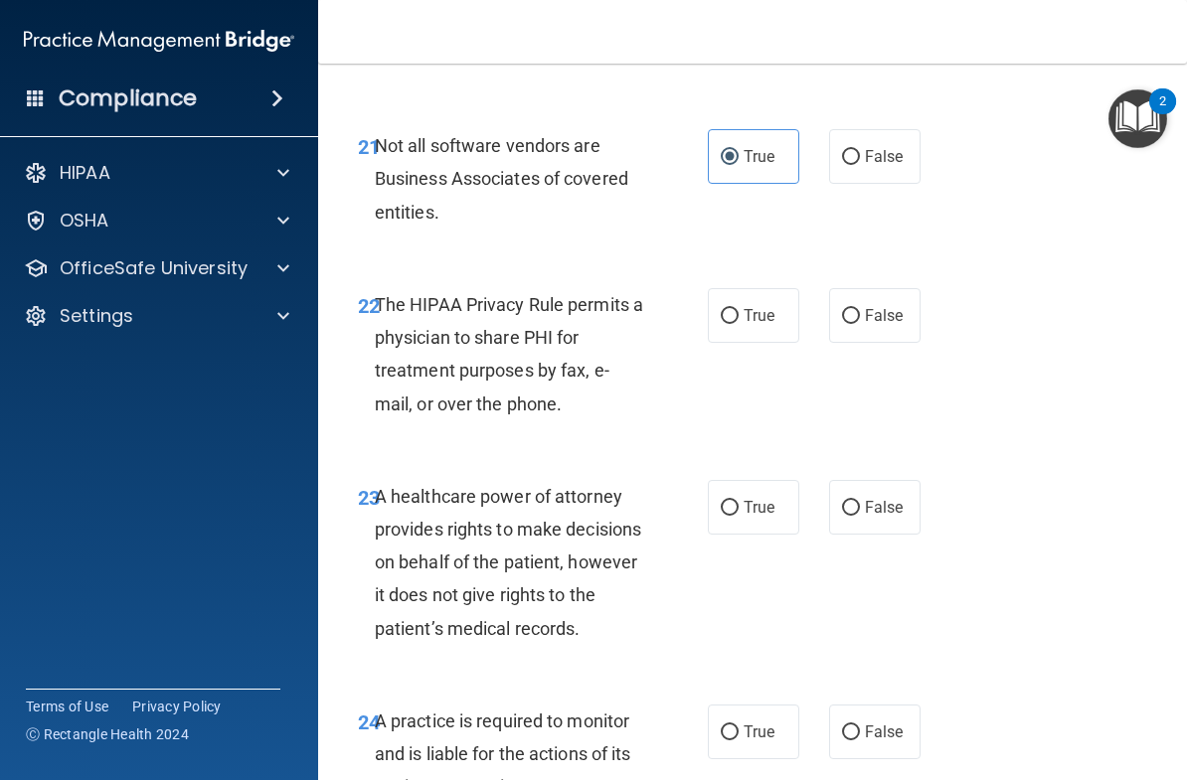
click at [809, 368] on div "22 The HIPAA Privacy Rule permits a physician to share PHI for treatment purpos…" at bounding box center [752, 359] width 819 height 192
click at [771, 336] on label "True" at bounding box center [753, 315] width 91 height 55
click at [739, 324] on input "True" at bounding box center [730, 316] width 18 height 15
radio input "true"
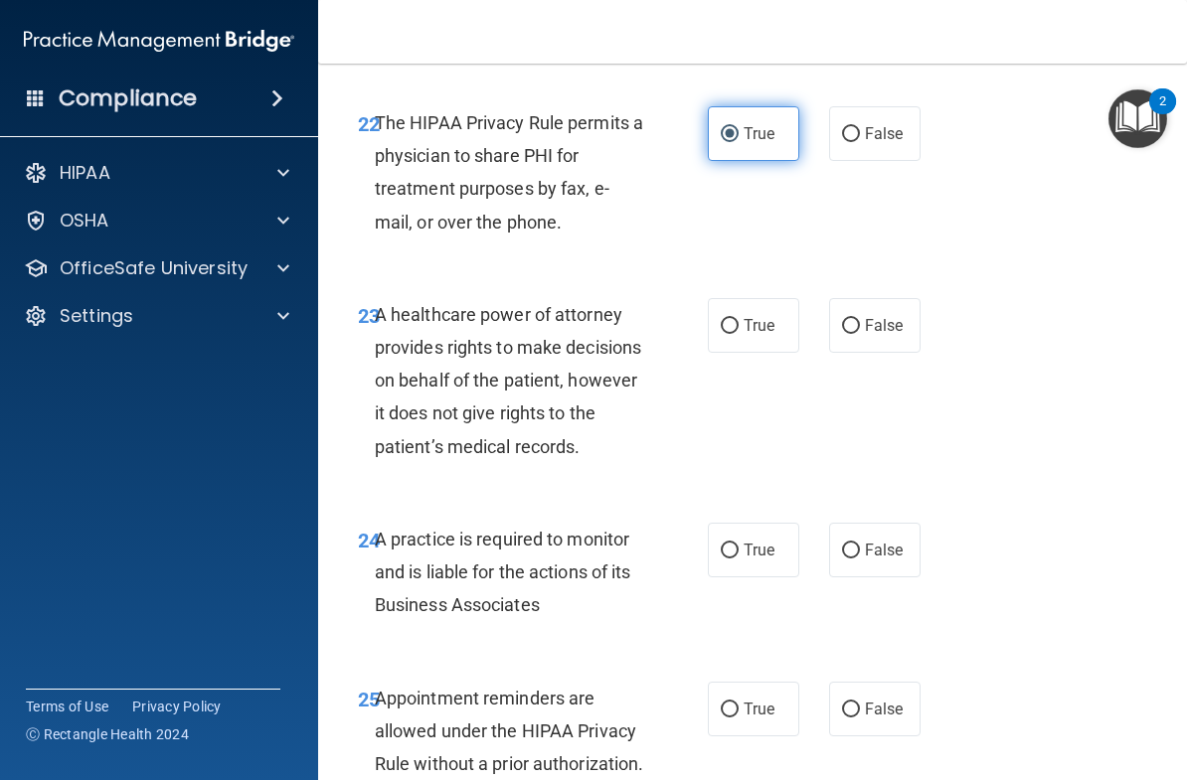
scroll to position [5005, 0]
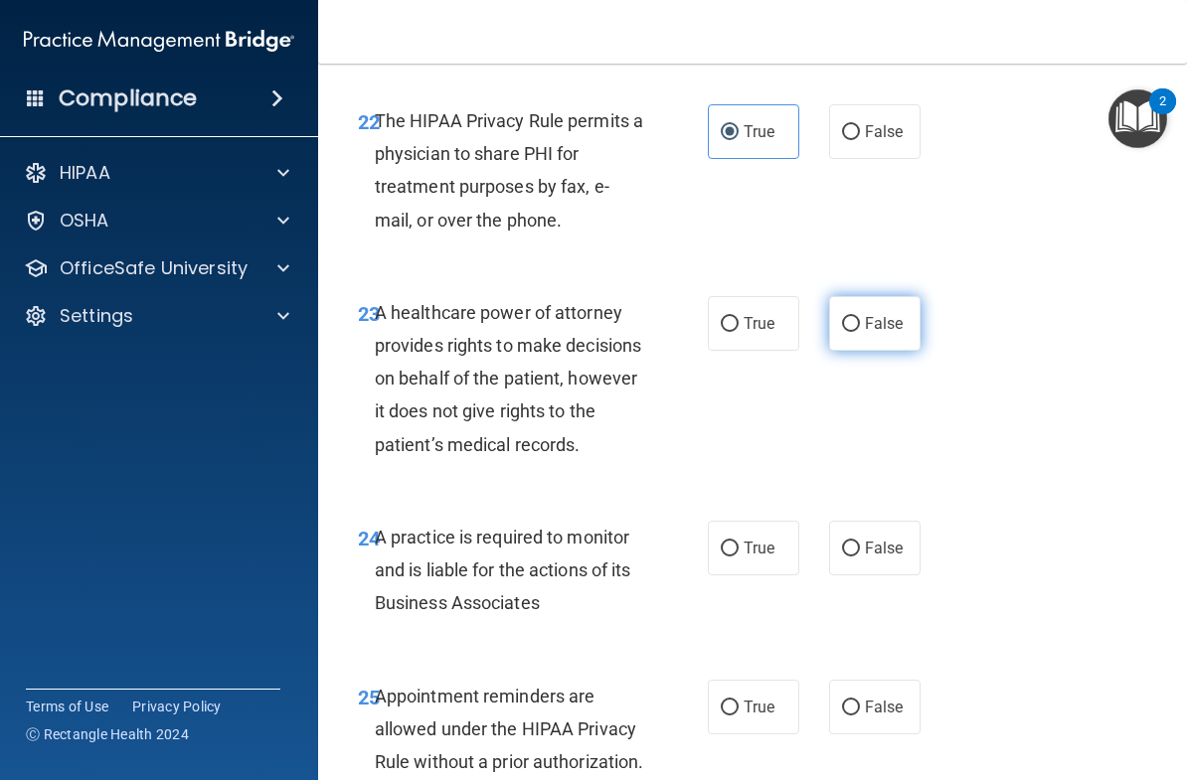
click at [895, 332] on span "False" at bounding box center [884, 323] width 39 height 19
click at [860, 332] on input "False" at bounding box center [851, 324] width 18 height 15
radio input "true"
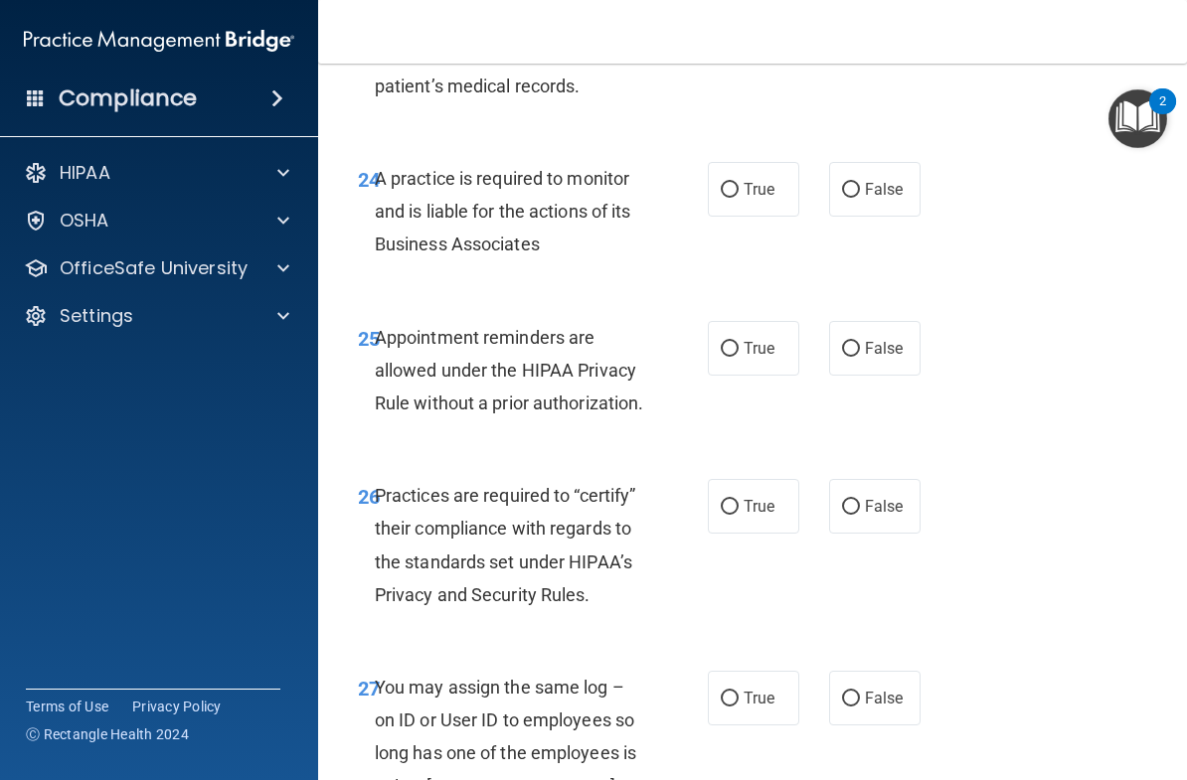
scroll to position [5365, 0]
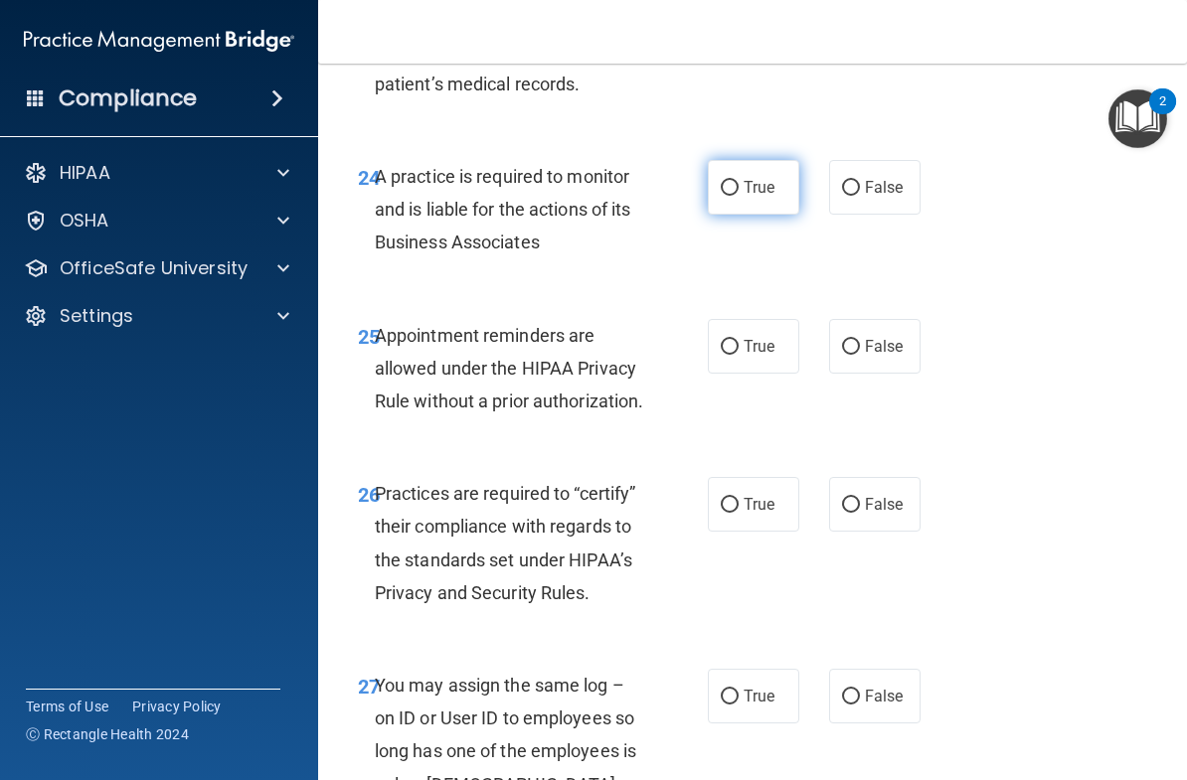
click at [763, 197] on span "True" at bounding box center [759, 187] width 31 height 19
click at [739, 196] on input "True" at bounding box center [730, 188] width 18 height 15
radio input "true"
click at [762, 356] on span "True" at bounding box center [759, 346] width 31 height 19
click at [739, 355] on input "True" at bounding box center [730, 347] width 18 height 15
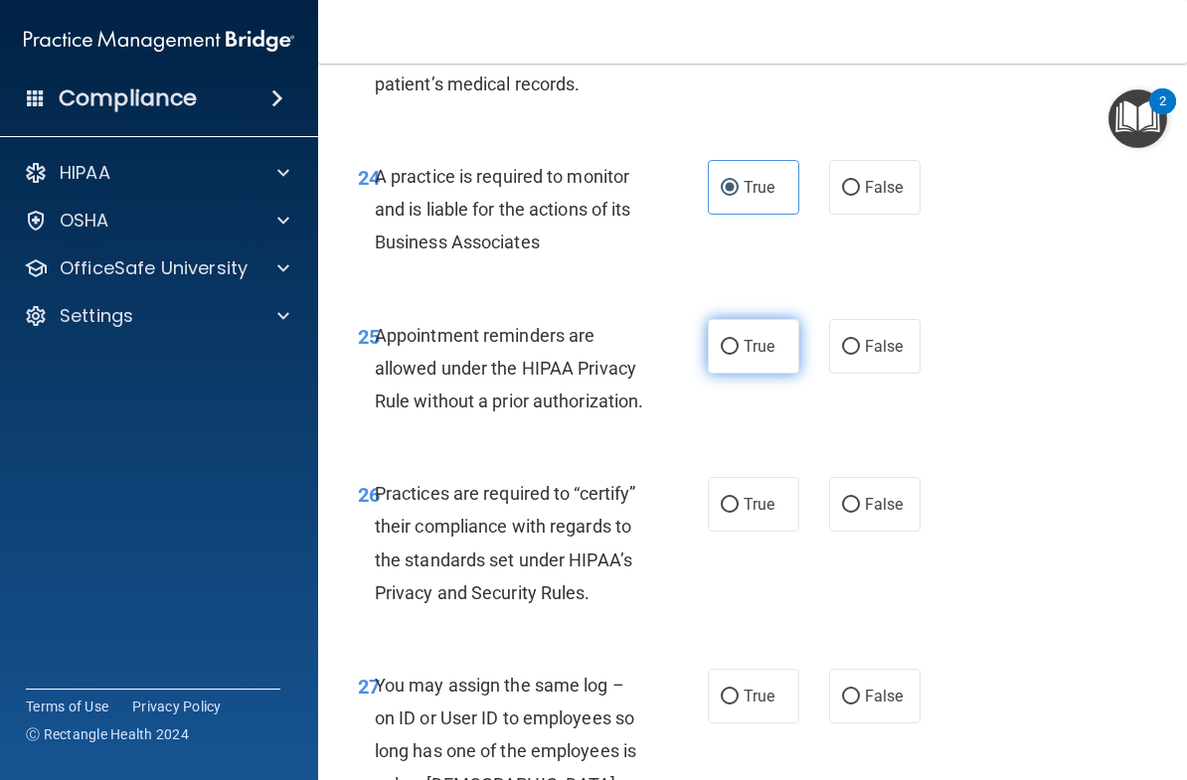
radio input "true"
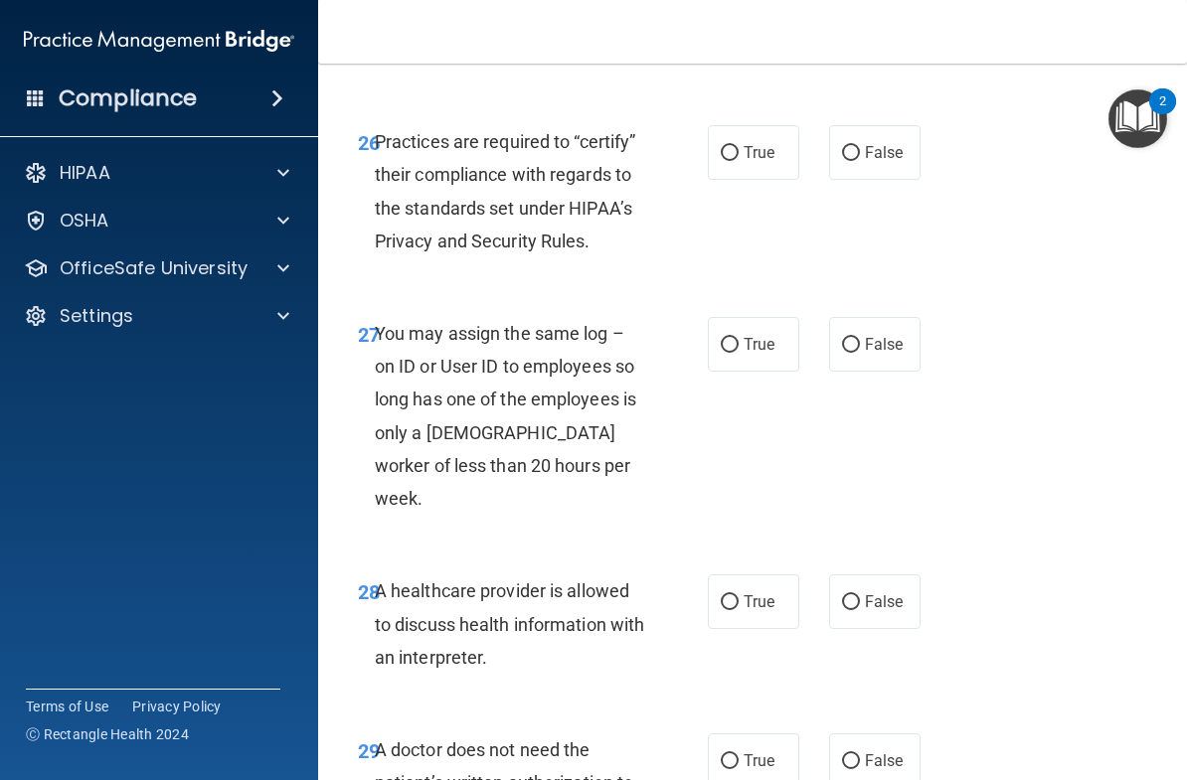
scroll to position [5719, 0]
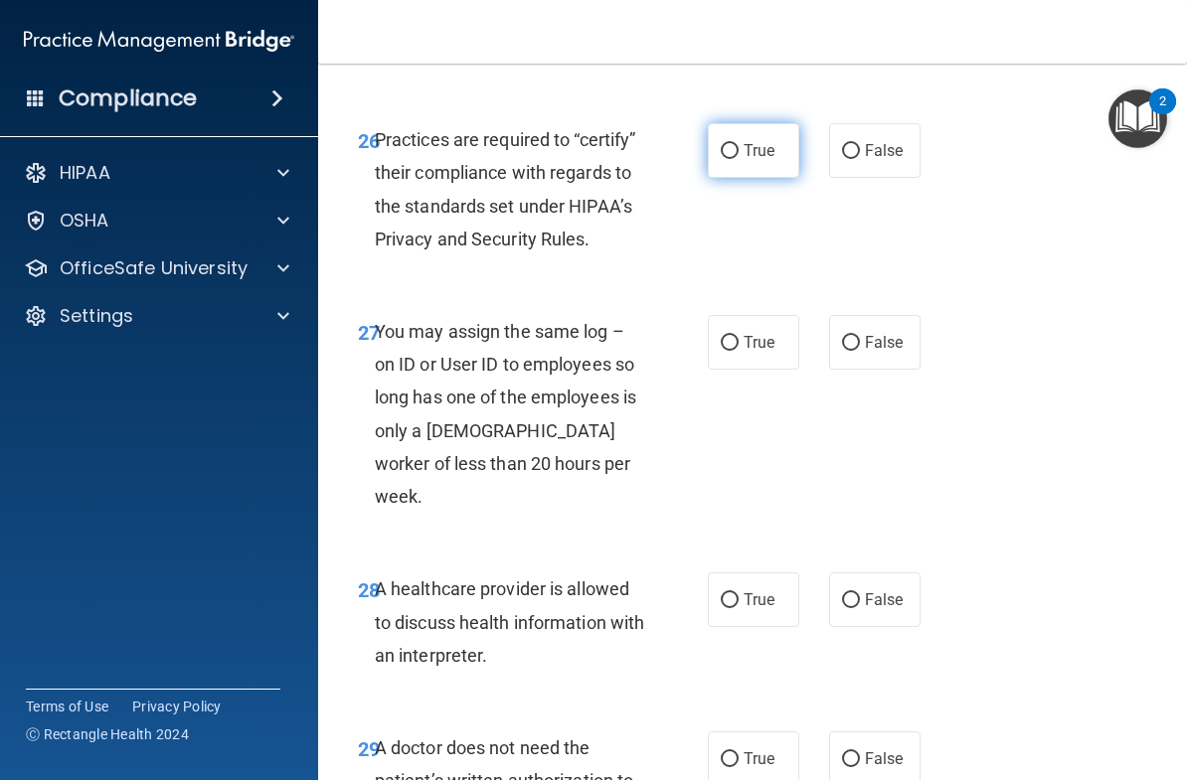
click at [764, 178] on label "True" at bounding box center [753, 150] width 91 height 55
click at [739, 159] on input "True" at bounding box center [730, 151] width 18 height 15
radio input "true"
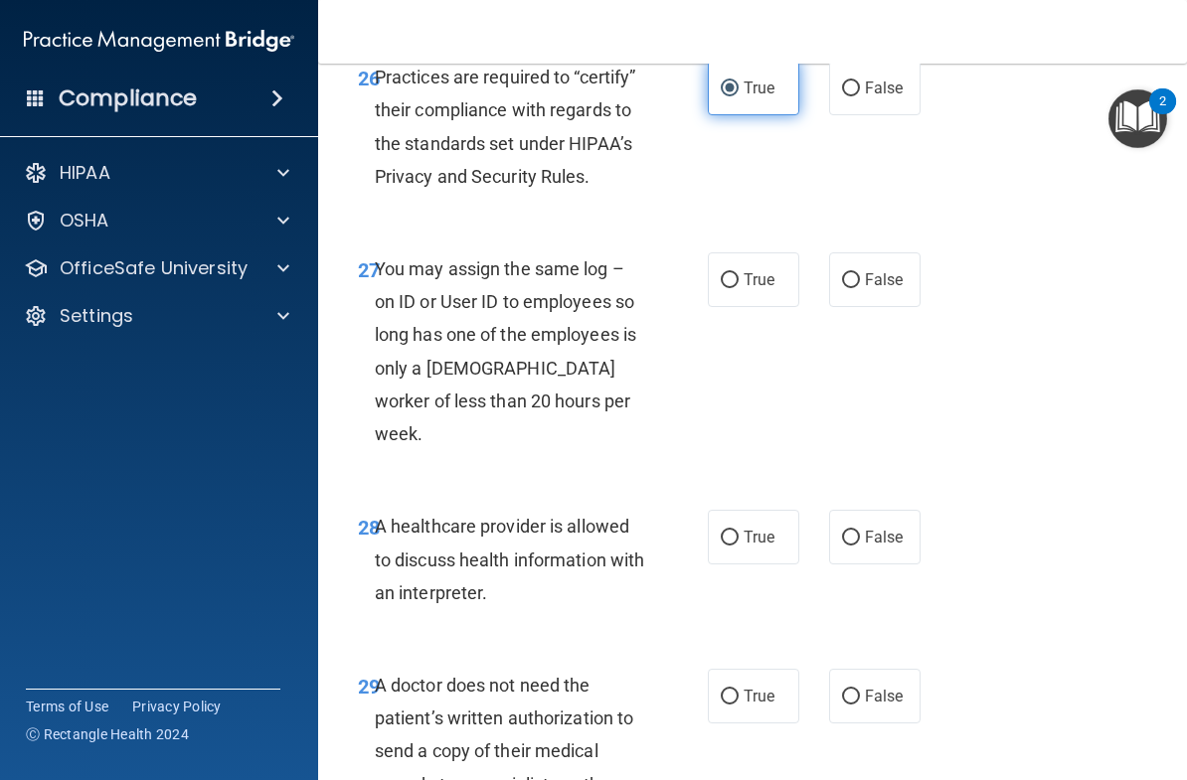
scroll to position [5791, 0]
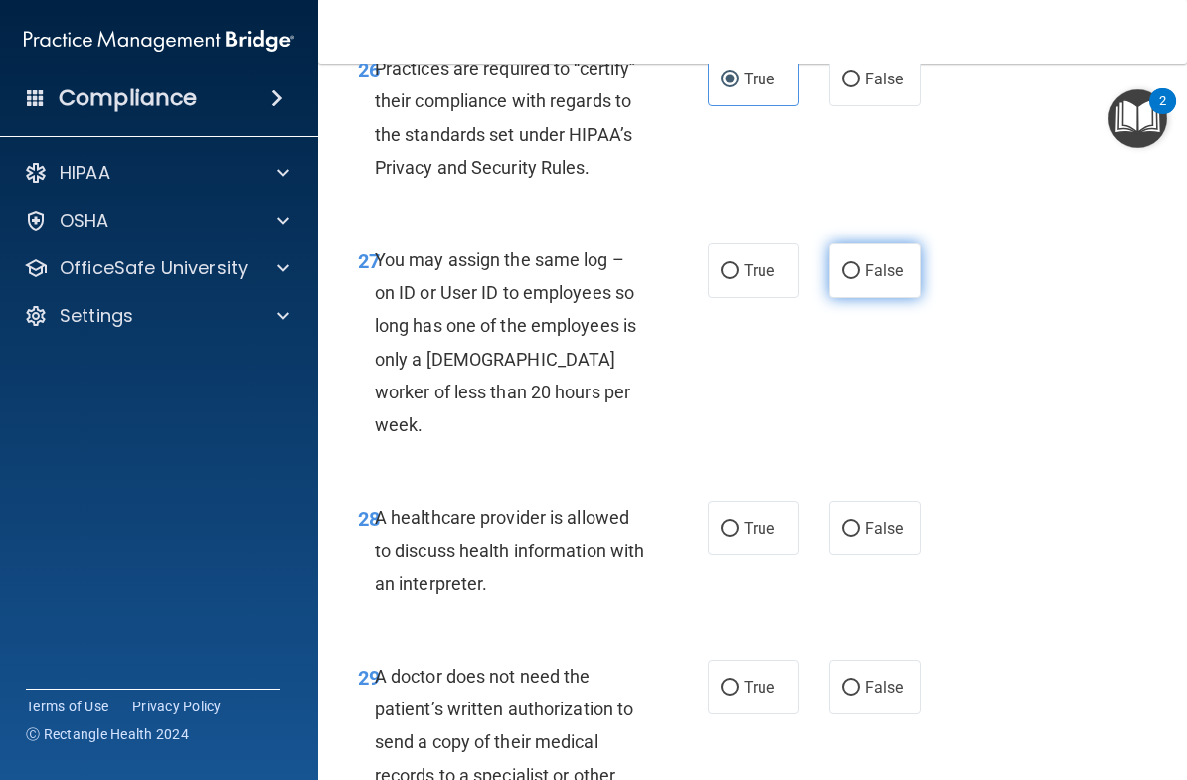
click at [872, 280] on span "False" at bounding box center [884, 270] width 39 height 19
click at [860, 279] on input "False" at bounding box center [851, 271] width 18 height 15
radio input "true"
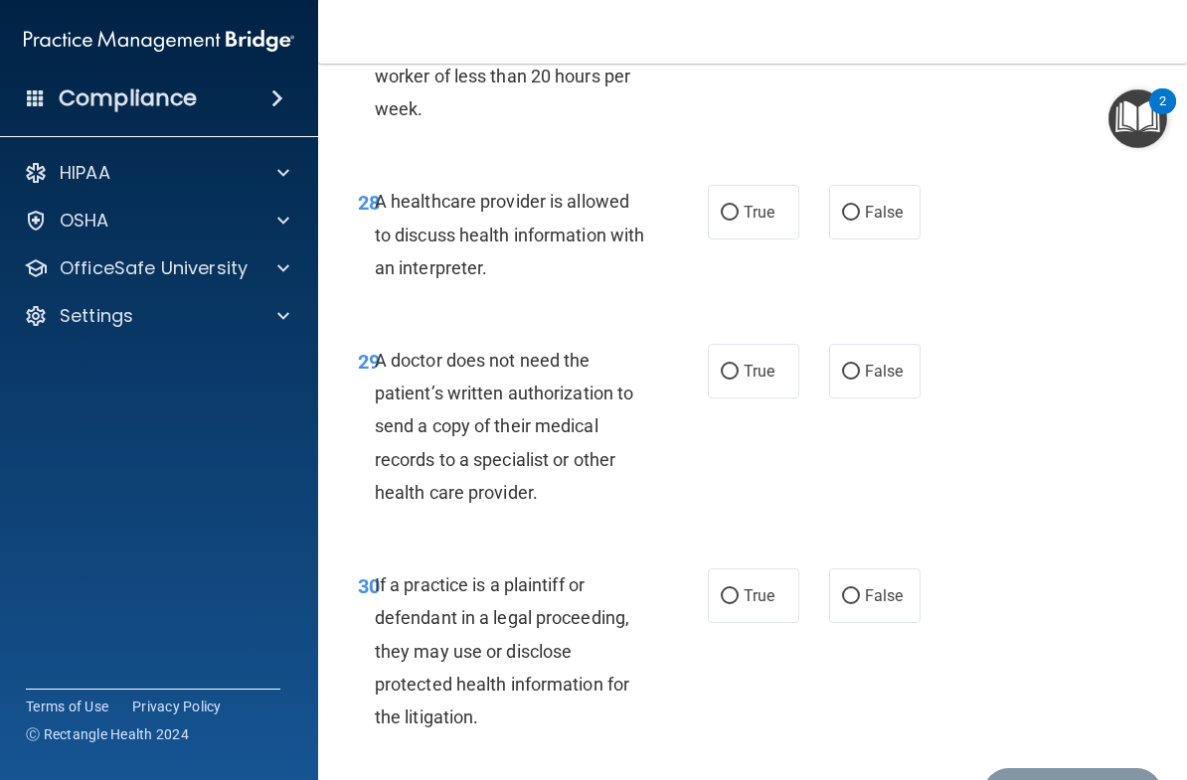
scroll to position [6109, 0]
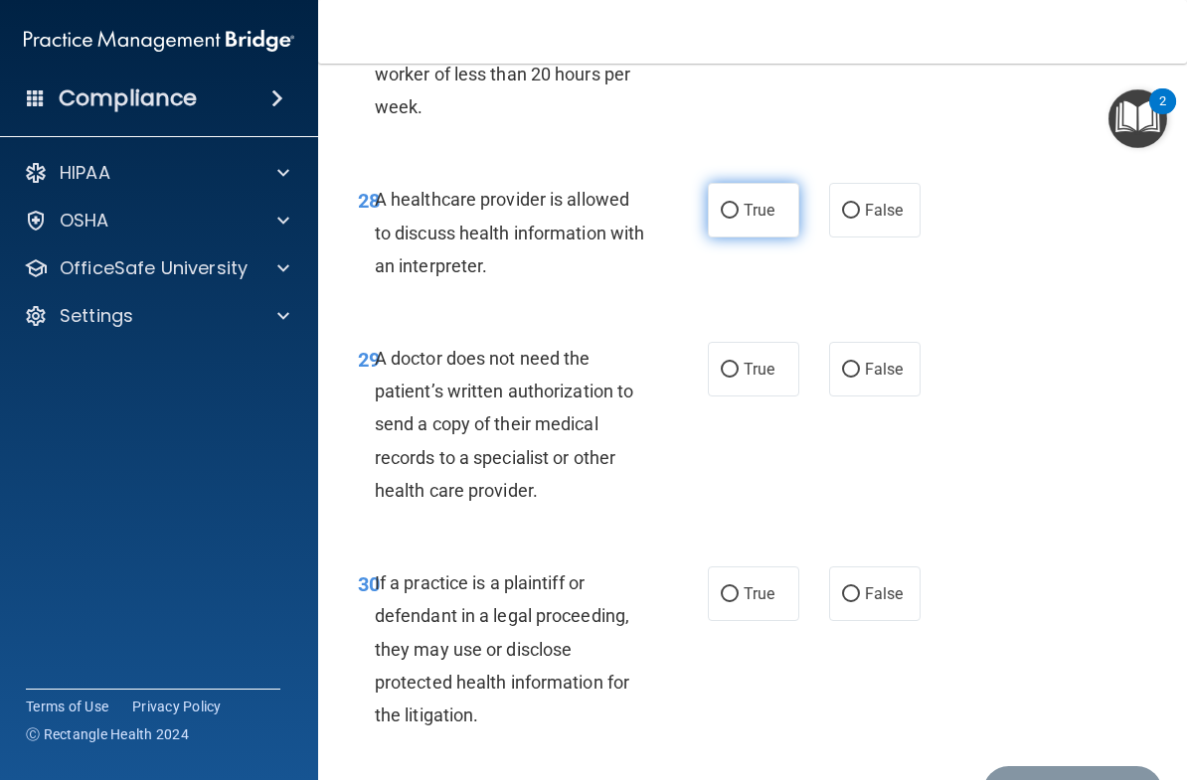
click at [771, 220] on span "True" at bounding box center [759, 210] width 31 height 19
click at [739, 219] on input "True" at bounding box center [730, 211] width 18 height 15
radio input "true"
click at [767, 379] on span "True" at bounding box center [759, 369] width 31 height 19
click at [739, 378] on input "True" at bounding box center [730, 370] width 18 height 15
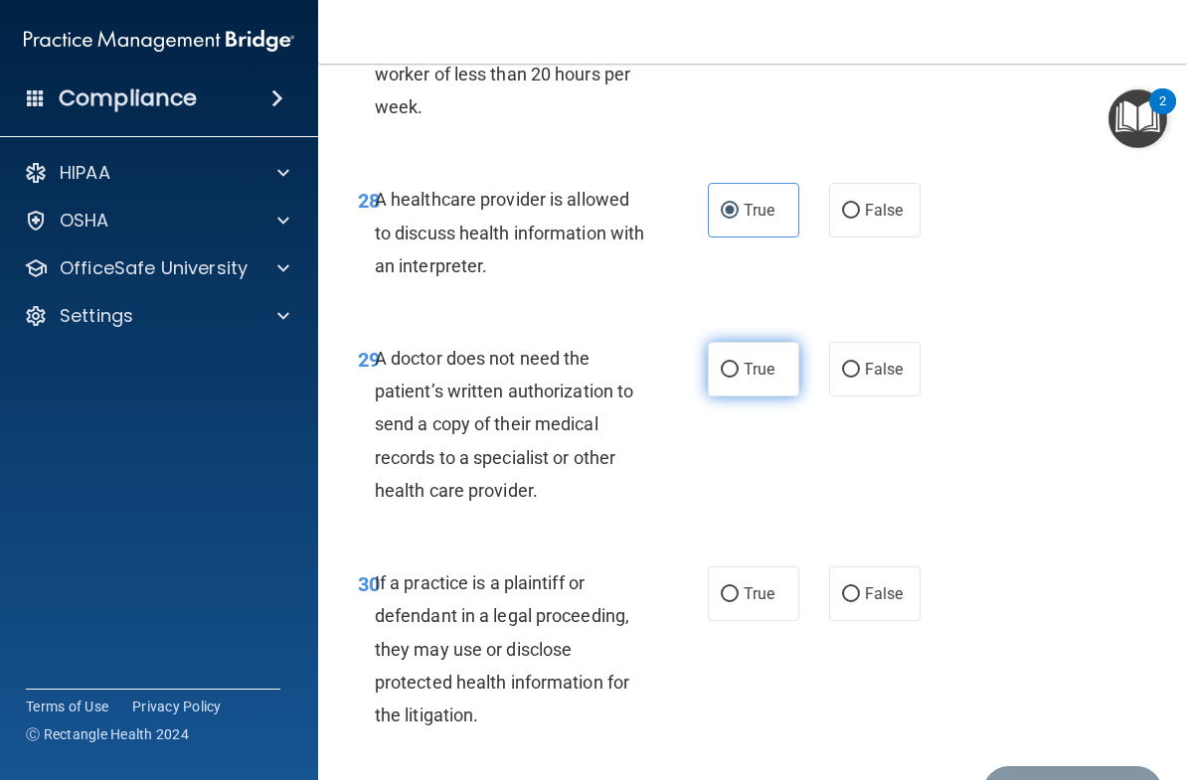
radio input "true"
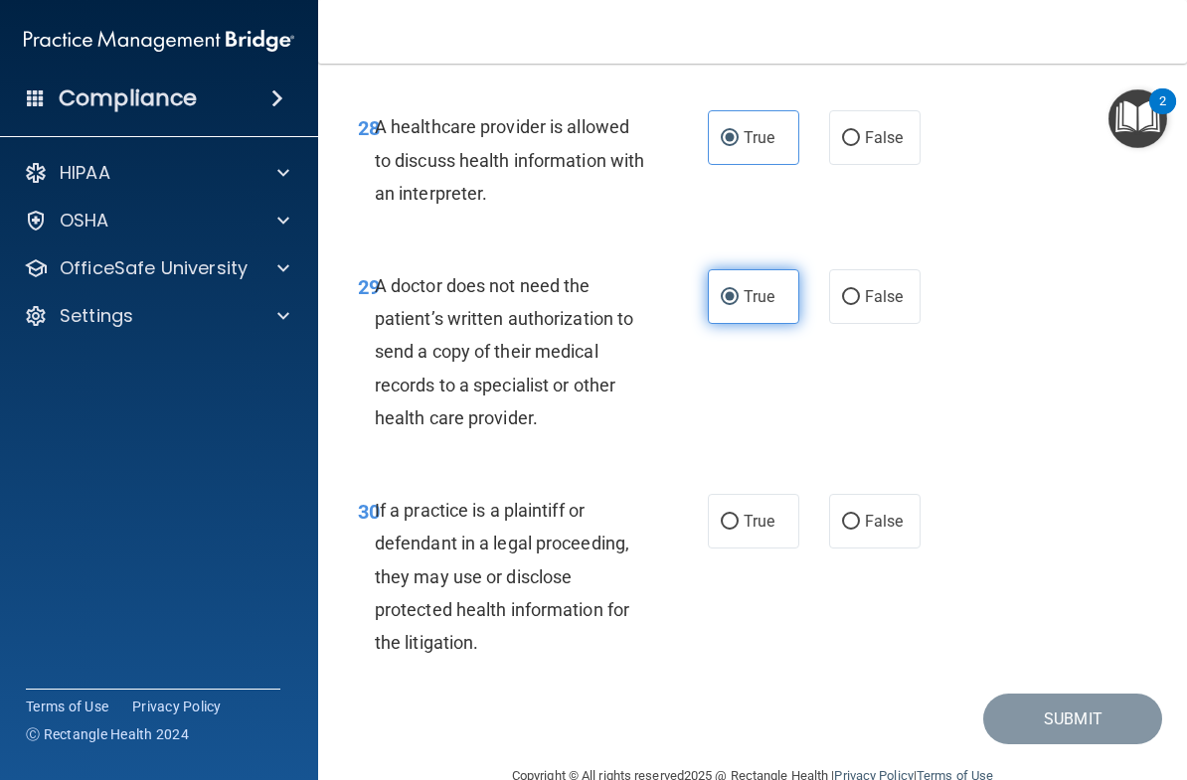
scroll to position [6246, 0]
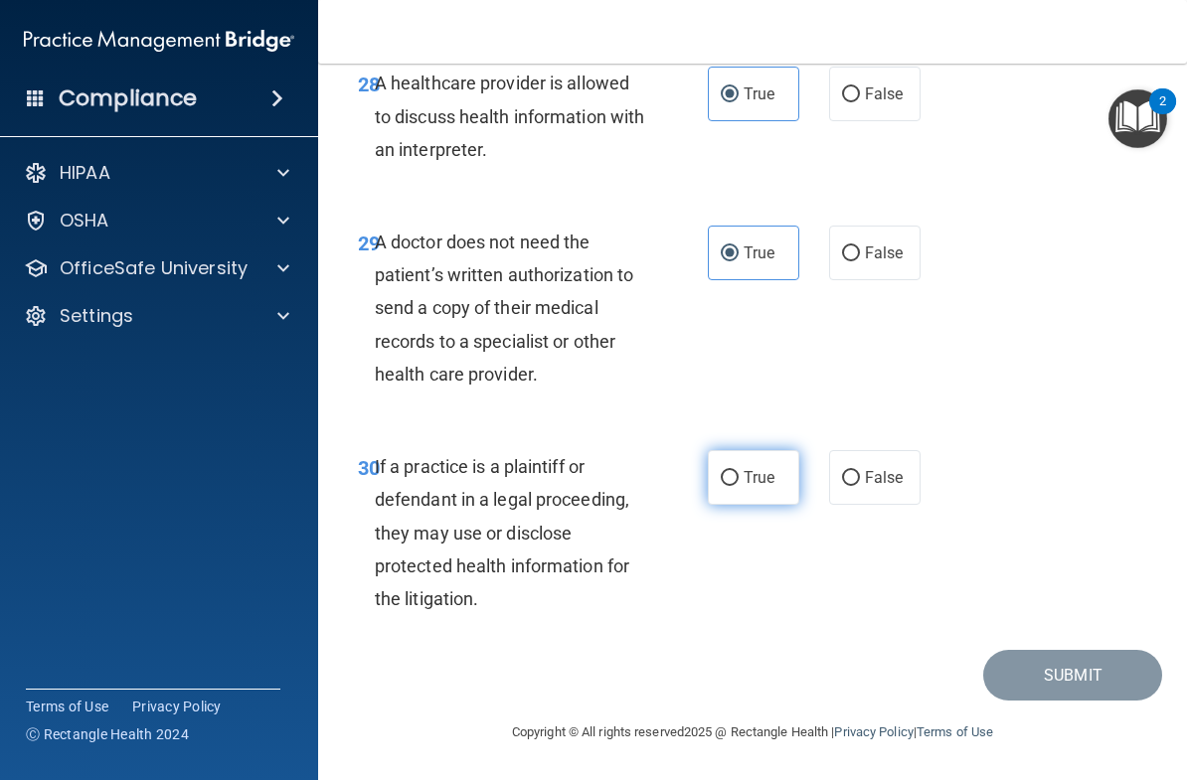
click at [778, 489] on label "True" at bounding box center [753, 477] width 91 height 55
click at [739, 486] on input "True" at bounding box center [730, 478] width 18 height 15
radio input "true"
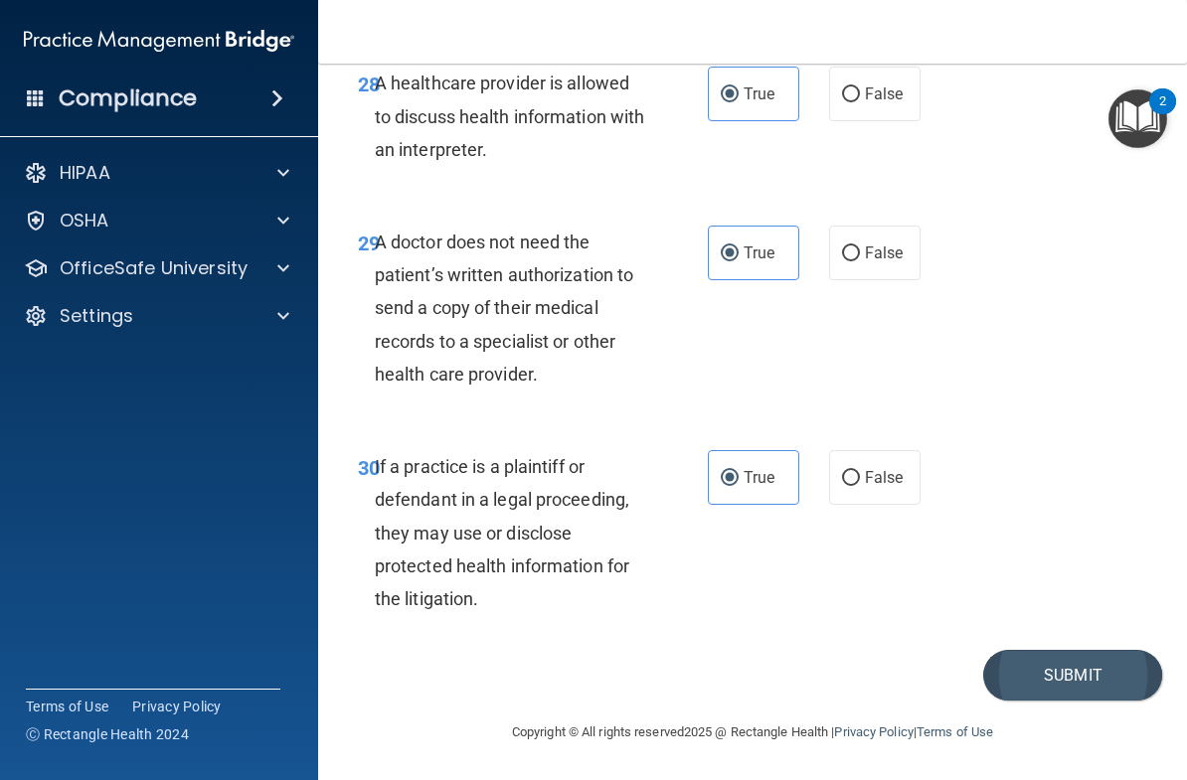
click at [1101, 683] on button "Submit" at bounding box center [1072, 675] width 179 height 51
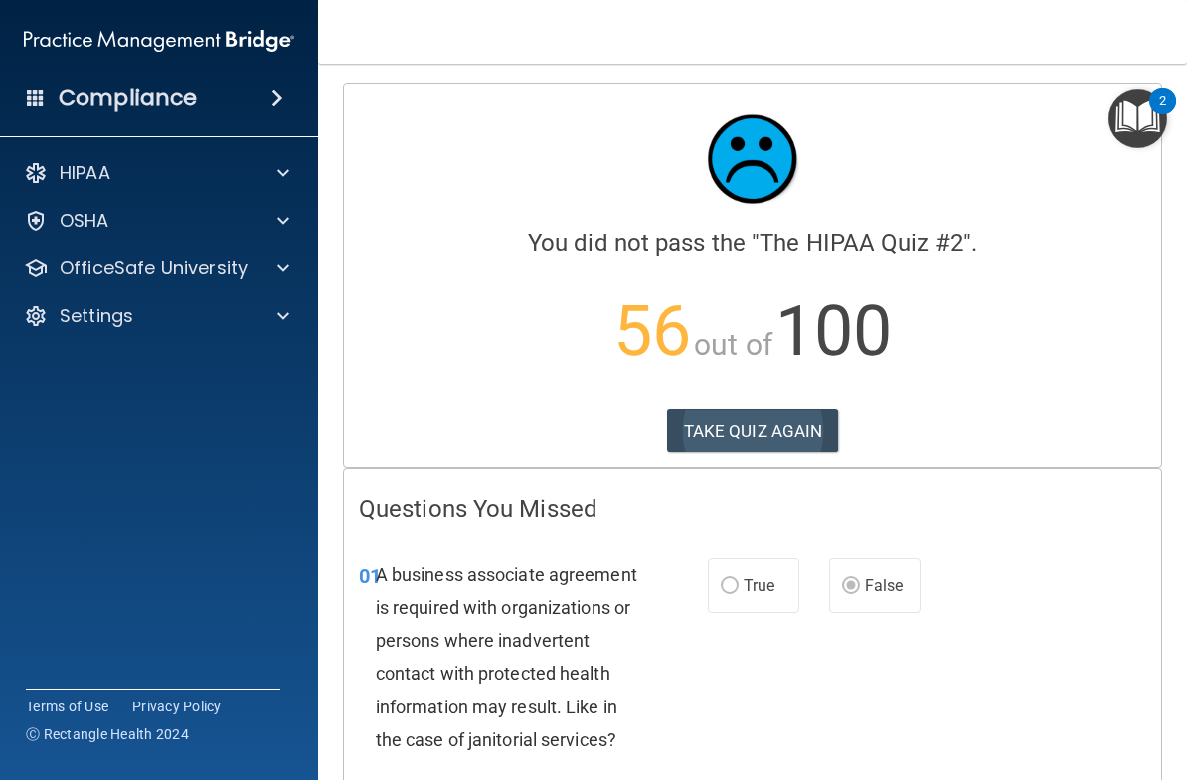
click at [799, 437] on button "TAKE QUIZ AGAIN" at bounding box center [753, 432] width 172 height 44
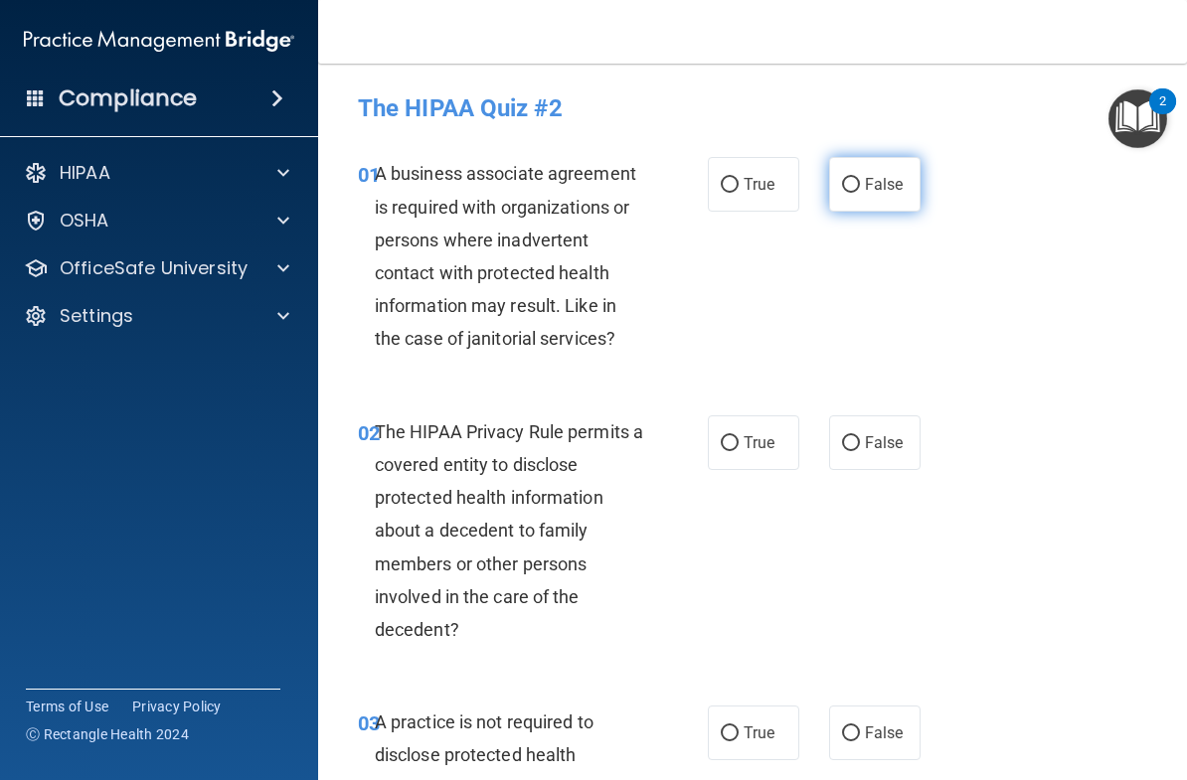
click at [882, 175] on span "False" at bounding box center [884, 184] width 39 height 19
click at [860, 178] on input "False" at bounding box center [851, 185] width 18 height 15
radio input "true"
click at [755, 444] on span "True" at bounding box center [759, 442] width 31 height 19
click at [739, 444] on input "True" at bounding box center [730, 443] width 18 height 15
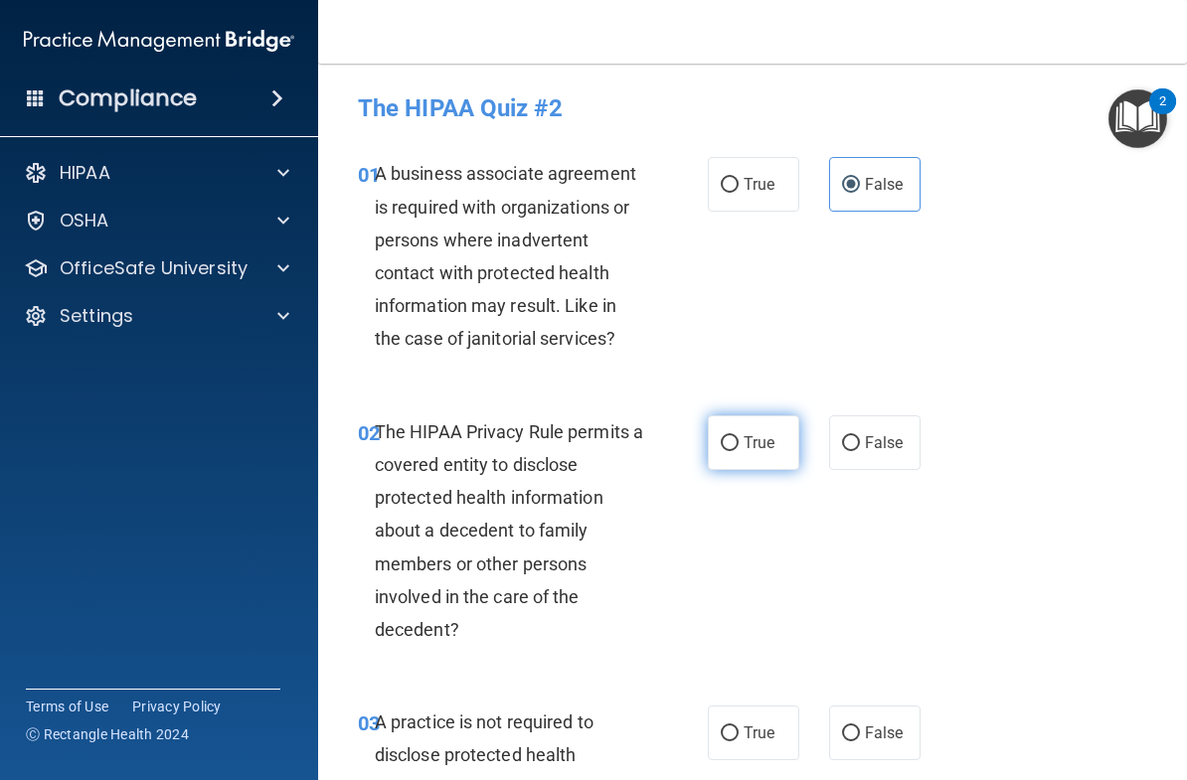
radio input "true"
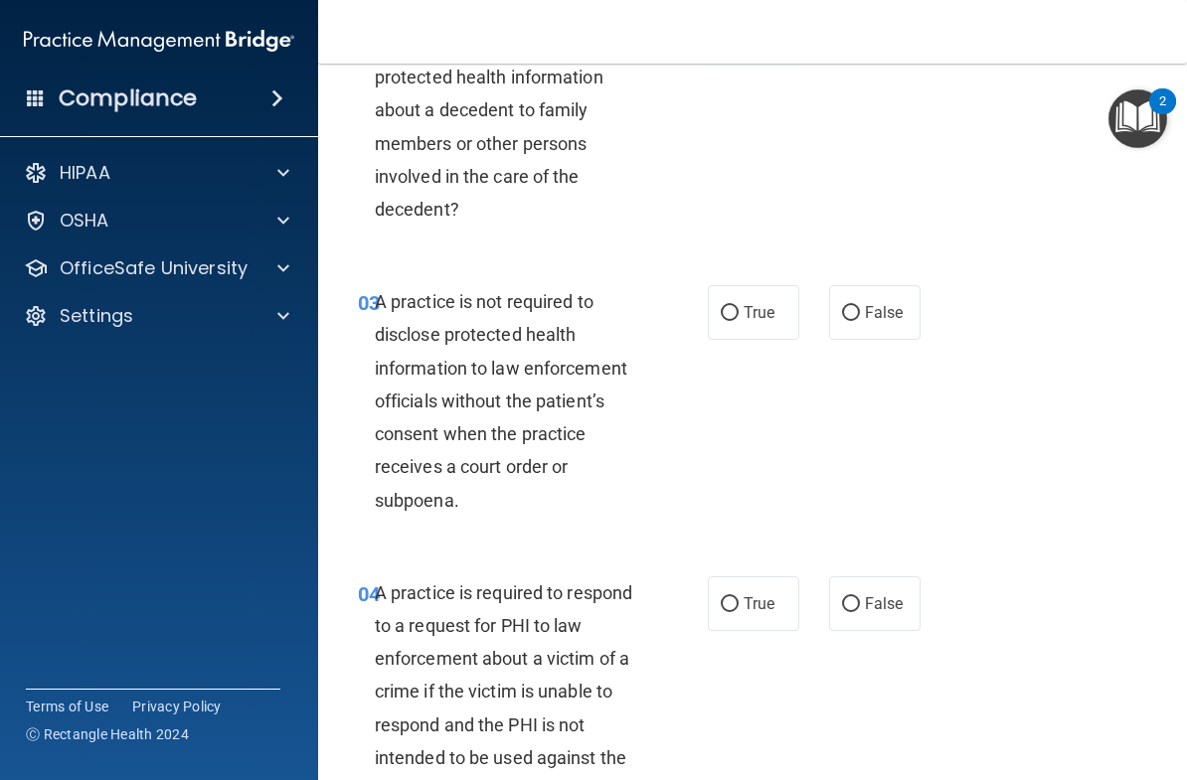
scroll to position [442, 0]
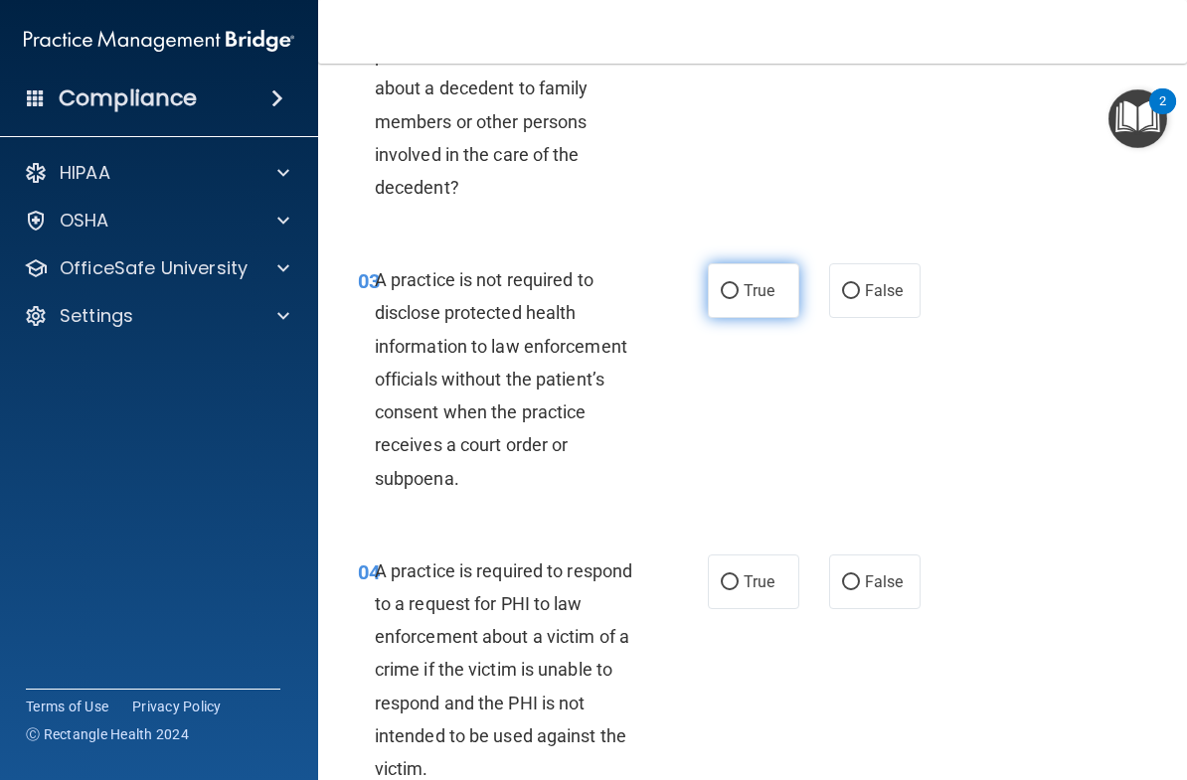
click at [764, 284] on span "True" at bounding box center [759, 290] width 31 height 19
click at [739, 284] on input "True" at bounding box center [730, 291] width 18 height 15
radio input "true"
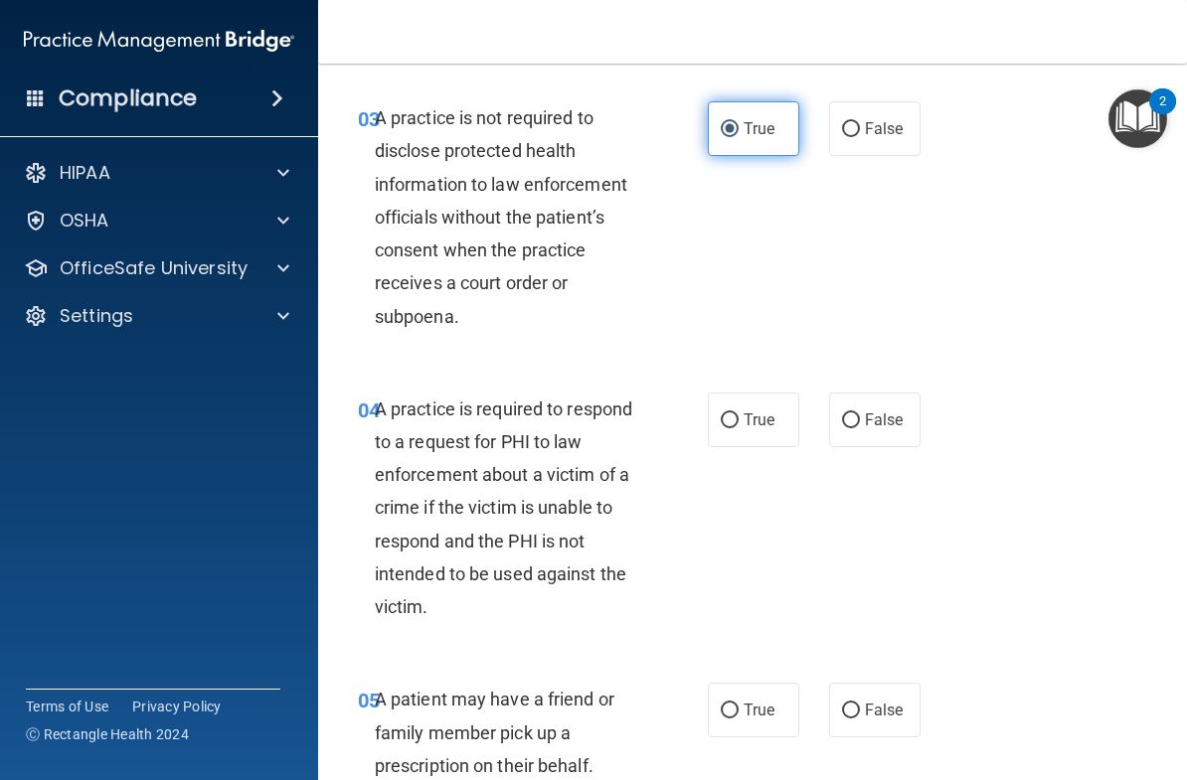
scroll to position [606, 0]
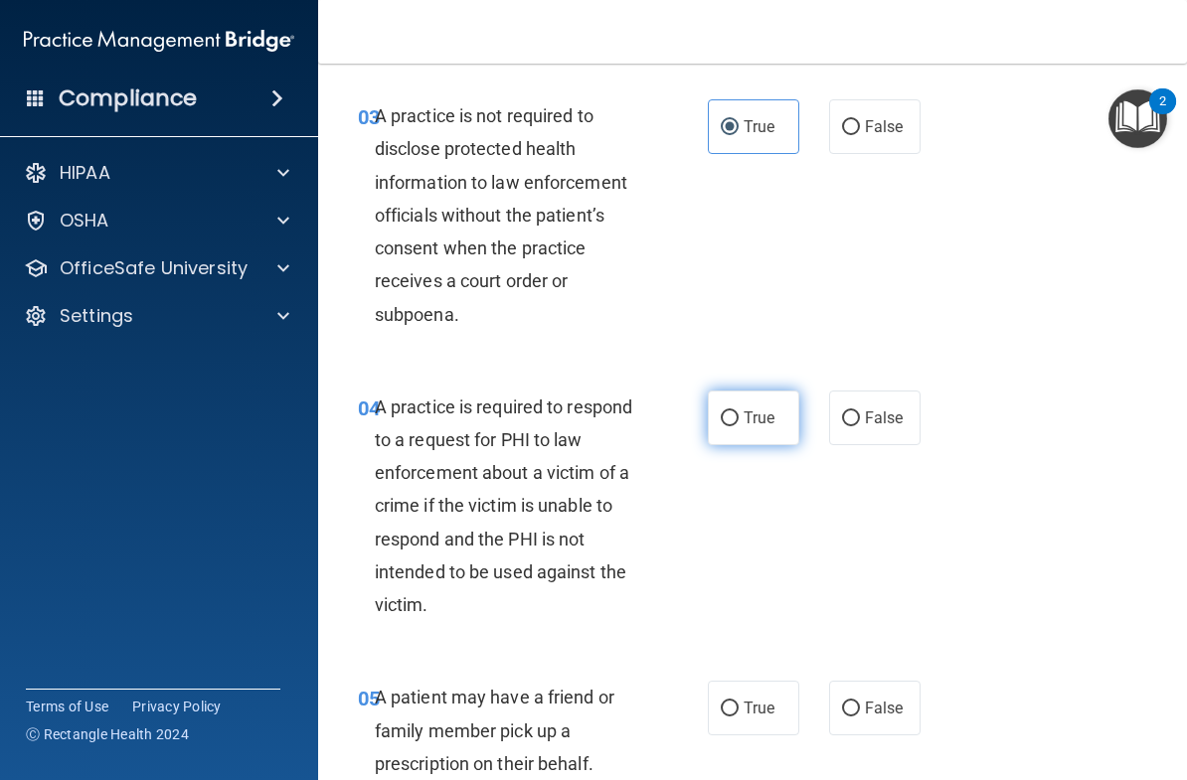
click at [761, 416] on span "True" at bounding box center [759, 418] width 31 height 19
click at [739, 416] on input "True" at bounding box center [730, 419] width 18 height 15
radio input "true"
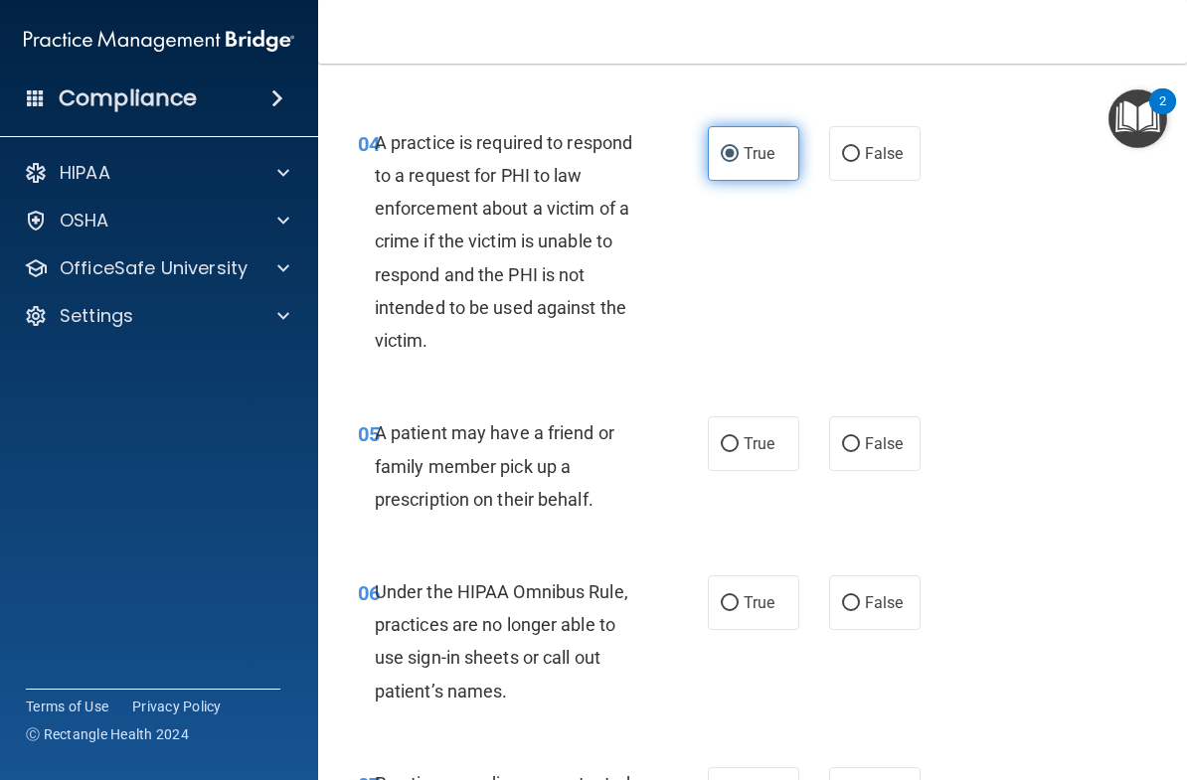
scroll to position [872, 0]
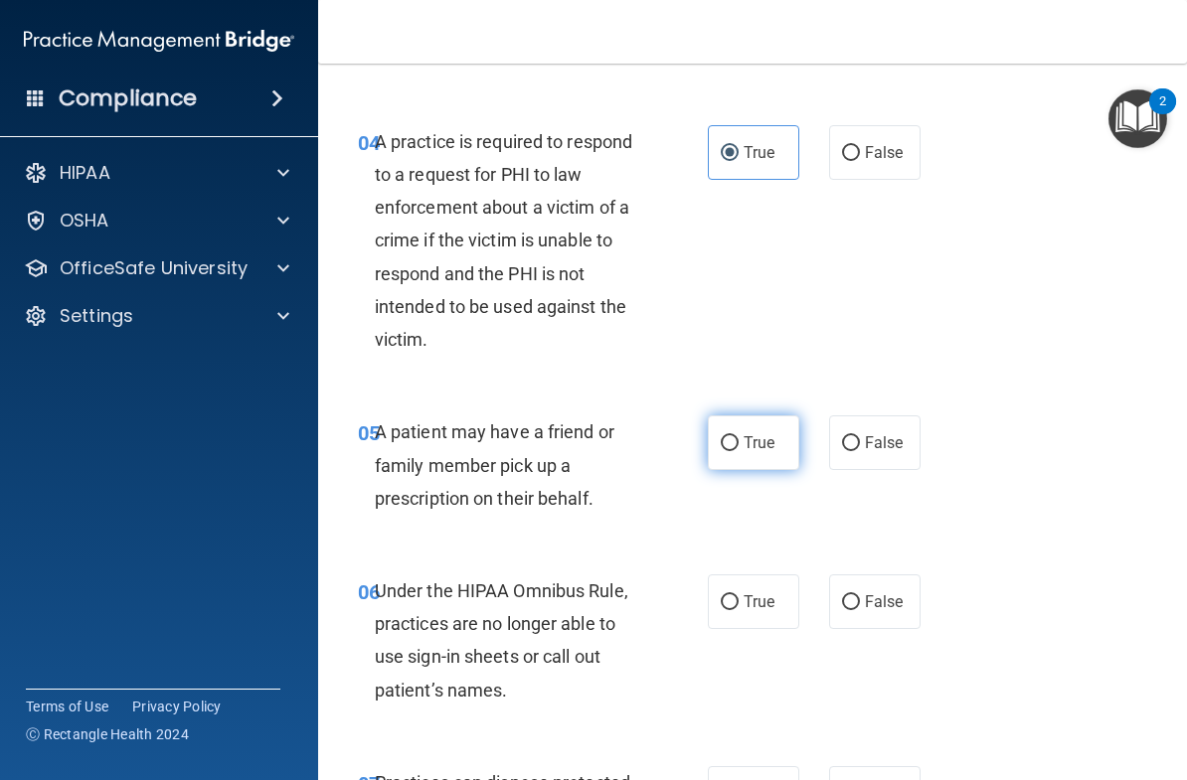
click at [765, 437] on span "True" at bounding box center [759, 442] width 31 height 19
click at [739, 437] on input "True" at bounding box center [730, 443] width 18 height 15
radio input "true"
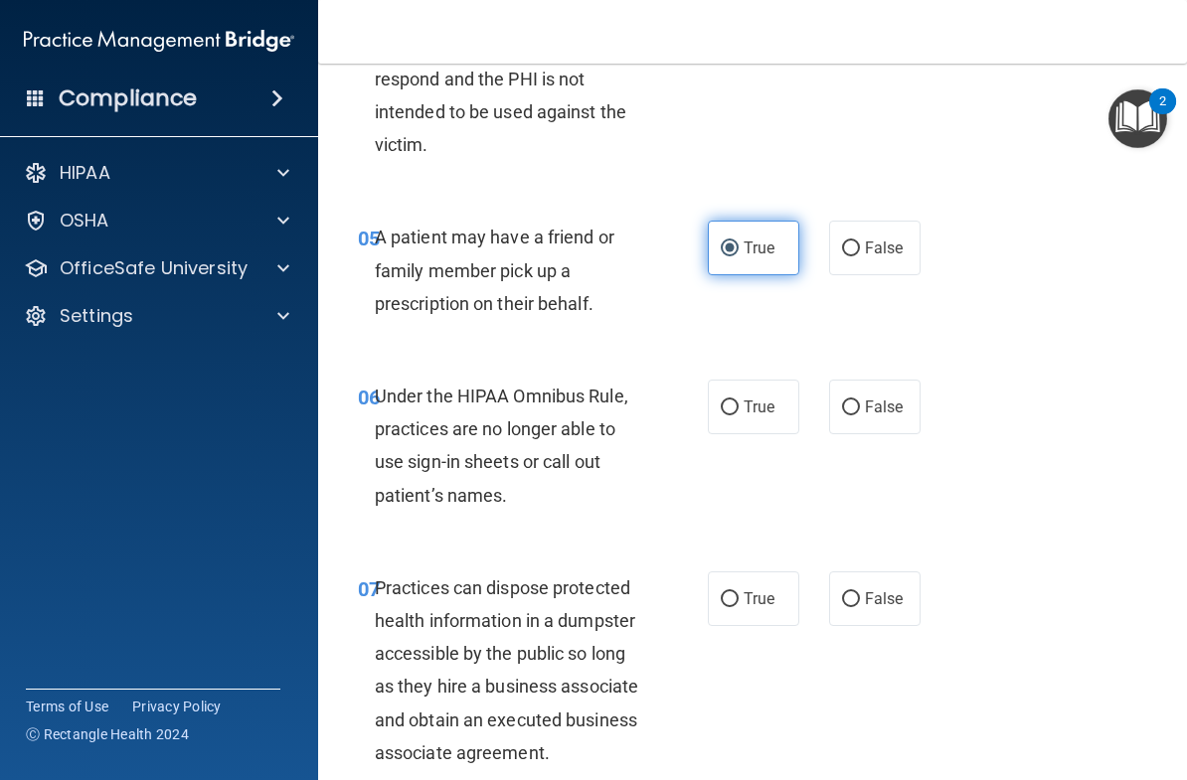
scroll to position [1068, 0]
click at [900, 397] on span "False" at bounding box center [884, 406] width 39 height 19
click at [860, 400] on input "False" at bounding box center [851, 407] width 18 height 15
radio input "true"
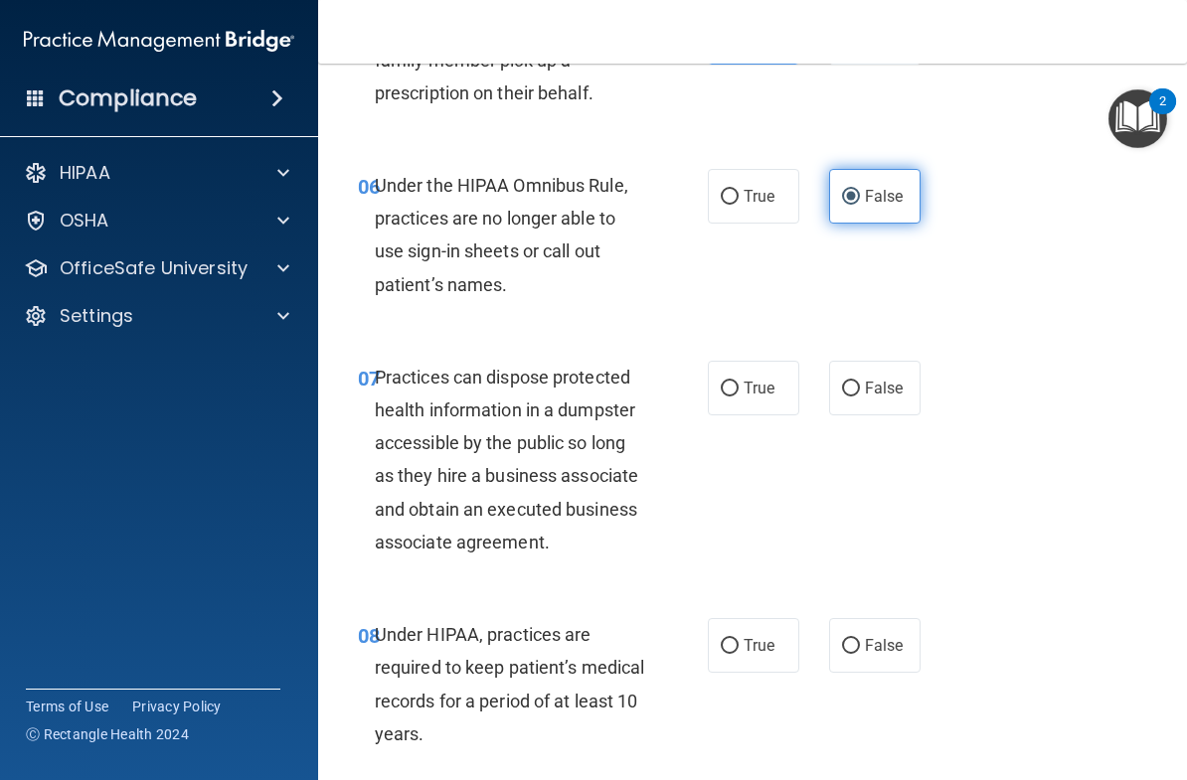
scroll to position [1304, 0]
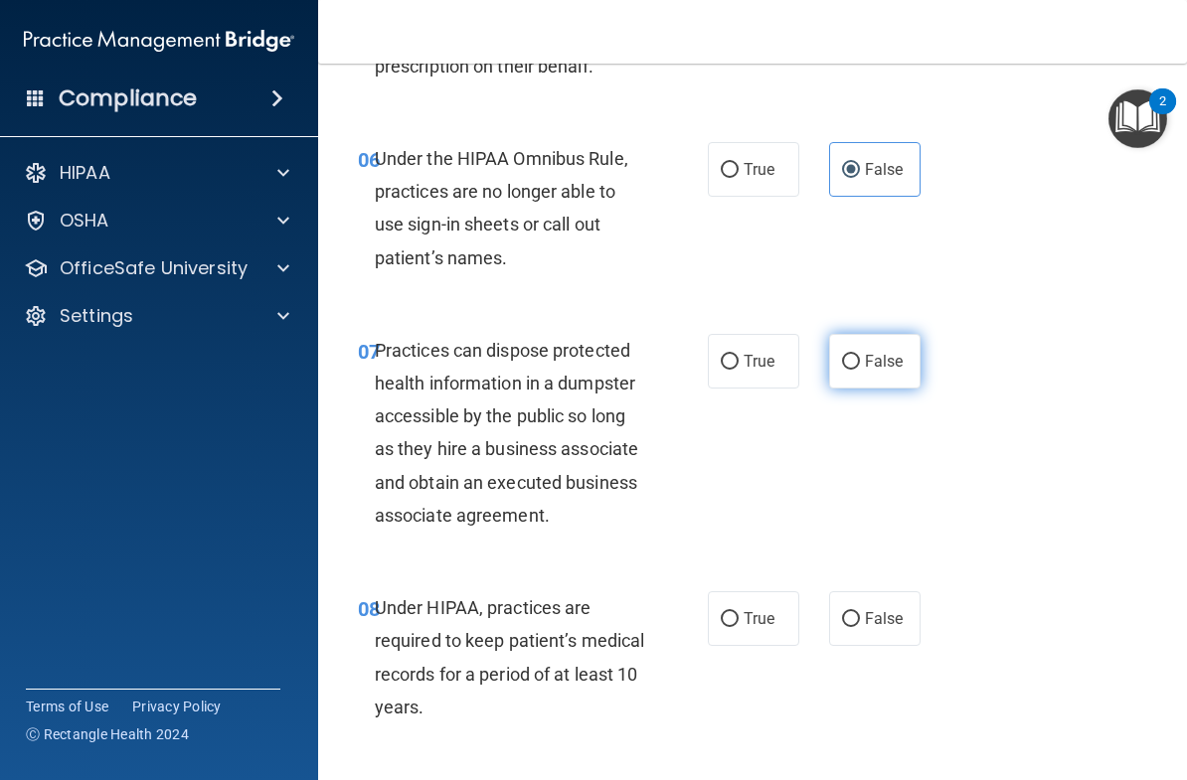
click at [875, 358] on span "False" at bounding box center [884, 361] width 39 height 19
click at [860, 358] on input "False" at bounding box center [851, 362] width 18 height 15
radio input "true"
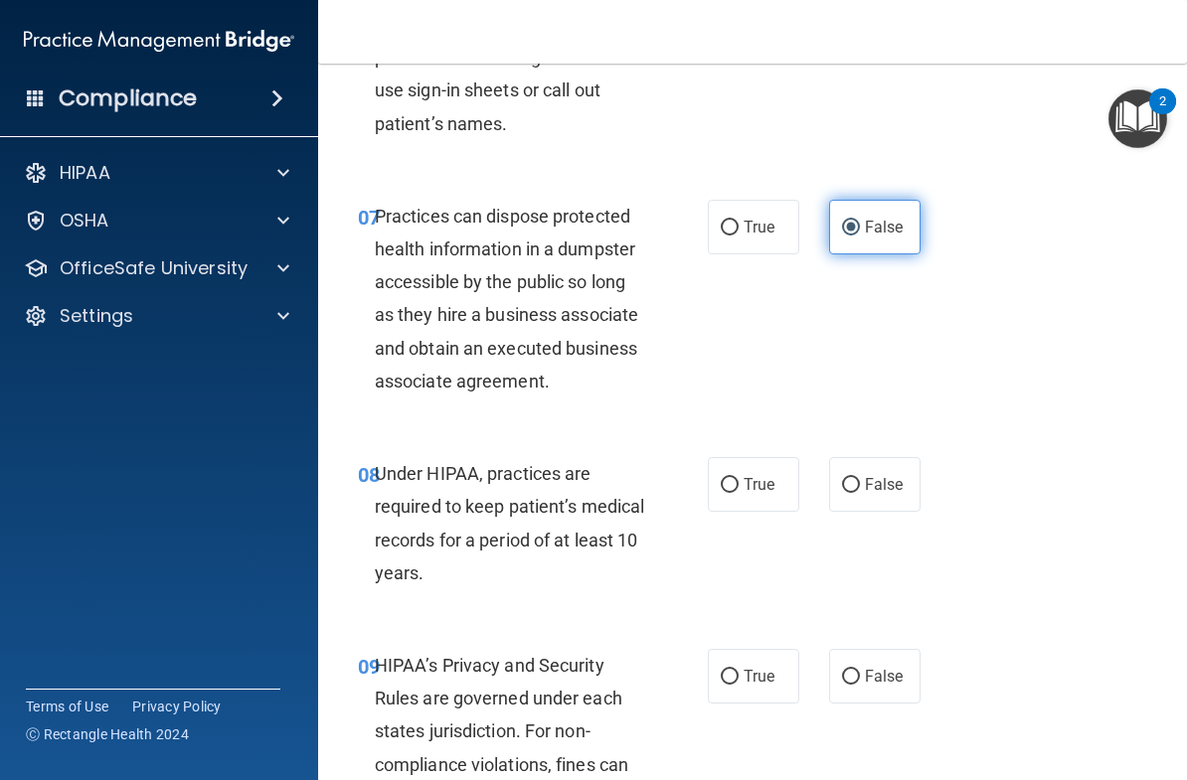
scroll to position [1435, 0]
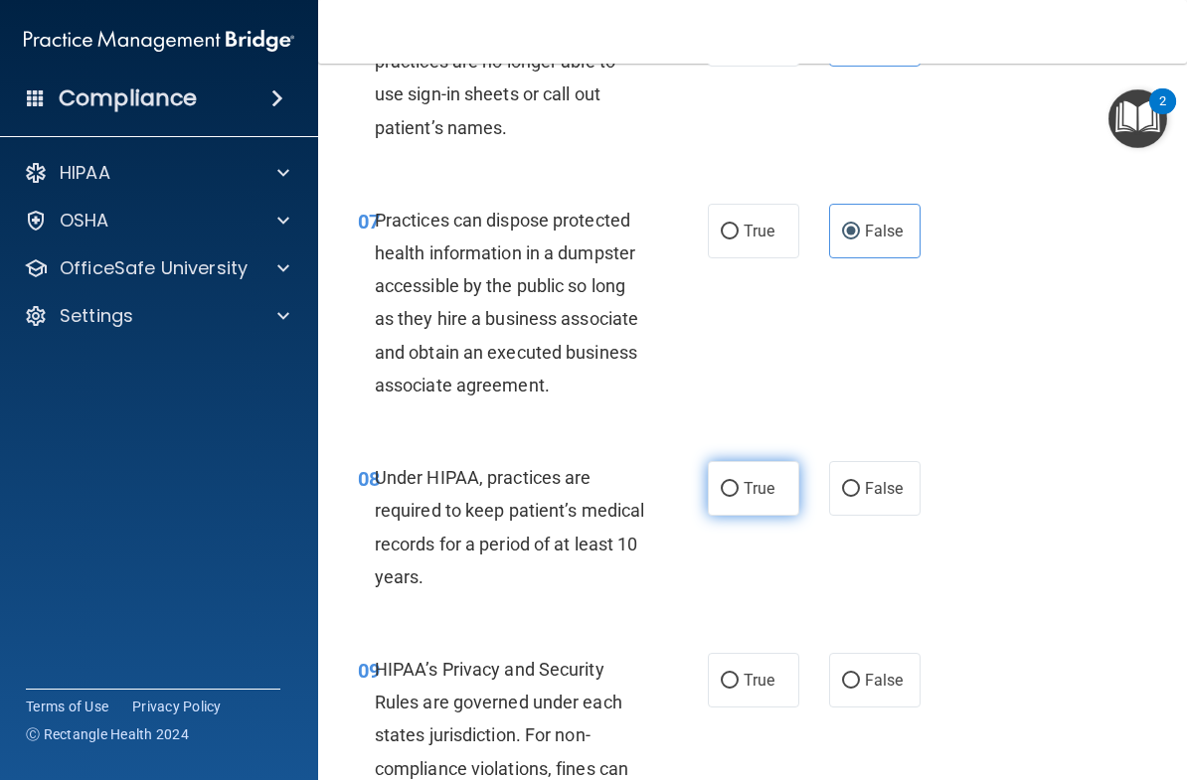
click at [762, 487] on span "True" at bounding box center [759, 488] width 31 height 19
click at [739, 487] on input "True" at bounding box center [730, 489] width 18 height 15
radio input "true"
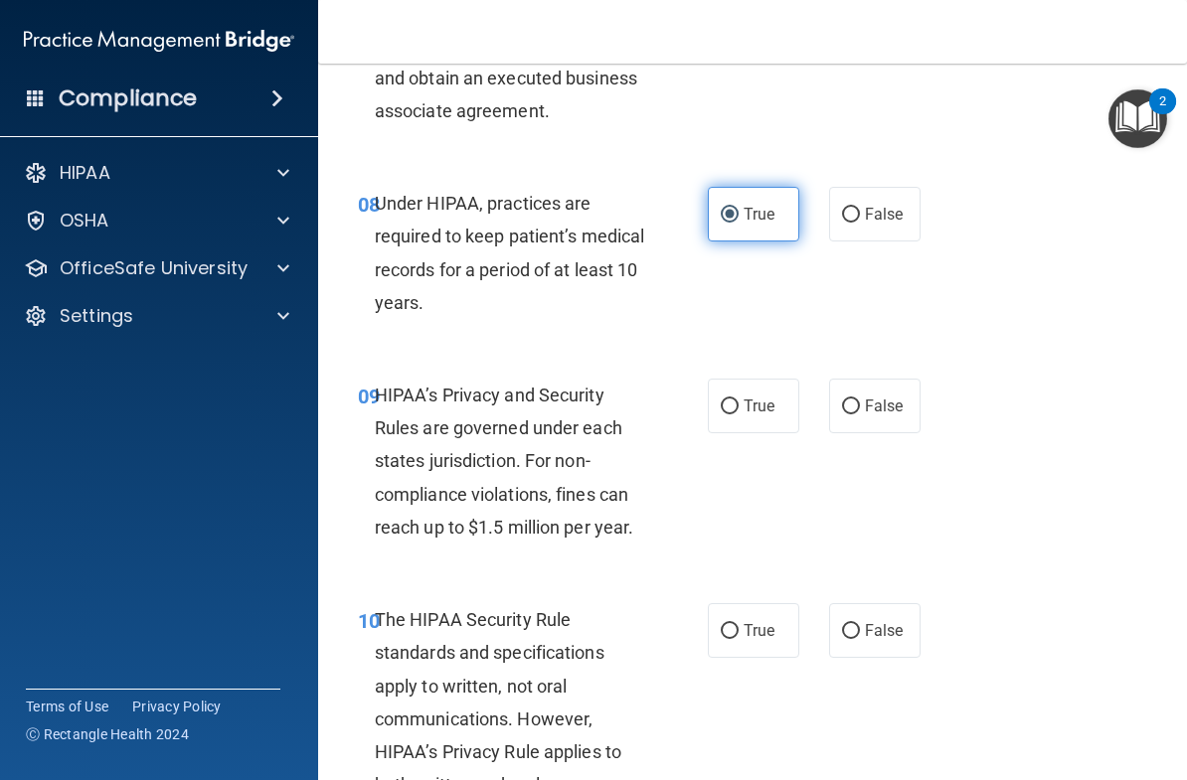
scroll to position [1711, 0]
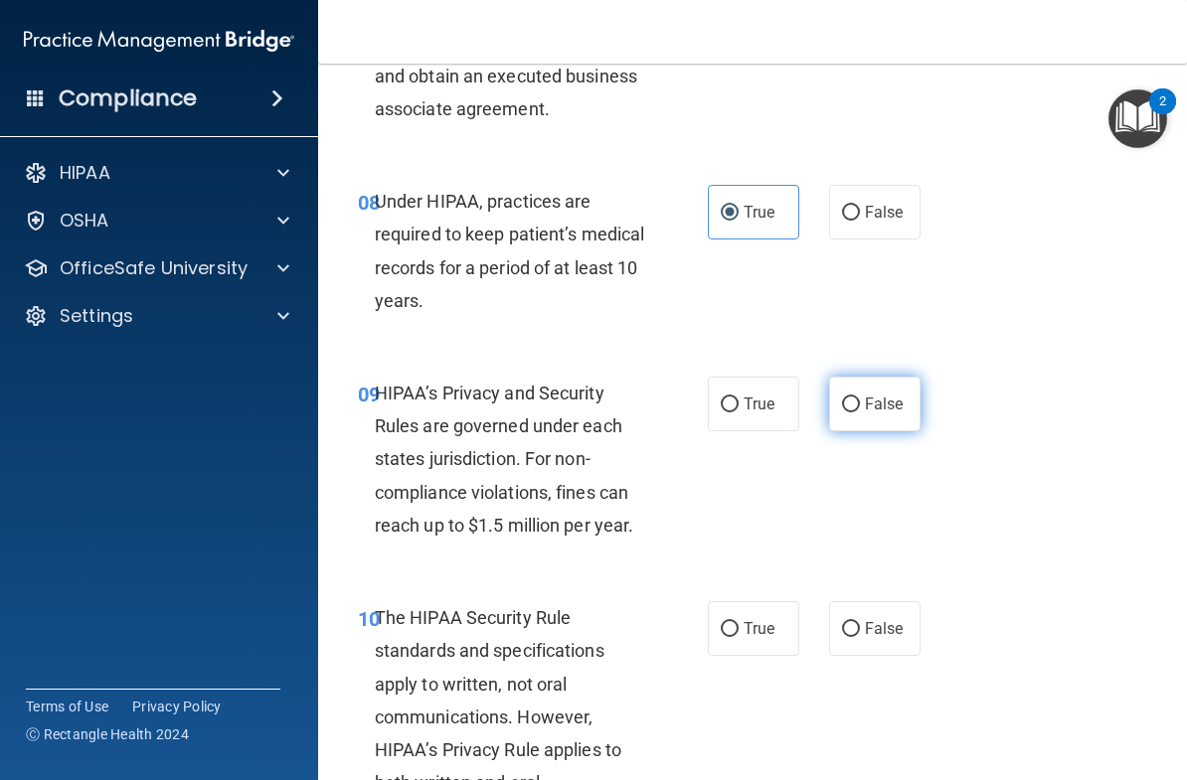
click at [900, 401] on span "False" at bounding box center [884, 404] width 39 height 19
click at [860, 401] on input "False" at bounding box center [851, 405] width 18 height 15
radio input "true"
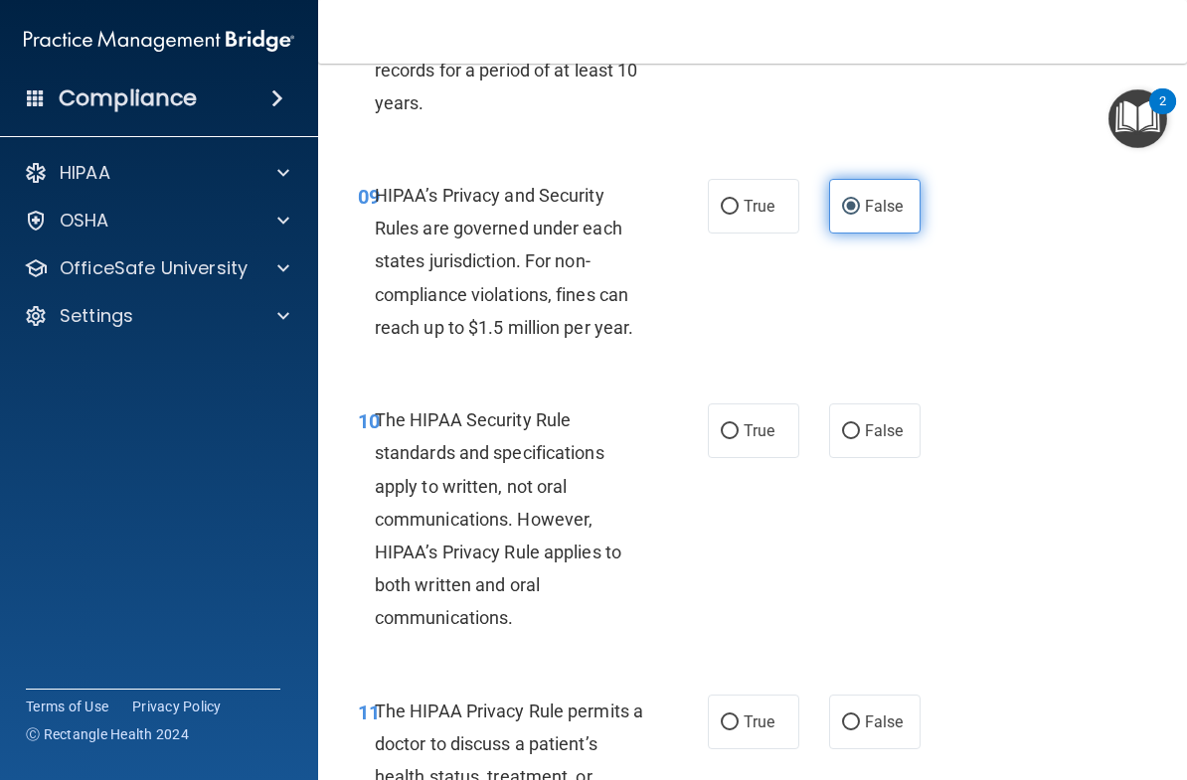
scroll to position [1931, 0]
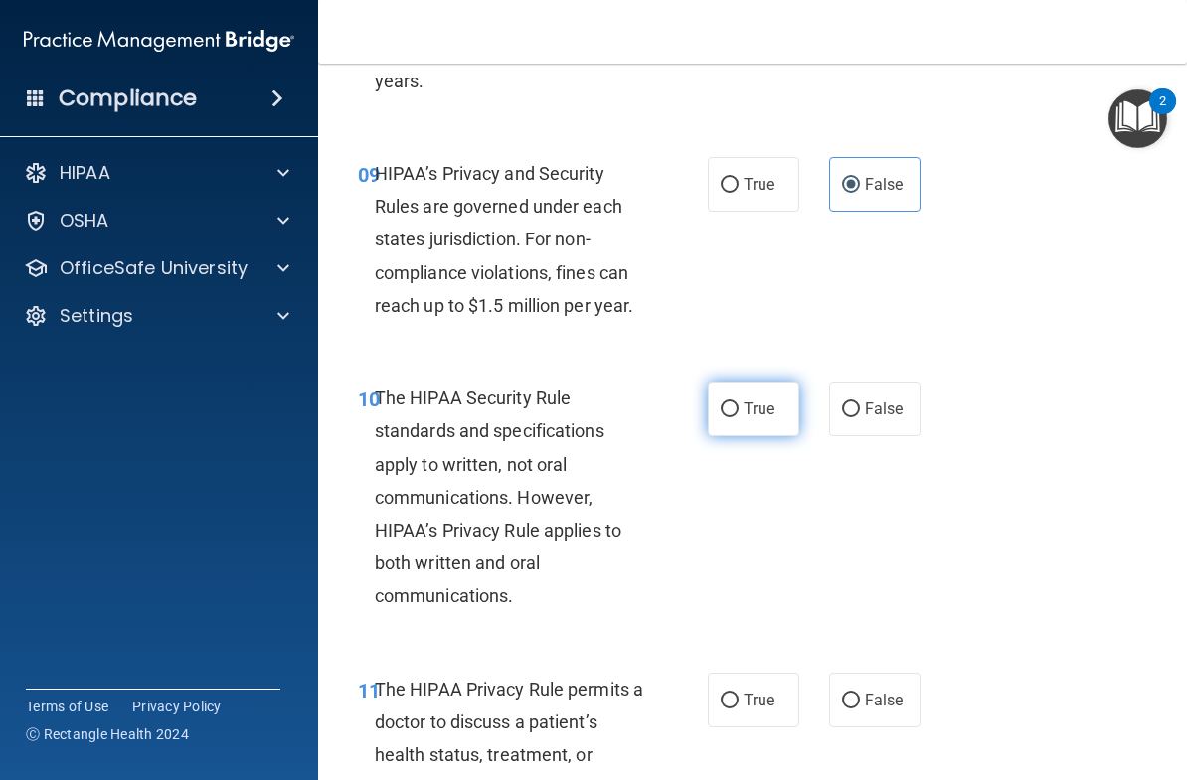
click at [763, 400] on span "True" at bounding box center [759, 409] width 31 height 19
click at [739, 403] on input "True" at bounding box center [730, 410] width 18 height 15
radio input "true"
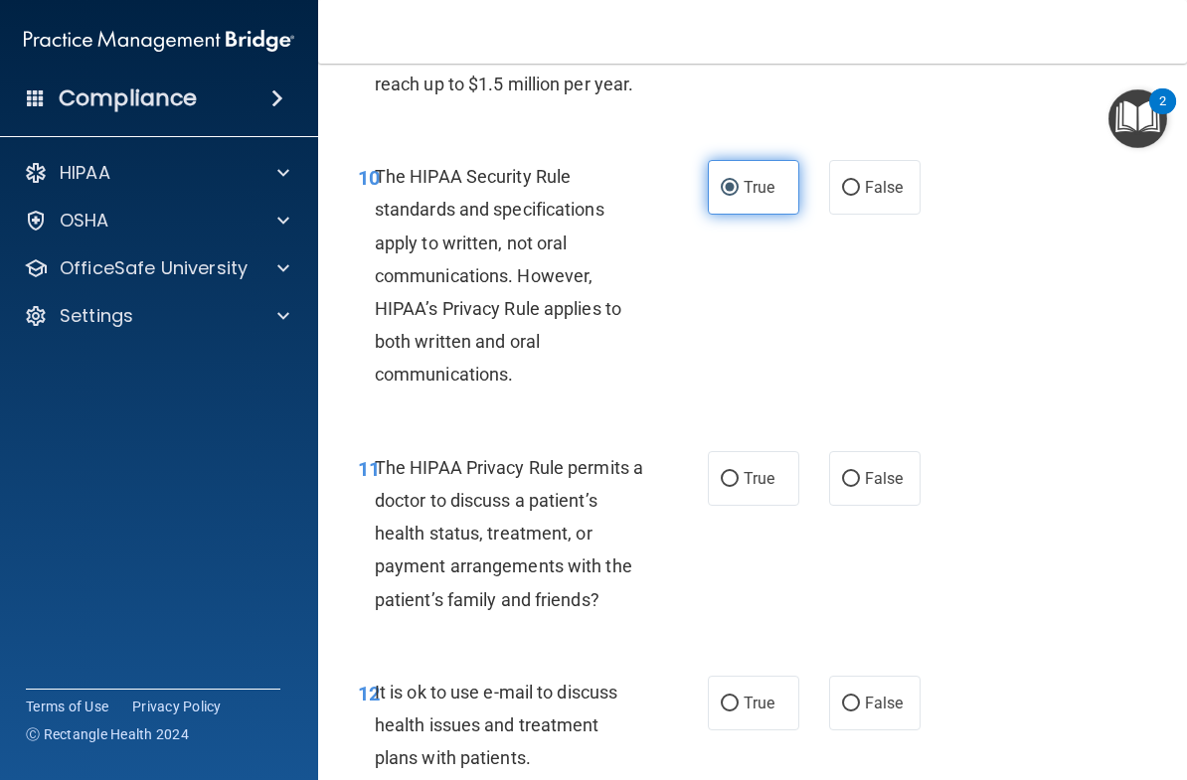
scroll to position [2213, 0]
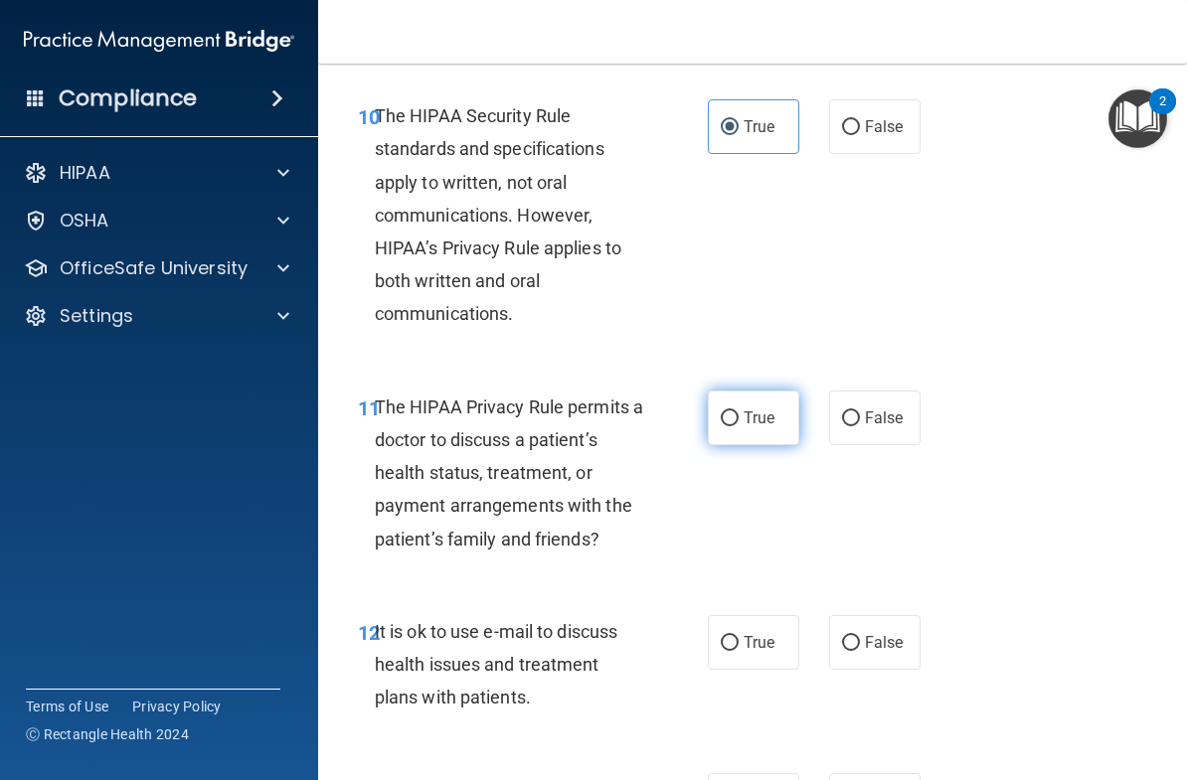
click at [764, 419] on label "True" at bounding box center [753, 418] width 91 height 55
click at [739, 419] on input "True" at bounding box center [730, 419] width 18 height 15
radio input "true"
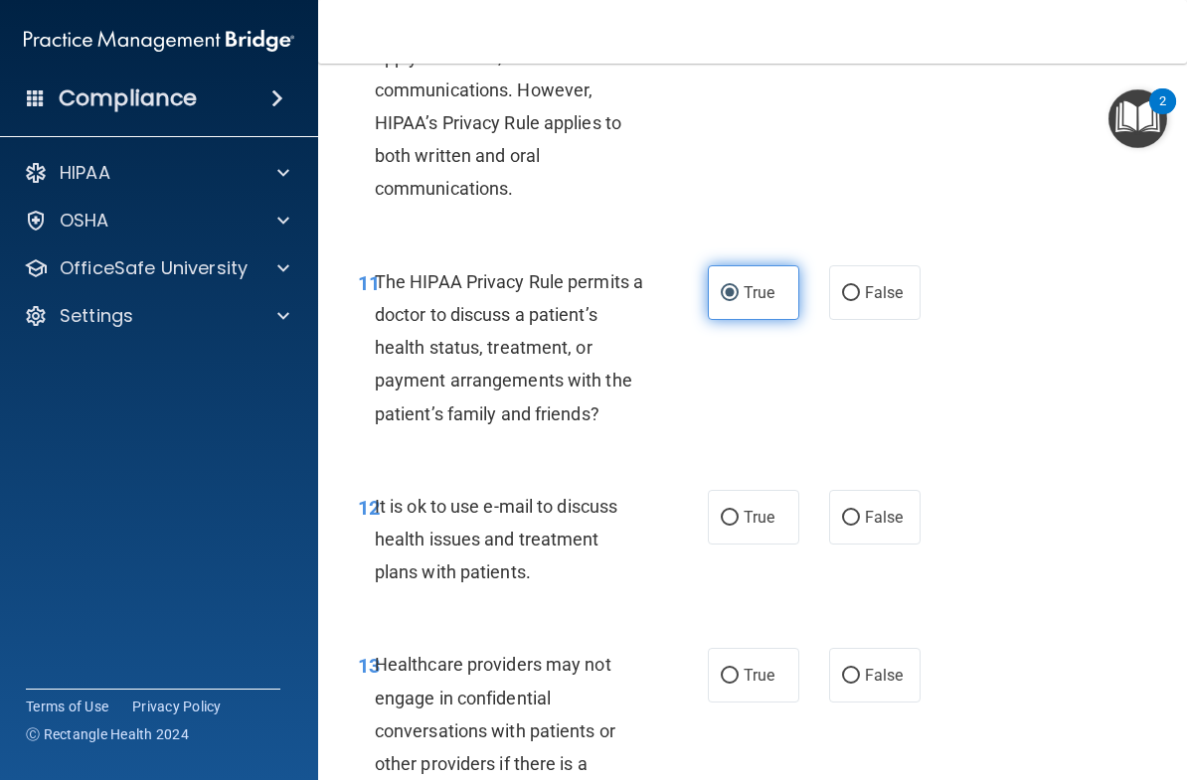
scroll to position [2345, 0]
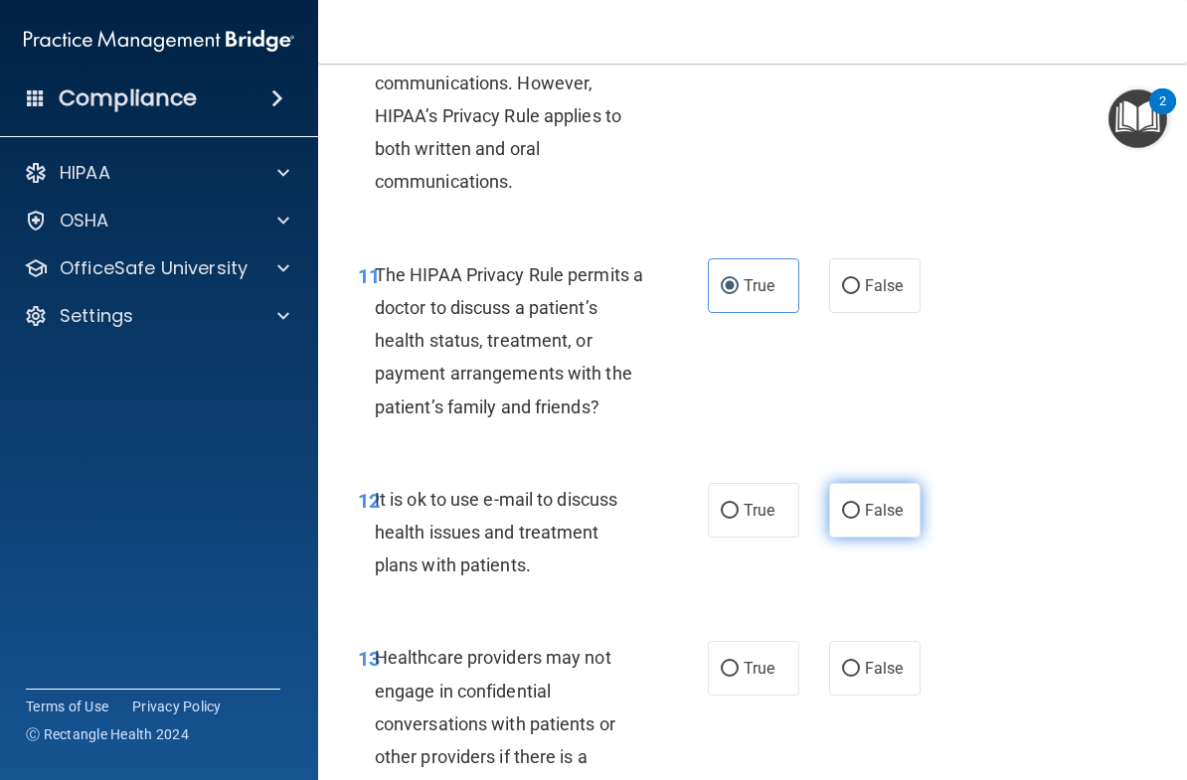
click at [880, 501] on span "False" at bounding box center [884, 510] width 39 height 19
click at [860, 504] on input "False" at bounding box center [851, 511] width 18 height 15
radio input "true"
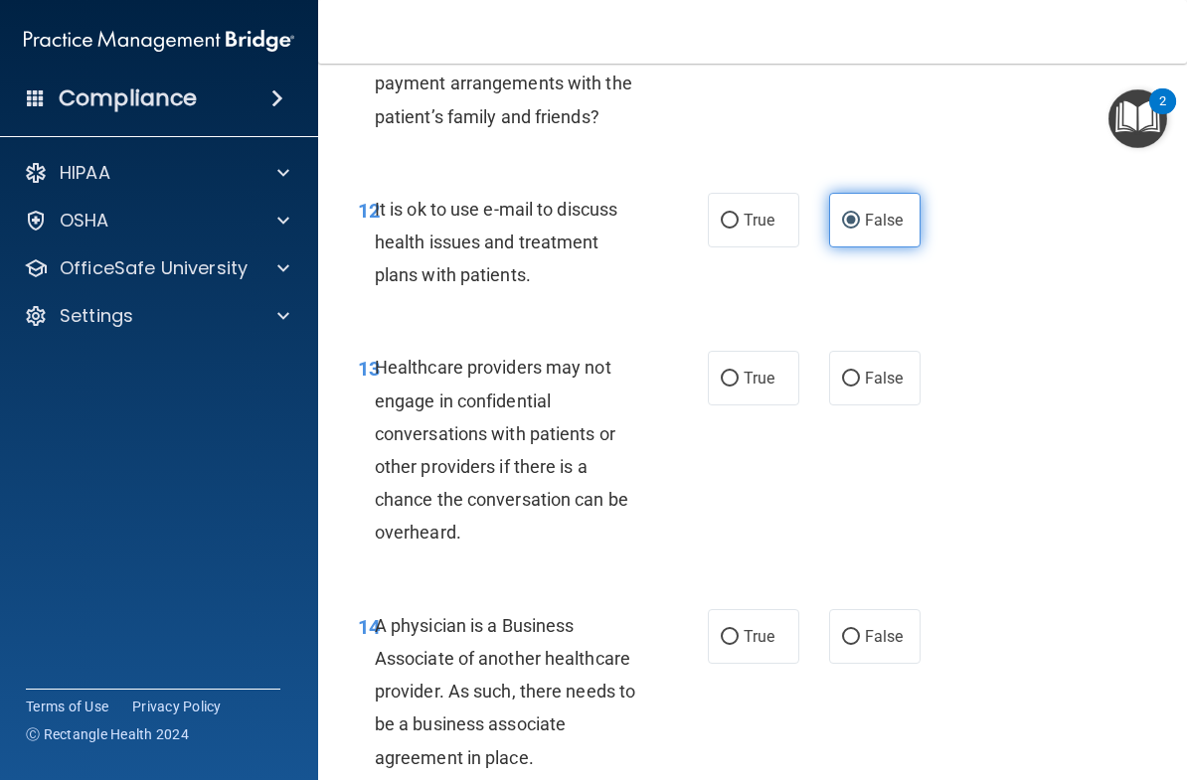
scroll to position [2634, 0]
click at [752, 196] on label "True" at bounding box center [753, 221] width 91 height 55
click at [739, 215] on input "True" at bounding box center [730, 222] width 18 height 15
radio input "true"
radio input "false"
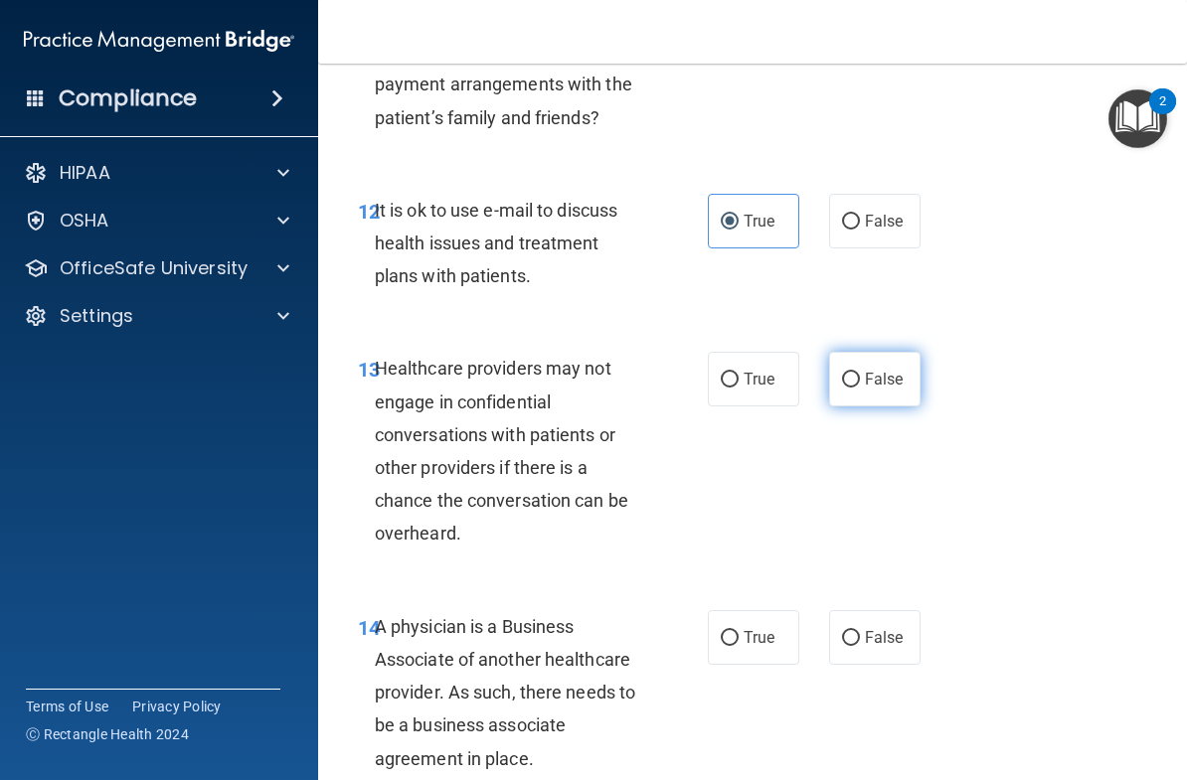
click at [878, 380] on label "False" at bounding box center [874, 379] width 91 height 55
click at [860, 380] on input "False" at bounding box center [851, 380] width 18 height 15
radio input "true"
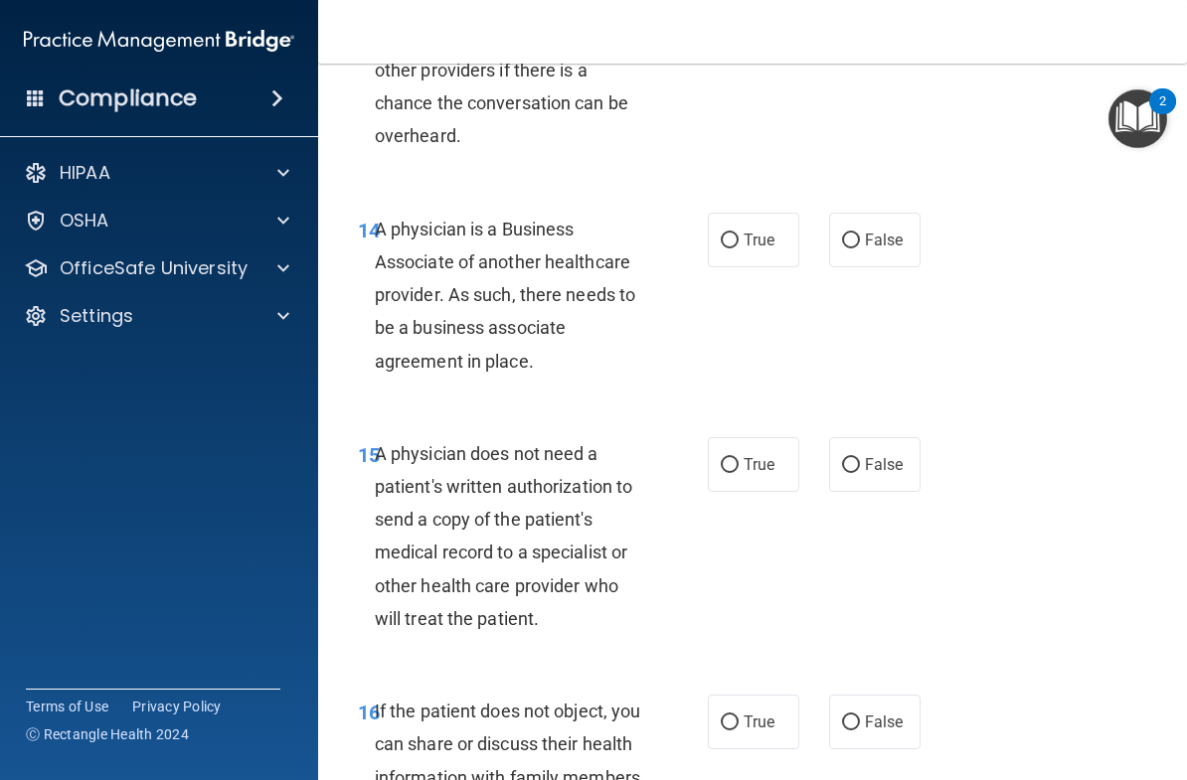
scroll to position [3022, 0]
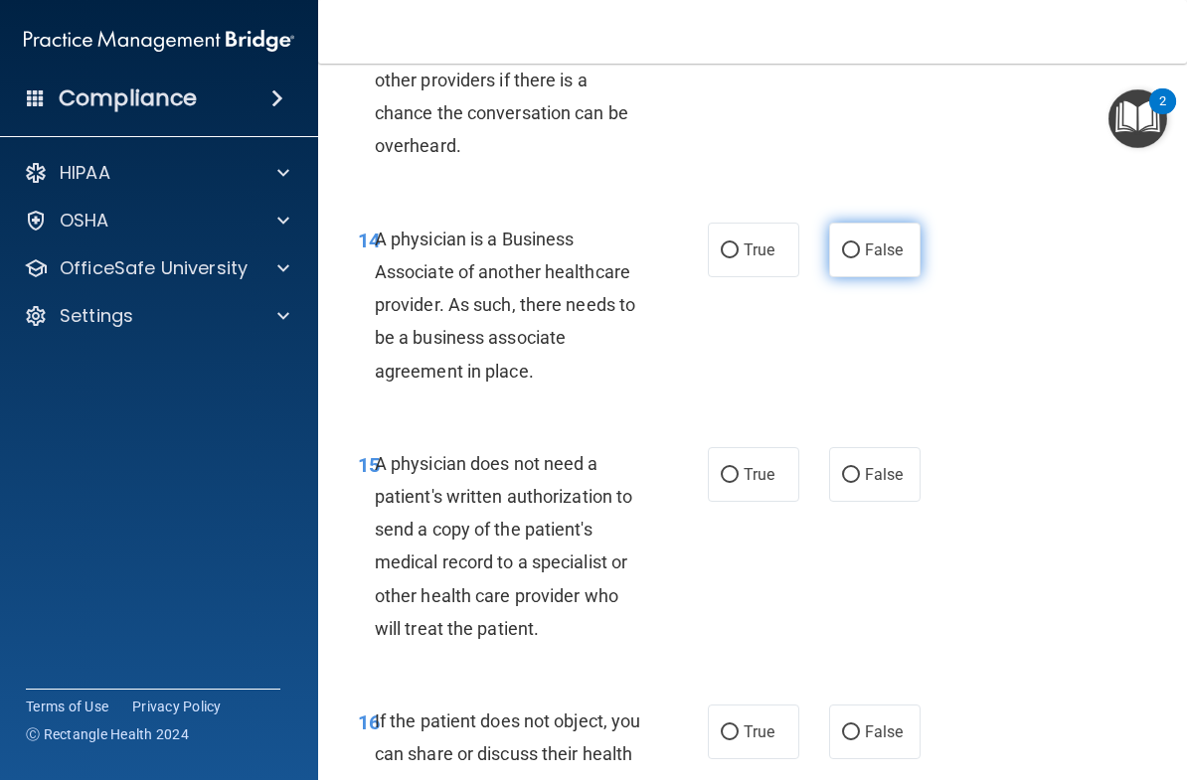
click at [858, 244] on input "False" at bounding box center [851, 251] width 18 height 15
radio input "true"
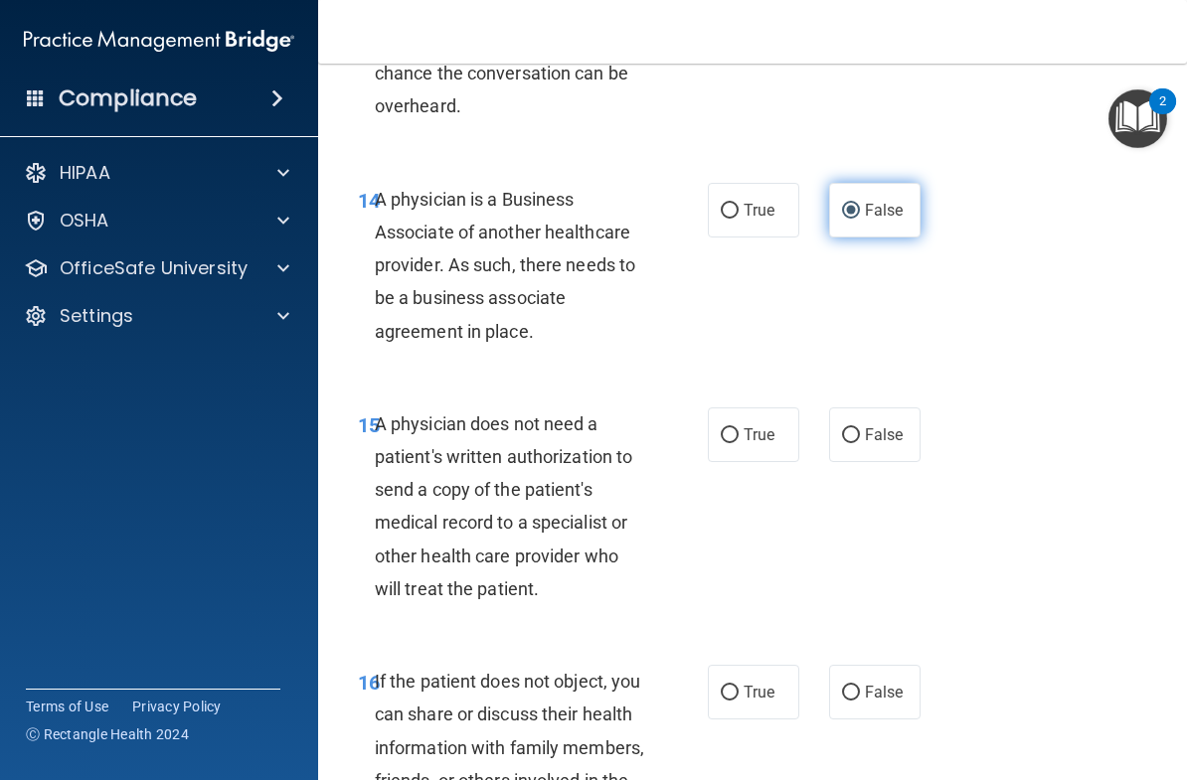
scroll to position [3100, 0]
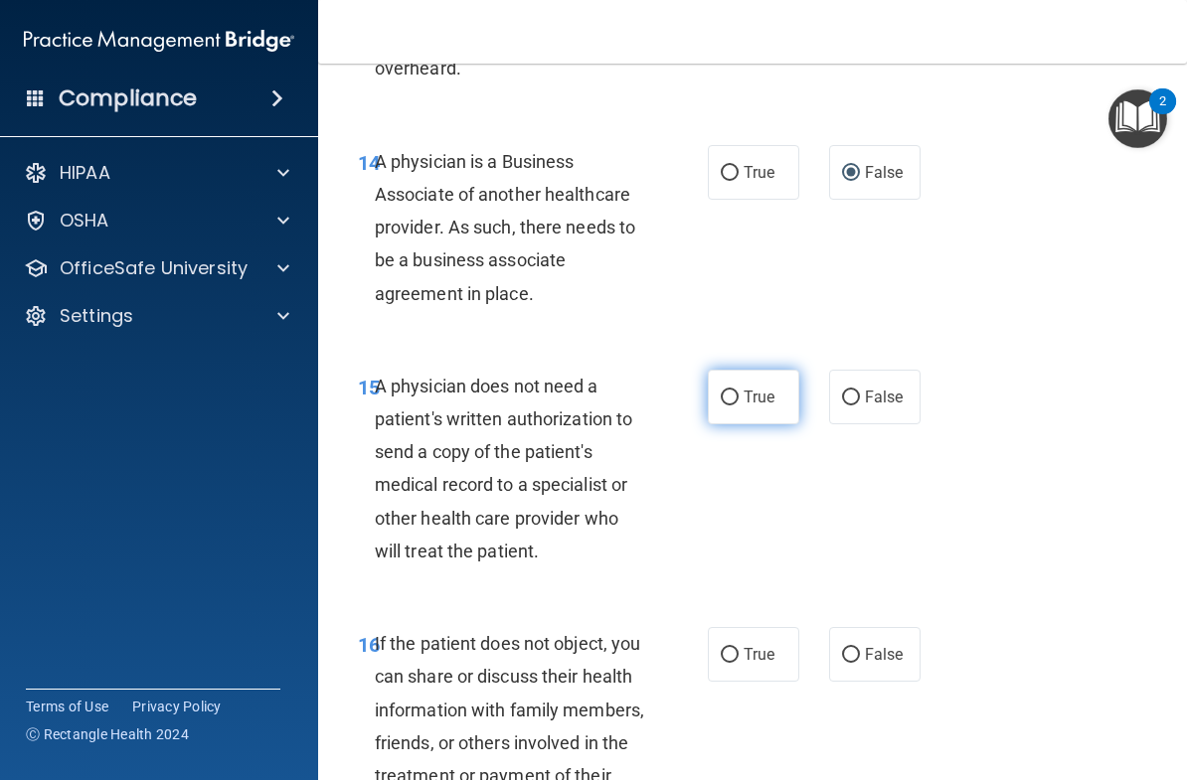
click at [767, 370] on label "True" at bounding box center [753, 397] width 91 height 55
click at [739, 391] on input "True" at bounding box center [730, 398] width 18 height 15
radio input "true"
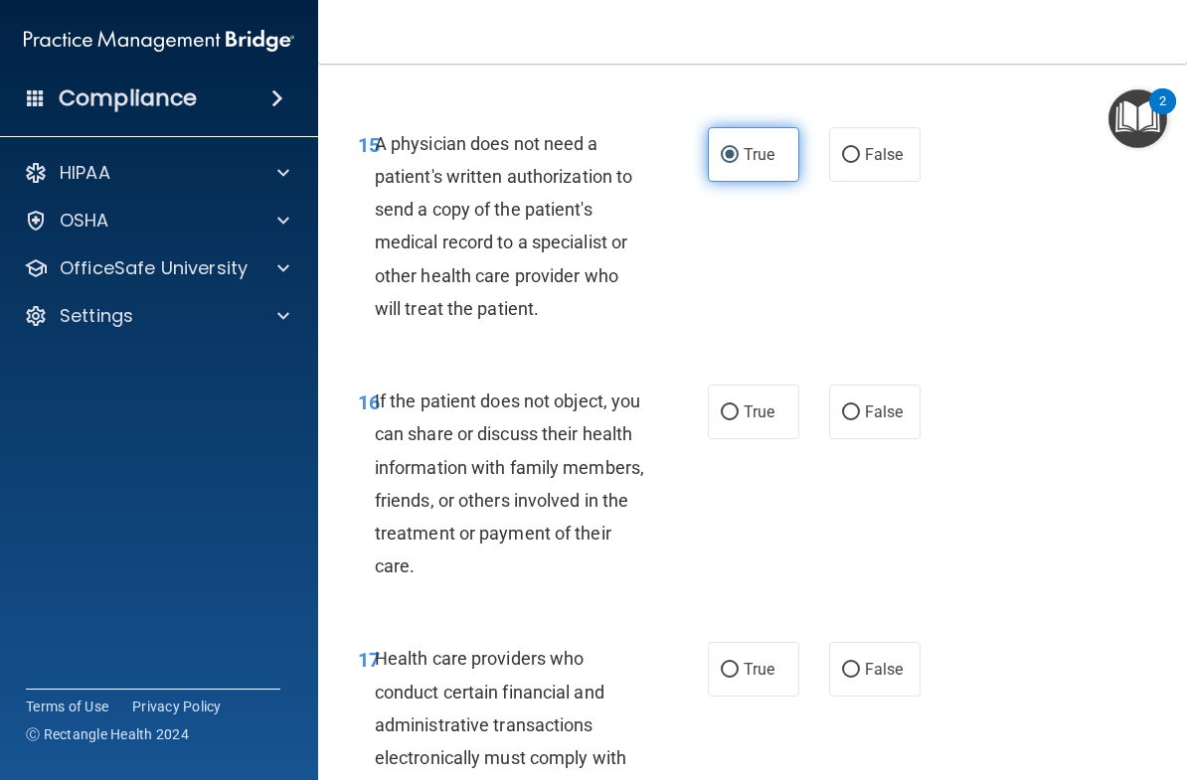
scroll to position [3357, 0]
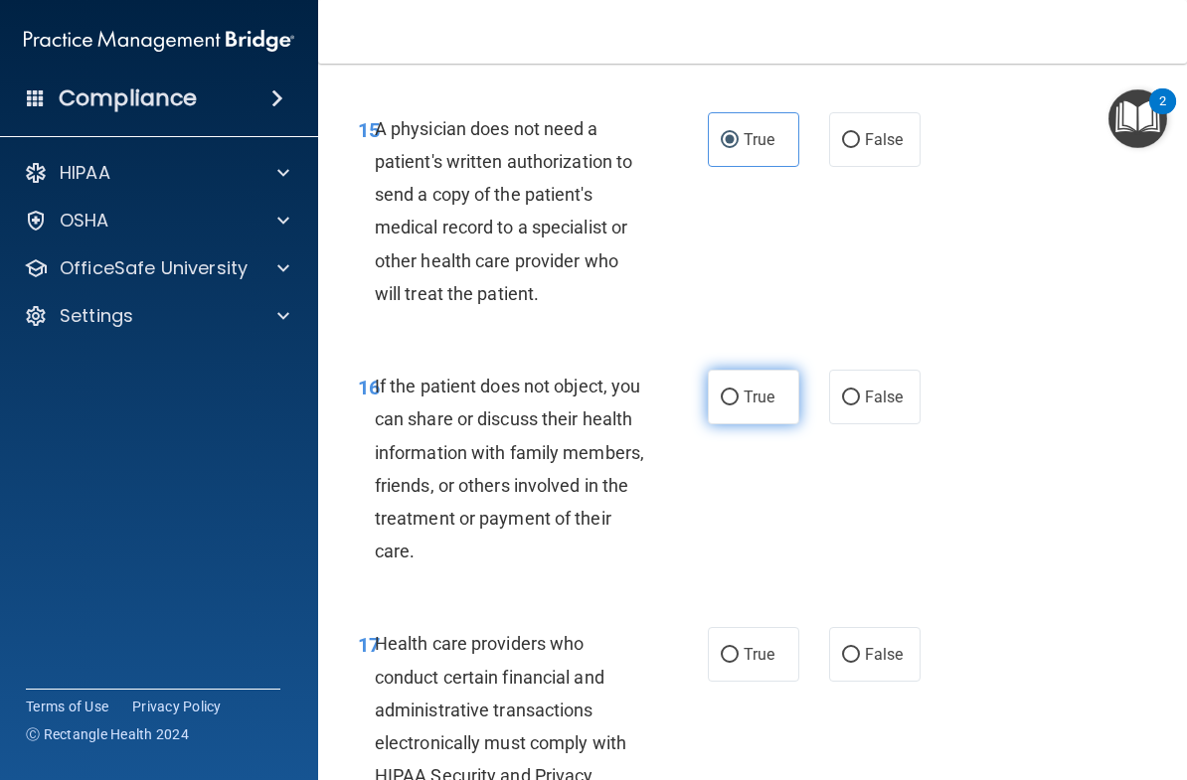
click at [748, 388] on span "True" at bounding box center [759, 397] width 31 height 19
click at [739, 391] on input "True" at bounding box center [730, 398] width 18 height 15
radio input "true"
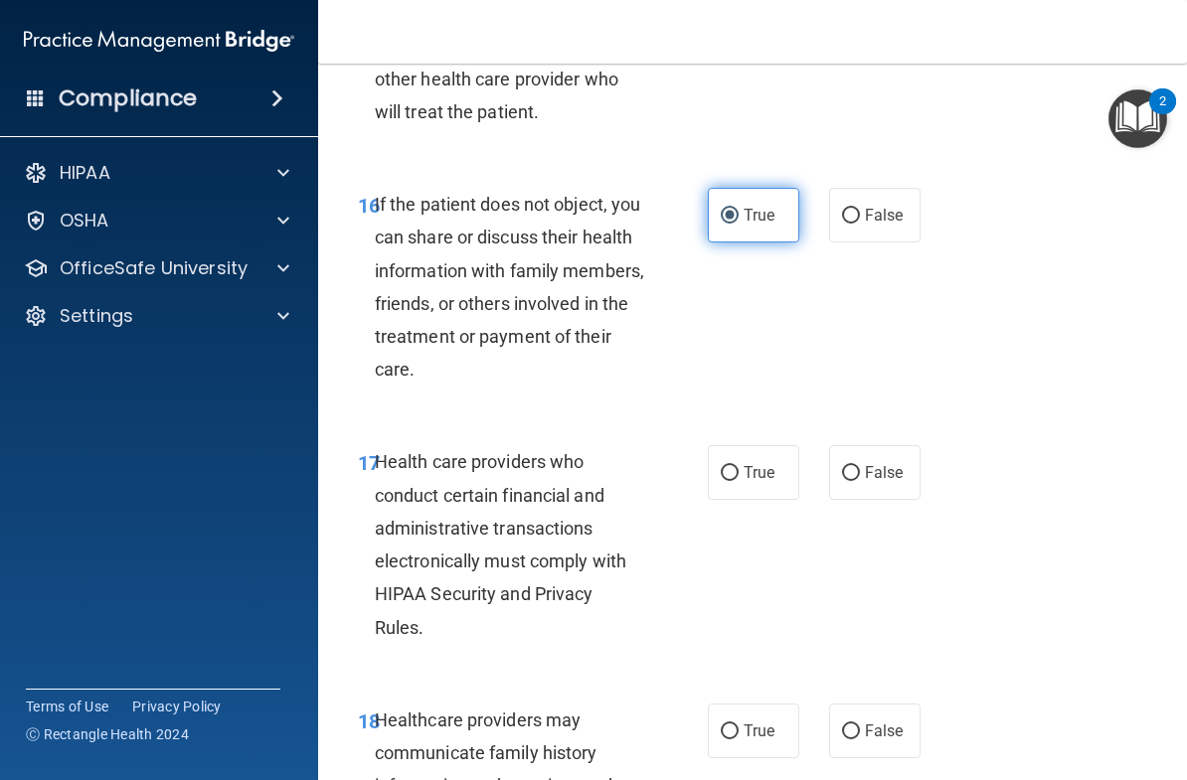
scroll to position [3551, 0]
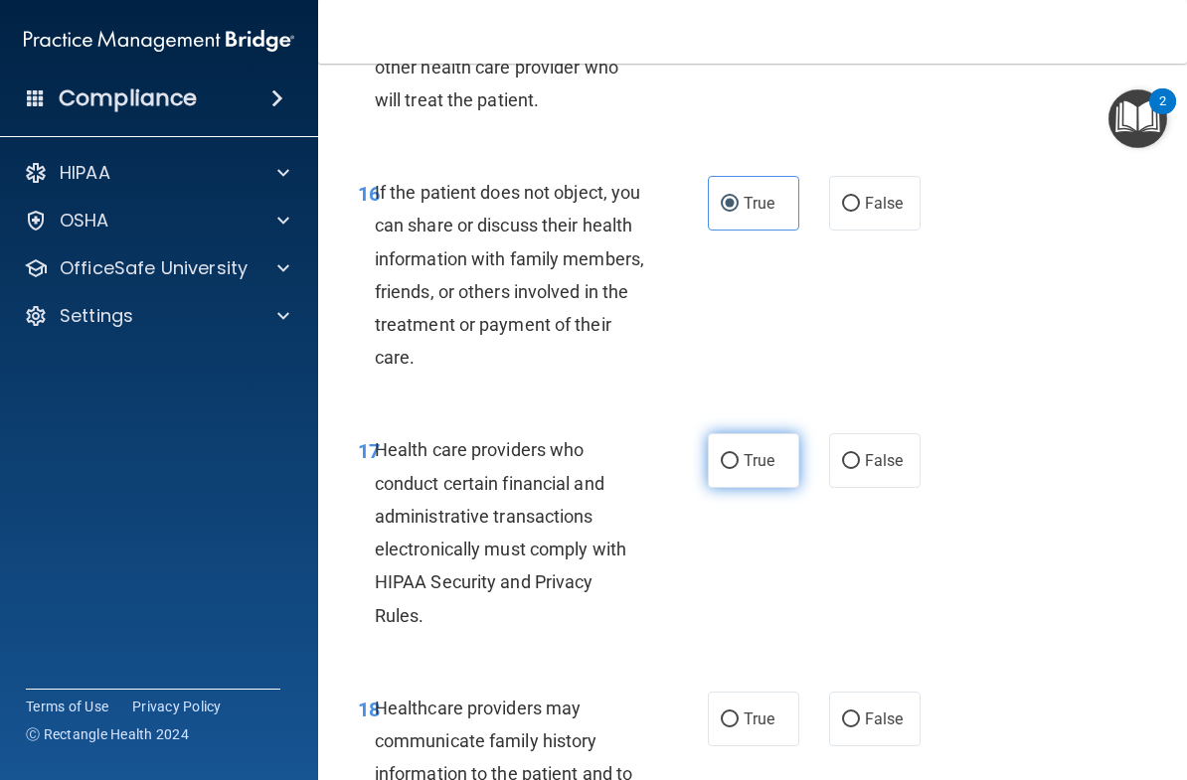
click at [771, 451] on span "True" at bounding box center [759, 460] width 31 height 19
click at [739, 454] on input "True" at bounding box center [730, 461] width 18 height 15
radio input "true"
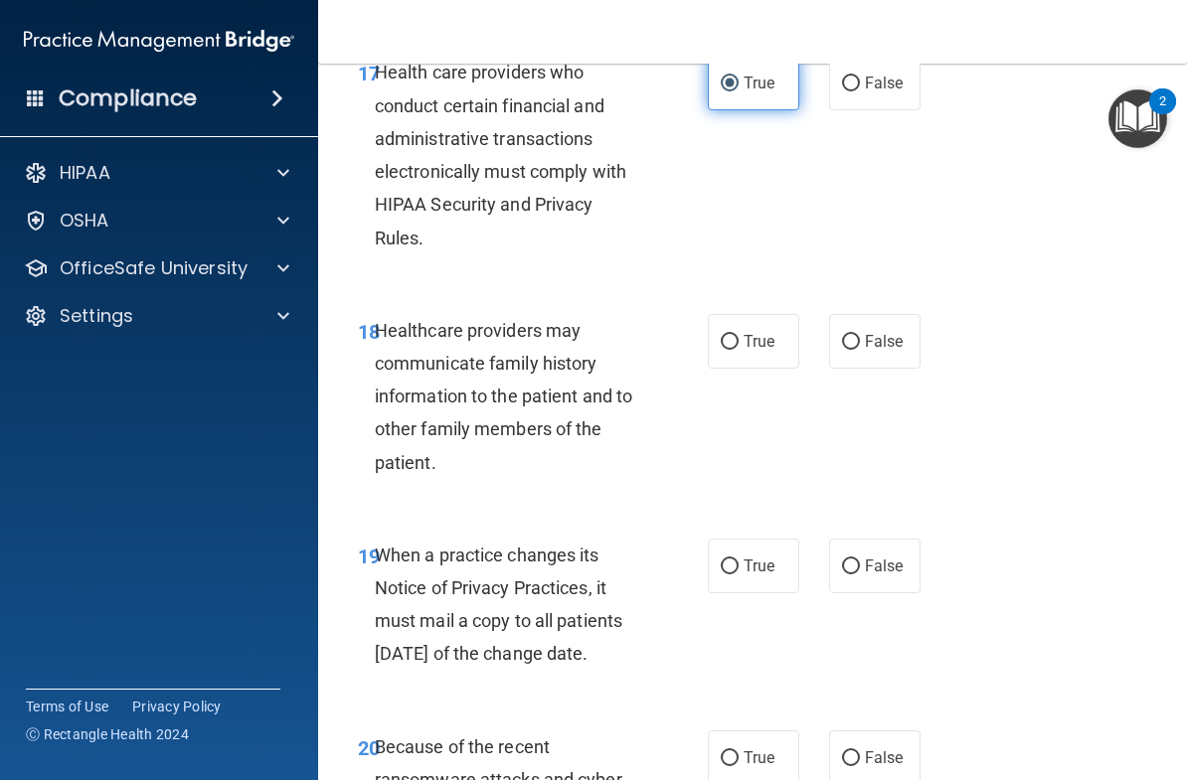
scroll to position [3940, 0]
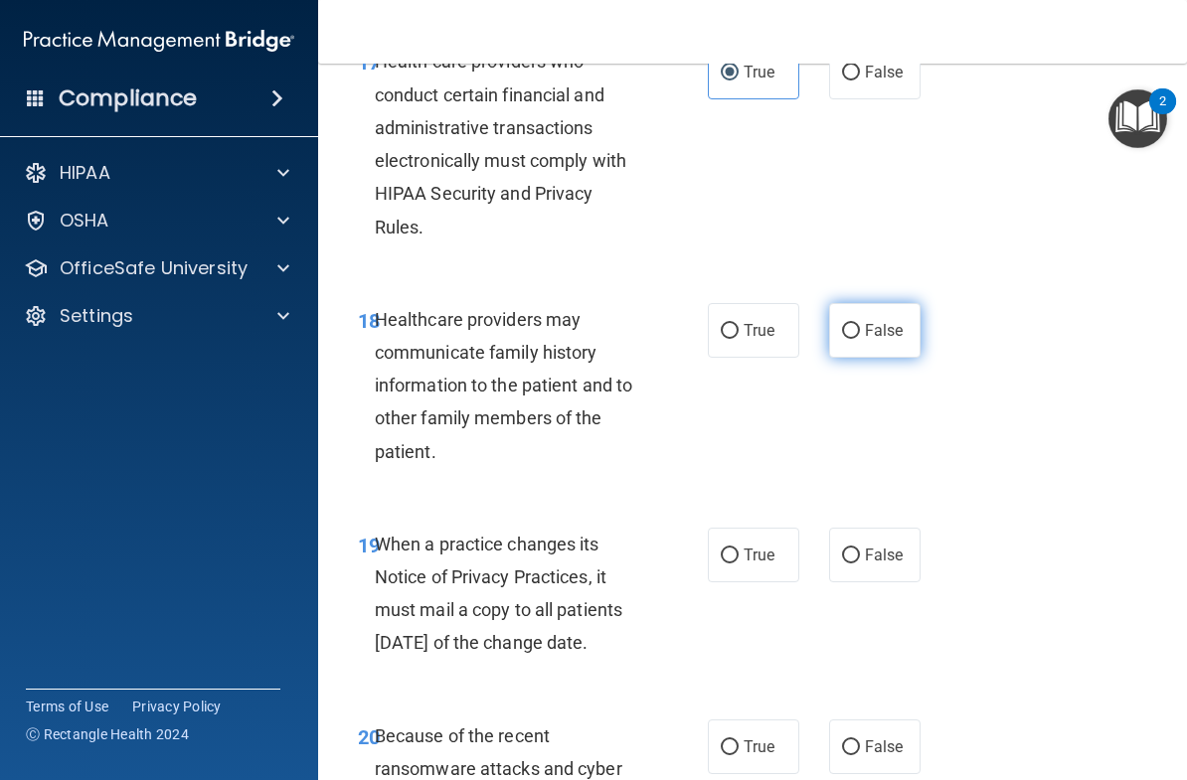
click at [907, 324] on label "False" at bounding box center [874, 330] width 91 height 55
click at [860, 324] on input "False" at bounding box center [851, 331] width 18 height 15
radio input "true"
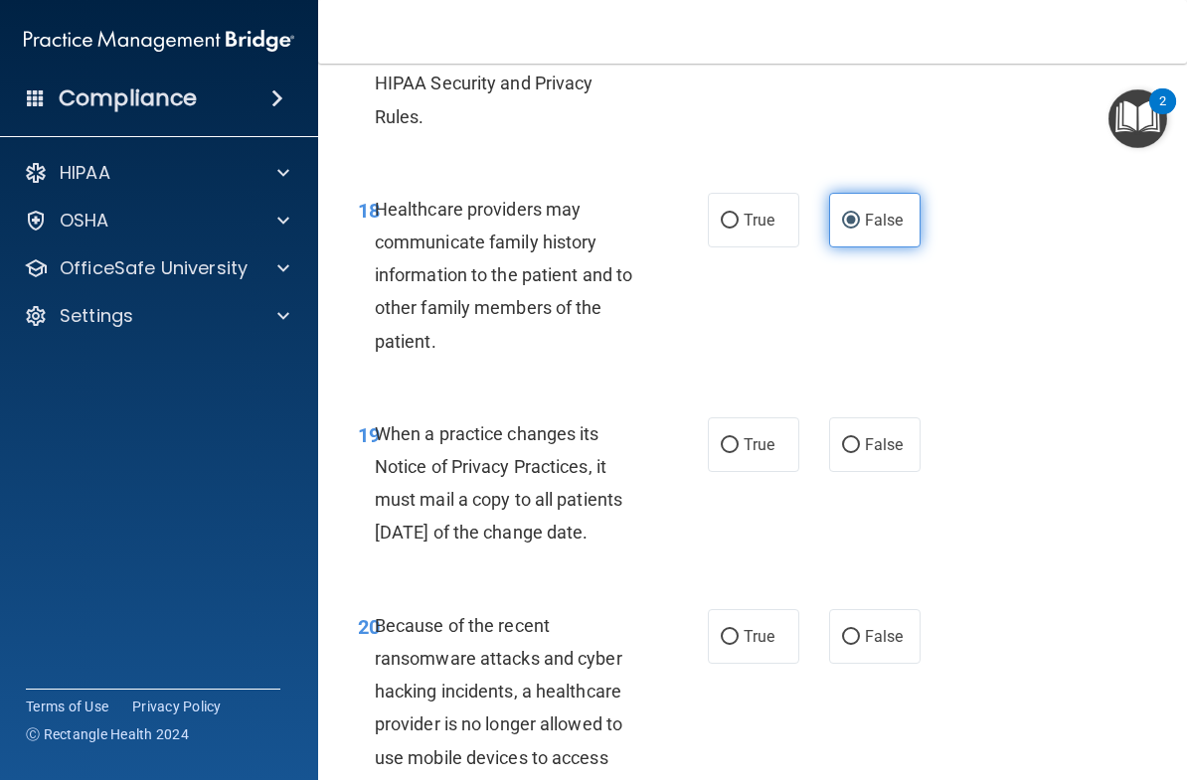
scroll to position [4069, 0]
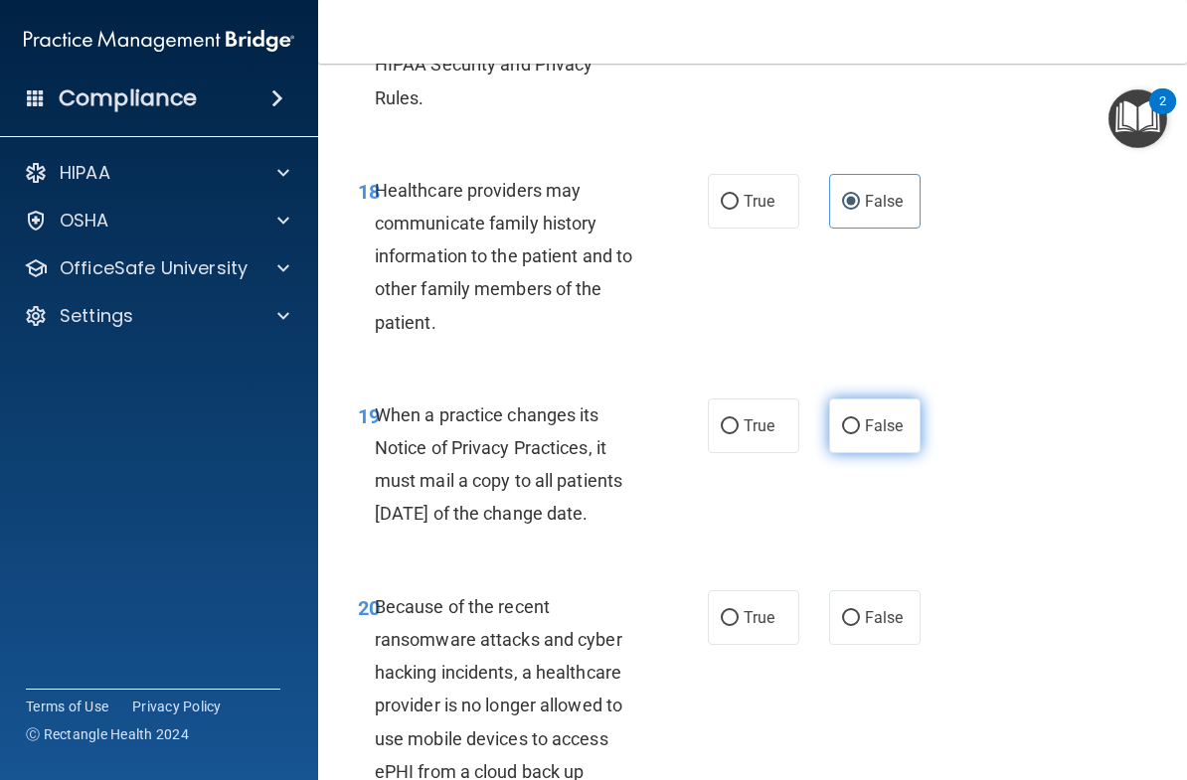
click at [888, 417] on span "False" at bounding box center [884, 426] width 39 height 19
click at [860, 420] on input "False" at bounding box center [851, 427] width 18 height 15
radio input "true"
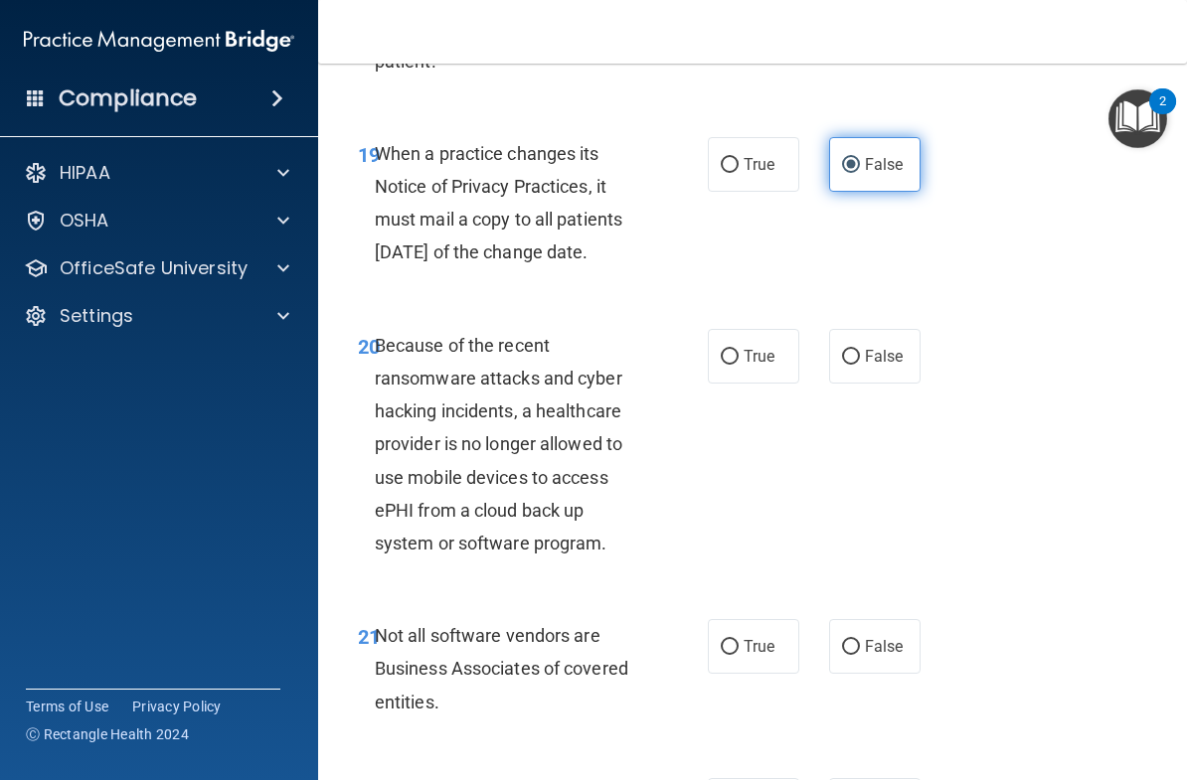
scroll to position [4332, 0]
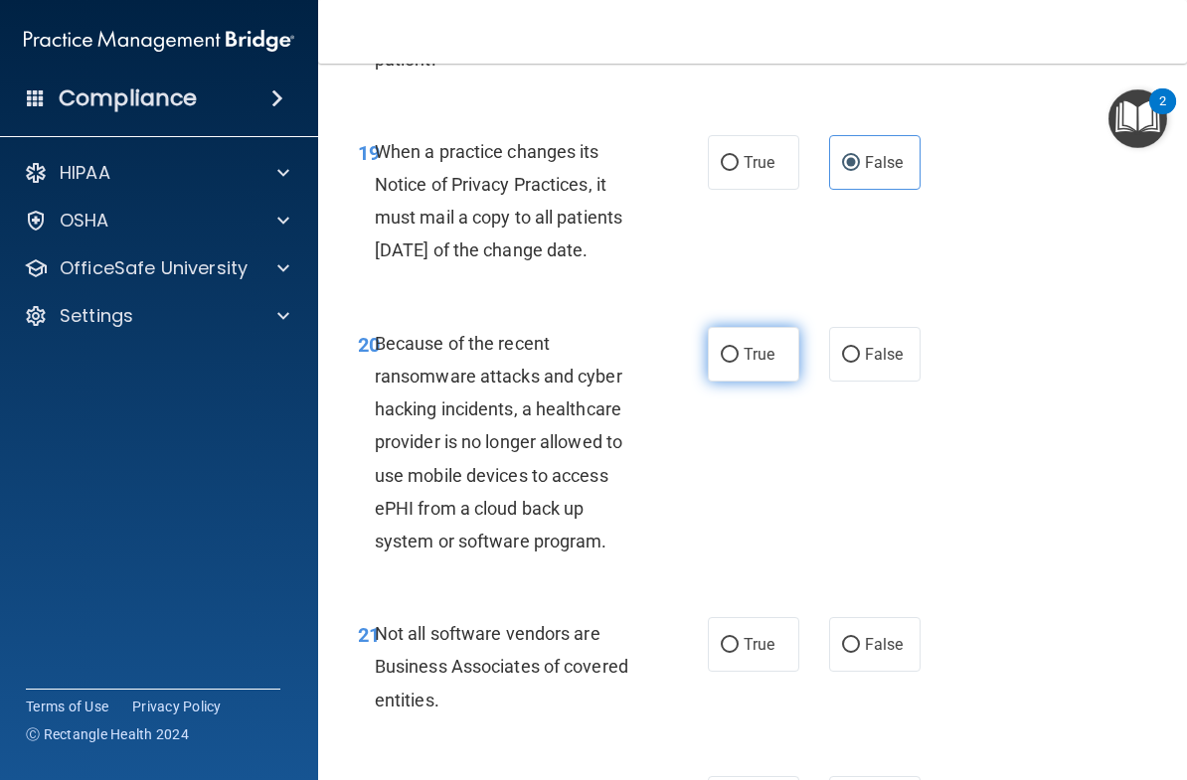
click at [758, 361] on span "True" at bounding box center [759, 354] width 31 height 19
click at [739, 361] on input "True" at bounding box center [730, 355] width 18 height 15
radio input "true"
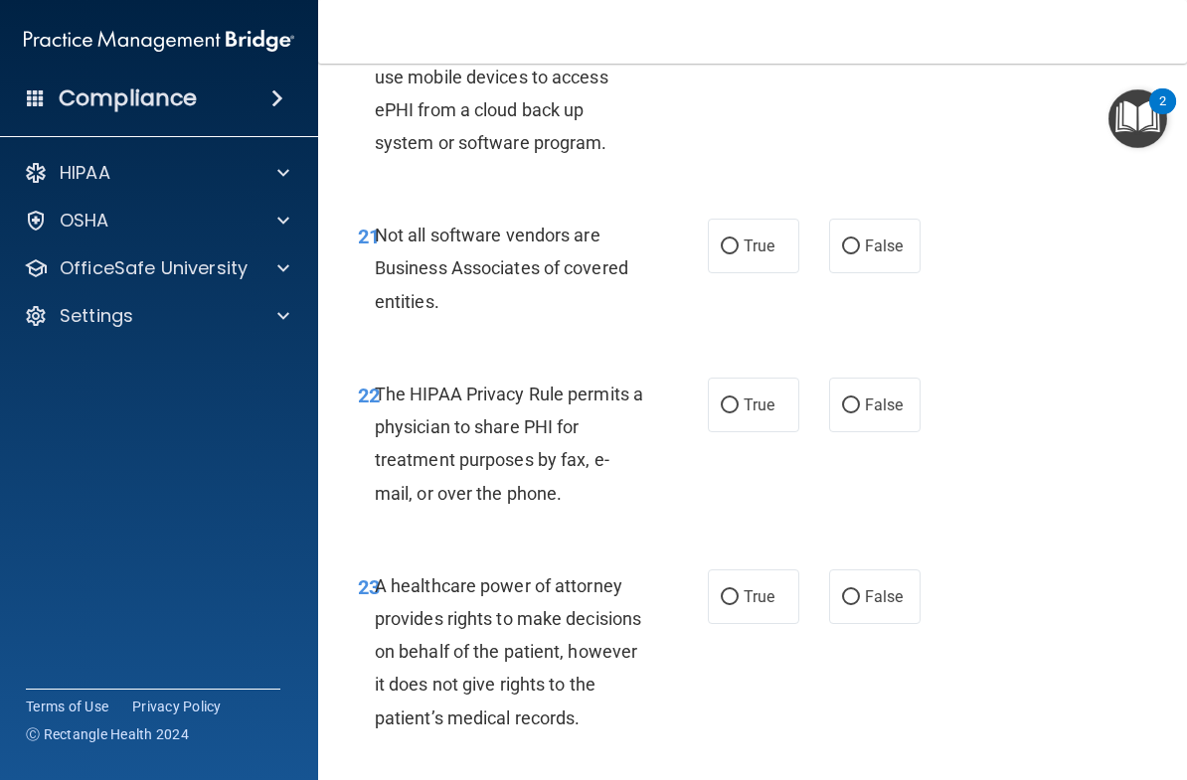
scroll to position [4717, 0]
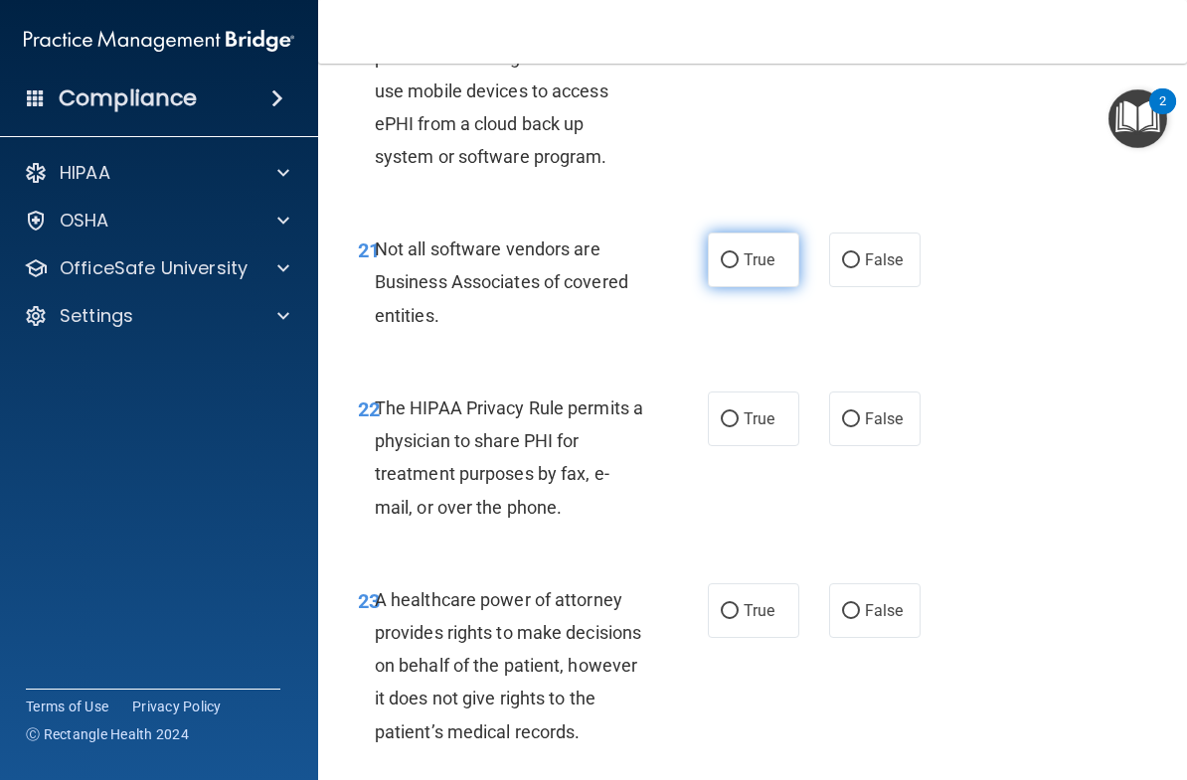
click at [767, 265] on span "True" at bounding box center [759, 260] width 31 height 19
click at [739, 265] on input "True" at bounding box center [730, 261] width 18 height 15
radio input "true"
click at [782, 426] on label "True" at bounding box center [753, 419] width 91 height 55
click at [739, 426] on input "True" at bounding box center [730, 420] width 18 height 15
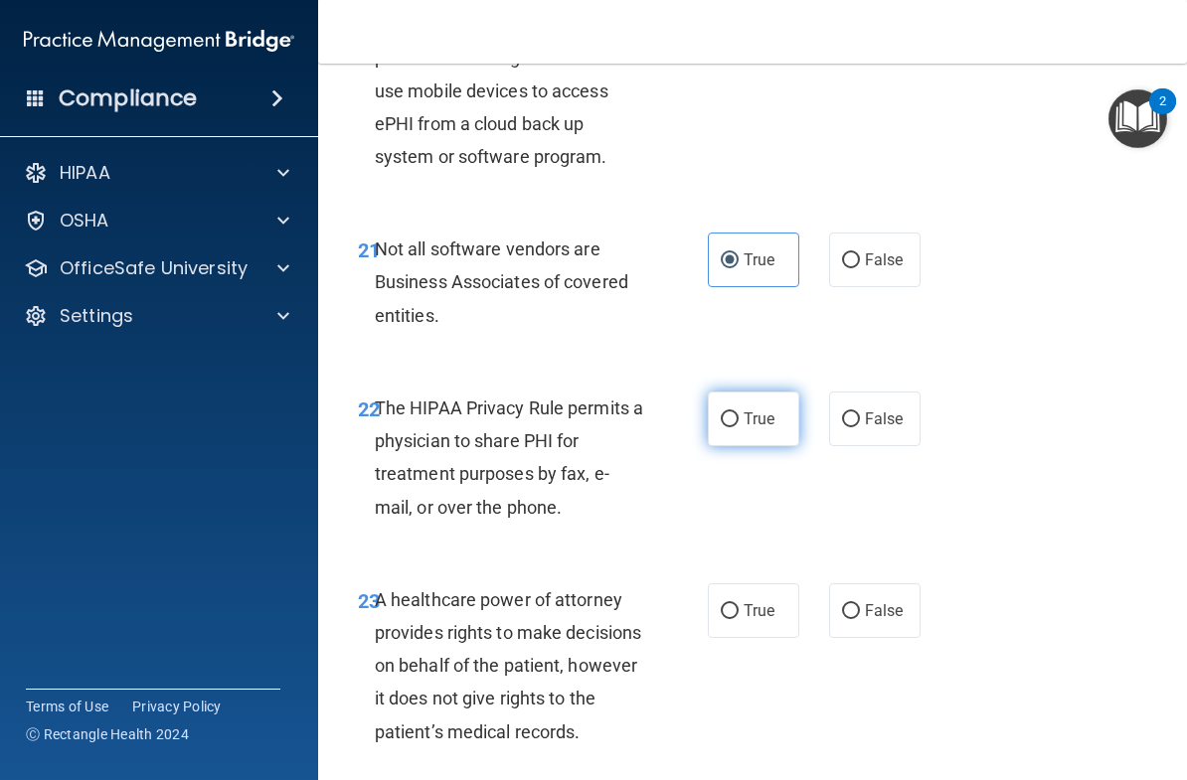
radio input "true"
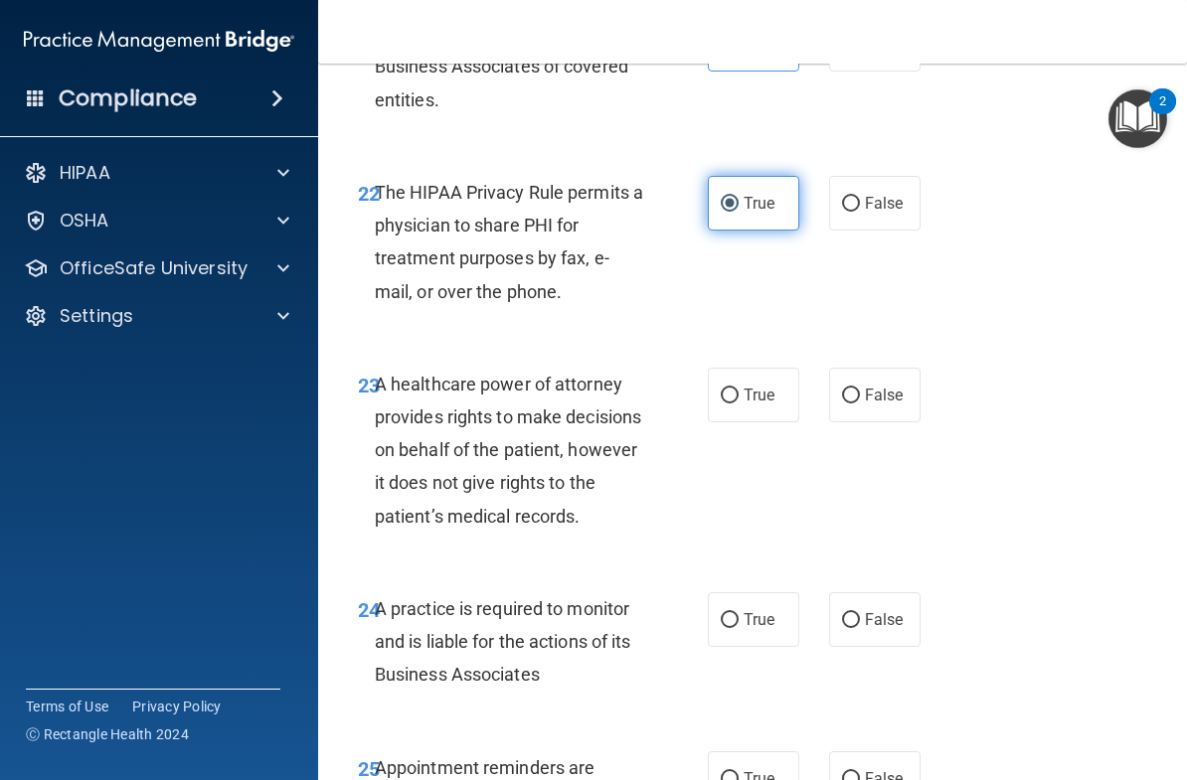
scroll to position [5012, 0]
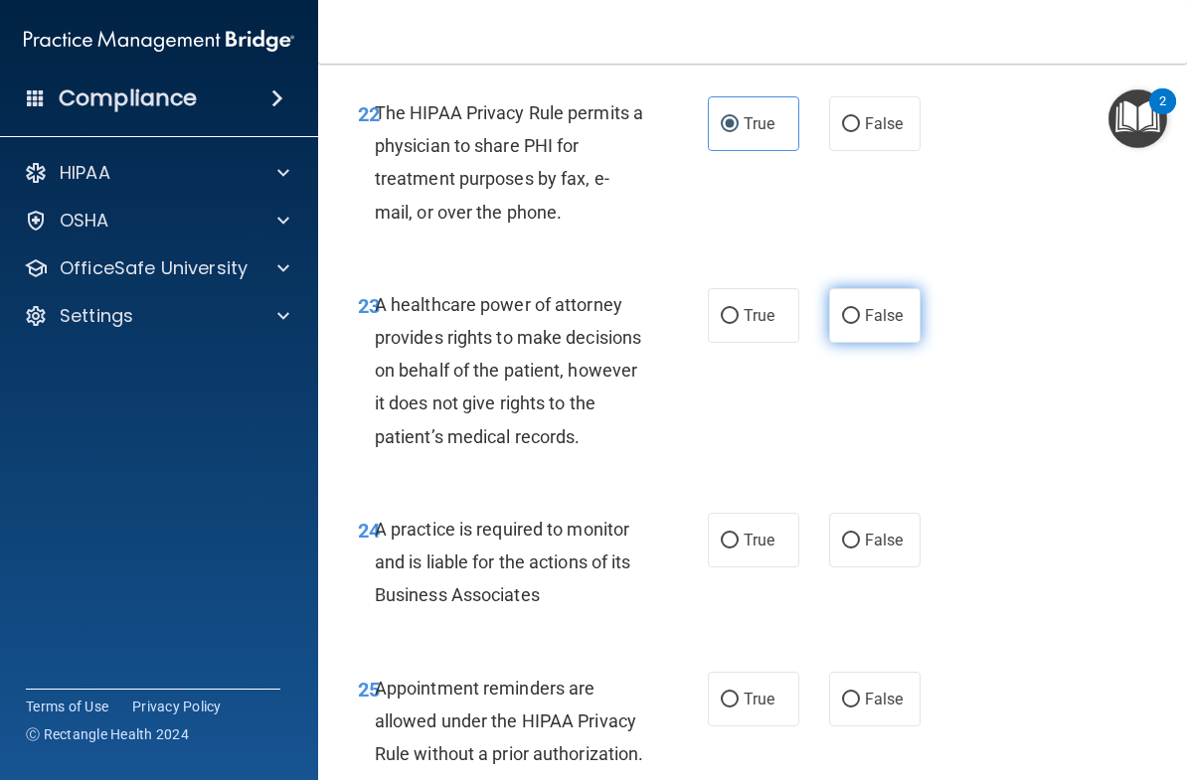
click at [884, 339] on label "False" at bounding box center [874, 315] width 91 height 55
click at [860, 324] on input "False" at bounding box center [851, 316] width 18 height 15
radio input "true"
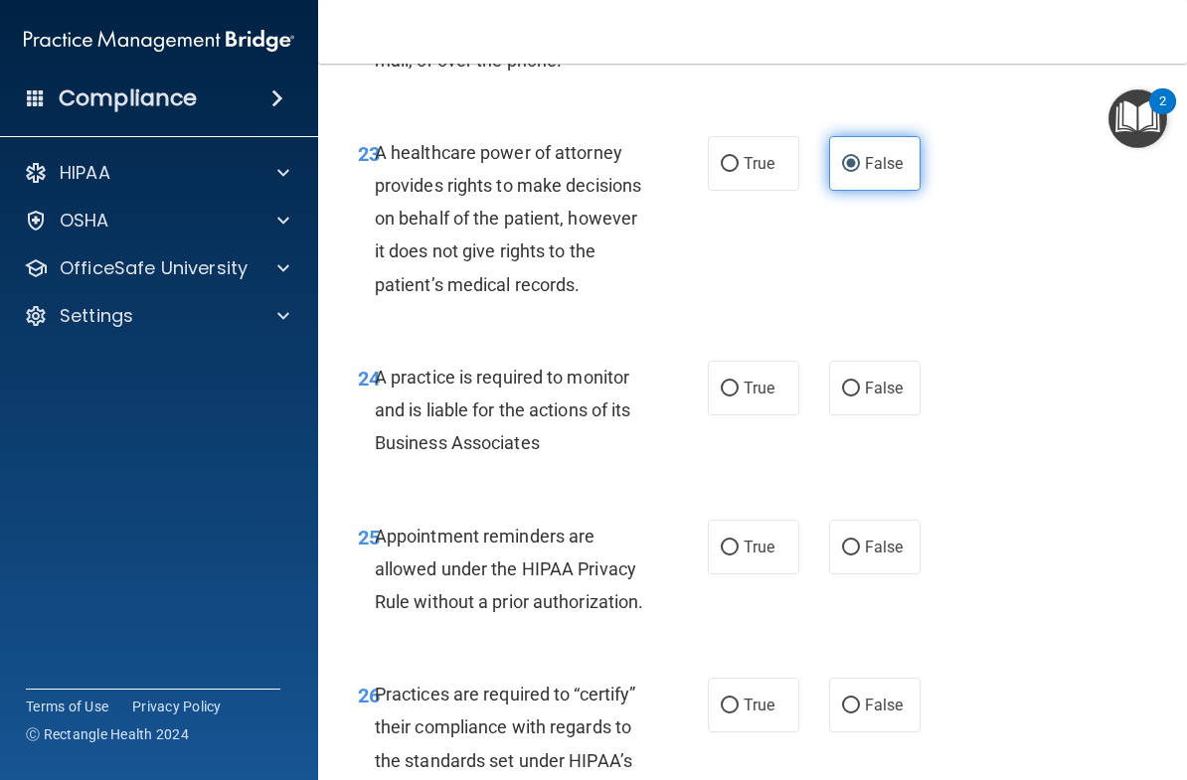
scroll to position [5181, 0]
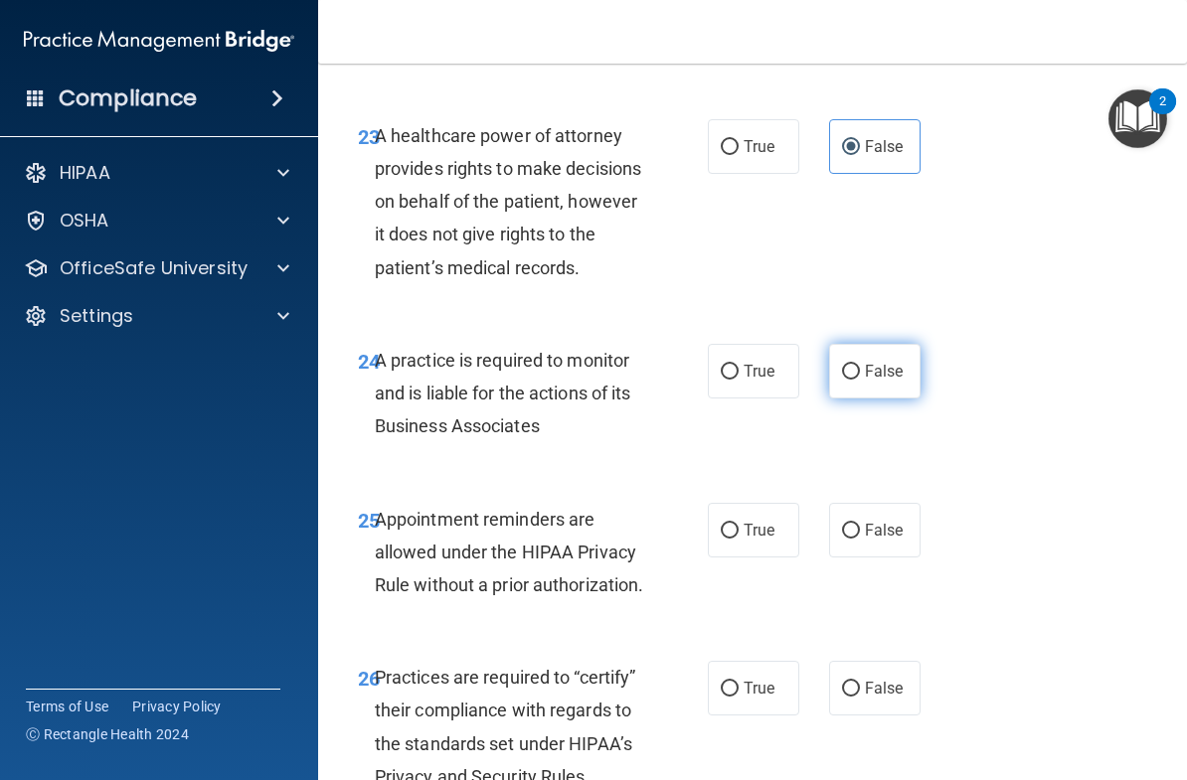
click at [864, 399] on label "False" at bounding box center [874, 371] width 91 height 55
click at [860, 380] on input "False" at bounding box center [851, 372] width 18 height 15
radio input "true"
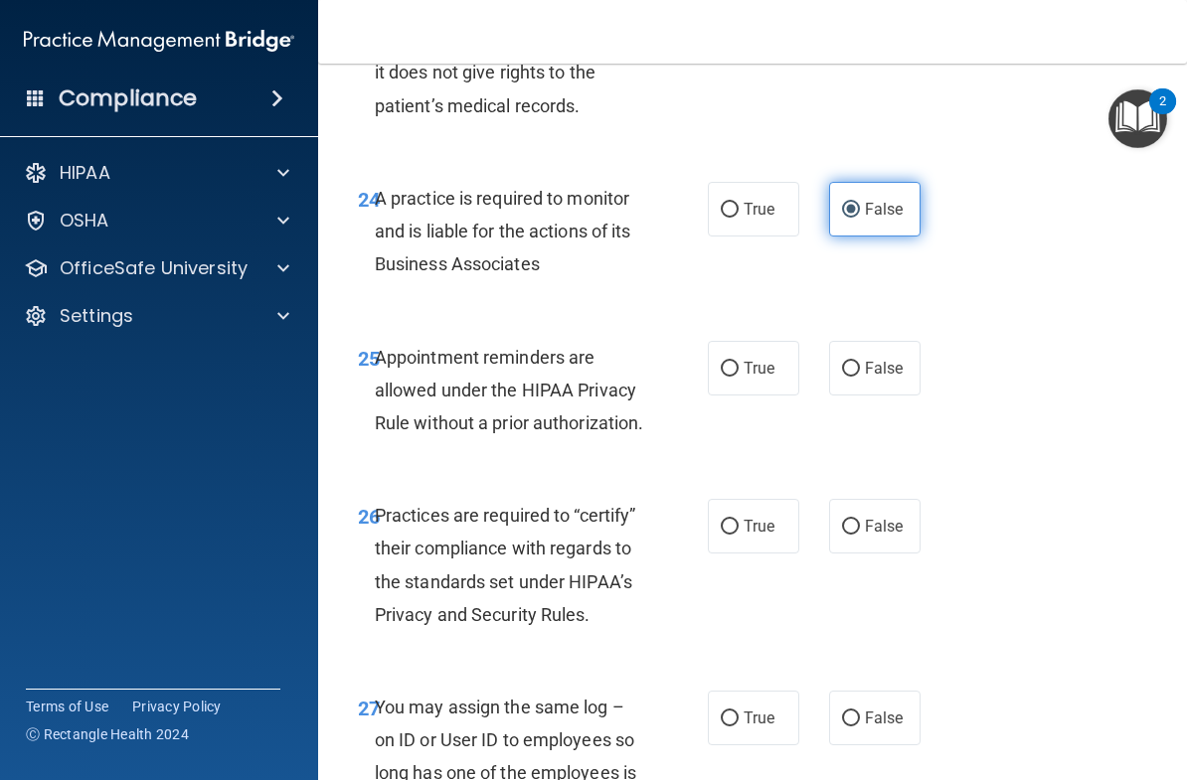
scroll to position [5347, 0]
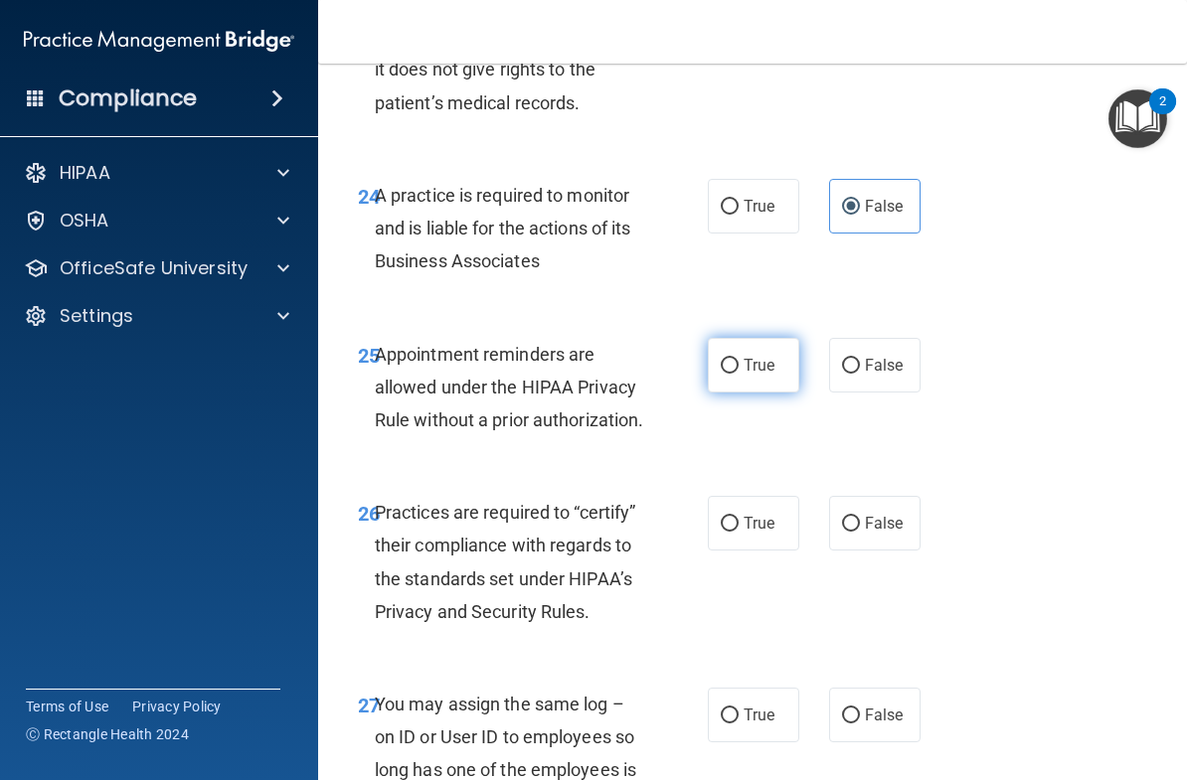
click at [756, 375] on span "True" at bounding box center [759, 365] width 31 height 19
click at [739, 374] on input "True" at bounding box center [730, 366] width 18 height 15
radio input "true"
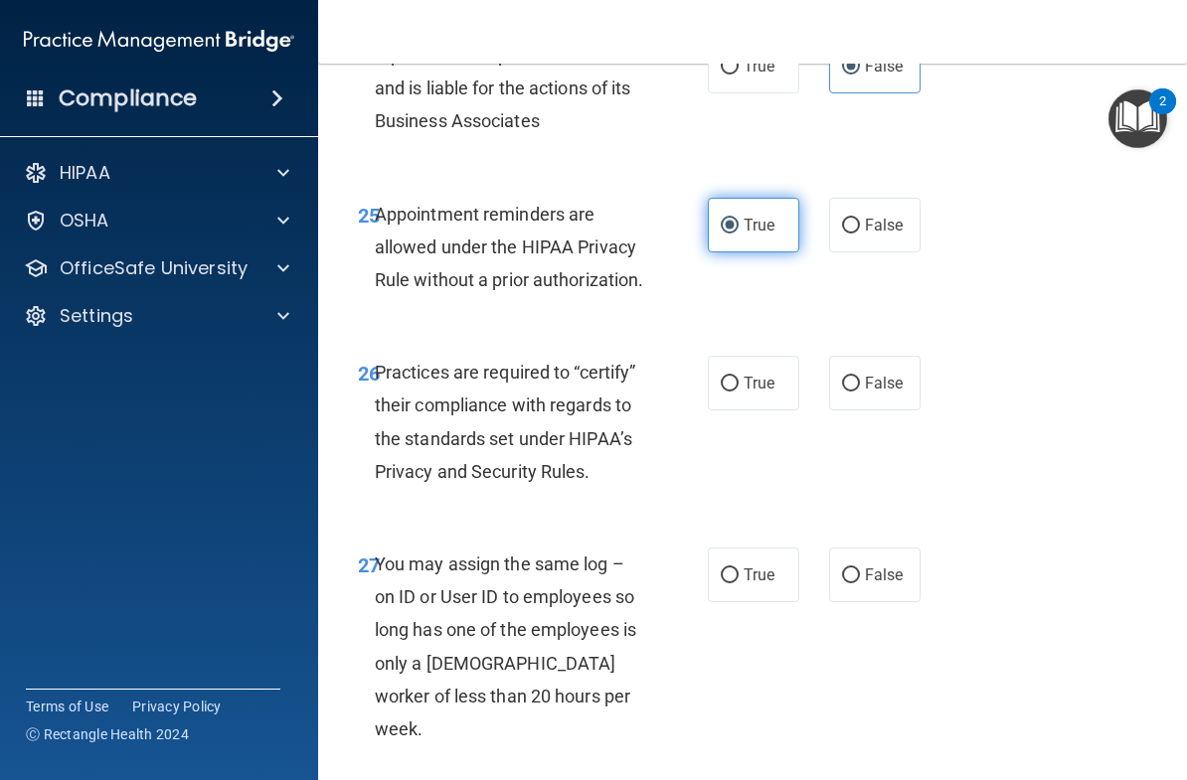
scroll to position [5551, 0]
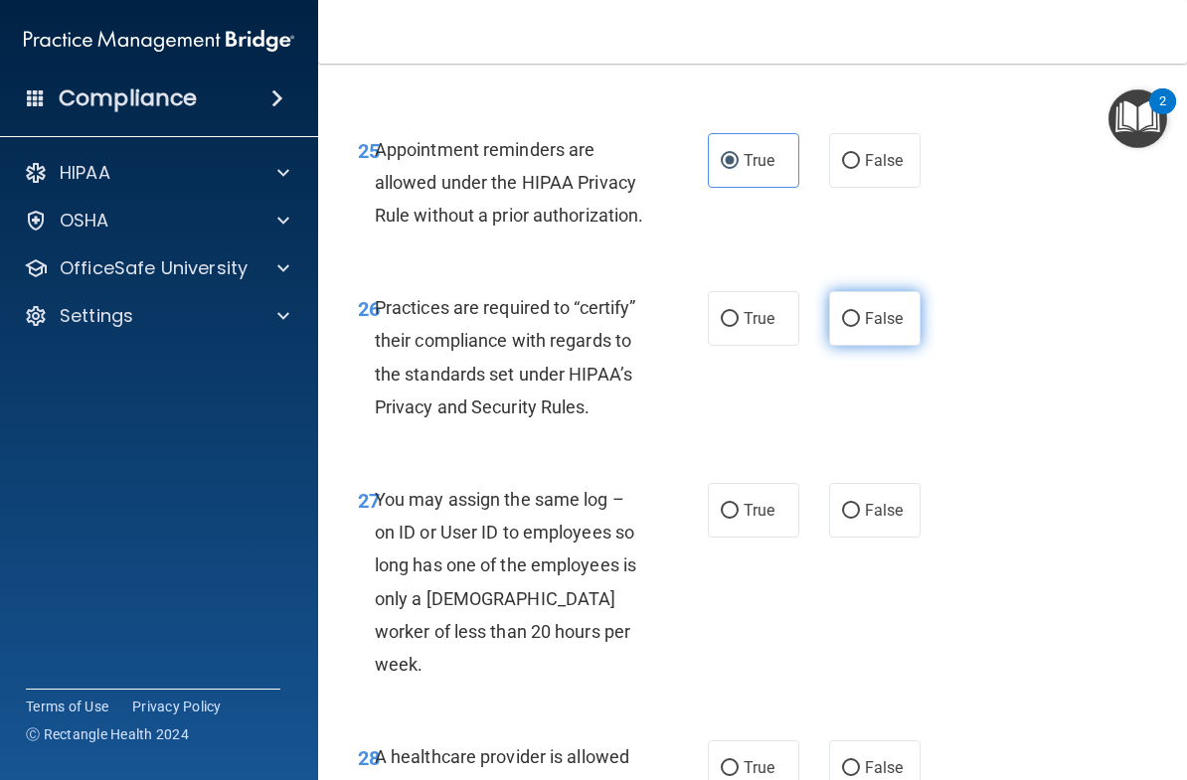
click at [877, 328] on span "False" at bounding box center [884, 318] width 39 height 19
click at [860, 327] on input "False" at bounding box center [851, 319] width 18 height 15
radio input "true"
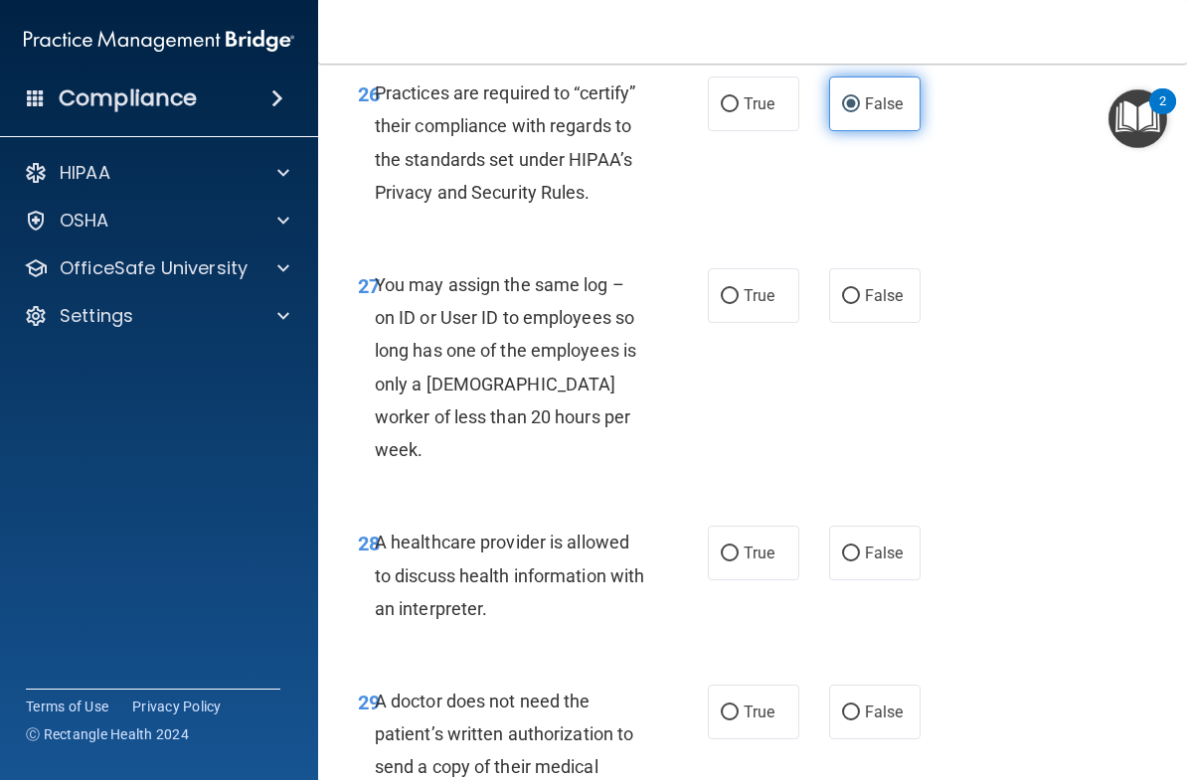
scroll to position [5770, 0]
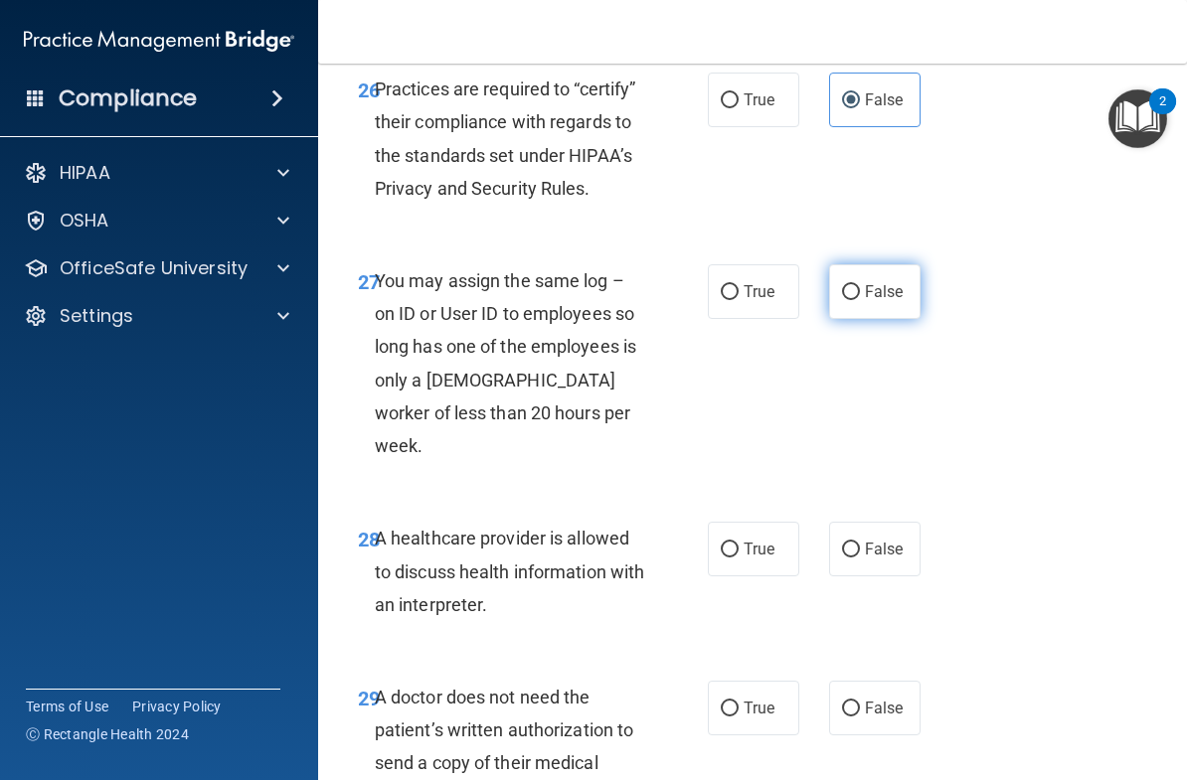
click at [910, 319] on label "False" at bounding box center [874, 291] width 91 height 55
click at [860, 300] on input "False" at bounding box center [851, 292] width 18 height 15
radio input "true"
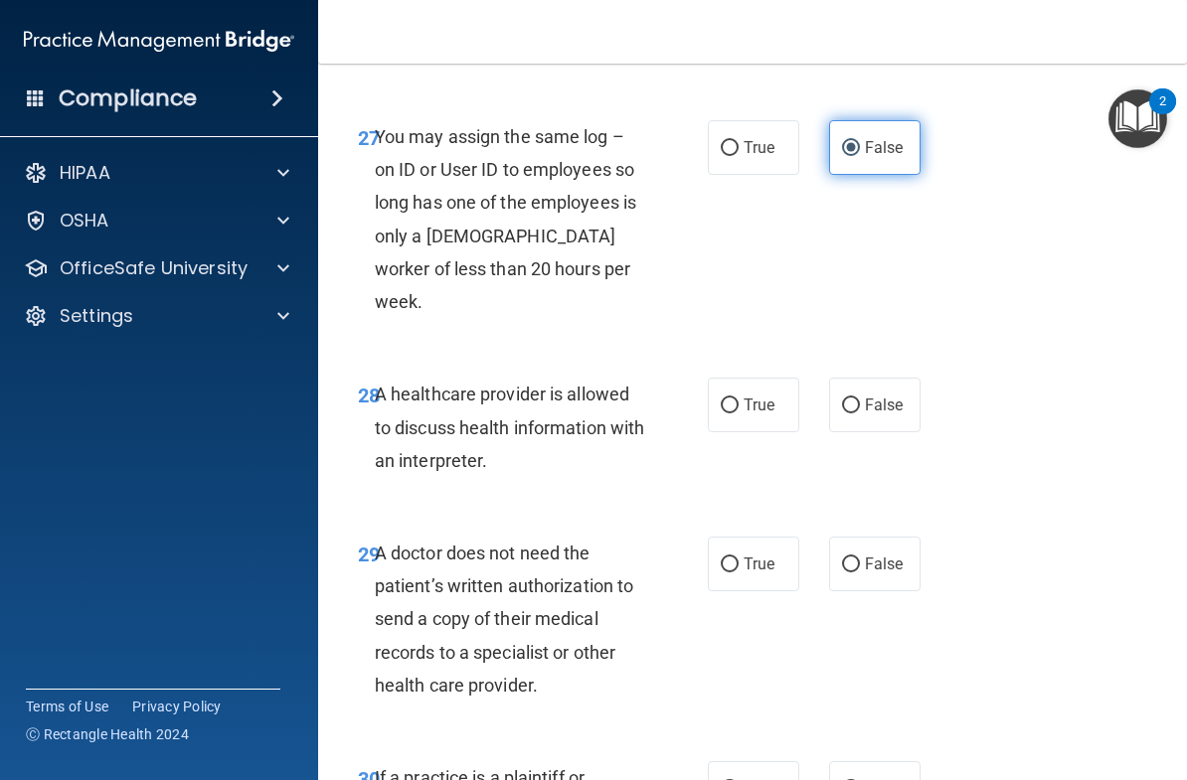
scroll to position [5935, 0]
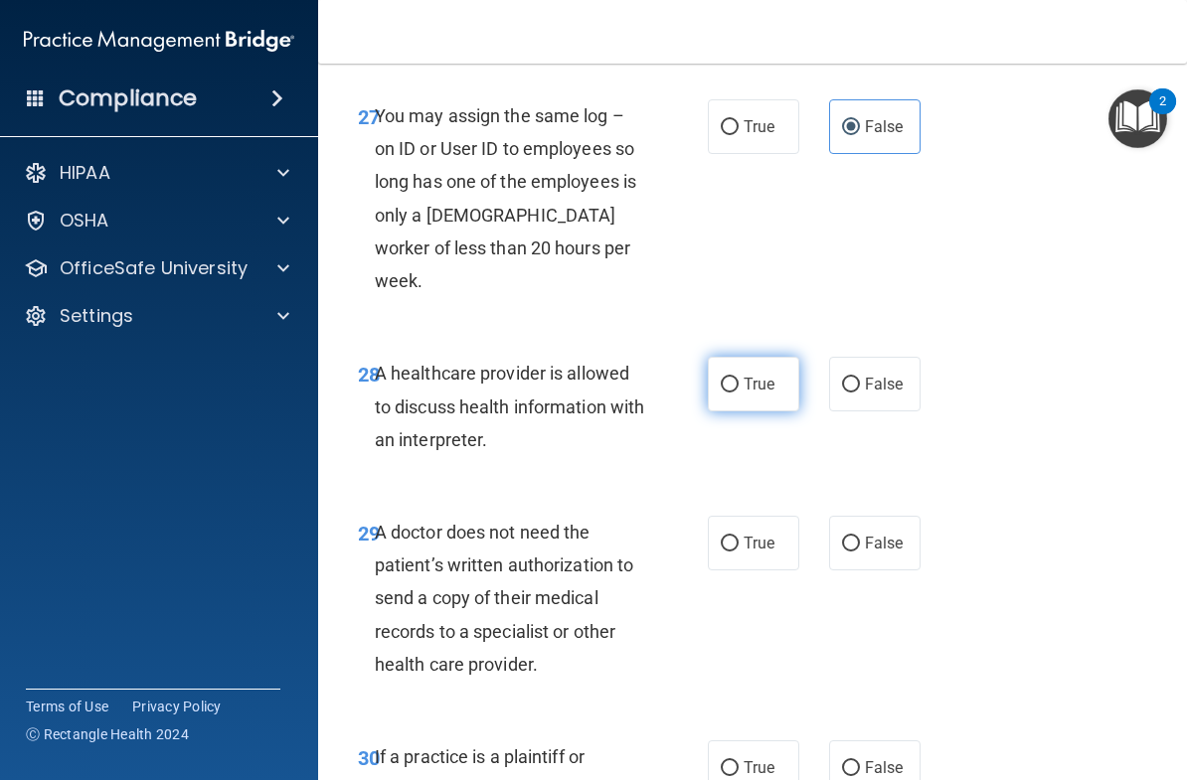
click at [757, 394] on span "True" at bounding box center [759, 384] width 31 height 19
click at [739, 393] on input "True" at bounding box center [730, 385] width 18 height 15
radio input "true"
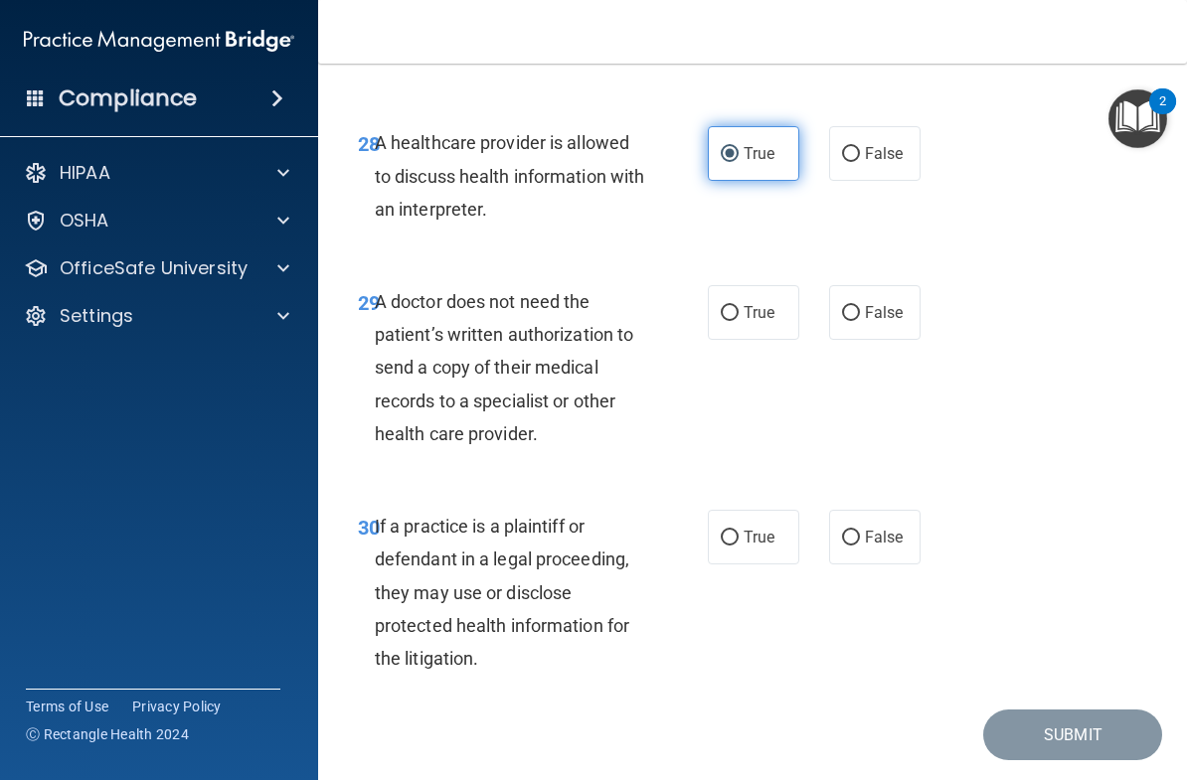
scroll to position [6171, 0]
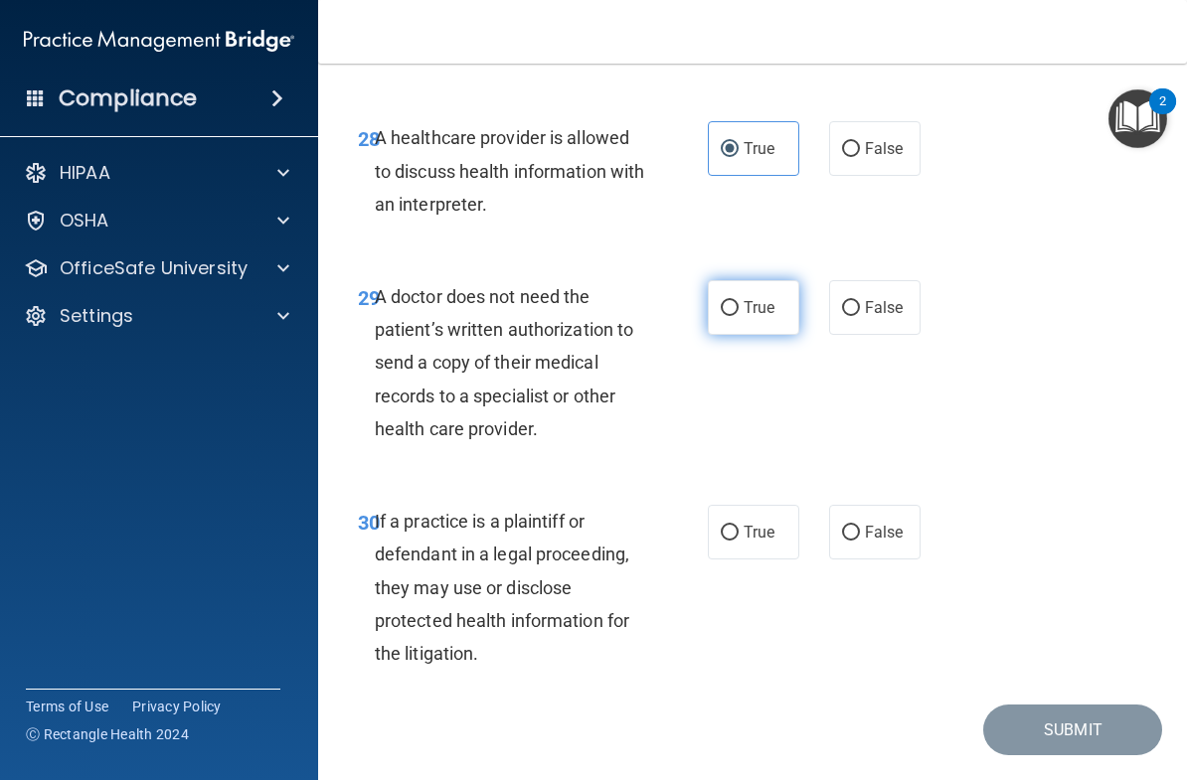
click at [764, 317] on span "True" at bounding box center [759, 307] width 31 height 19
click at [739, 316] on input "True" at bounding box center [730, 308] width 18 height 15
radio input "true"
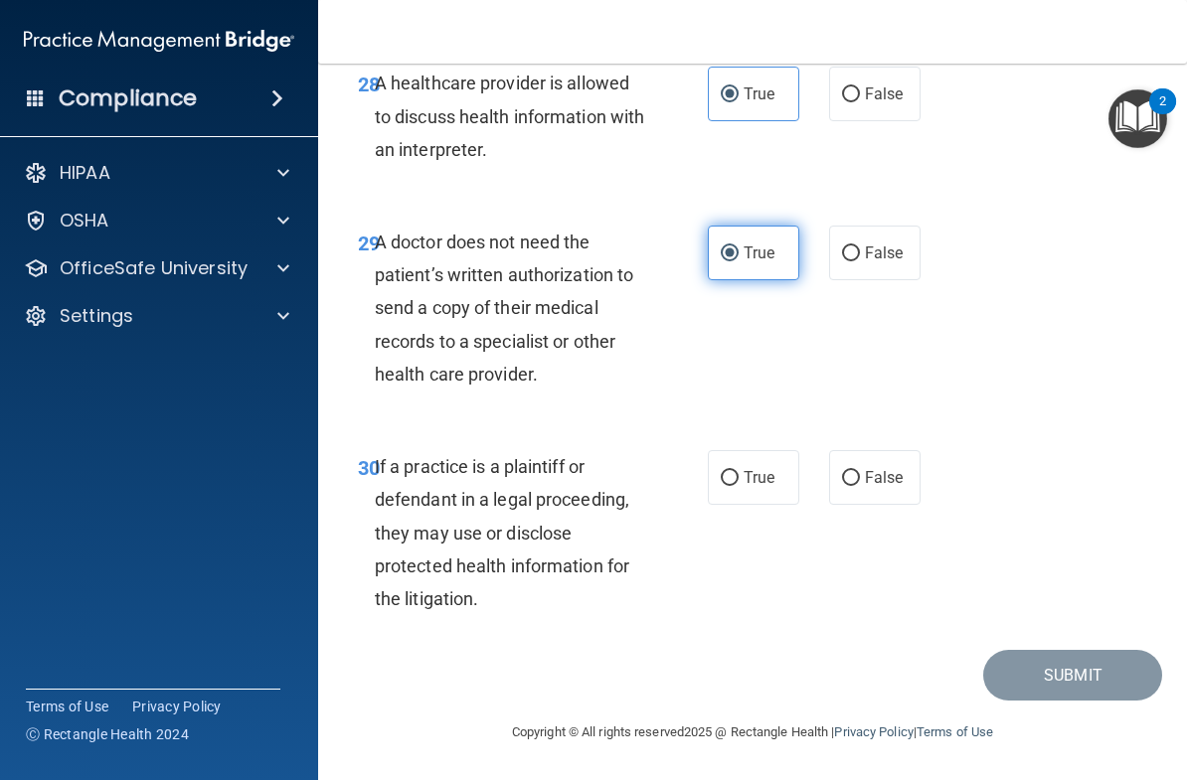
scroll to position [6257, 0]
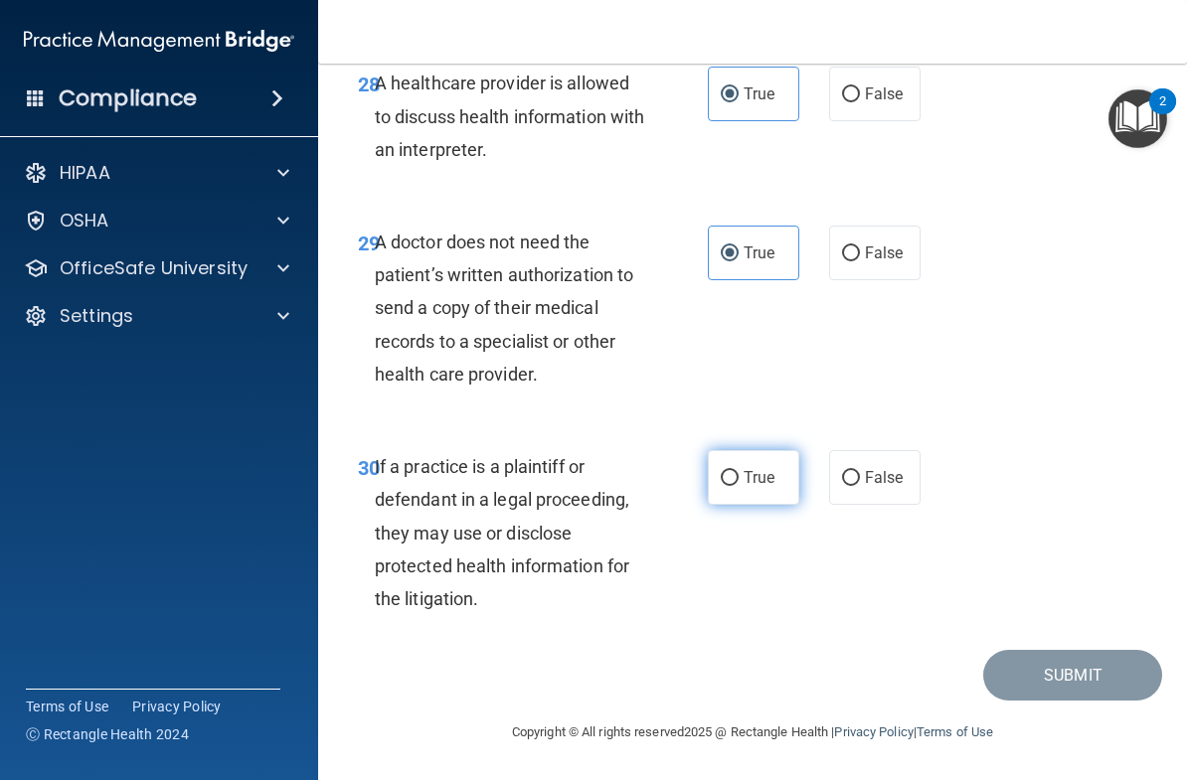
click at [747, 480] on span "True" at bounding box center [759, 477] width 31 height 19
click at [739, 480] on input "True" at bounding box center [730, 478] width 18 height 15
radio input "true"
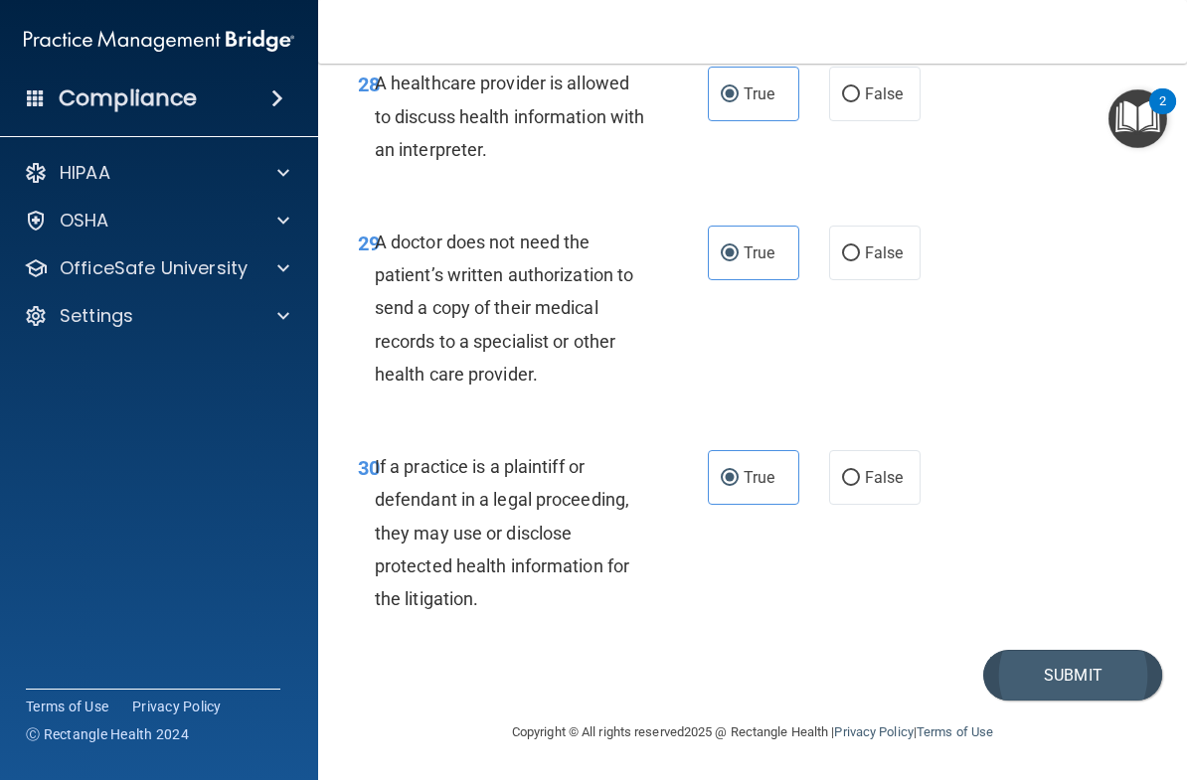
click at [1104, 660] on button "Submit" at bounding box center [1072, 675] width 179 height 51
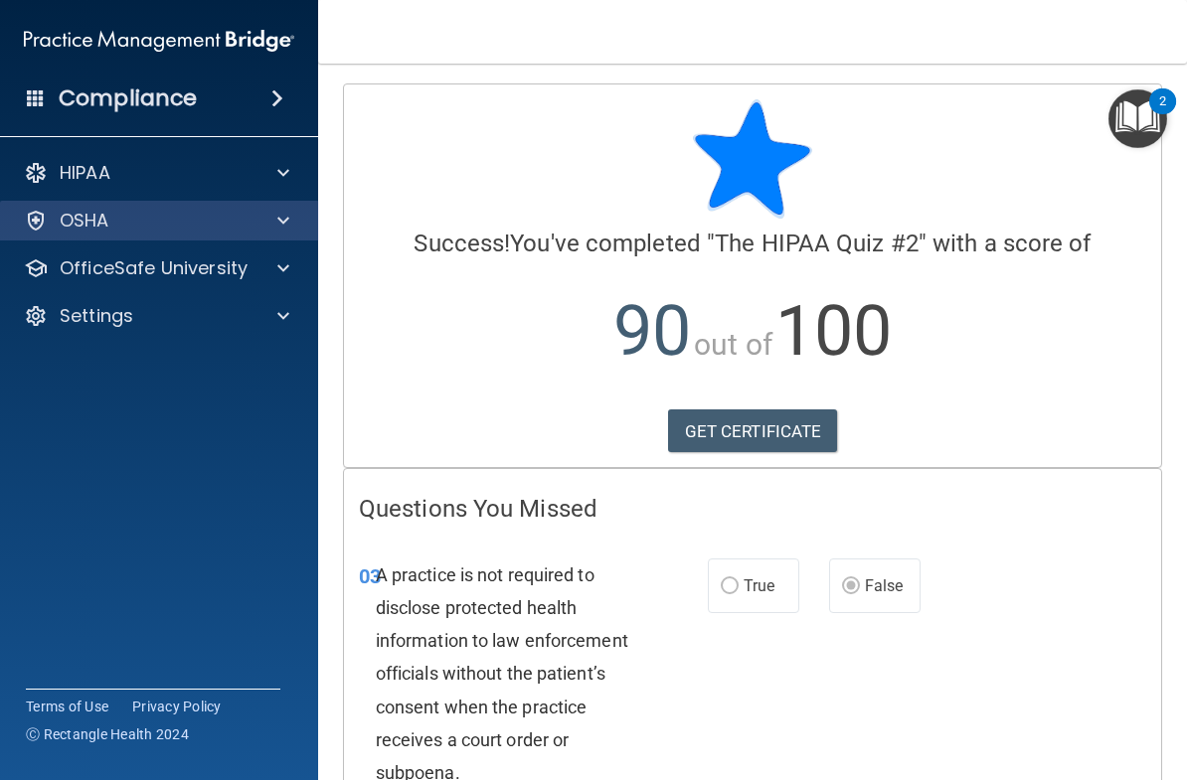
click at [292, 228] on div at bounding box center [280, 221] width 50 height 24
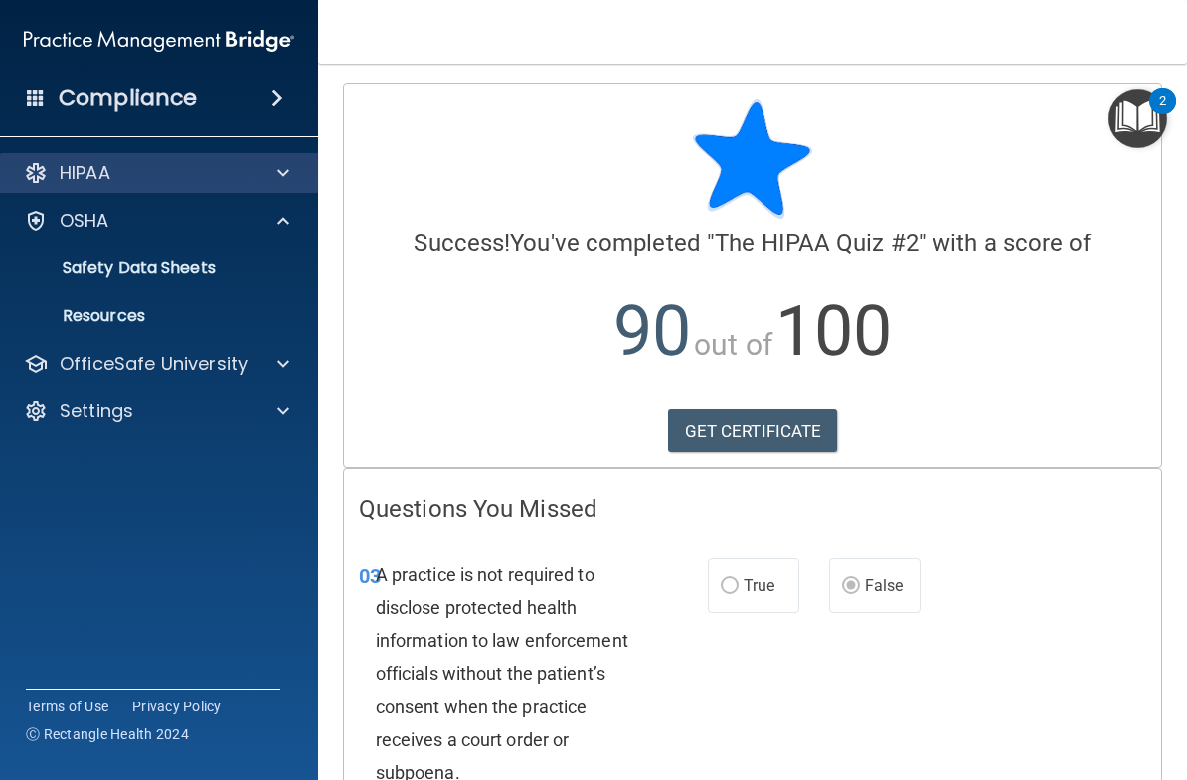
click at [291, 166] on div at bounding box center [280, 173] width 50 height 24
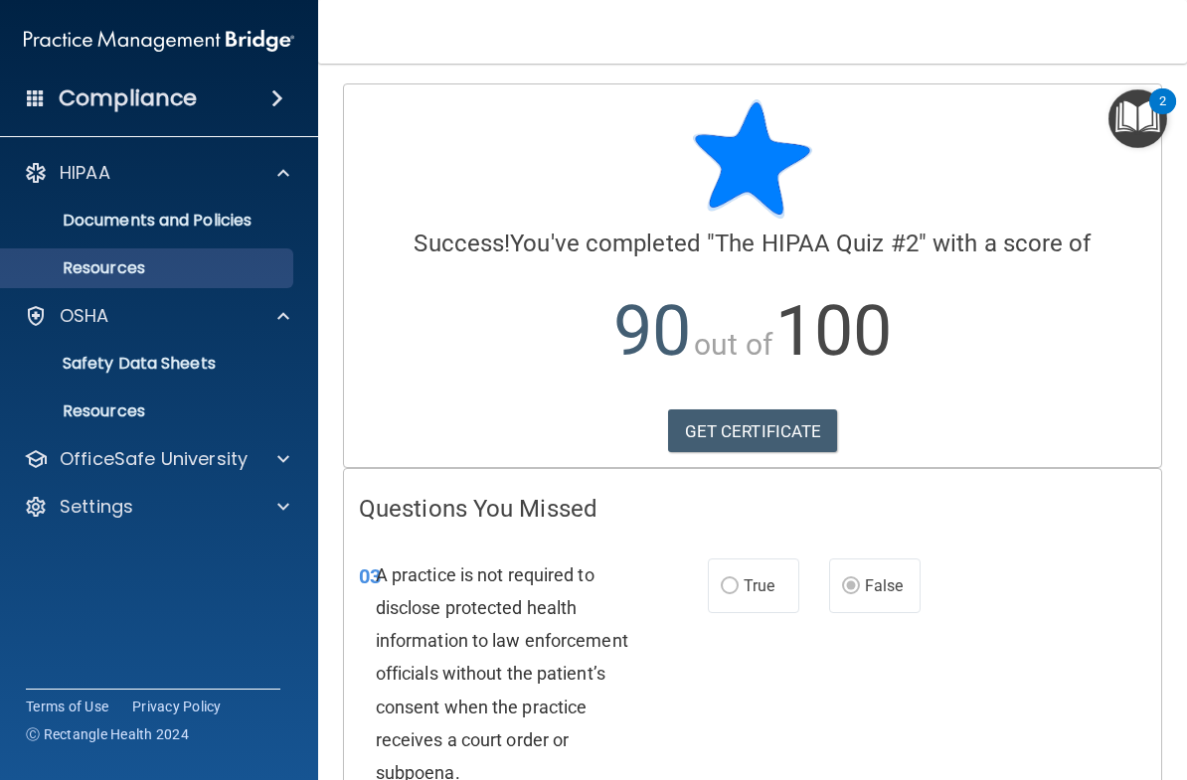
click at [158, 276] on p "Resources" at bounding box center [148, 268] width 271 height 20
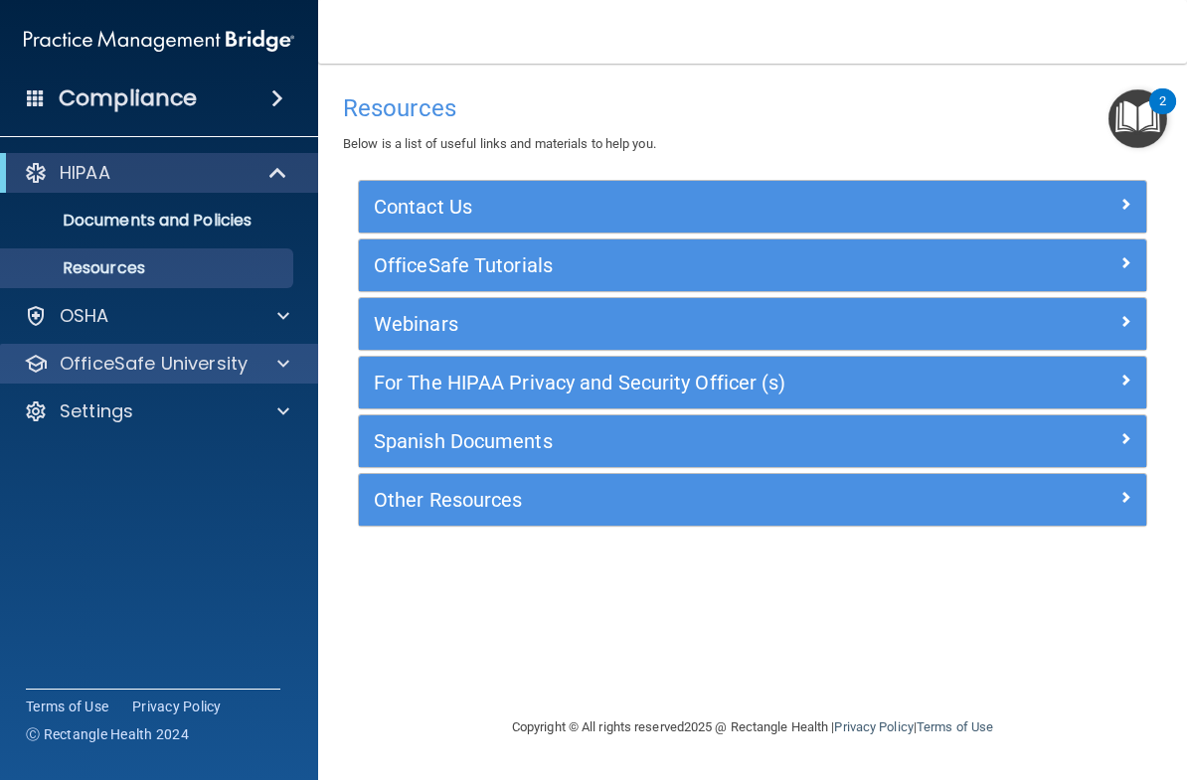
click at [235, 364] on p "OfficeSafe University" at bounding box center [154, 364] width 188 height 24
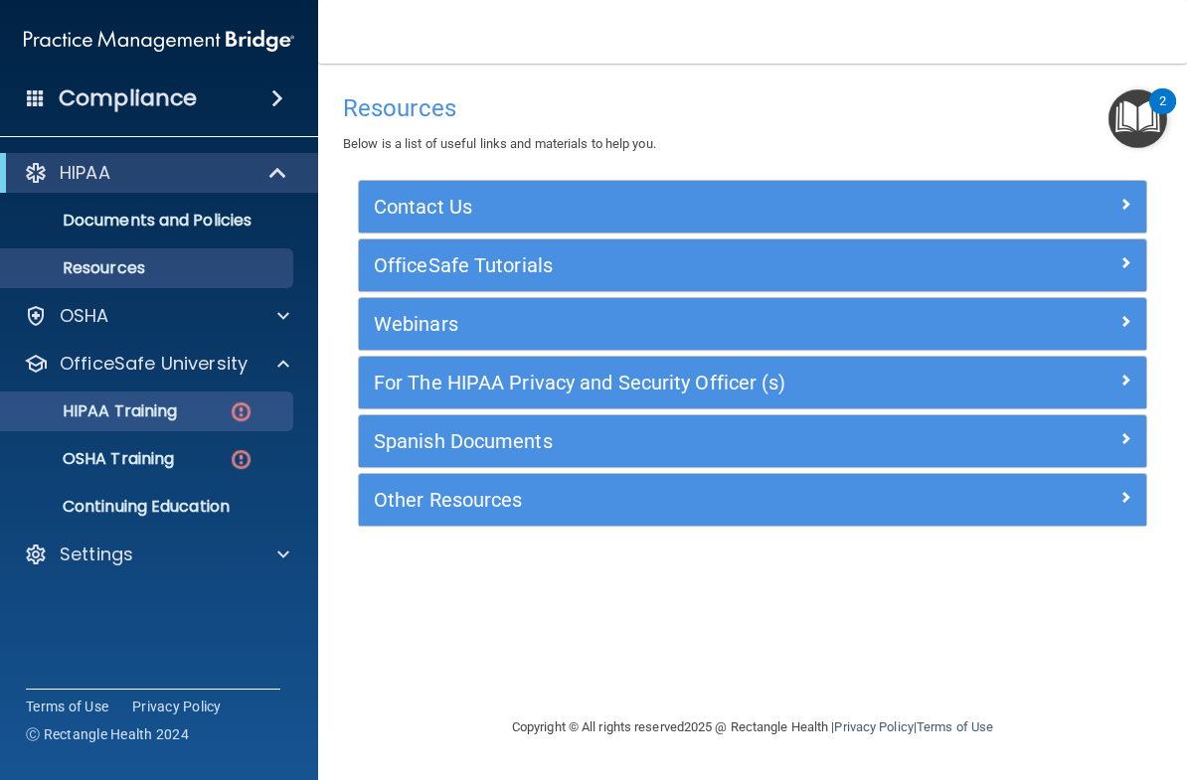
click at [245, 406] on img at bounding box center [241, 412] width 25 height 25
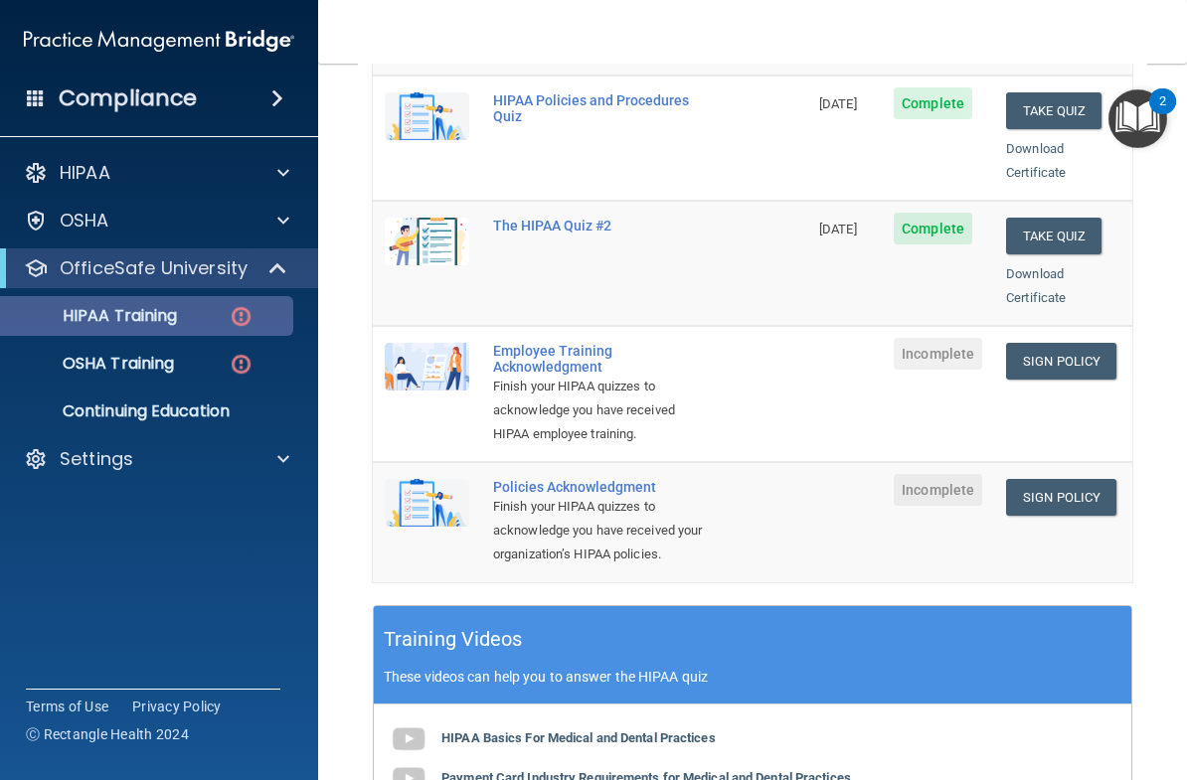
scroll to position [425, 0]
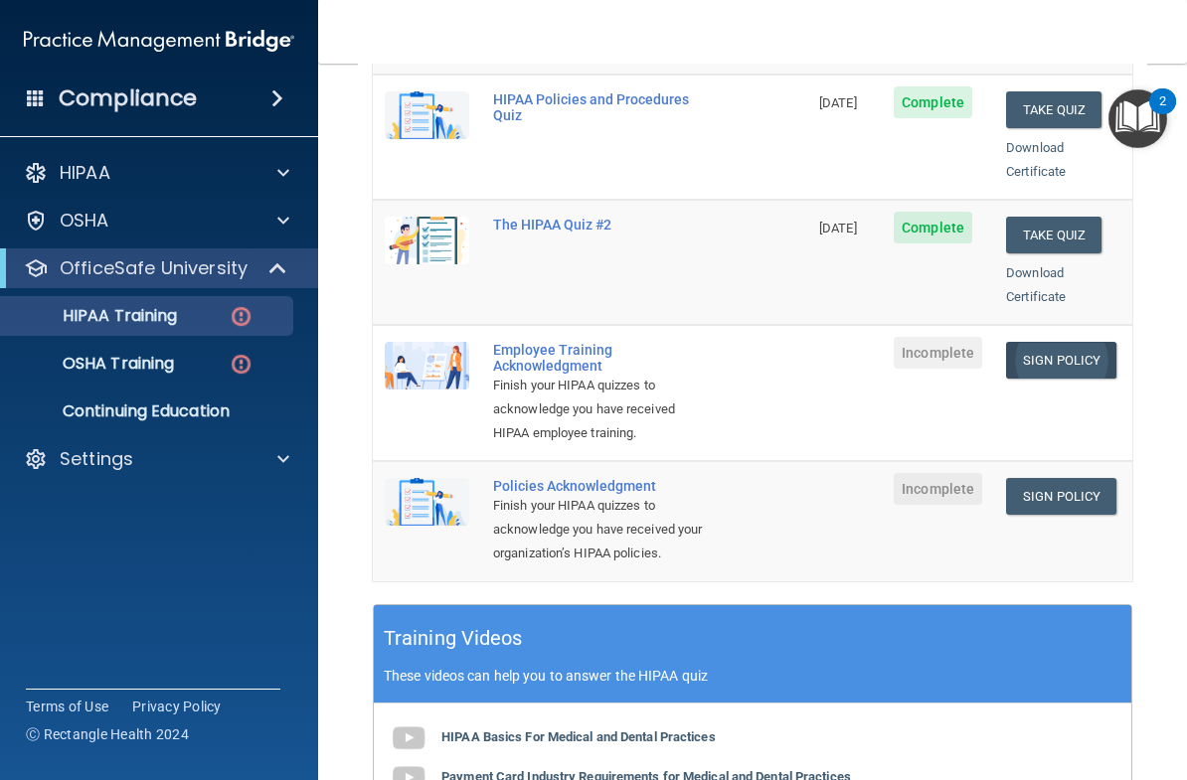
click at [1084, 342] on link "Sign Policy" at bounding box center [1061, 360] width 110 height 37
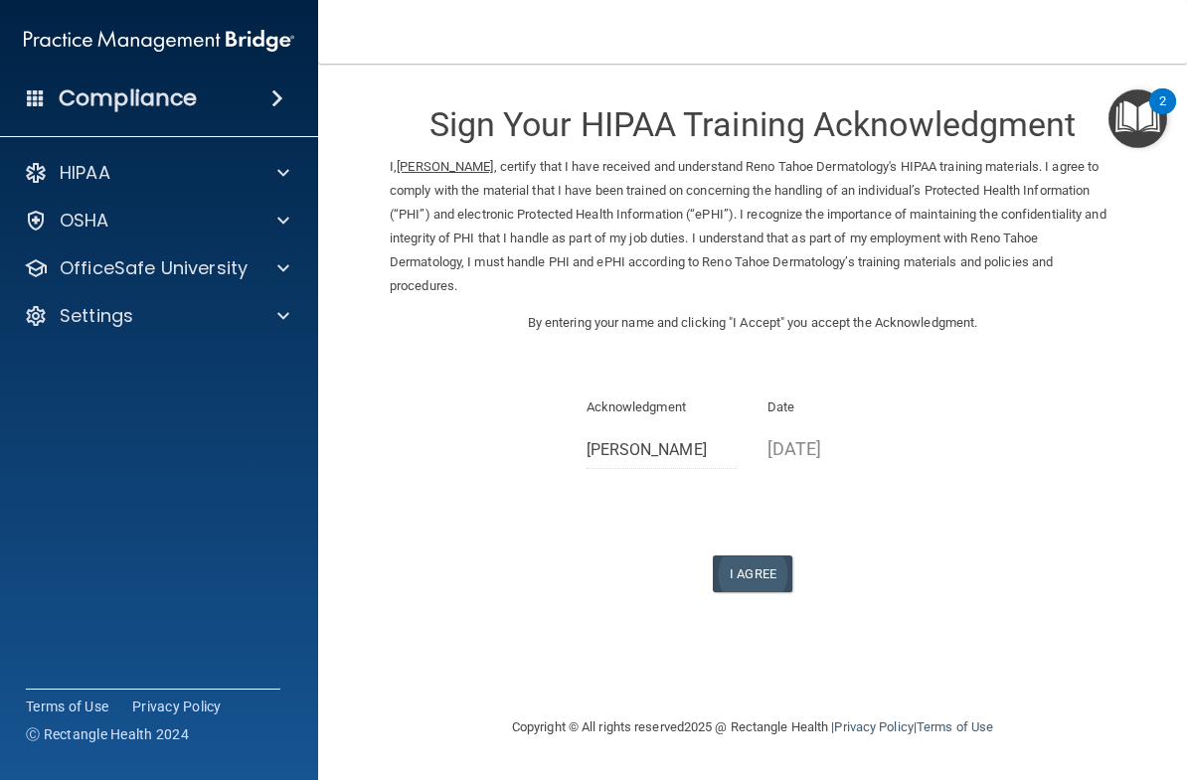
click at [771, 562] on button "I Agree" at bounding box center [753, 574] width 80 height 37
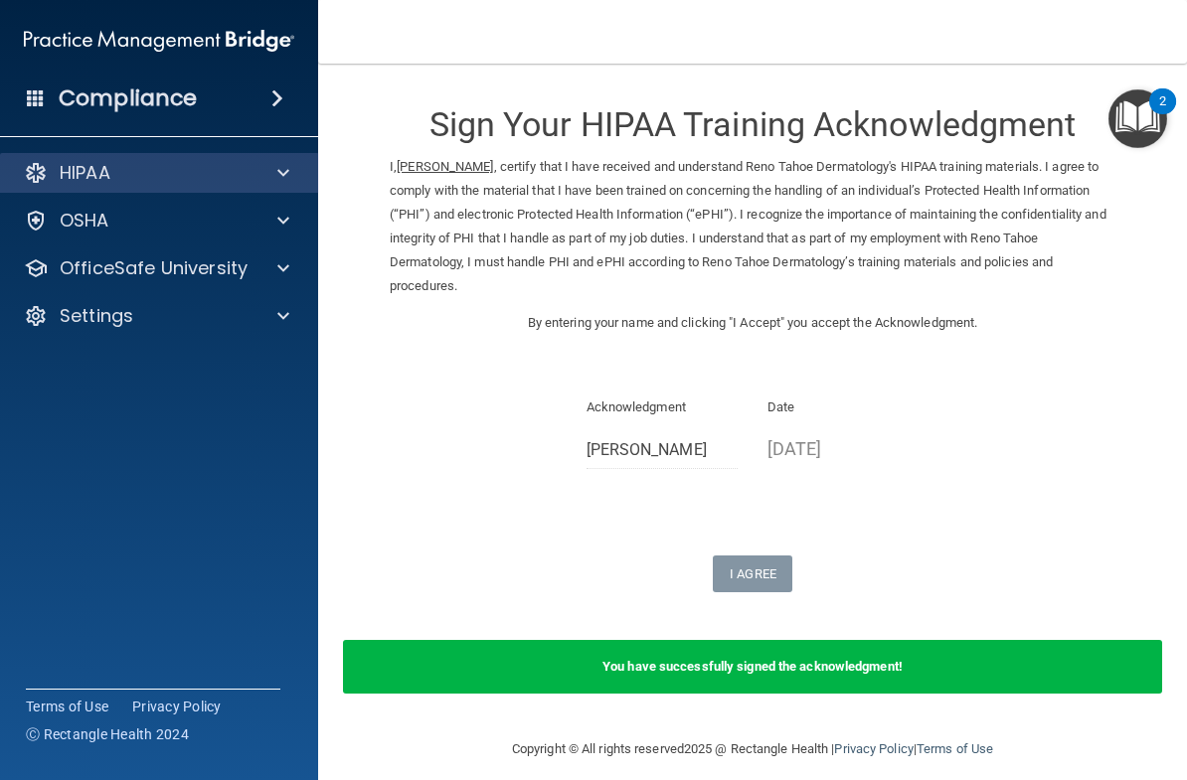
click at [295, 172] on div at bounding box center [280, 173] width 50 height 24
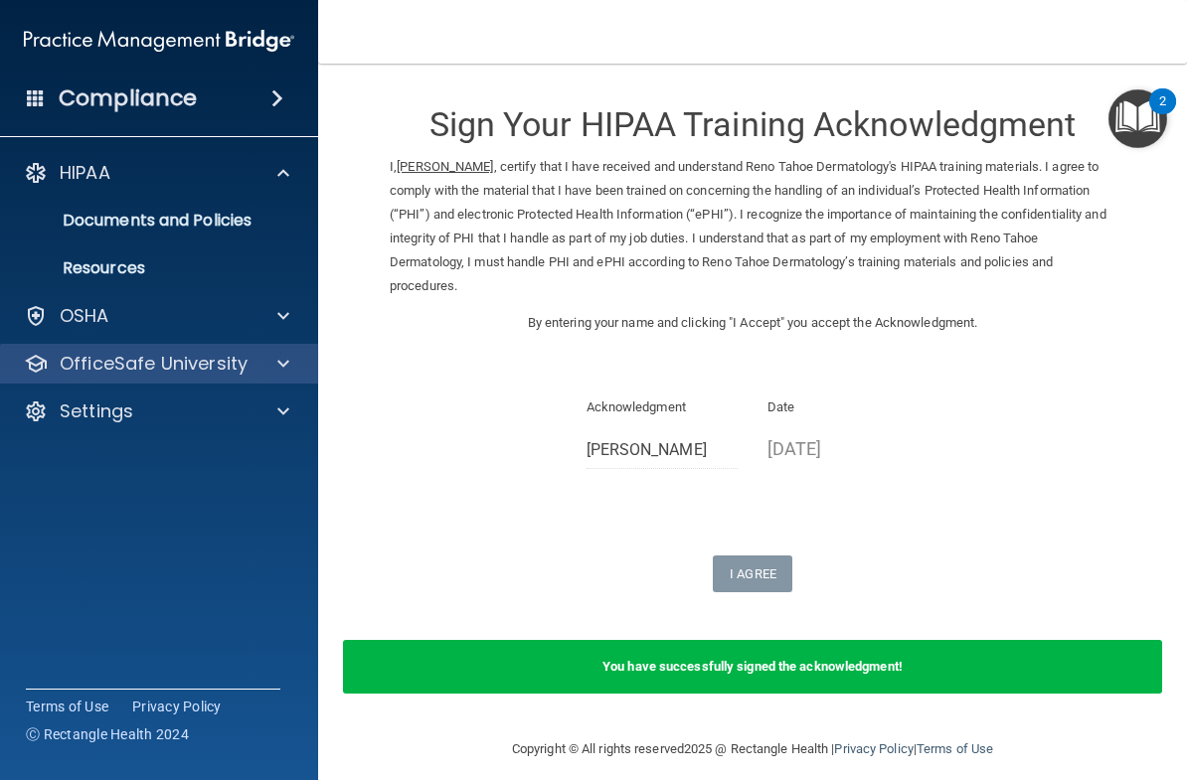
click at [299, 364] on div at bounding box center [280, 364] width 50 height 24
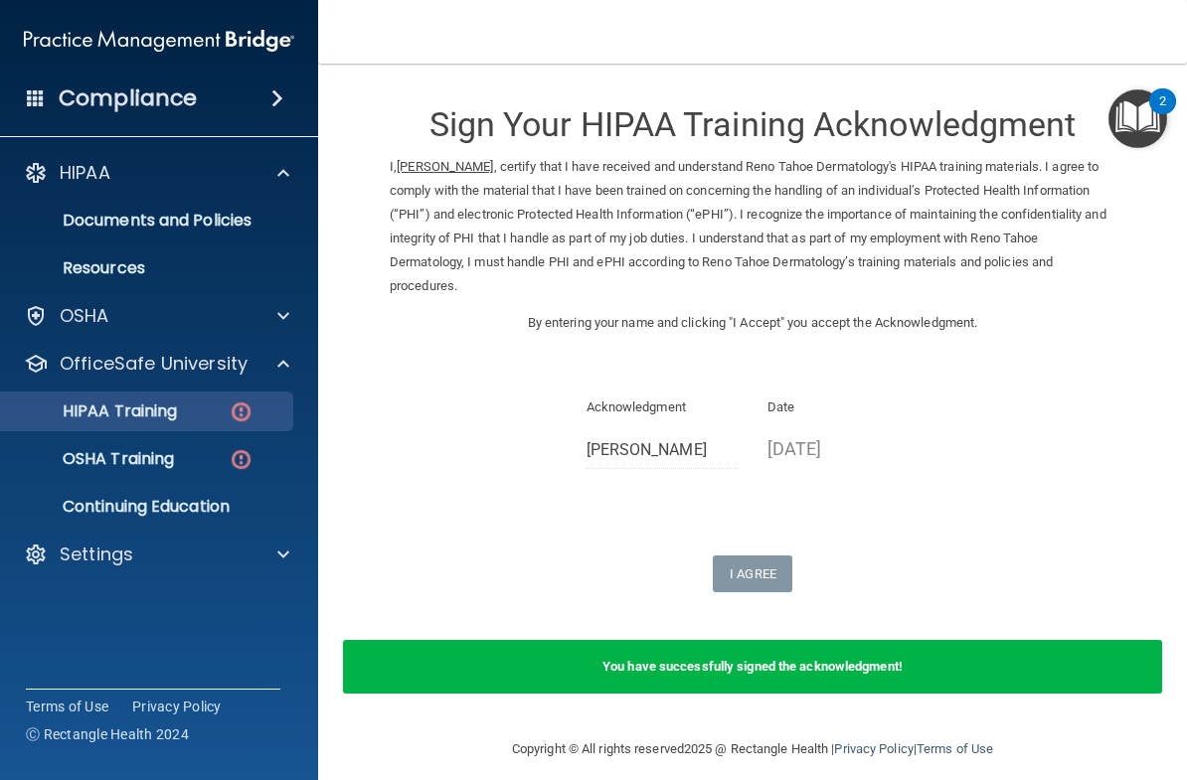
click at [241, 409] on img at bounding box center [241, 412] width 25 height 25
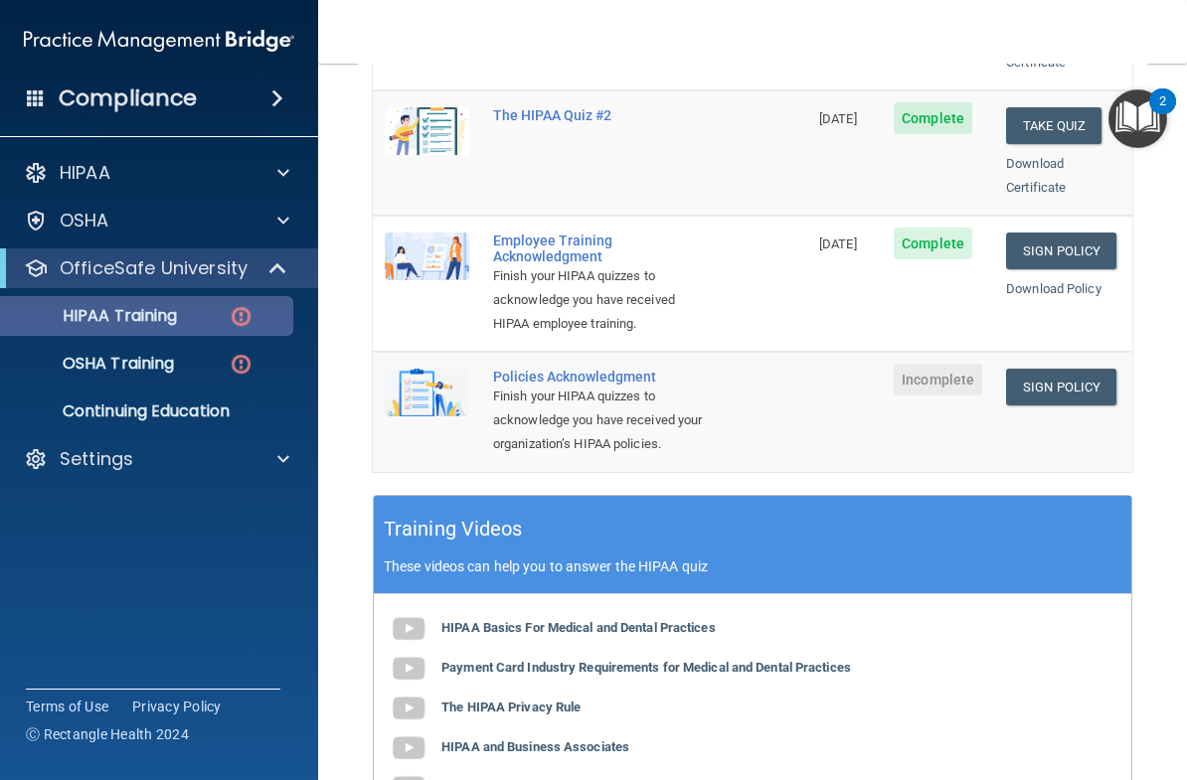
scroll to position [517, 0]
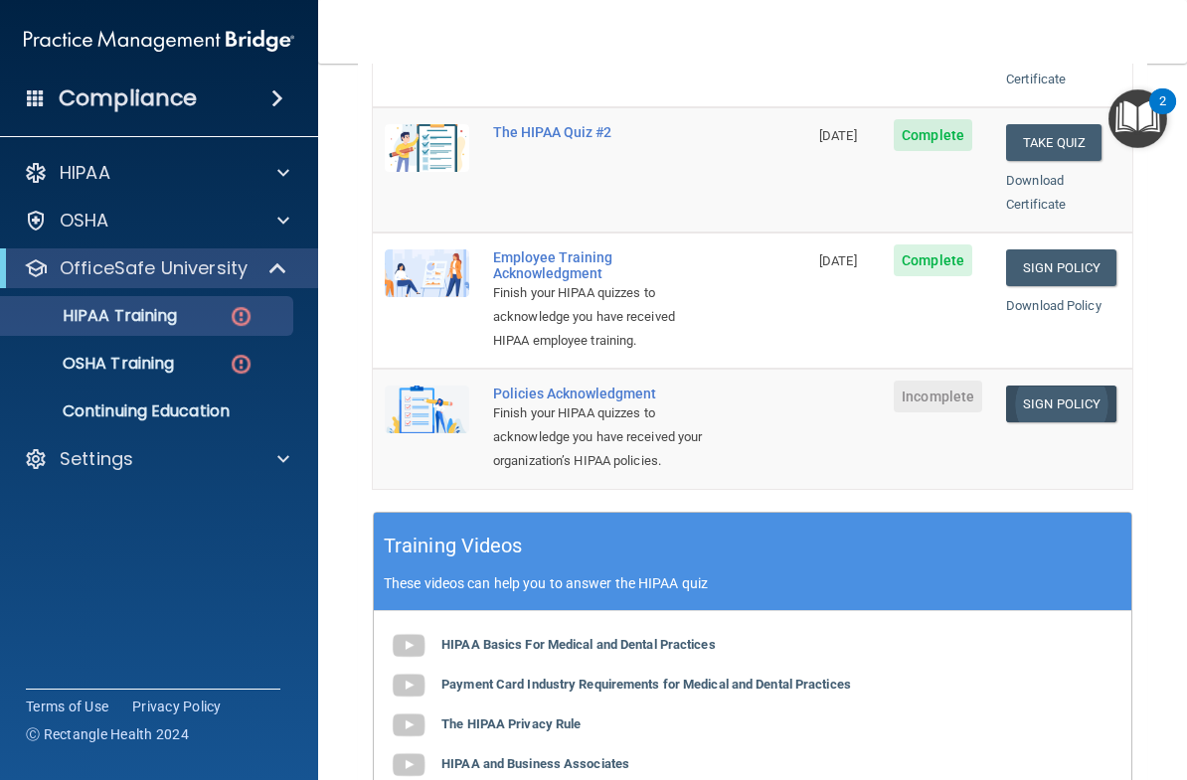
click at [1102, 386] on link "Sign Policy" at bounding box center [1061, 404] width 110 height 37
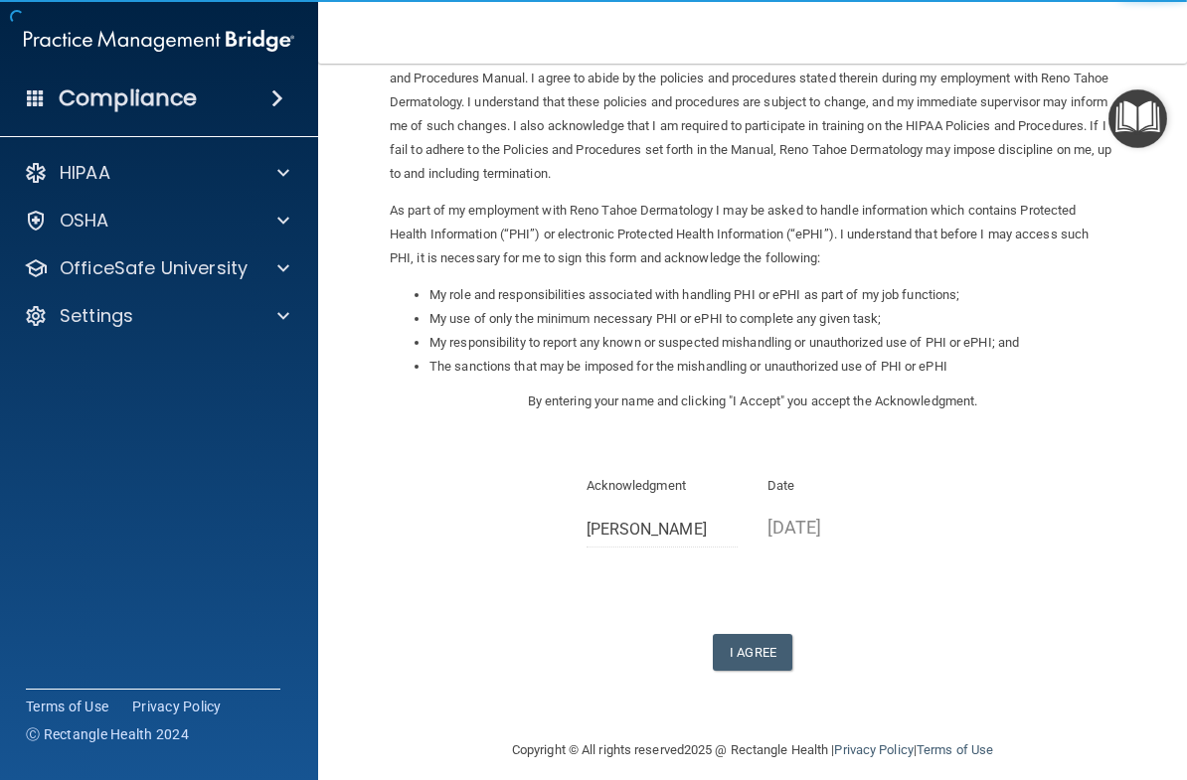
scroll to position [111, 0]
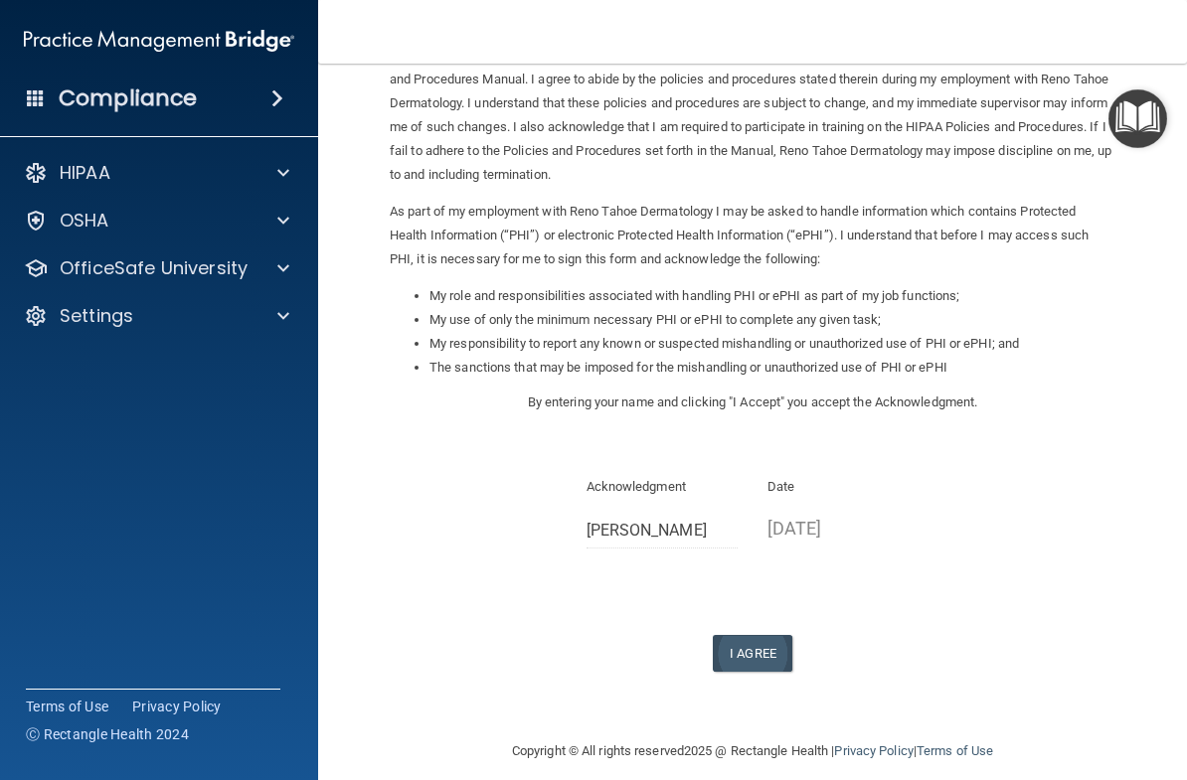
click at [760, 642] on button "I Agree" at bounding box center [753, 653] width 80 height 37
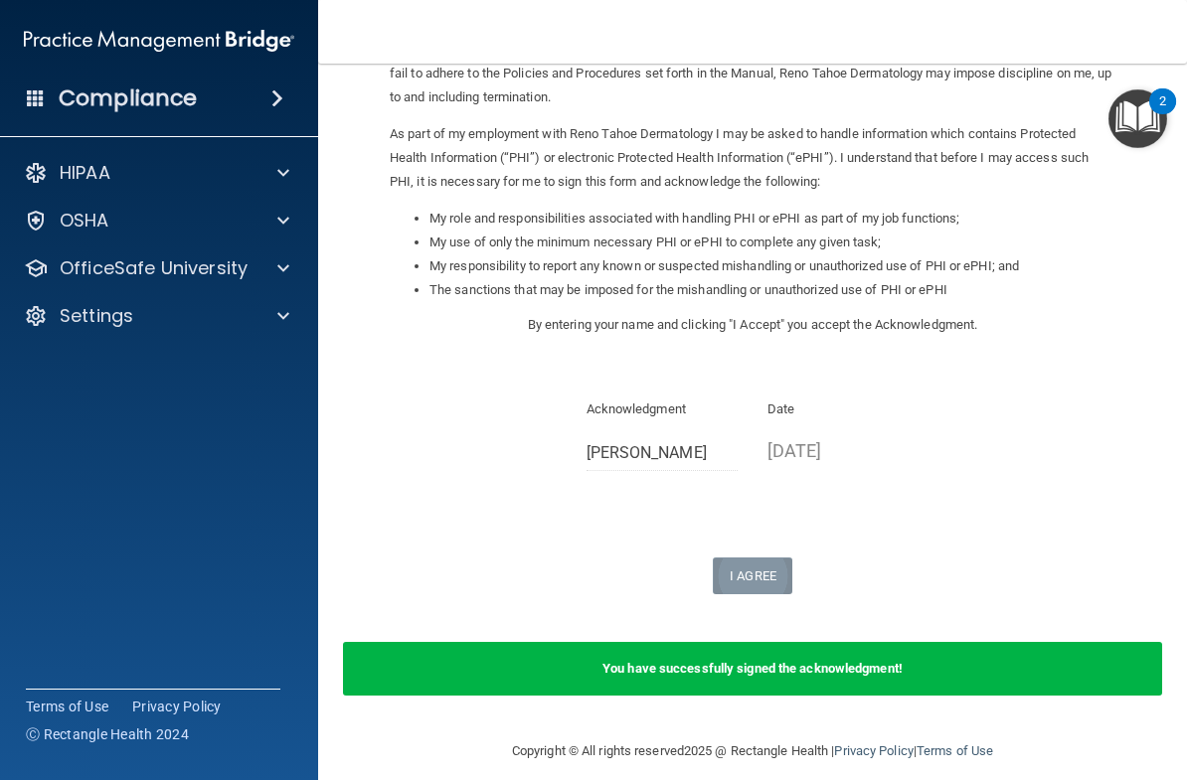
scroll to position [188, 0]
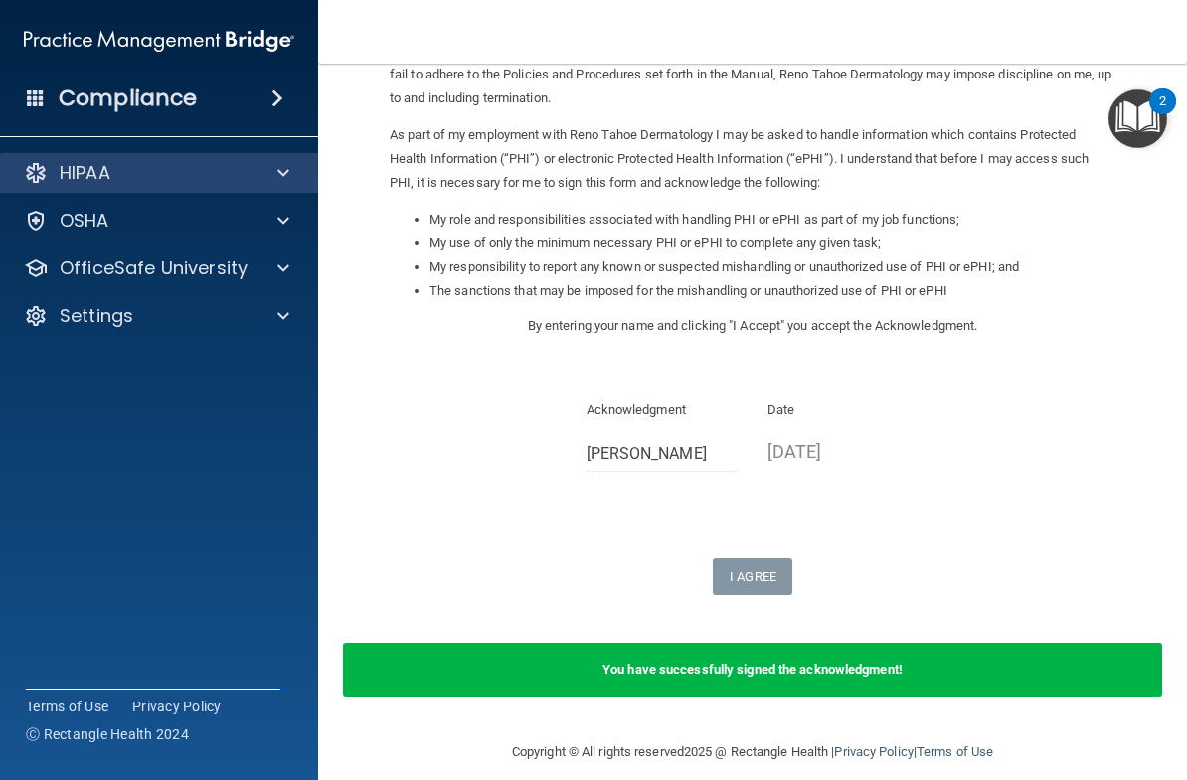
click at [290, 176] on div at bounding box center [280, 173] width 50 height 24
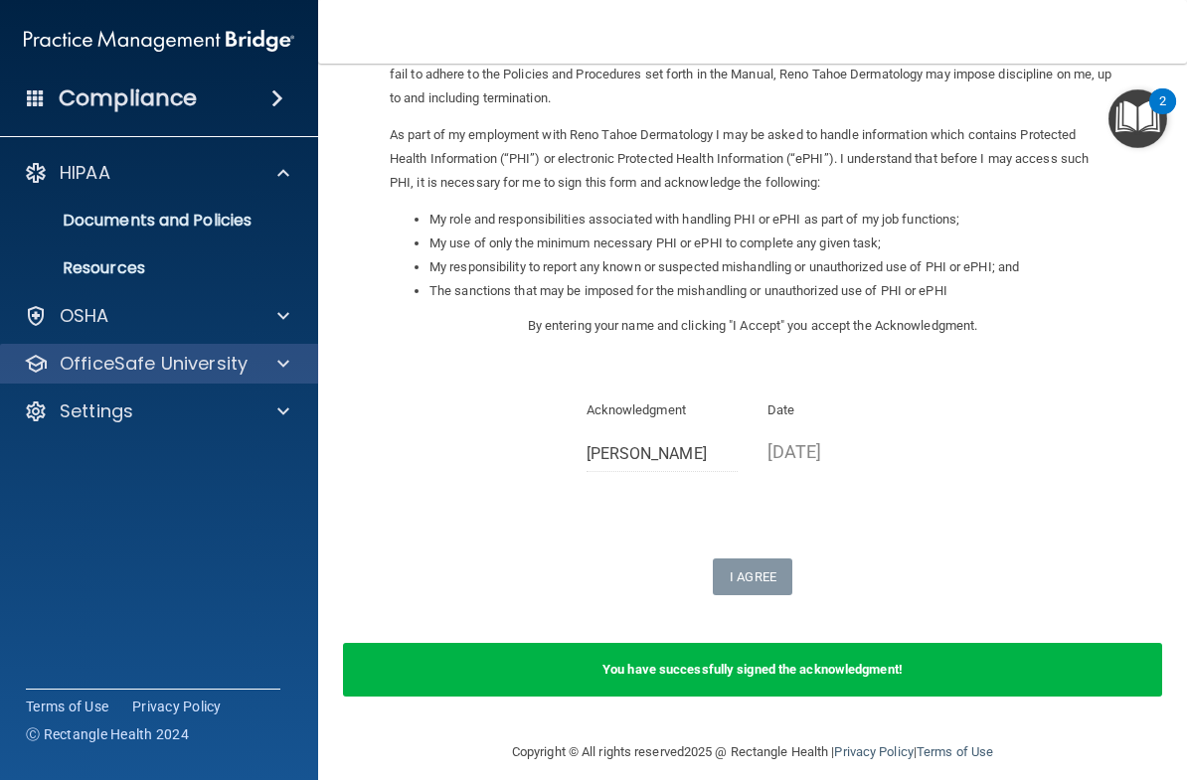
click at [294, 373] on div at bounding box center [280, 364] width 50 height 24
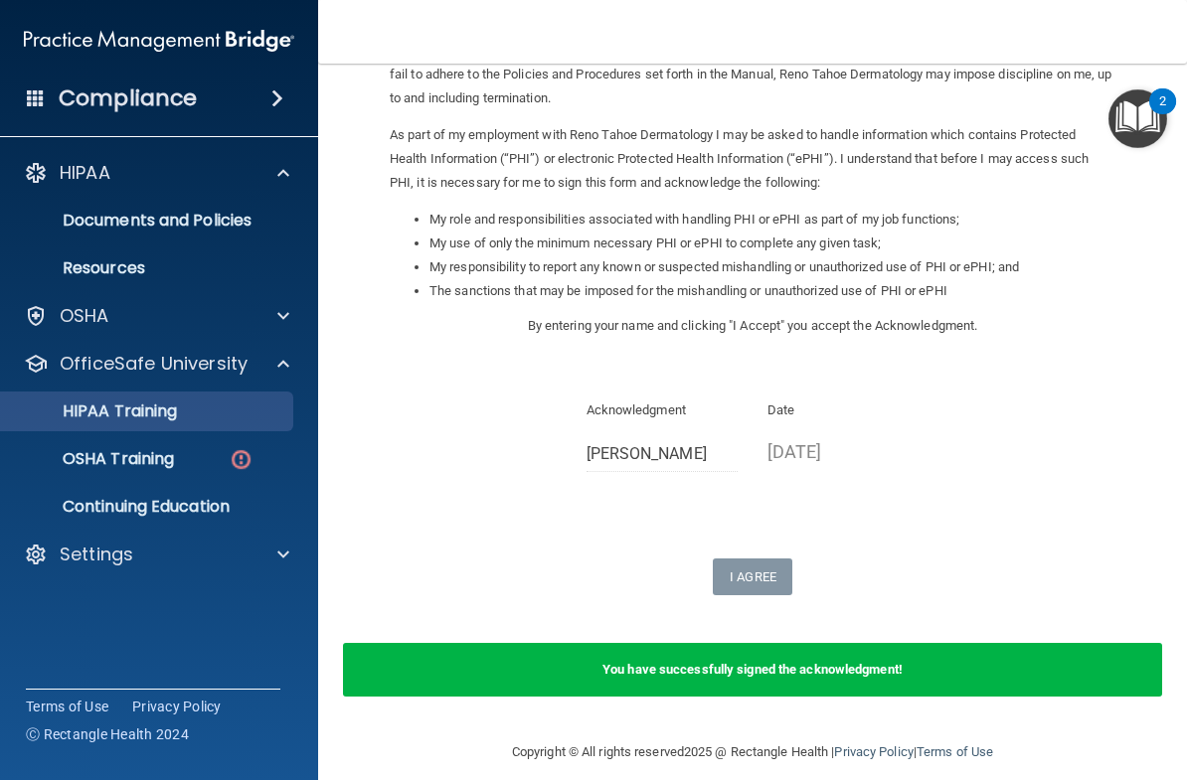
click at [191, 416] on div "HIPAA Training" at bounding box center [148, 412] width 271 height 20
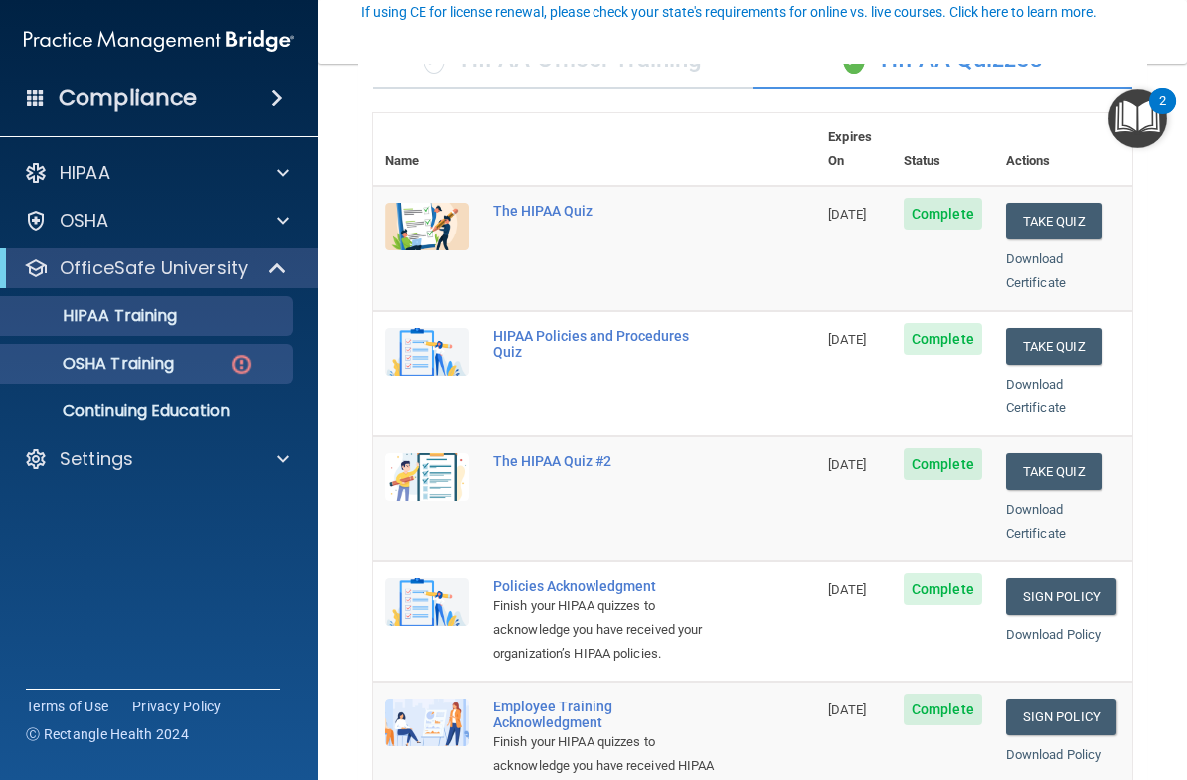
click at [200, 370] on div "OSHA Training" at bounding box center [148, 364] width 271 height 20
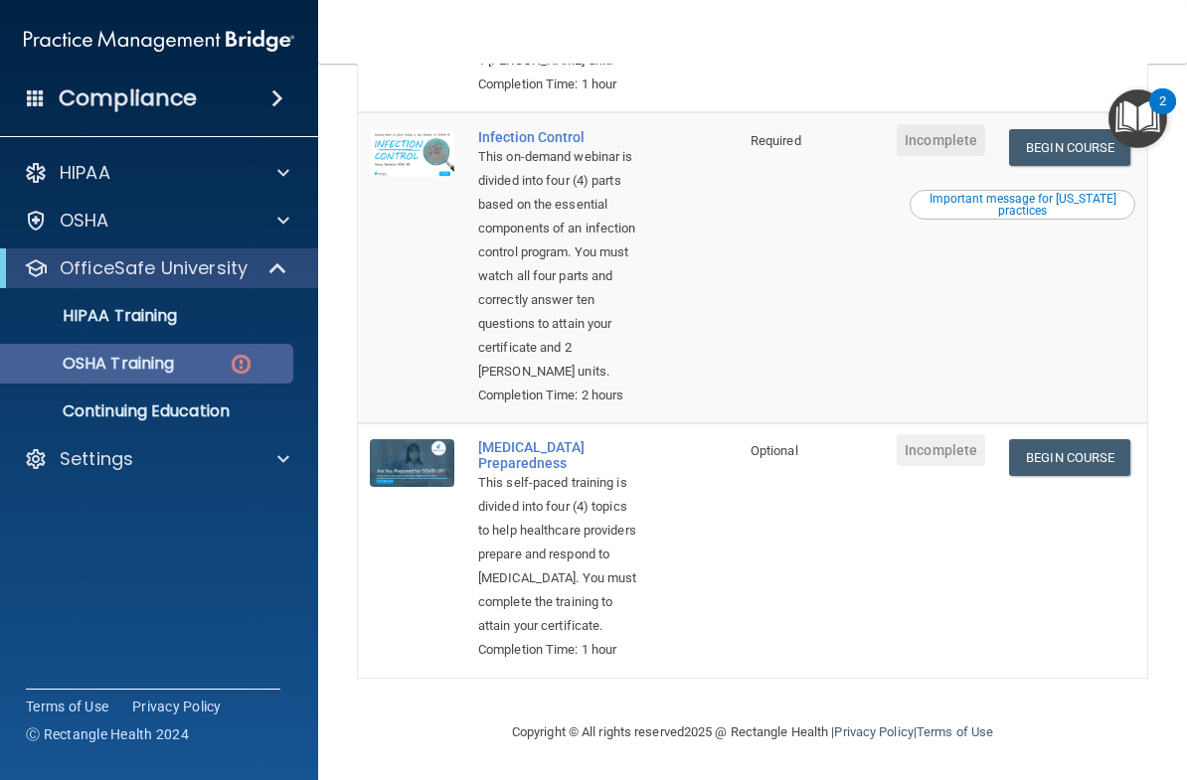
scroll to position [944, 0]
